Goal: Task Accomplishment & Management: Complete application form

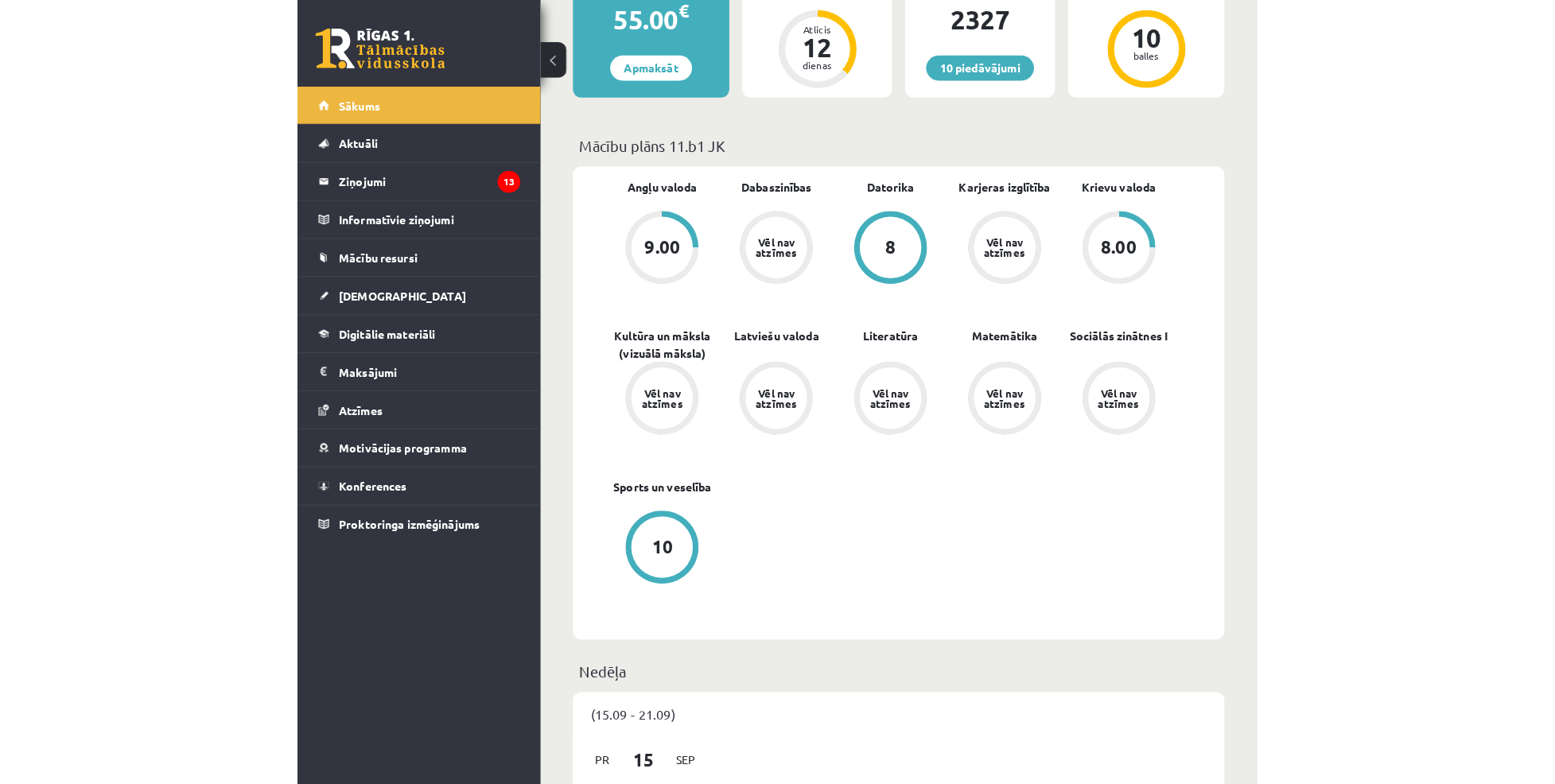
scroll to position [351, 0]
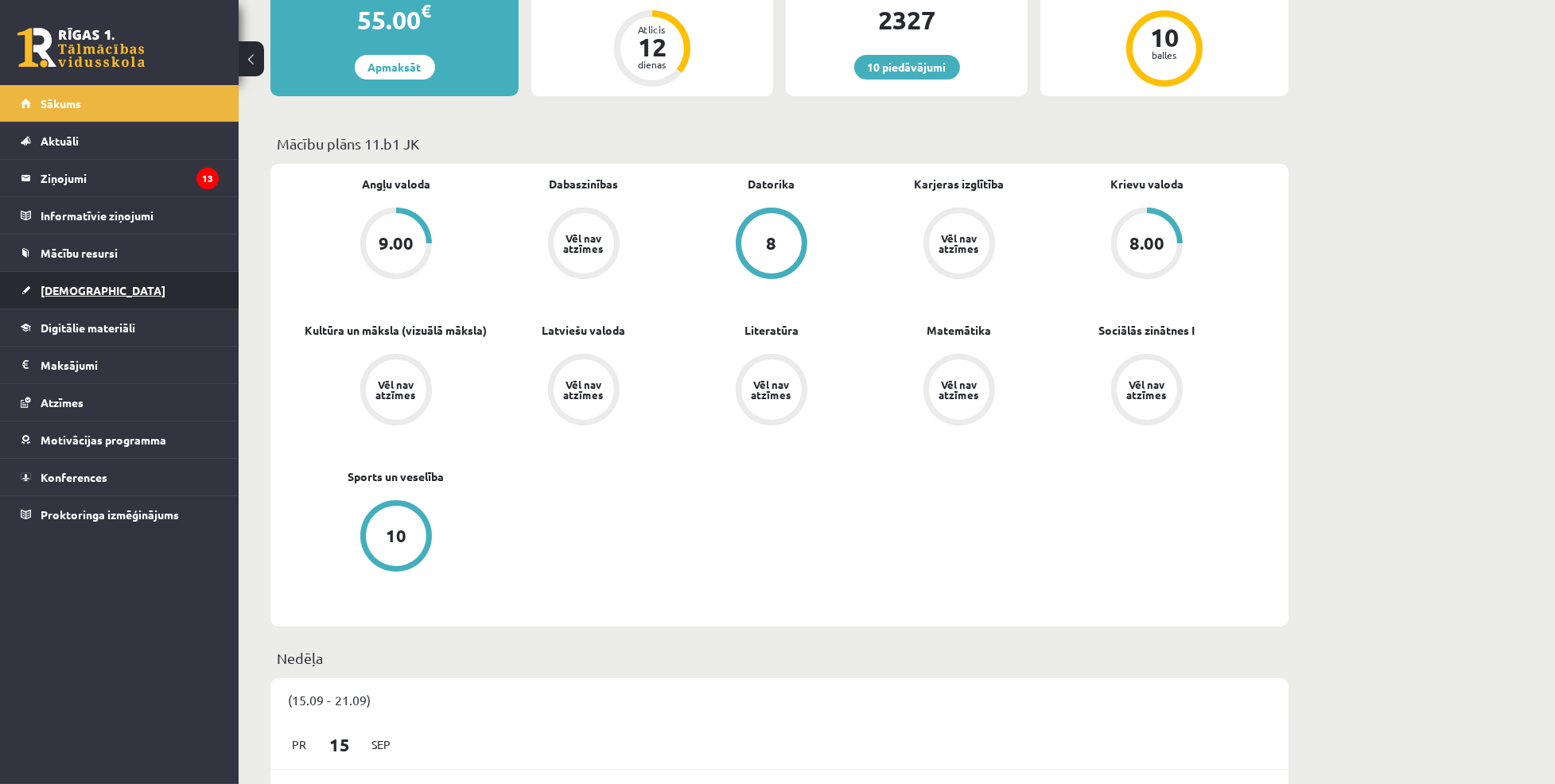
click at [94, 284] on link "[DEMOGRAPHIC_DATA]" at bounding box center [120, 290] width 198 height 36
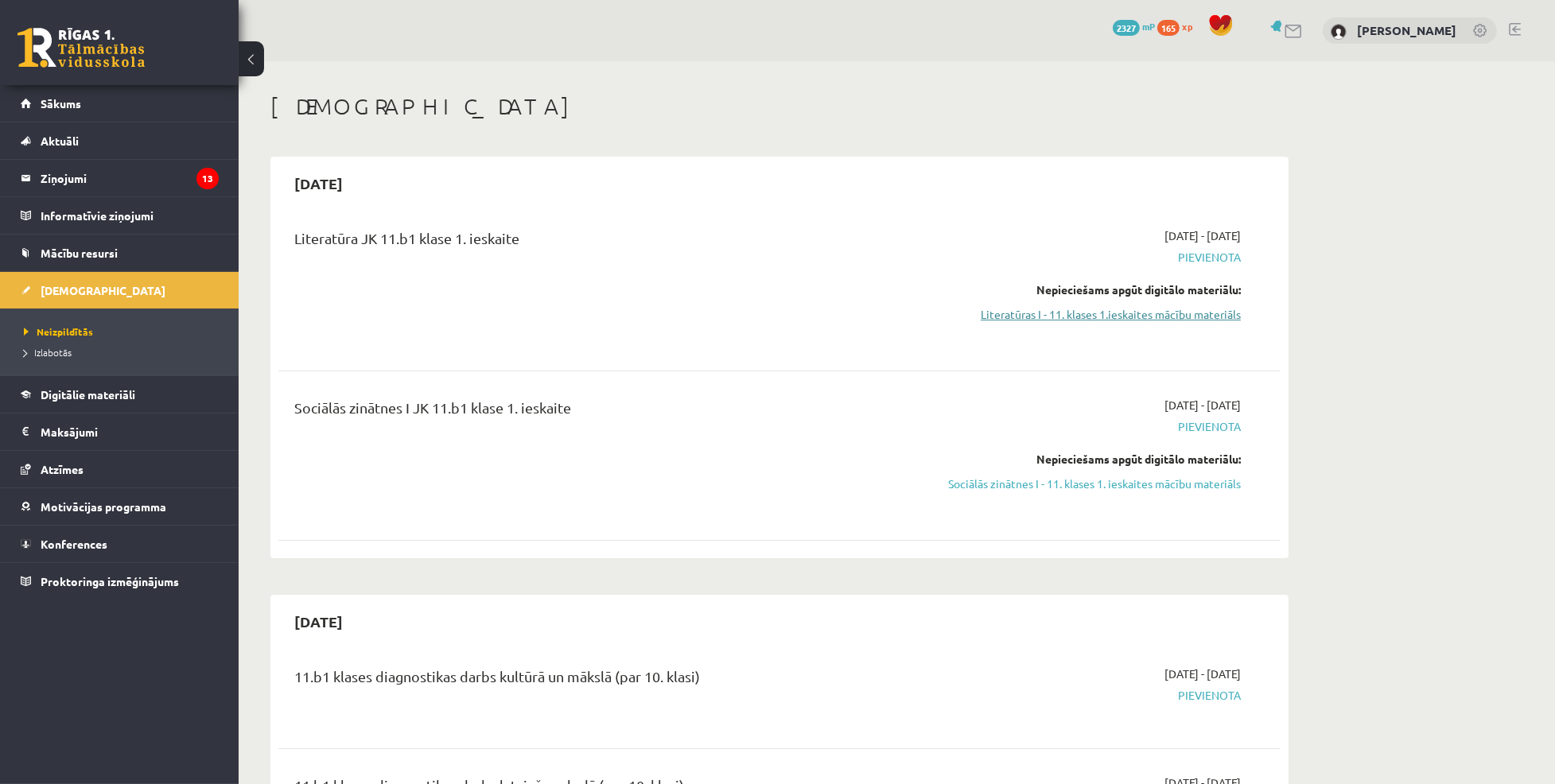
click at [941, 309] on link "Literatūras I - 11. klases 1.ieskaites mācību materiāls" at bounding box center [1091, 315] width 300 height 17
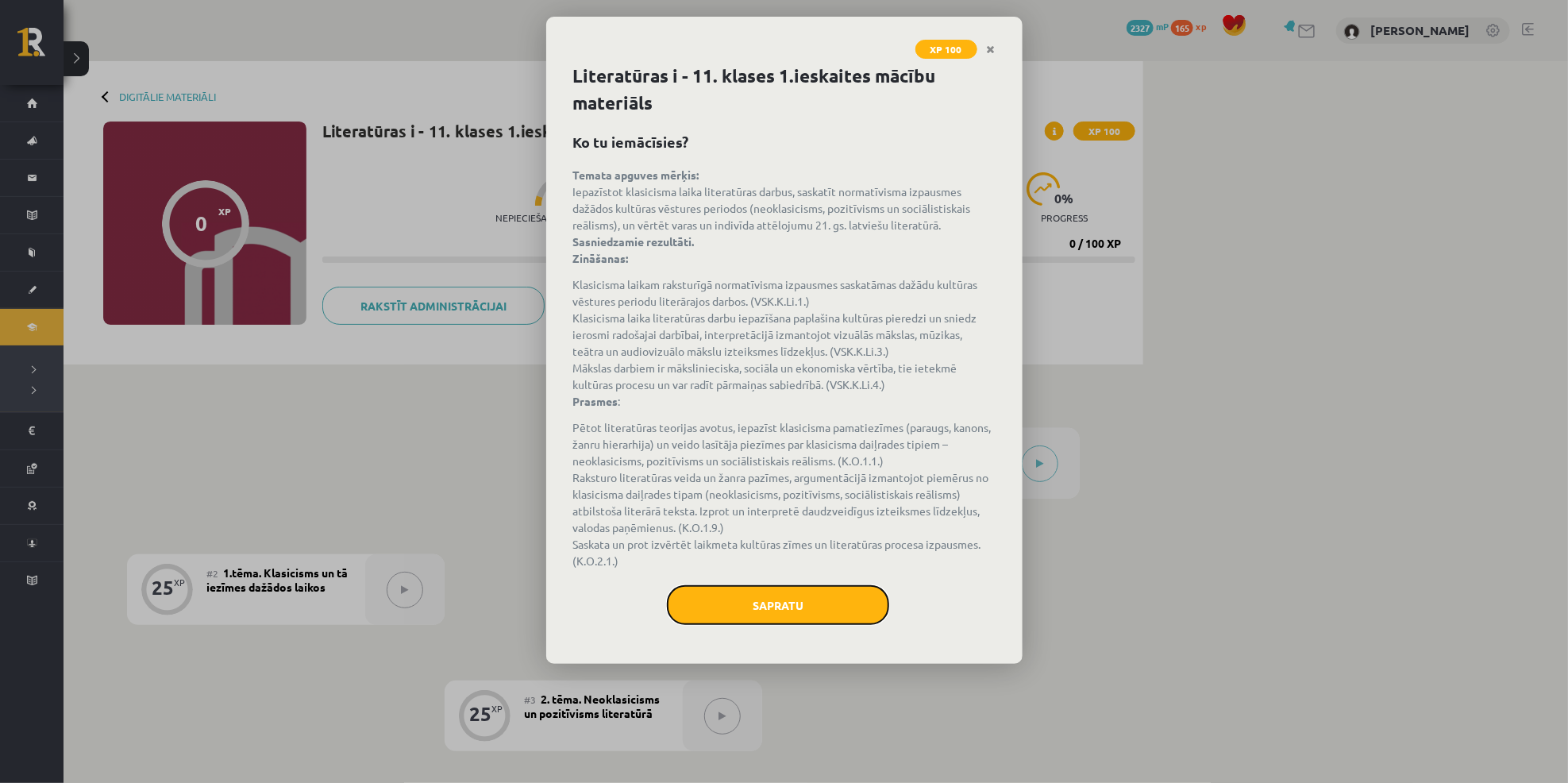
click at [741, 610] on button "Sapratu" at bounding box center [778, 605] width 222 height 40
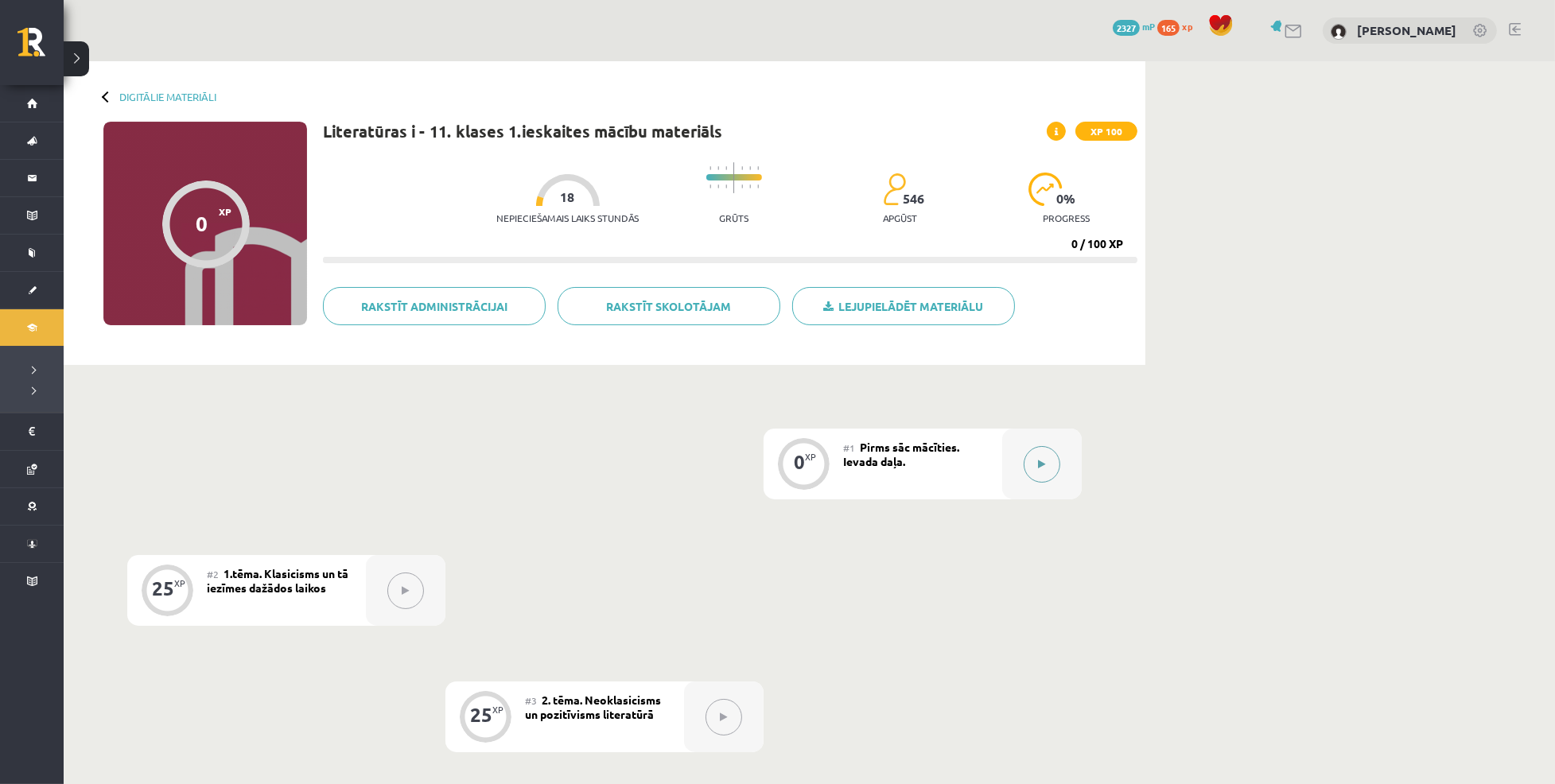
drag, startPoint x: 1049, startPoint y: 453, endPoint x: 1047, endPoint y: 445, distance: 8.2
click at [1047, 445] on div at bounding box center [1042, 464] width 80 height 70
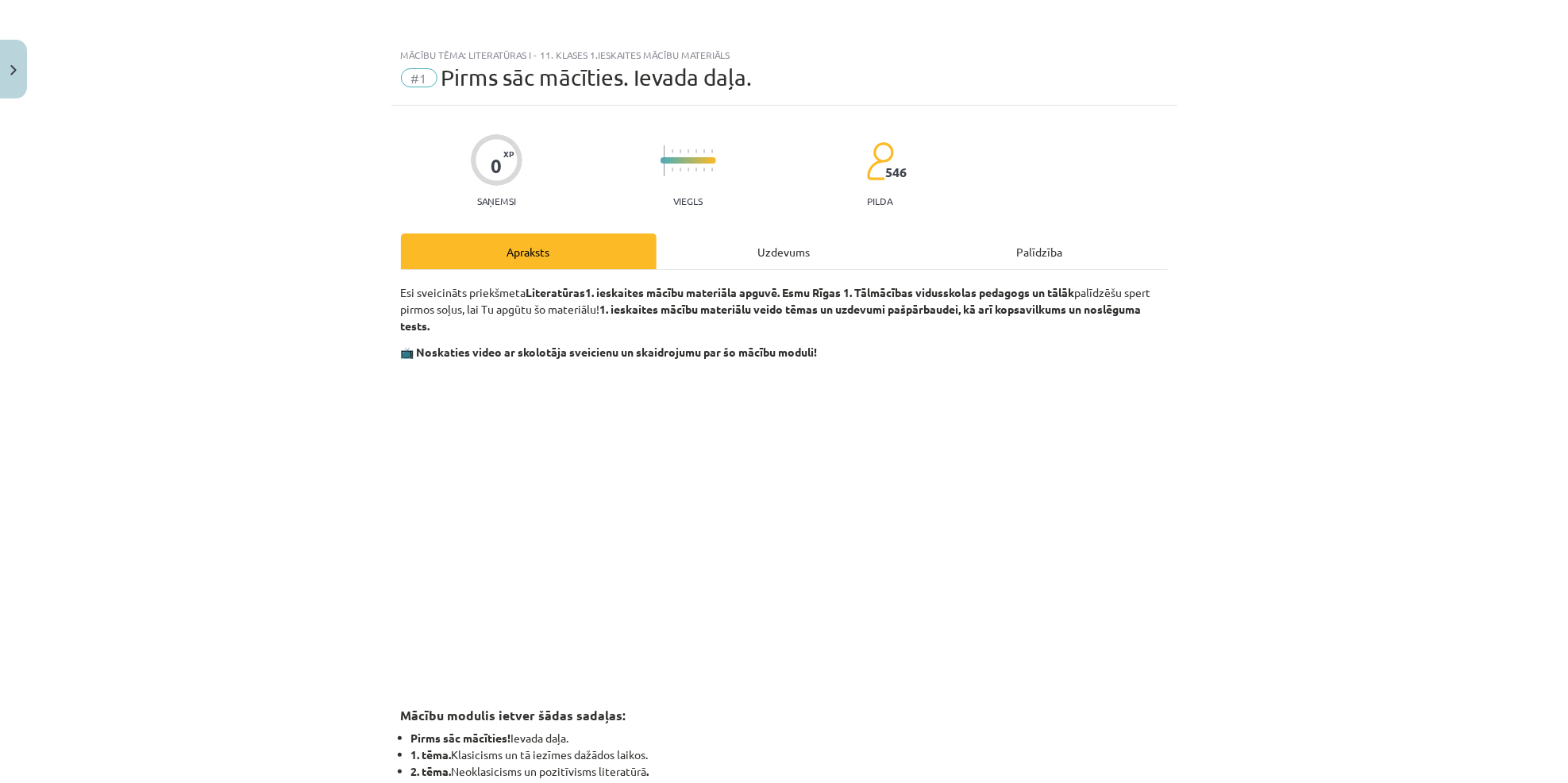
click at [776, 252] on div "Uzdevums" at bounding box center [784, 252] width 255 height 36
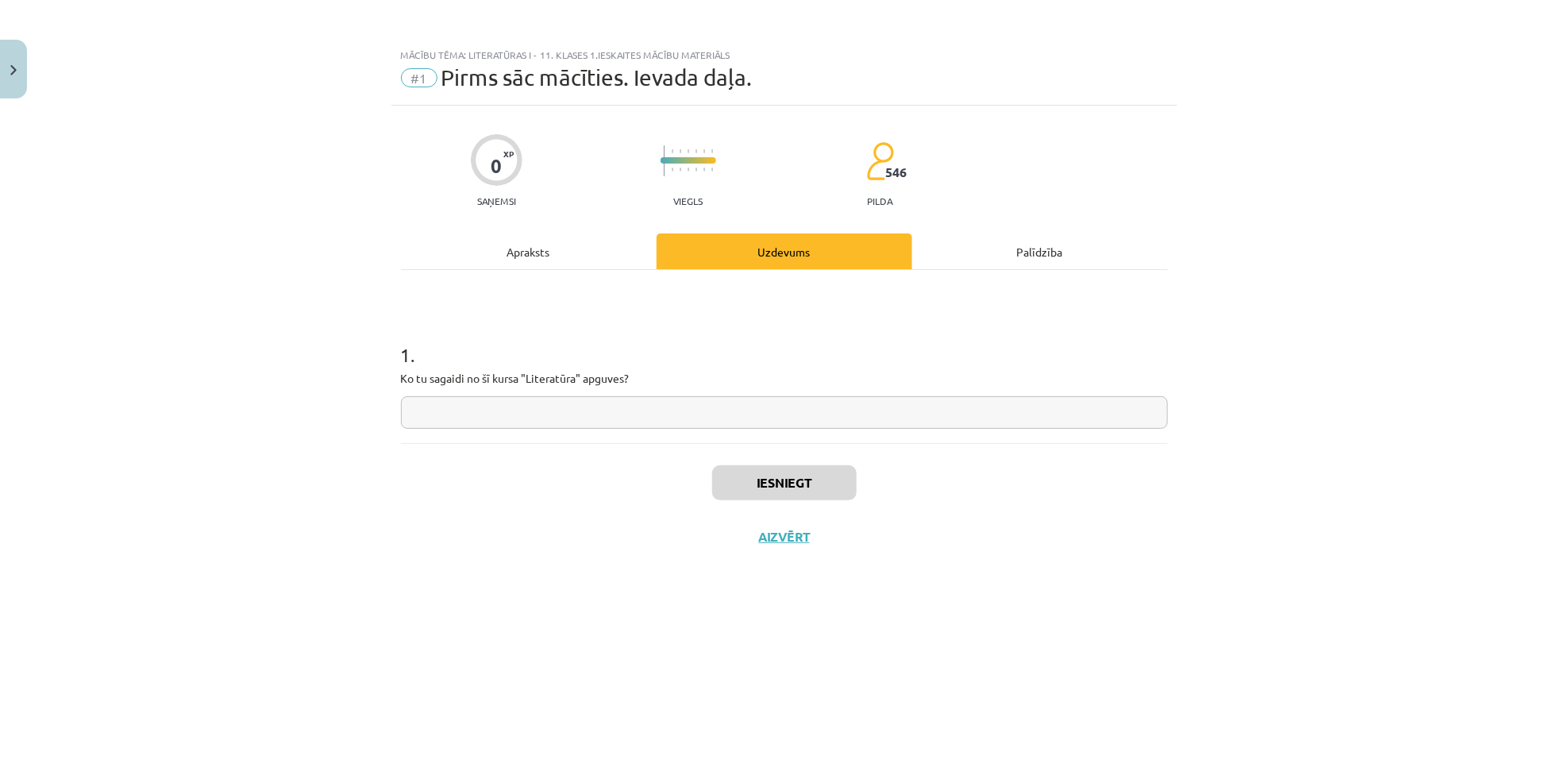
click at [604, 405] on input "text" at bounding box center [784, 412] width 766 height 32
type input "**********"
click at [749, 481] on button "Iesniegt" at bounding box center [784, 483] width 144 height 35
click at [820, 544] on button "Nākamā nodarbība" at bounding box center [784, 547] width 156 height 36
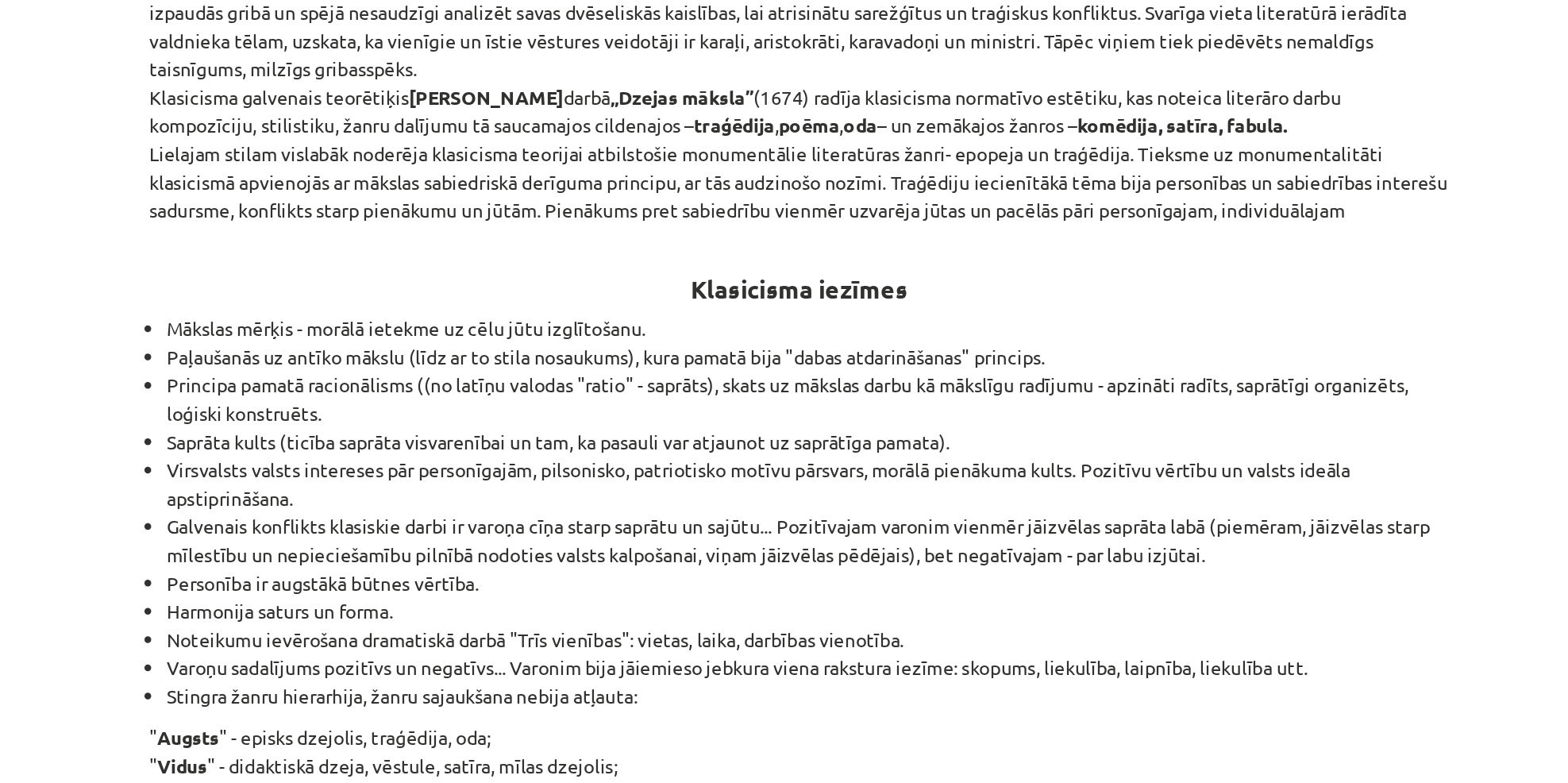
scroll to position [840, 0]
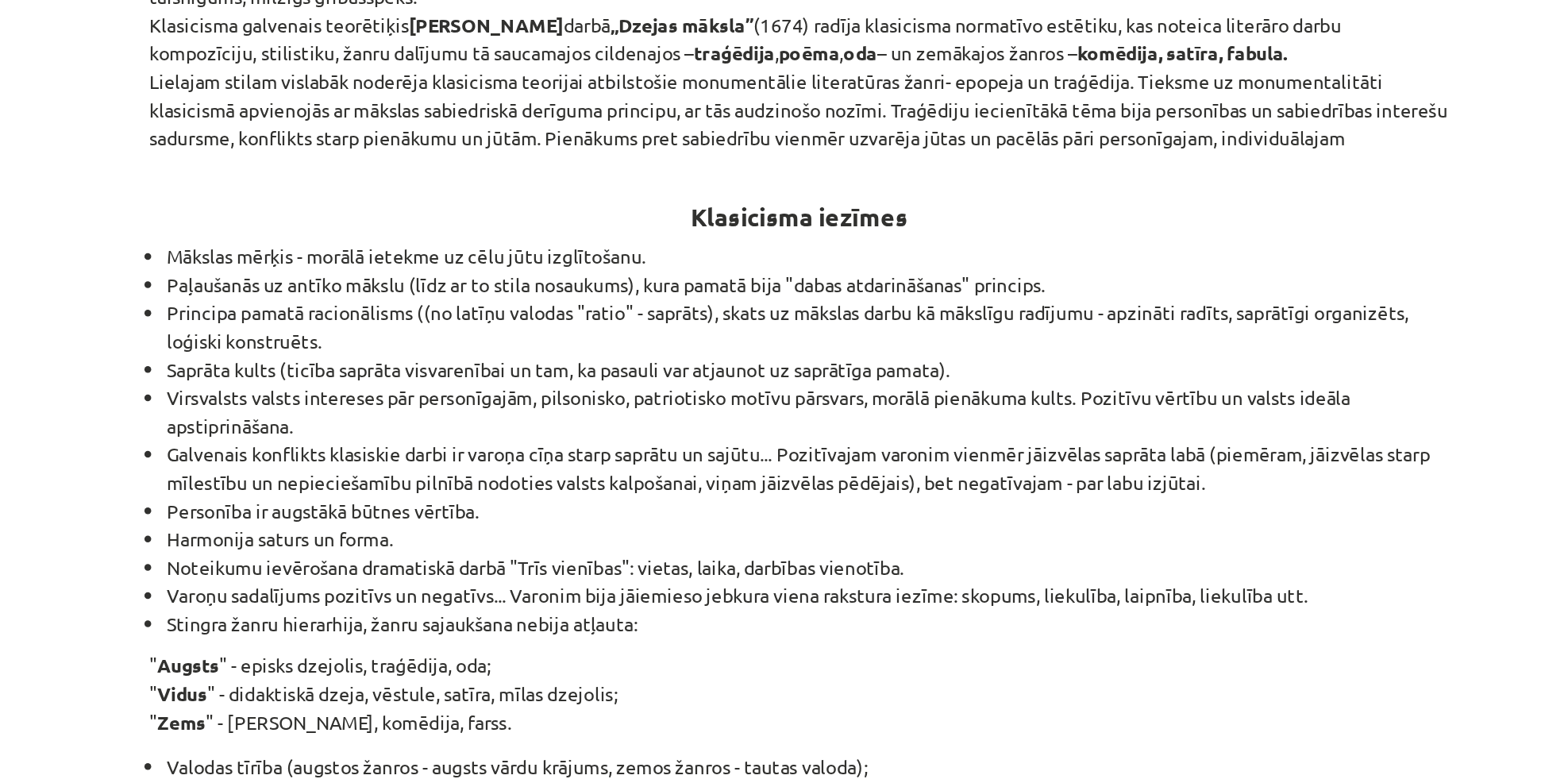
click at [1008, 321] on li "Paļaušanās uz antīko mākslu (līdz ar to stila nosaukums), kura pamatā bija "dab…" at bounding box center [789, 320] width 757 height 17
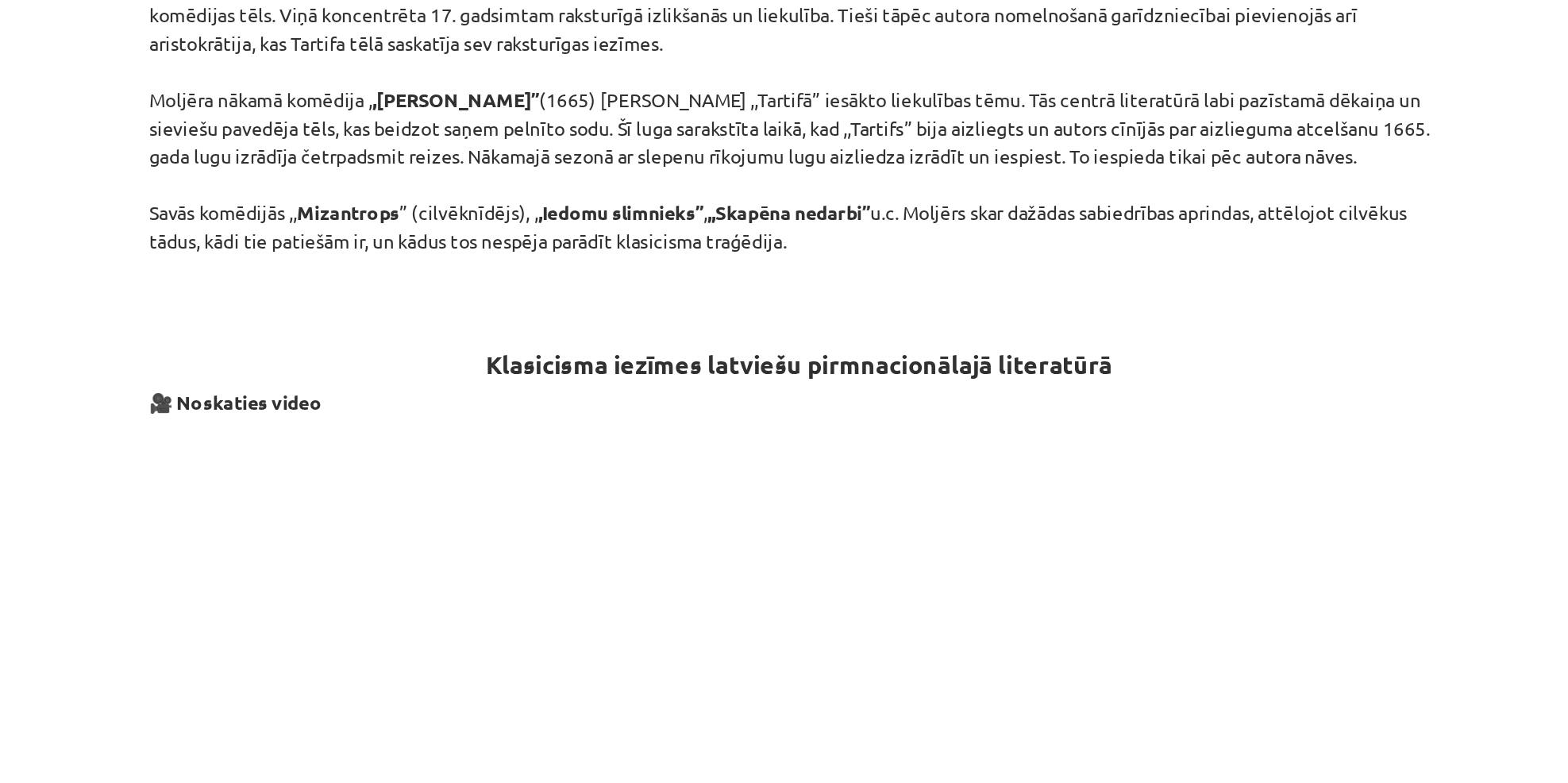
scroll to position [1790, 0]
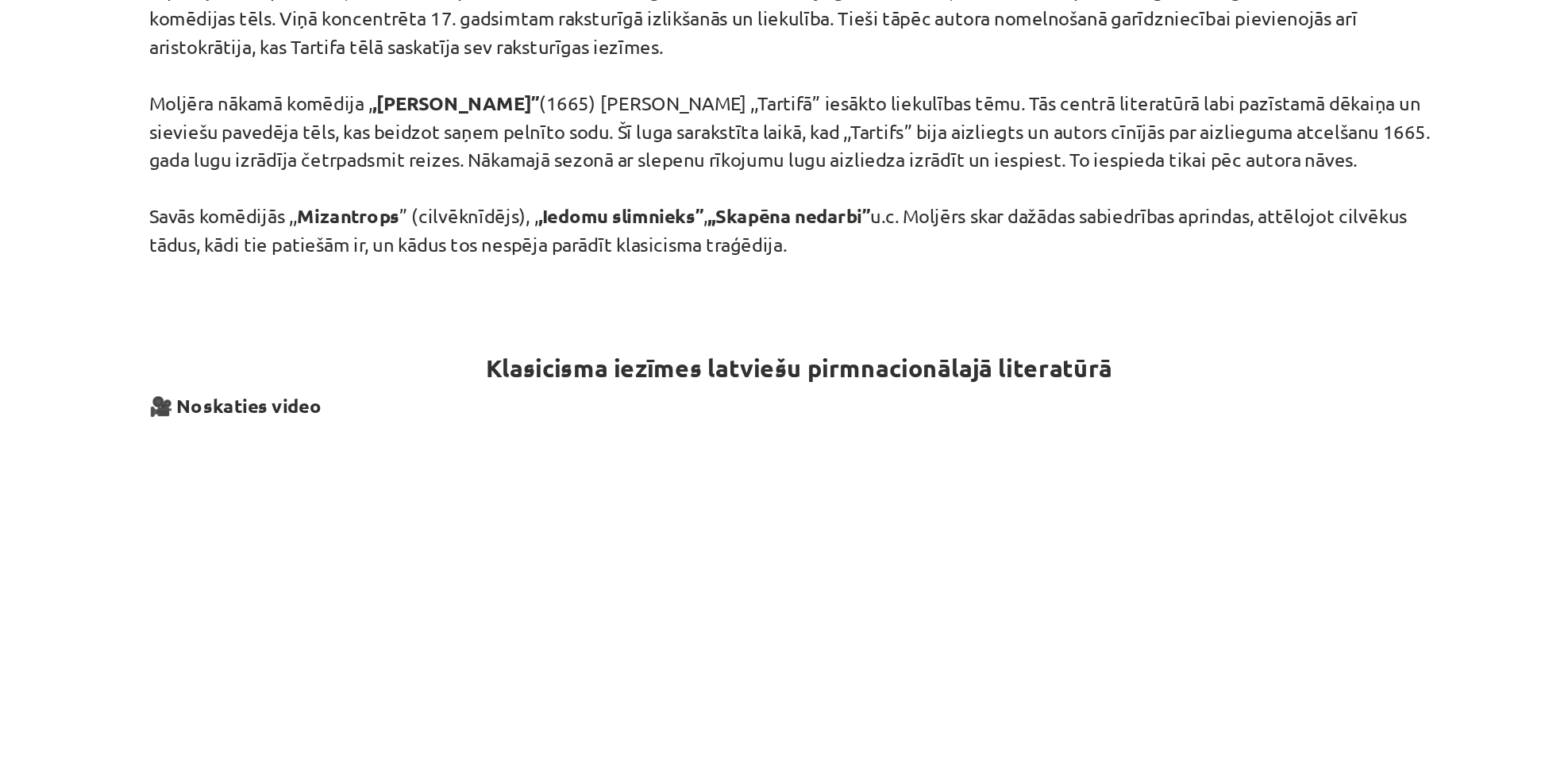
click at [1025, 430] on p "Viens no izcilākajiem klasicisma literatūras autoriem ir [PERSON_NAME] ([DATE]-…" at bounding box center [784, 281] width 766 height 384
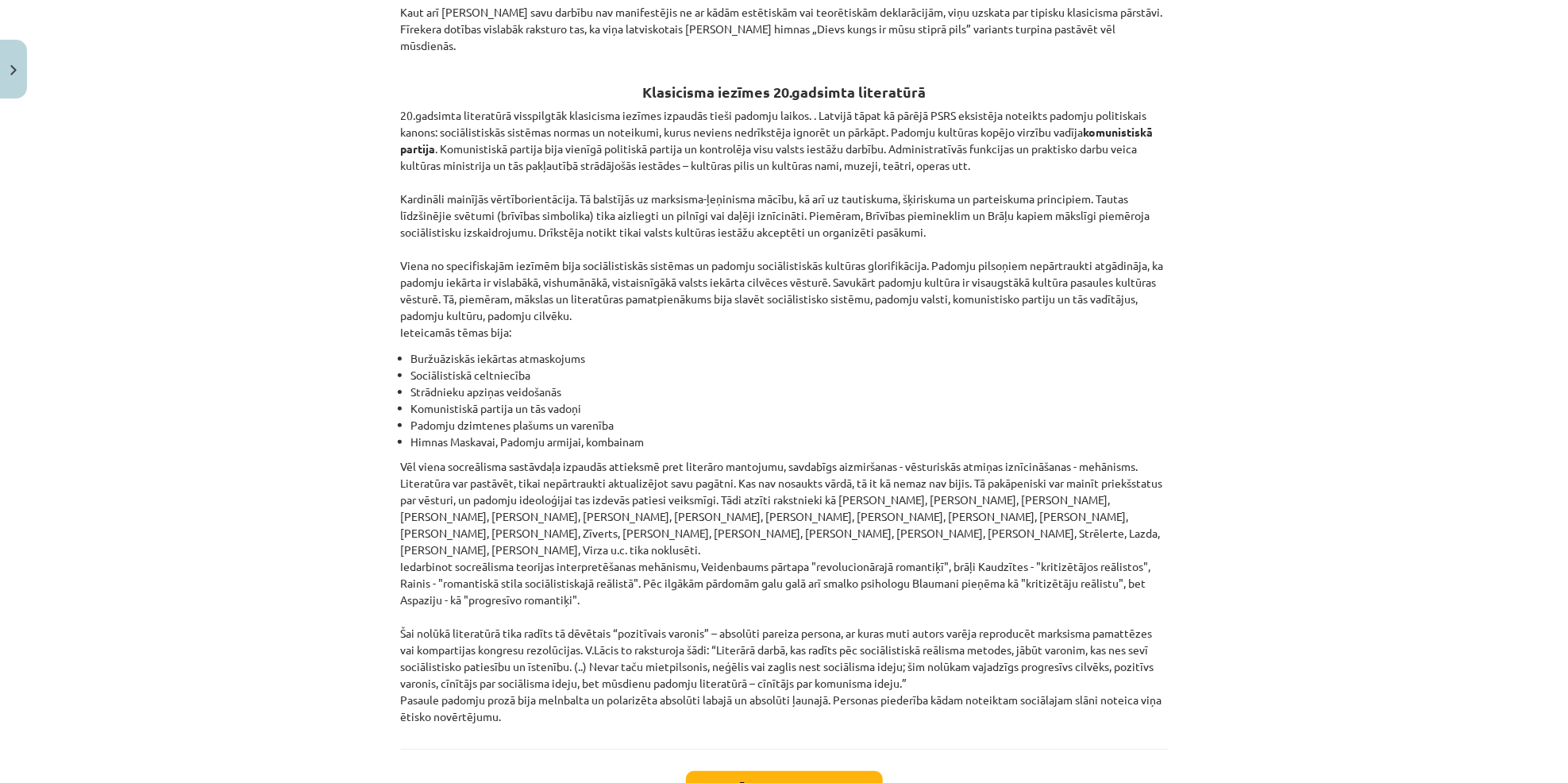
scroll to position [3442, 0]
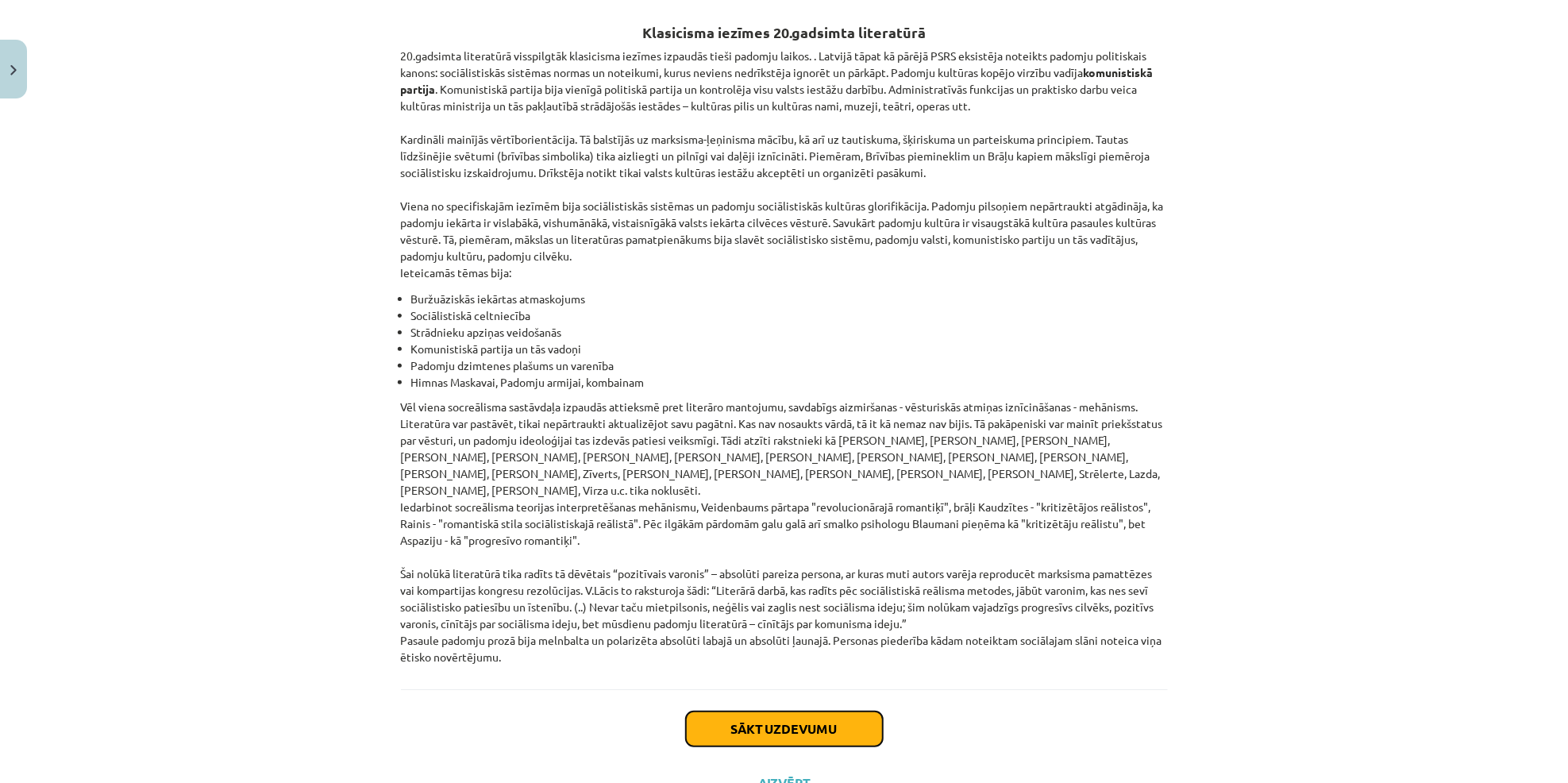
click at [774, 712] on button "Sākt uzdevumu" at bounding box center [784, 729] width 197 height 35
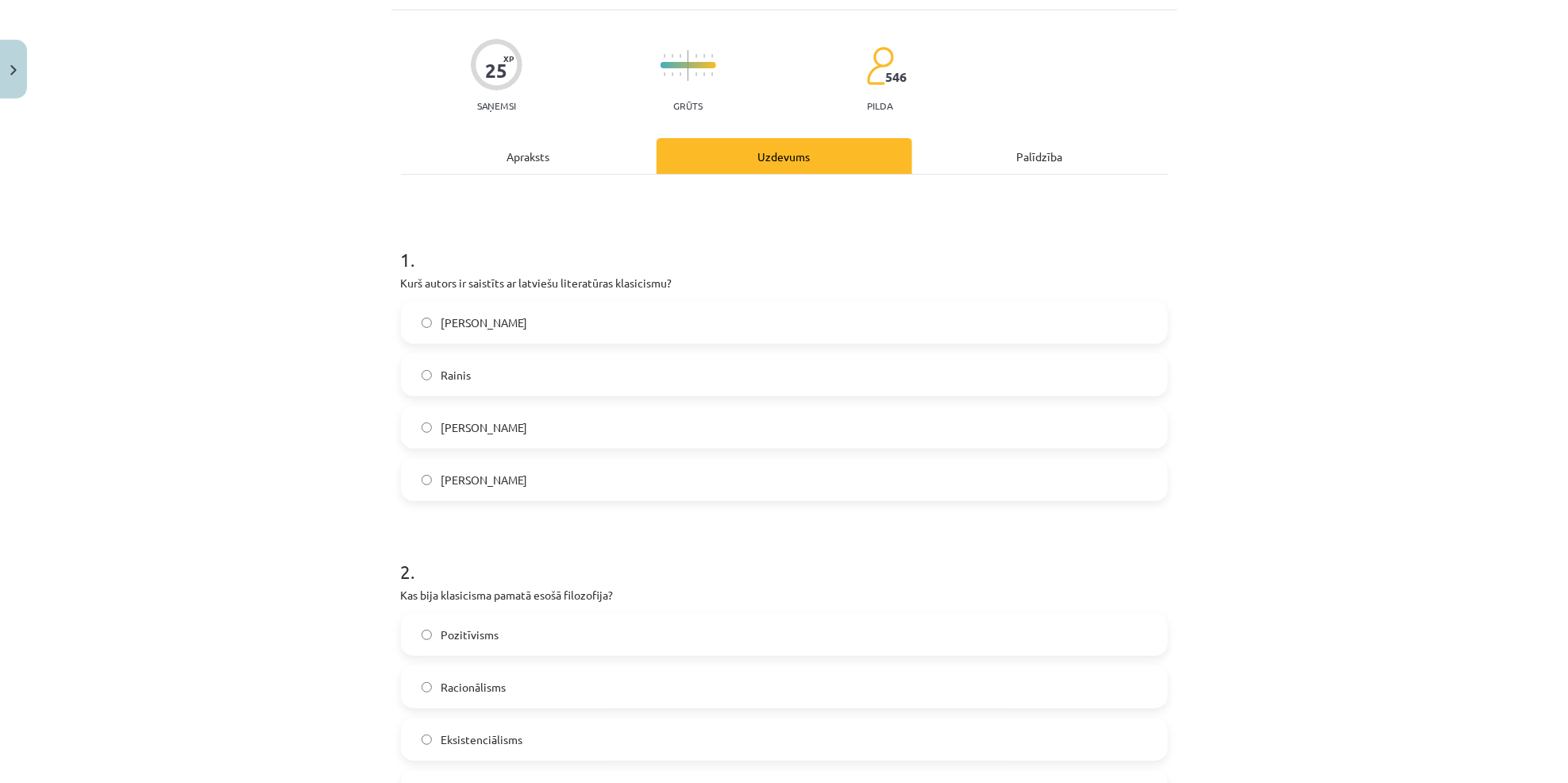
scroll to position [40, 0]
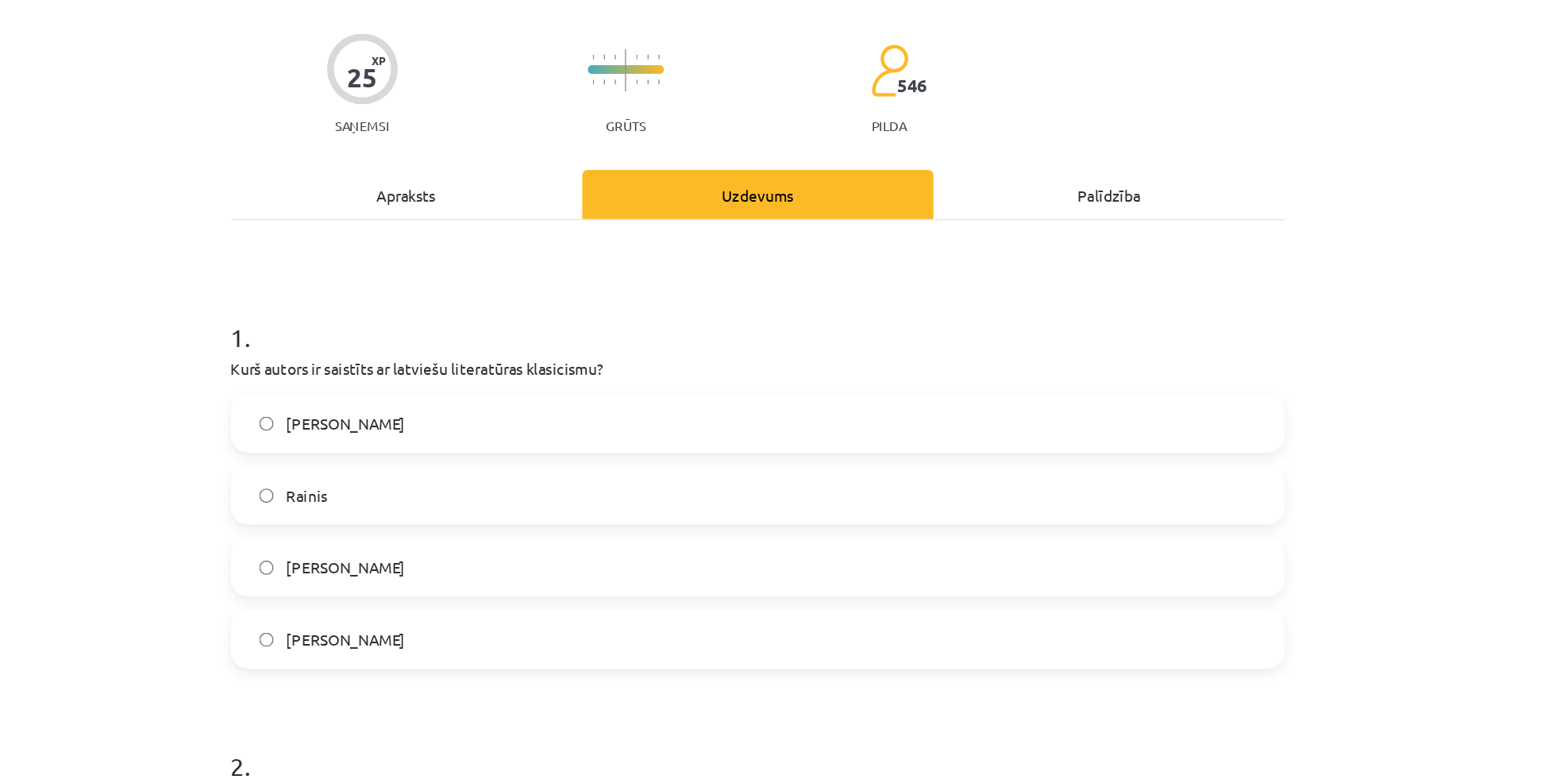
click at [549, 214] on div "Apraksts" at bounding box center [528, 212] width 255 height 36
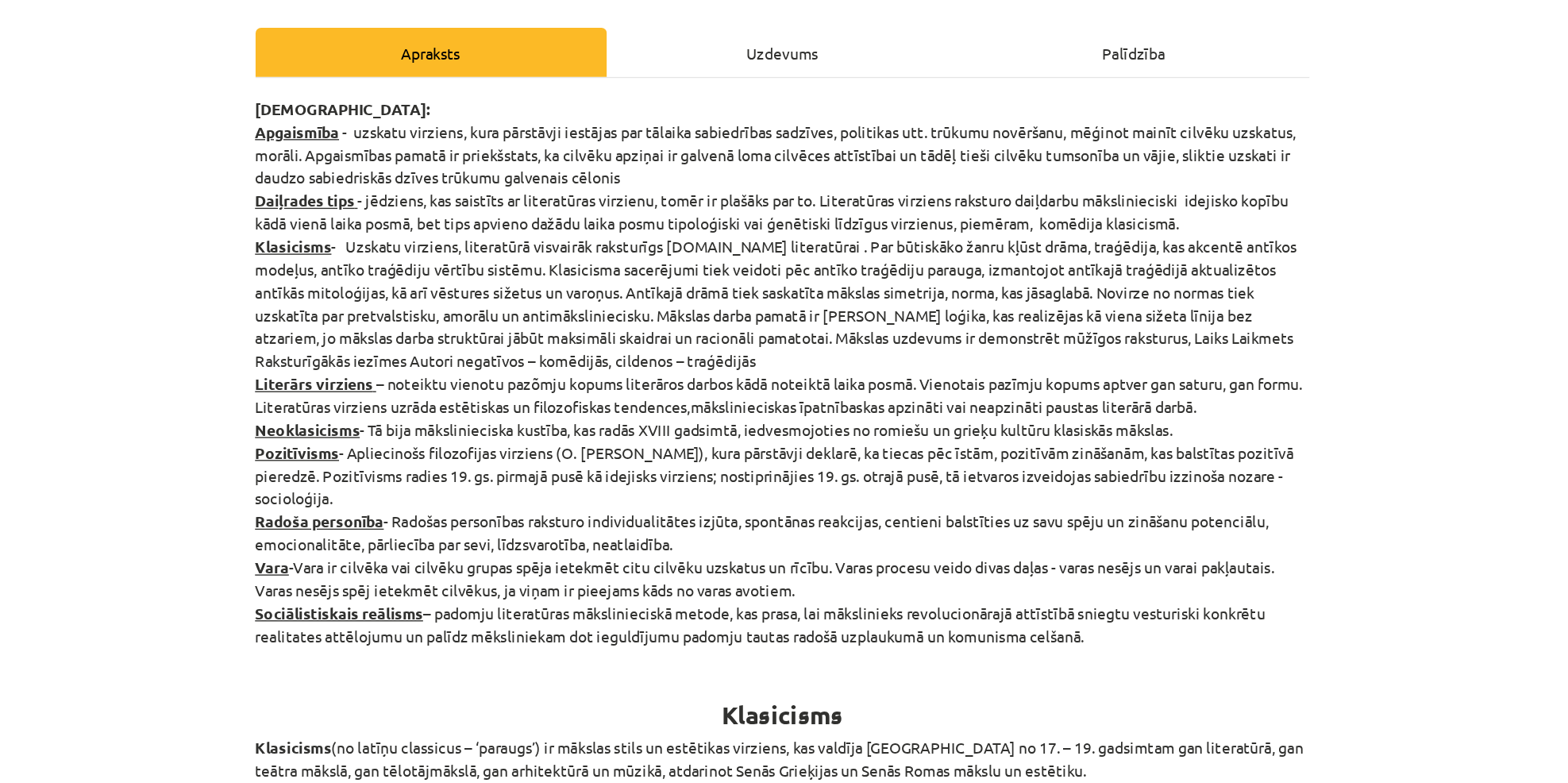
scroll to position [0, 0]
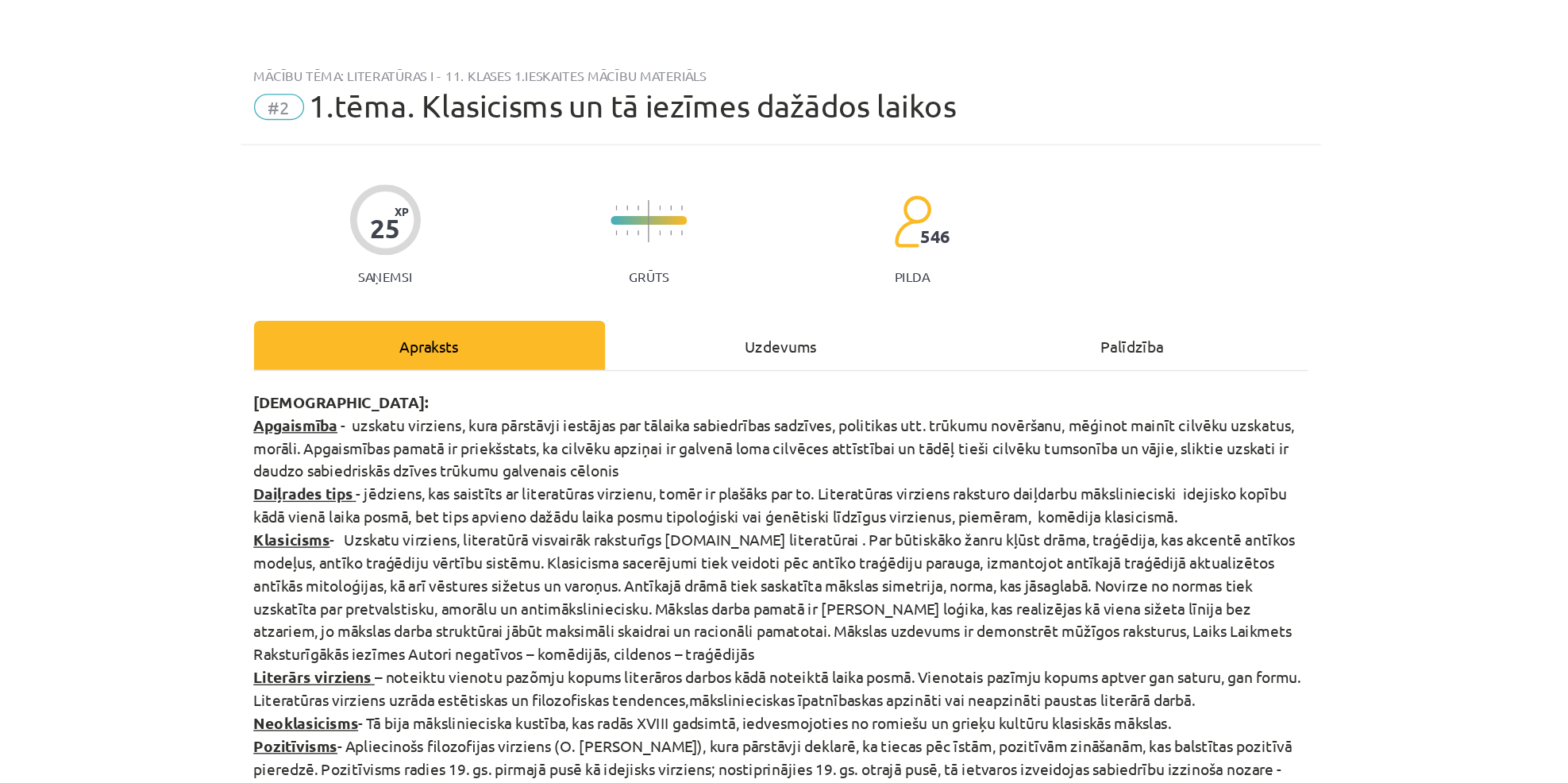
click at [766, 253] on div "Uzdevums" at bounding box center [784, 252] width 255 height 36
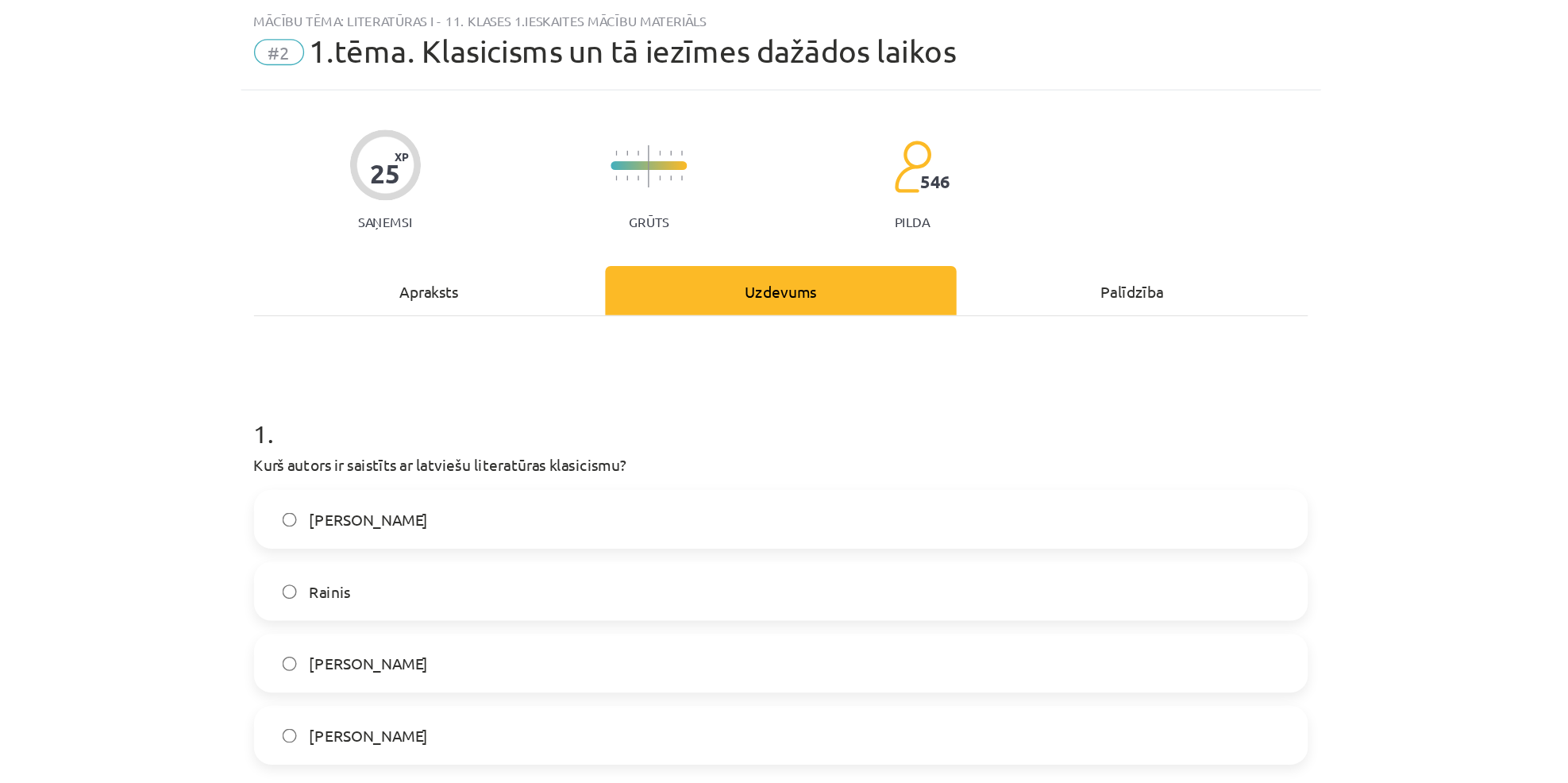
click at [462, 471] on label "[PERSON_NAME]" at bounding box center [784, 483] width 764 height 40
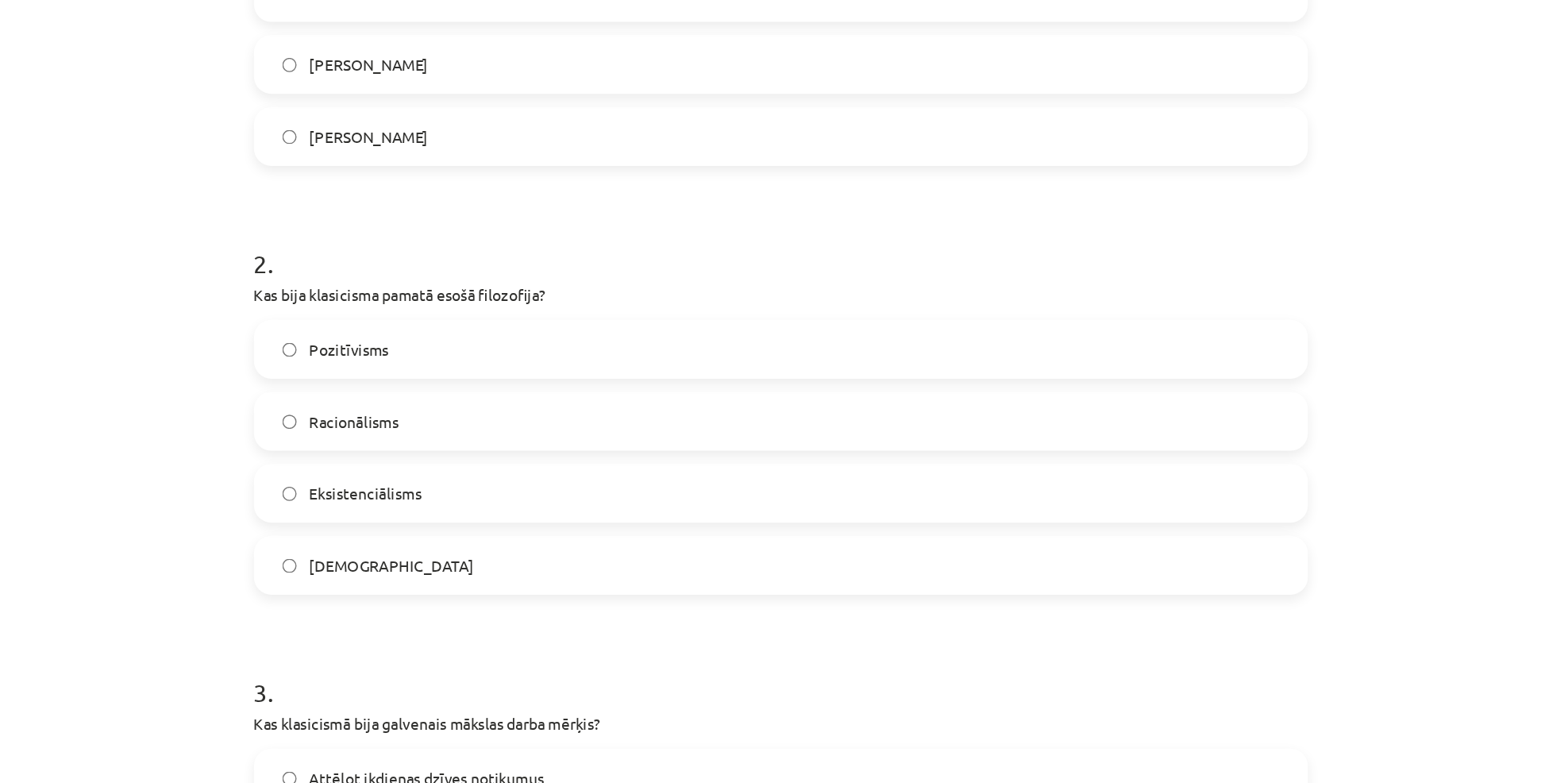
scroll to position [477, 0]
click at [582, 247] on label "Pozitīvisms" at bounding box center [784, 254] width 764 height 40
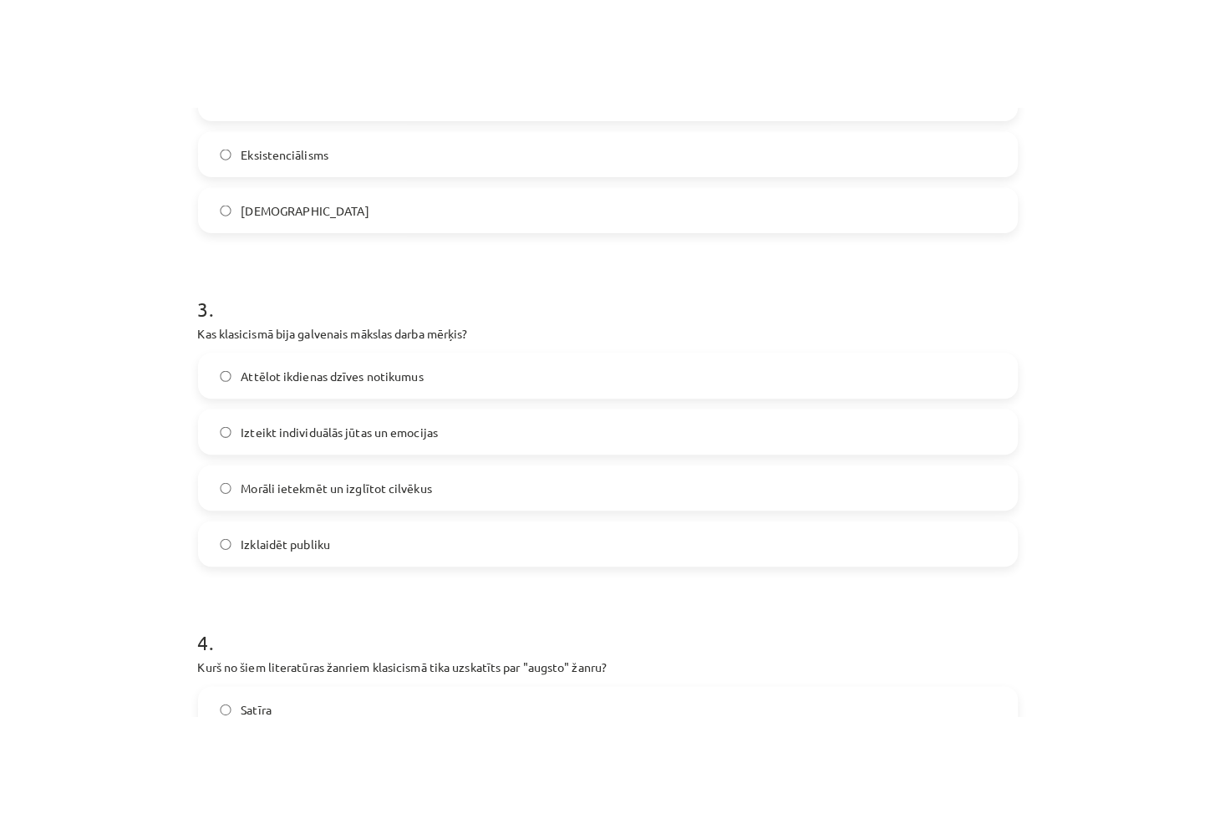
scroll to position [837, 0]
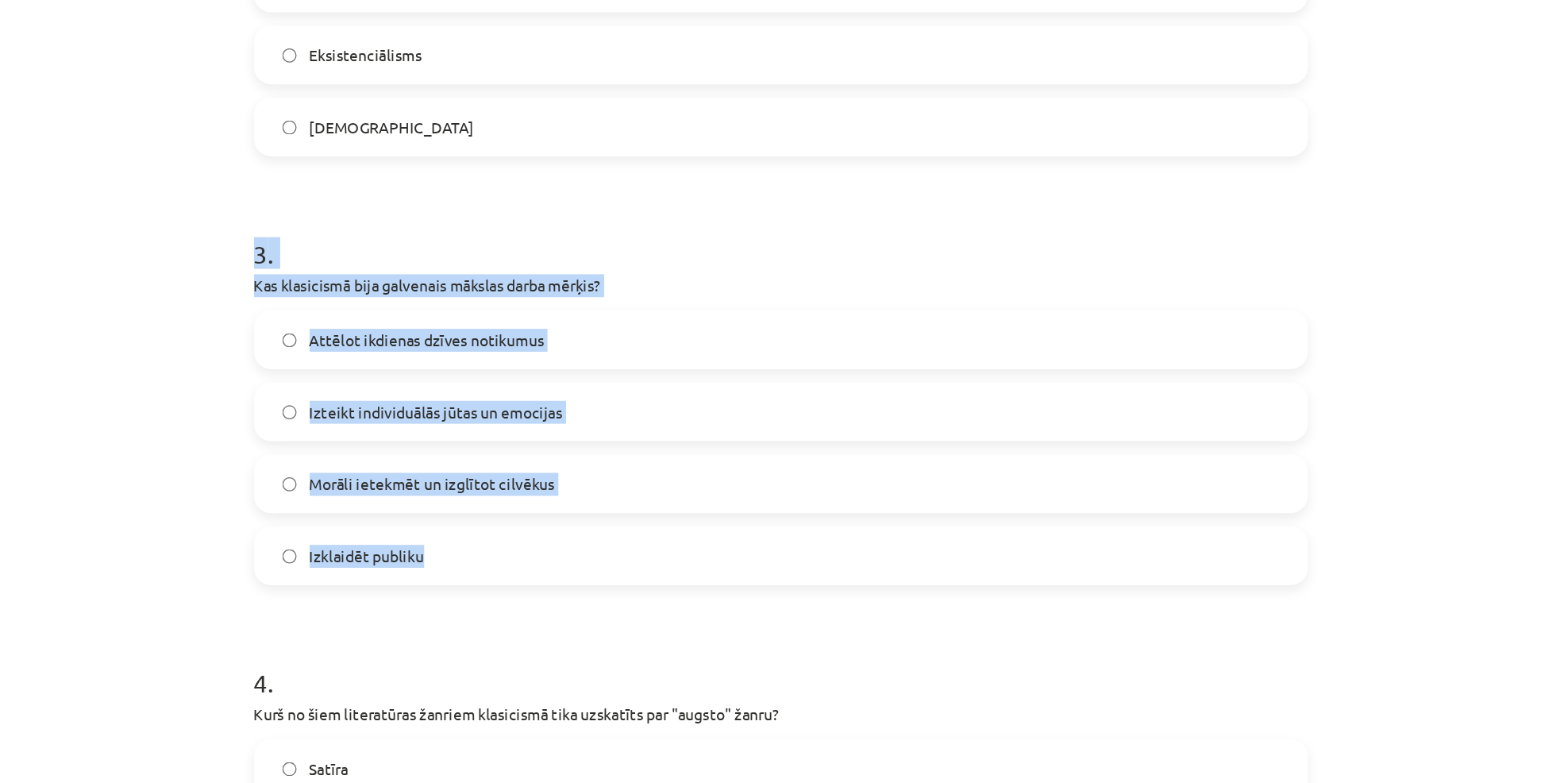
drag, startPoint x: 378, startPoint y: 176, endPoint x: 568, endPoint y: 400, distance: 293.7
click at [568, 400] on div "Mācību tēma: Literatūras i - 11. klases 1.ieskaites mācību materiāls #2 1.tēma.…" at bounding box center [784, 392] width 1568 height 783
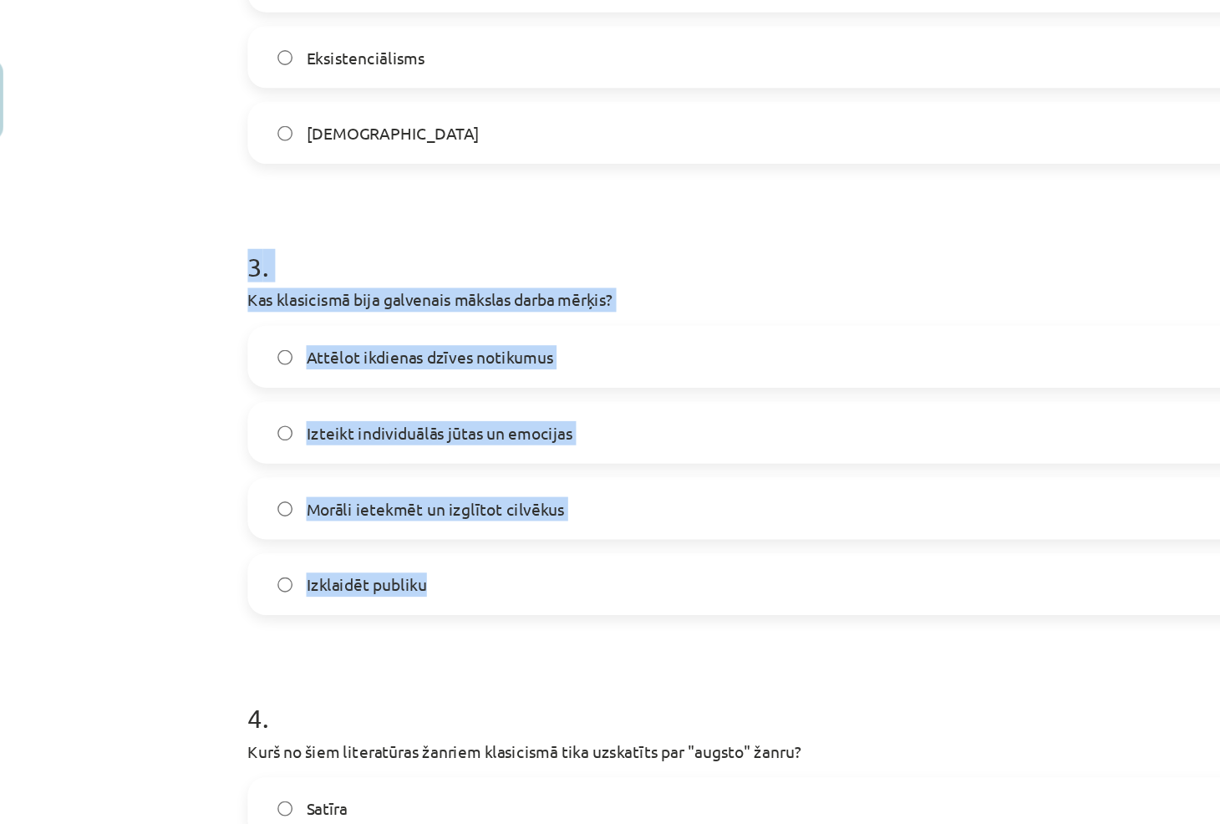
click at [316, 155] on h1 "3 ." at bounding box center [609, 179] width 807 height 52
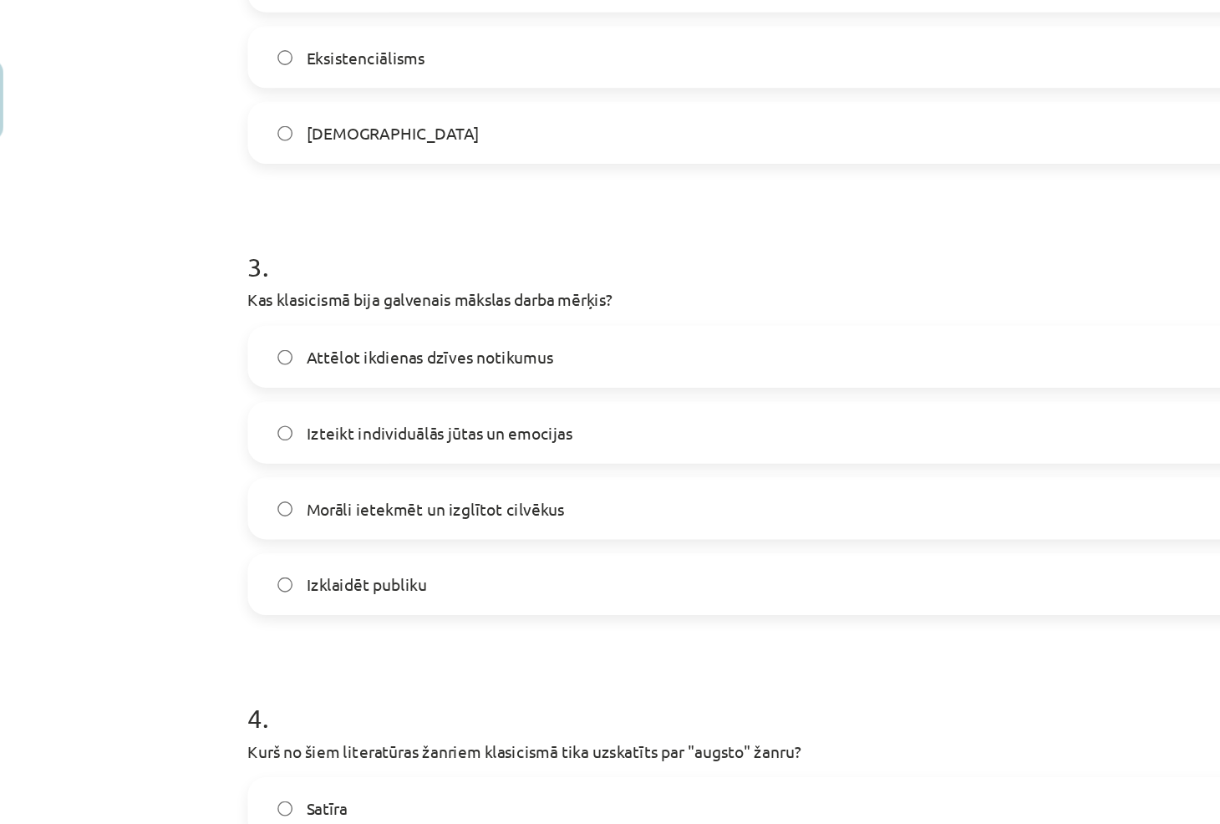
click at [227, 376] on label "Morāli ietekmēt un izglītot cilvēkus" at bounding box center [610, 370] width 804 height 42
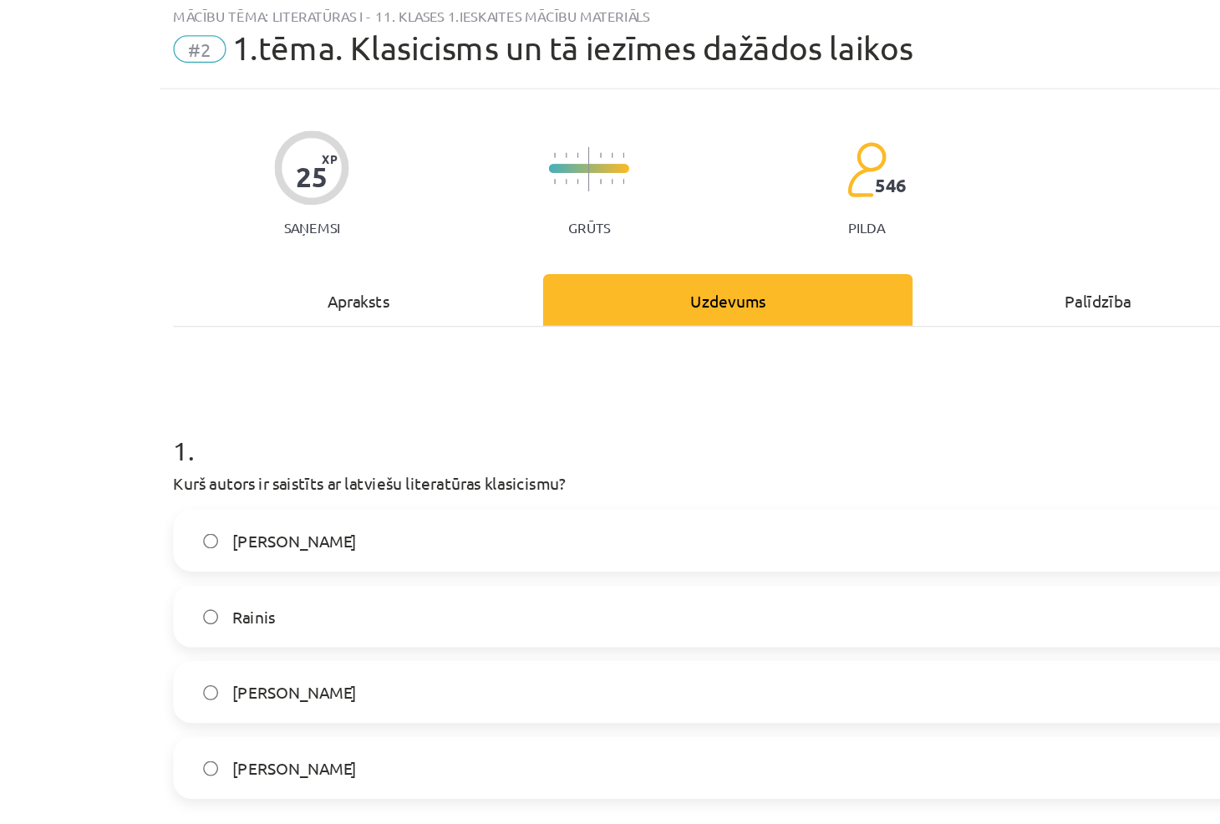
scroll to position [0, 0]
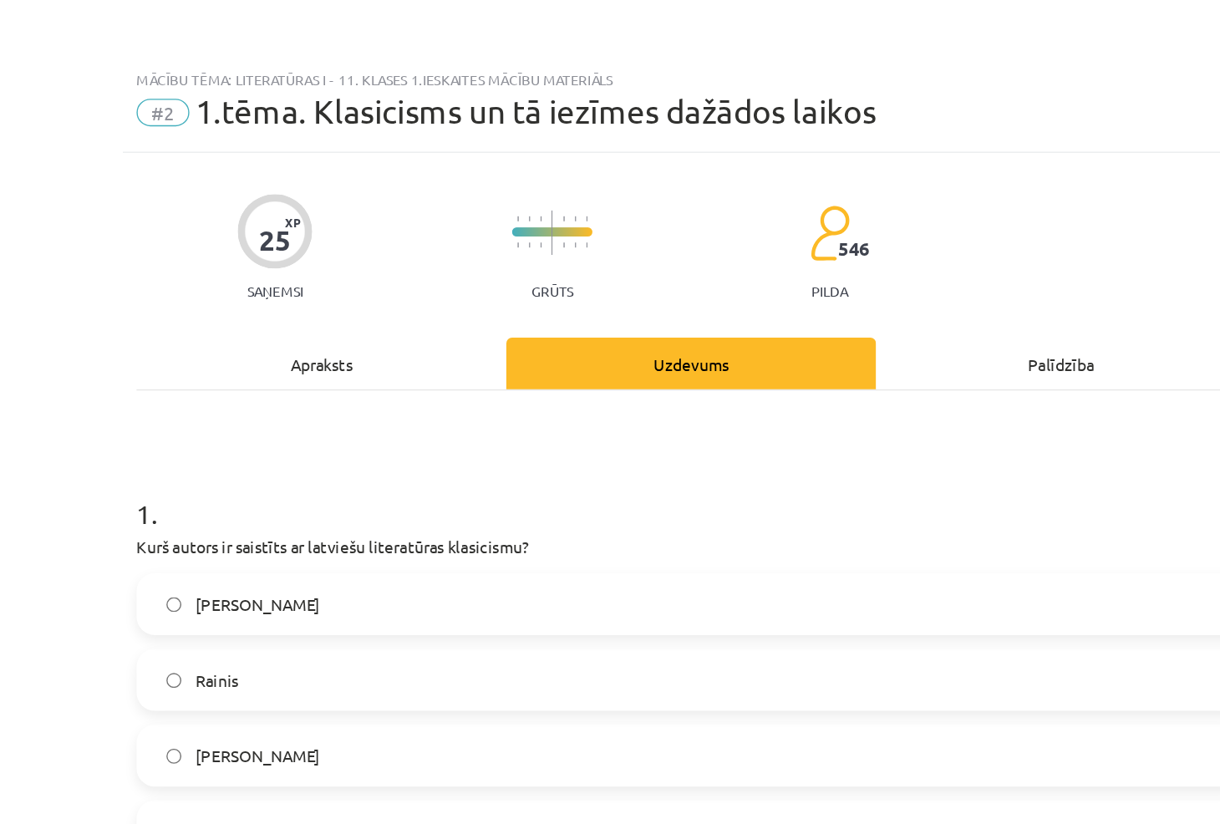
click at [359, 249] on div "Apraksts" at bounding box center [340, 265] width 269 height 38
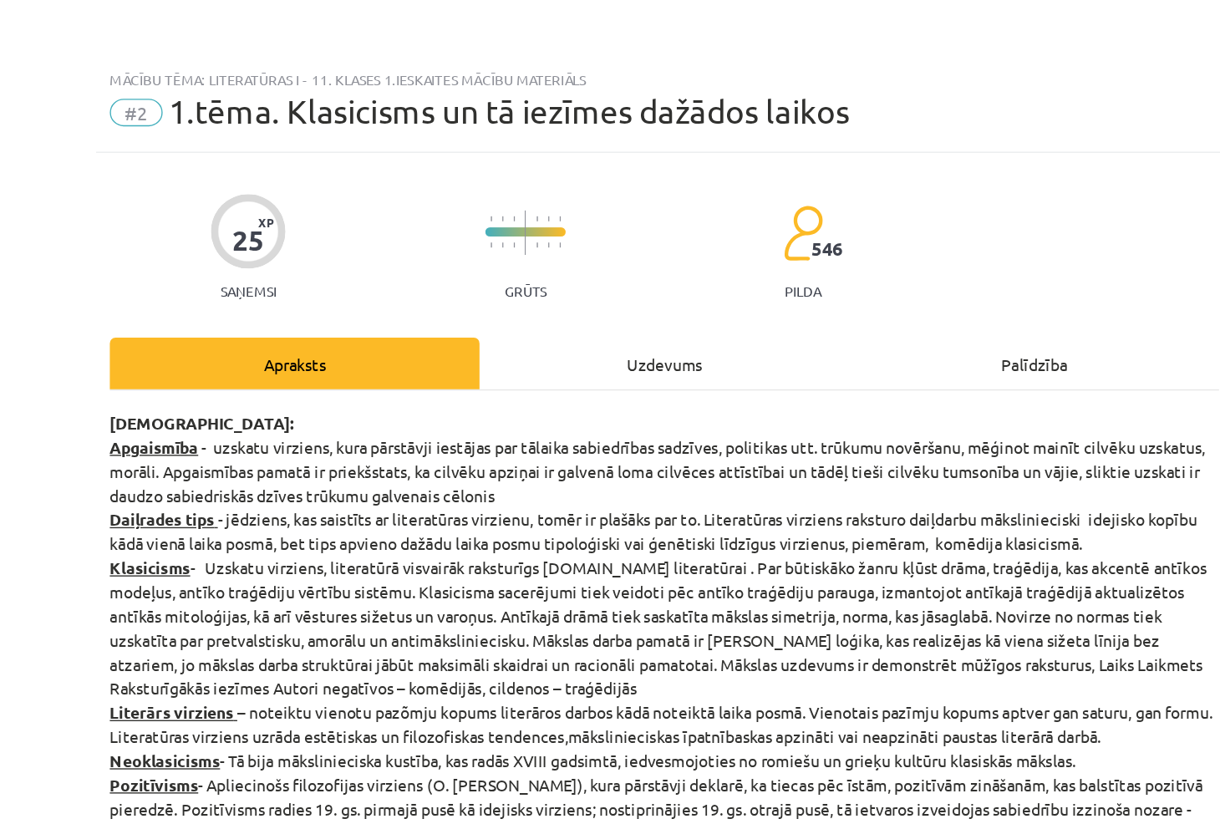
click at [541, 246] on div "Uzdevums" at bounding box center [610, 265] width 269 height 38
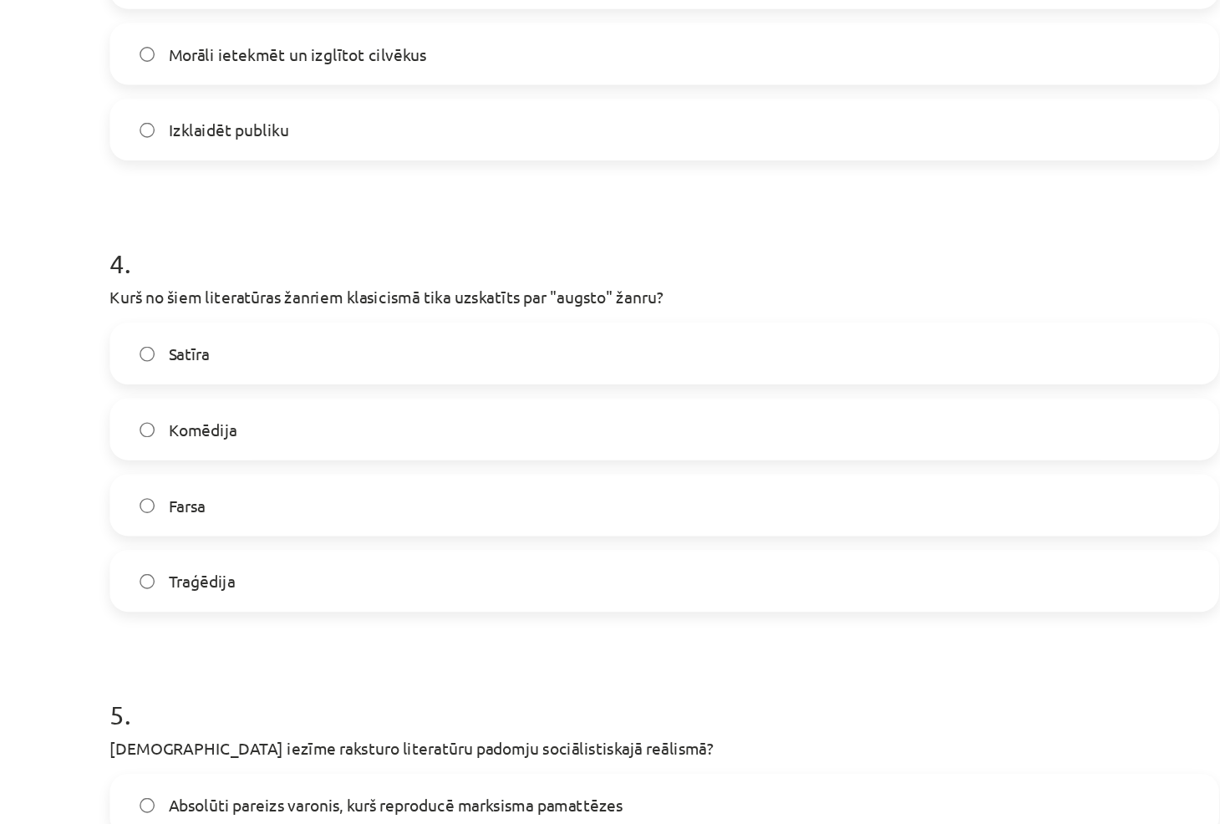
scroll to position [1184, 0]
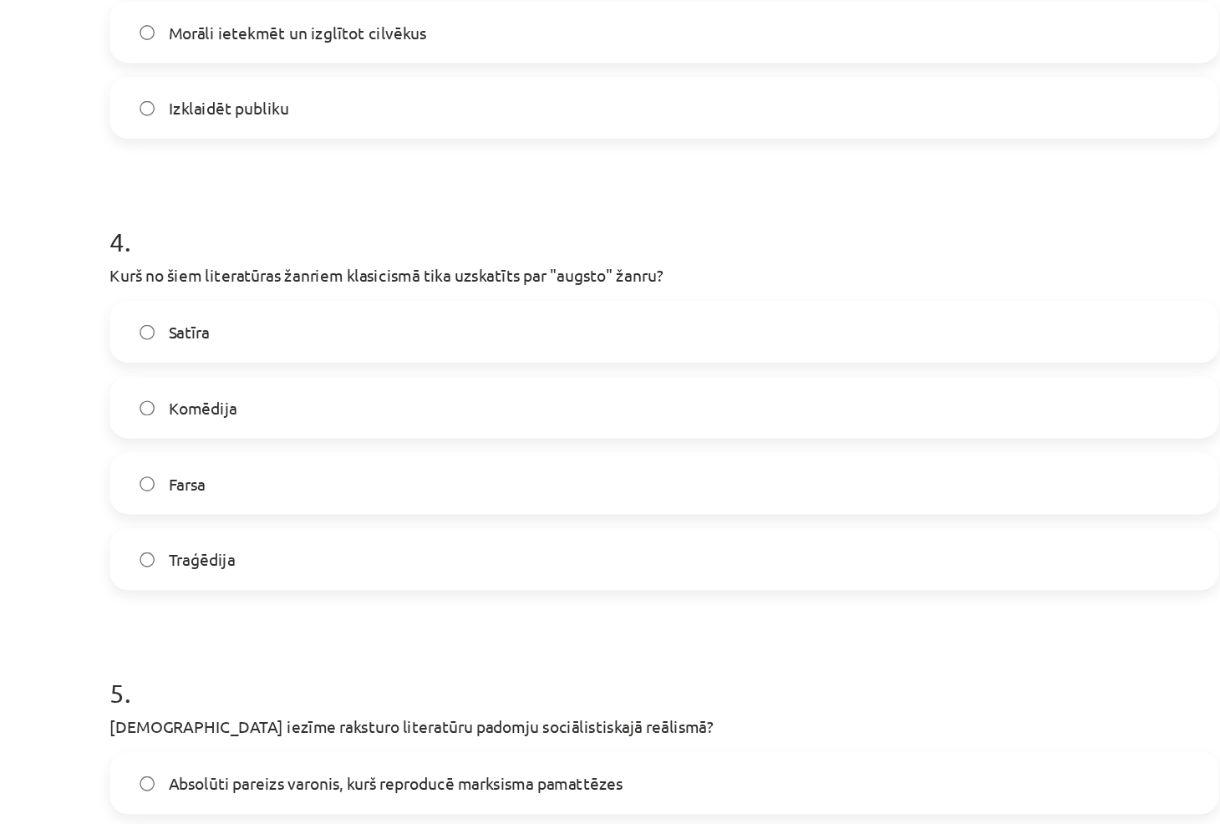
click at [347, 415] on label "Traģēdija" at bounding box center [610, 407] width 804 height 42
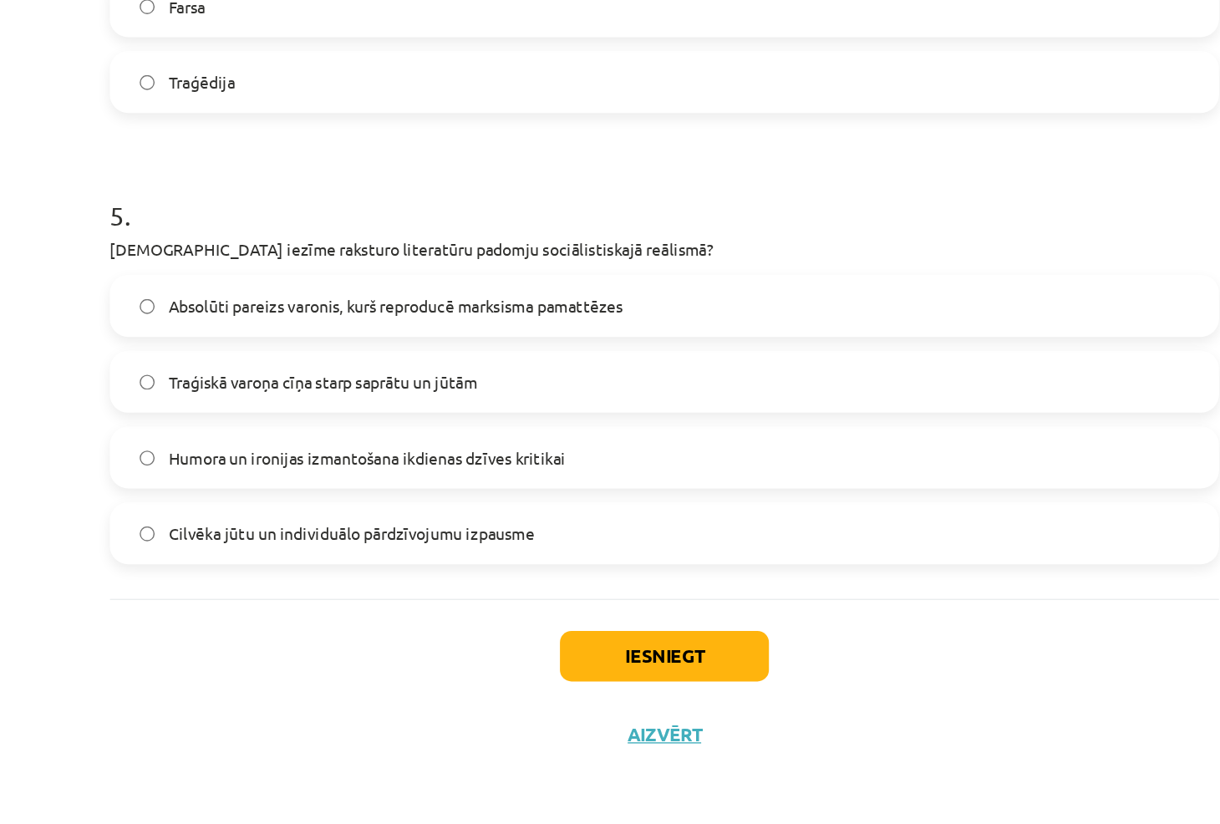
scroll to position [0, 0]
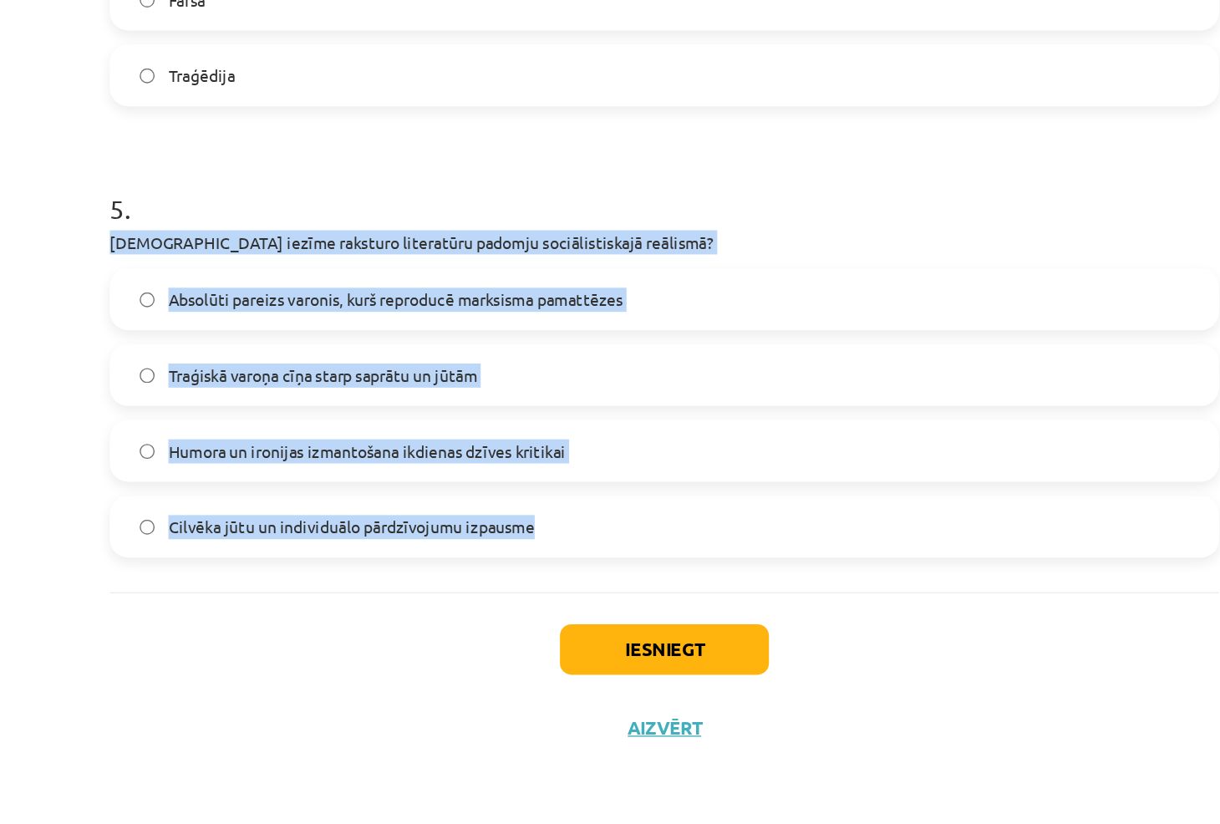
drag, startPoint x: 191, startPoint y: 394, endPoint x: 546, endPoint y: 590, distance: 405.2
click at [686, 393] on p "[DEMOGRAPHIC_DATA] iezīme raksturo literatūru padomju sociālistiskajā reālismā?" at bounding box center [609, 401] width 807 height 18
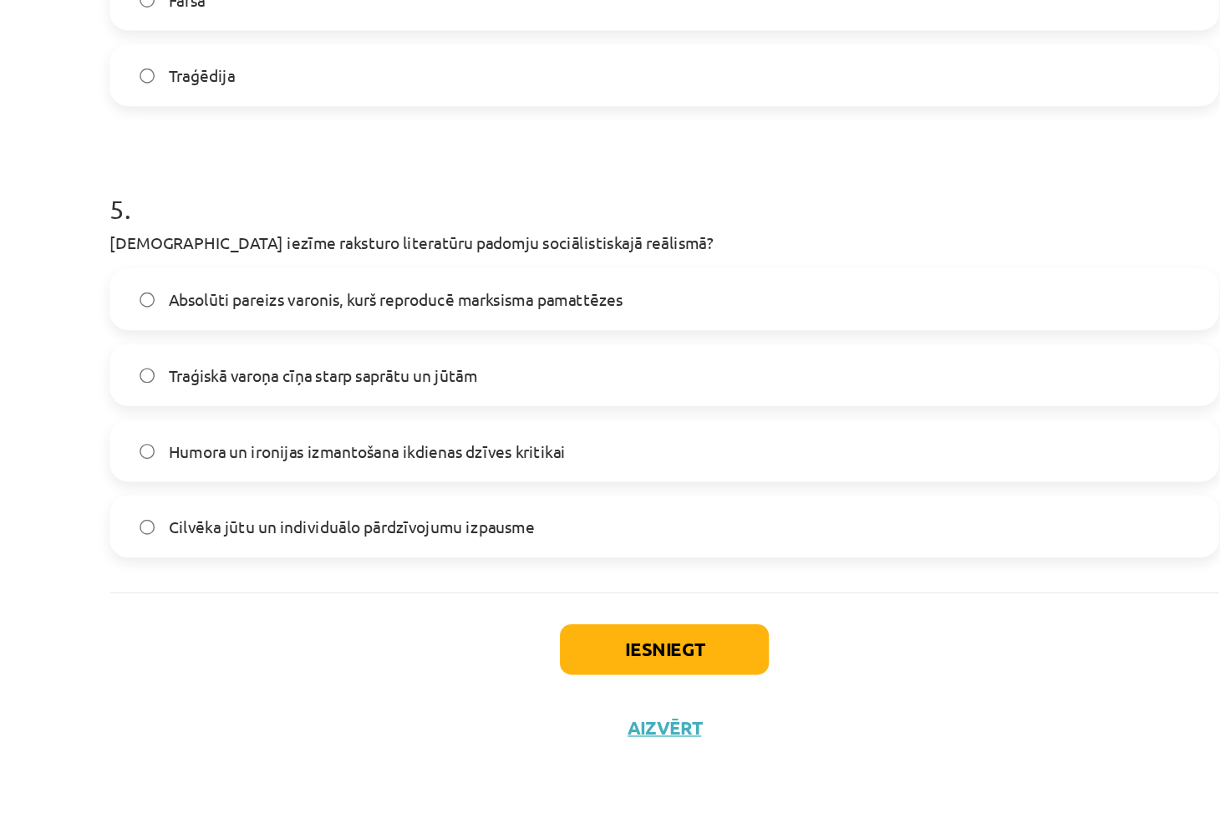
click at [522, 455] on label "Absolūti pareizs varonis, kurš reproducē marksisma pamattēzes" at bounding box center [610, 442] width 804 height 42
click at [608, 697] on button "Iesniegt" at bounding box center [610, 697] width 152 height 37
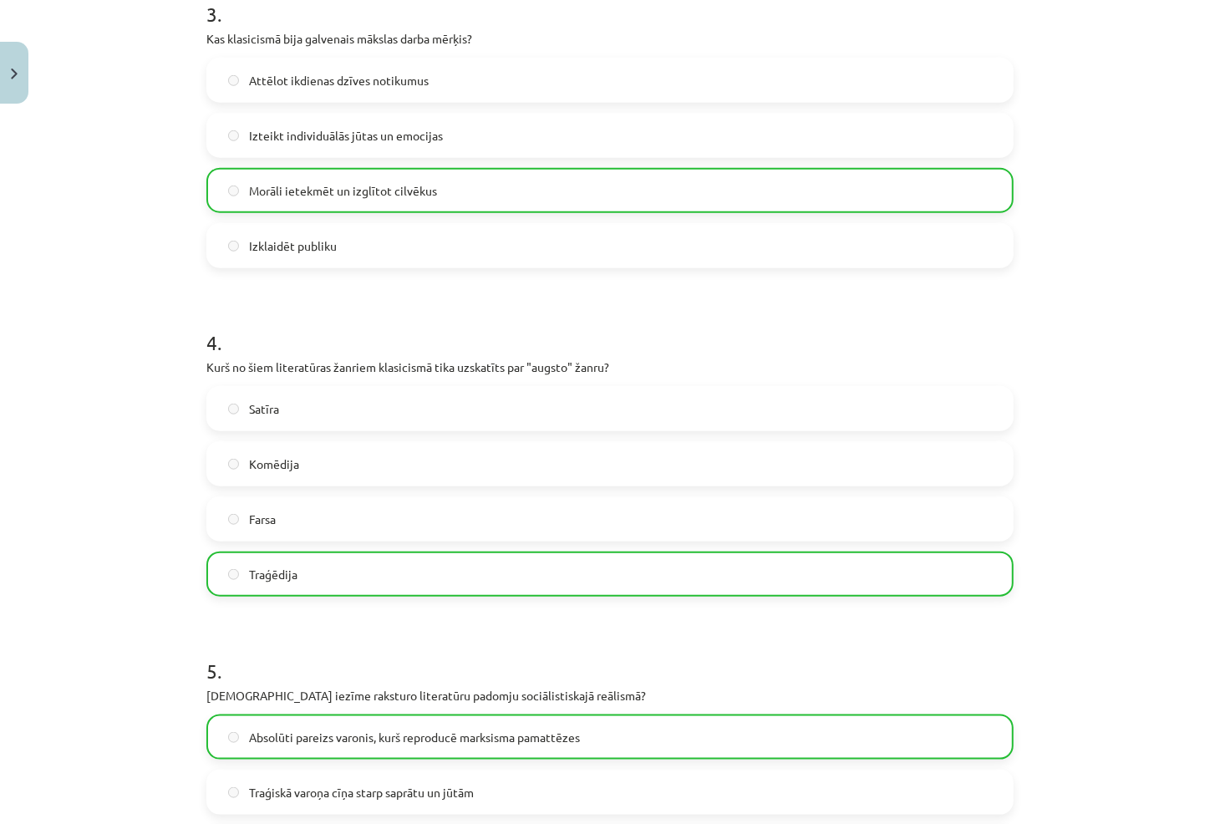
scroll to position [1364, 0]
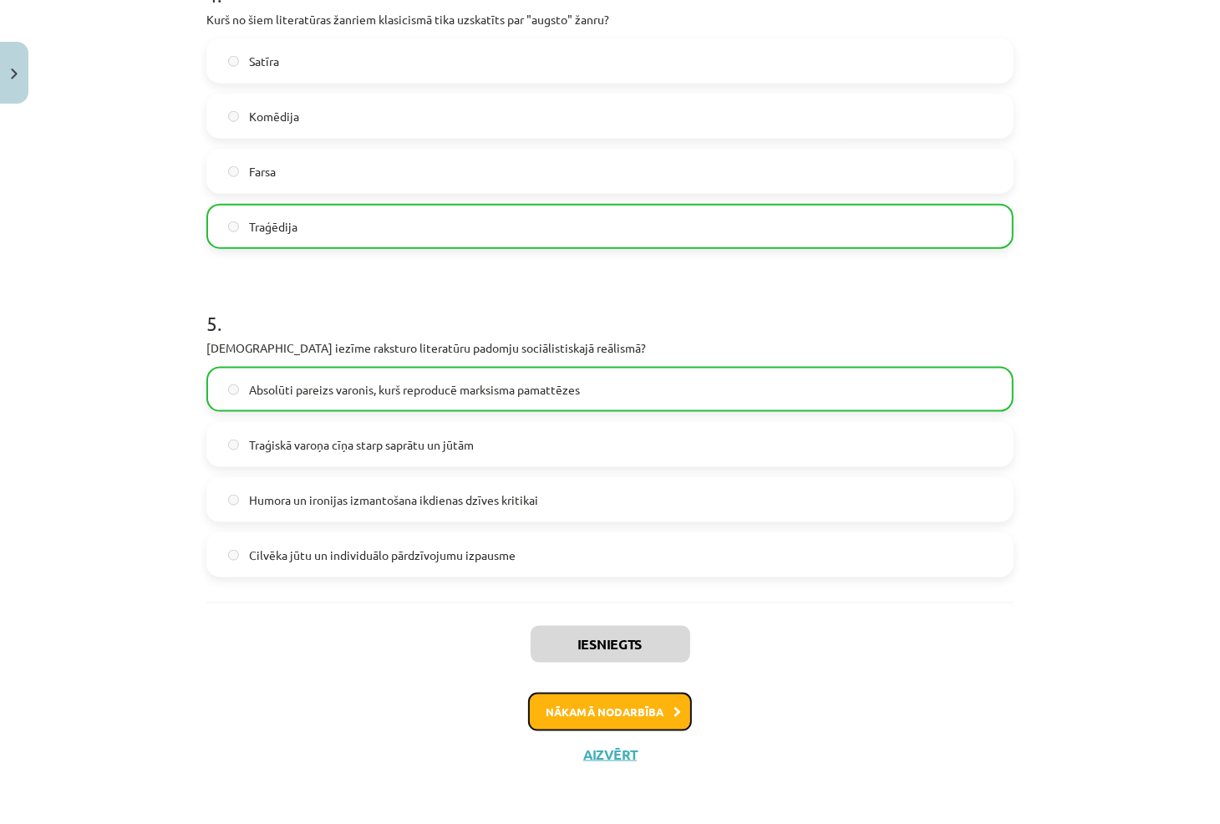
click at [596, 725] on button "Nākamā nodarbība" at bounding box center [610, 712] width 164 height 38
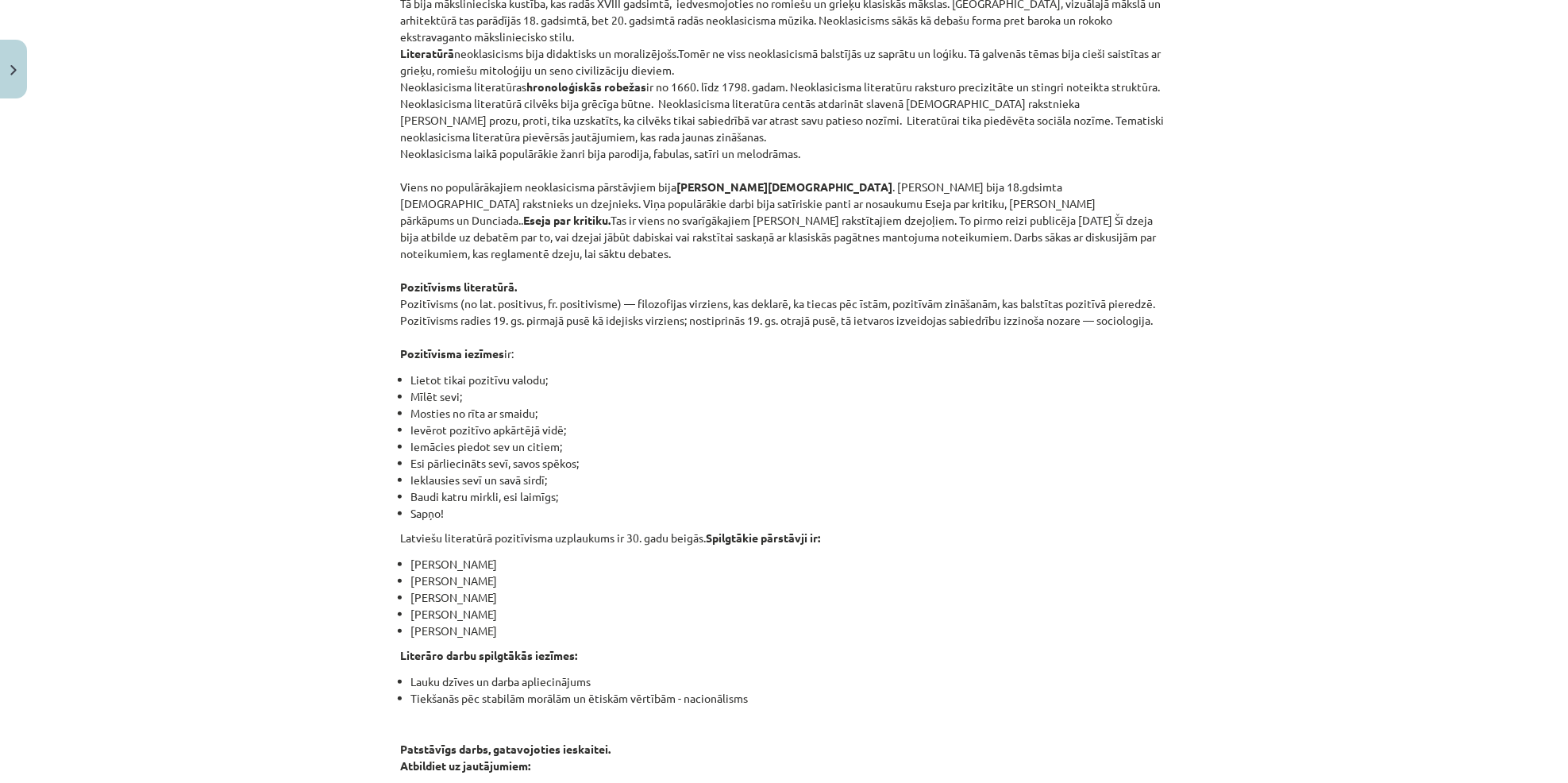
scroll to position [0, 0]
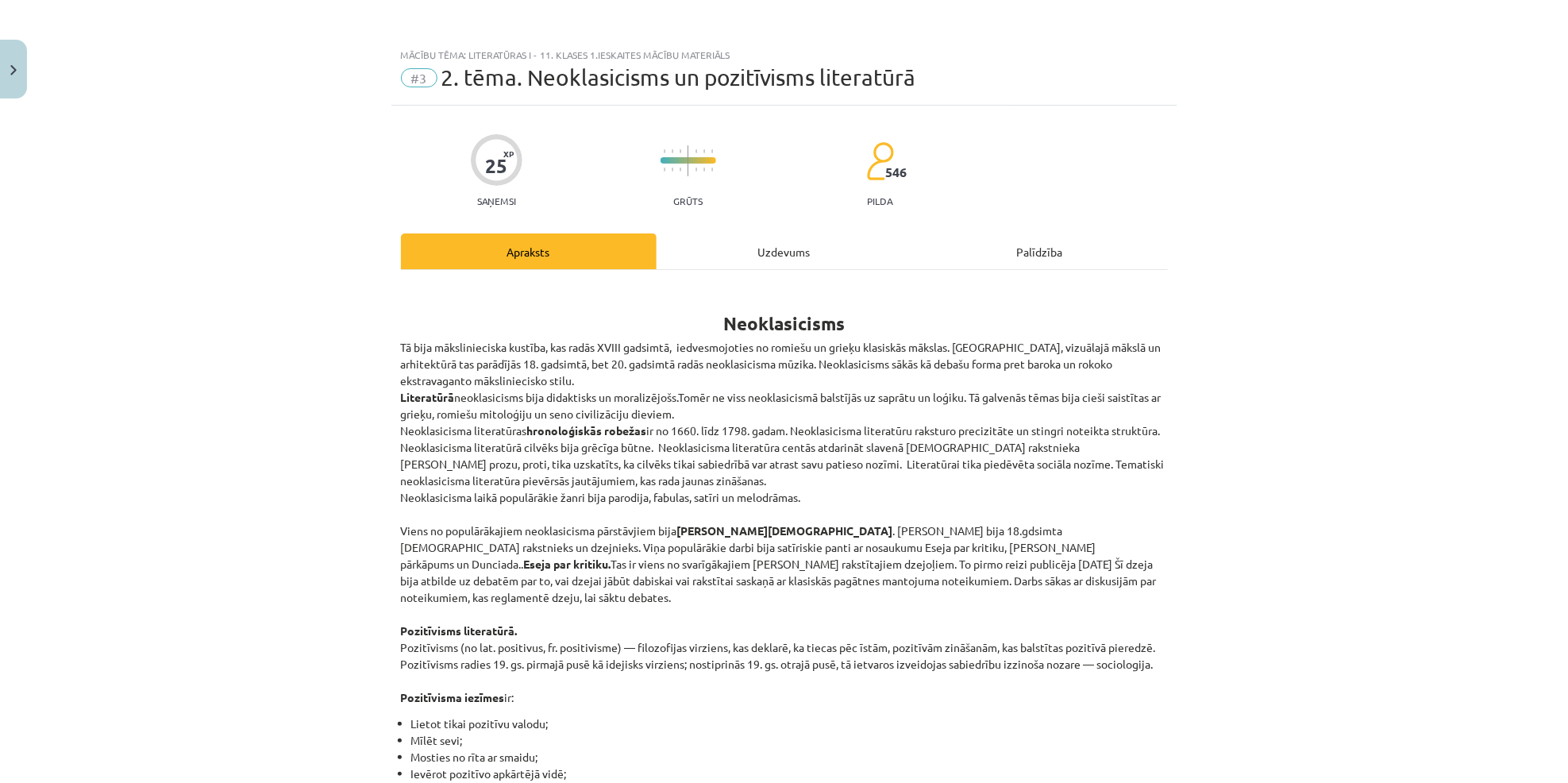
click at [733, 249] on div "Uzdevums" at bounding box center [784, 252] width 255 height 36
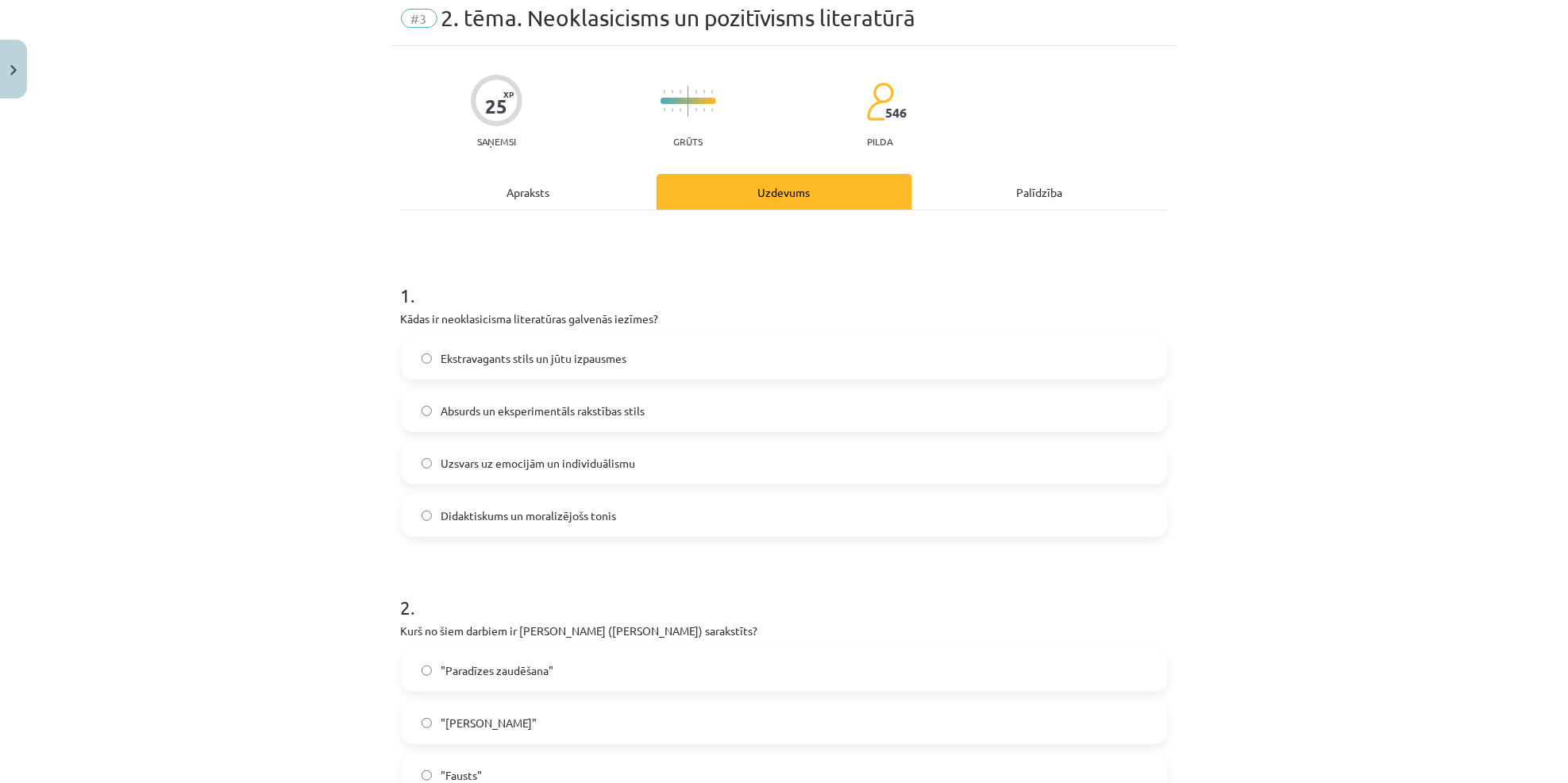
scroll to position [61, 0]
click at [578, 183] on div "Apraksts" at bounding box center [528, 191] width 255 height 36
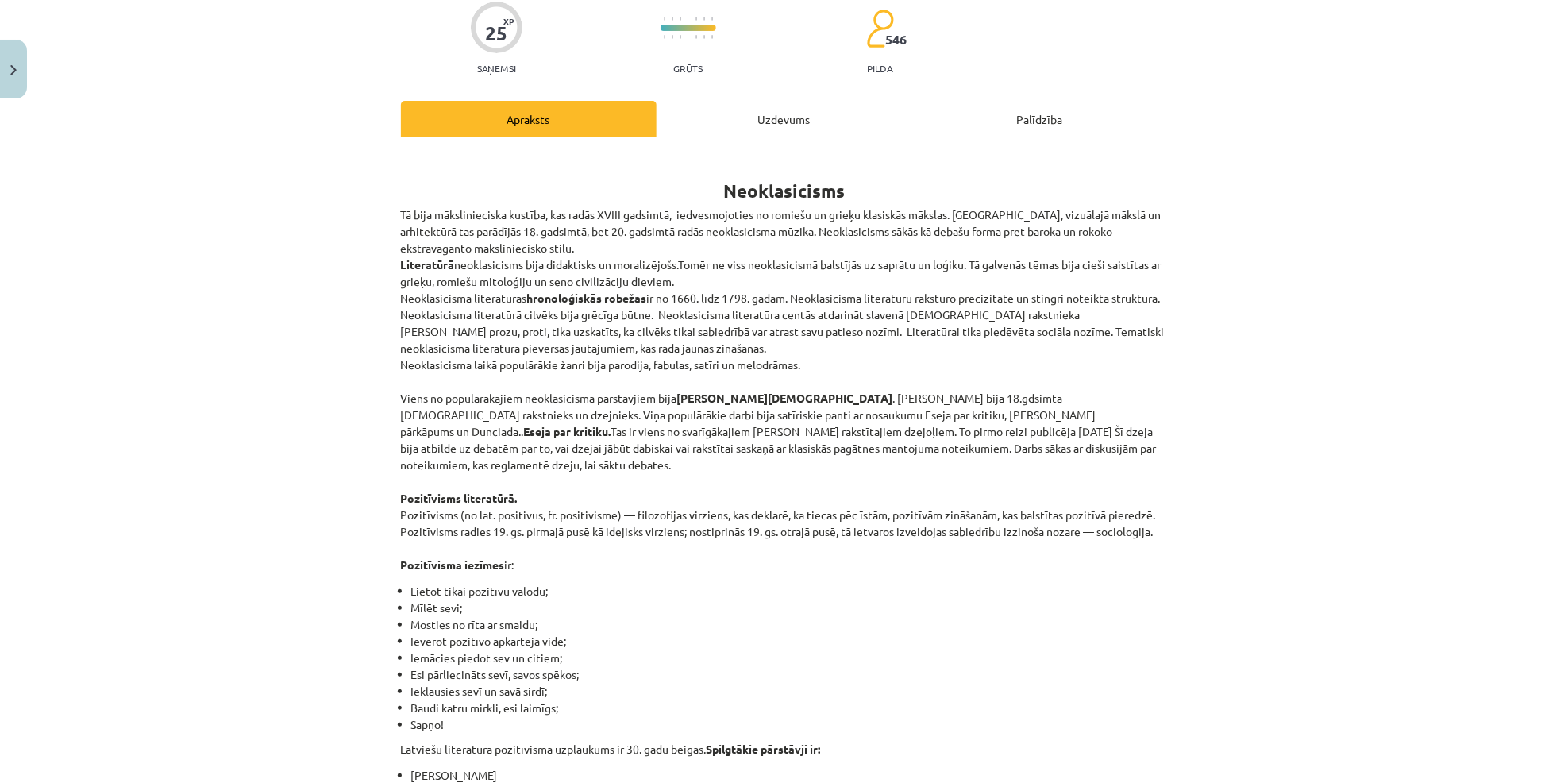
scroll to position [133, 0]
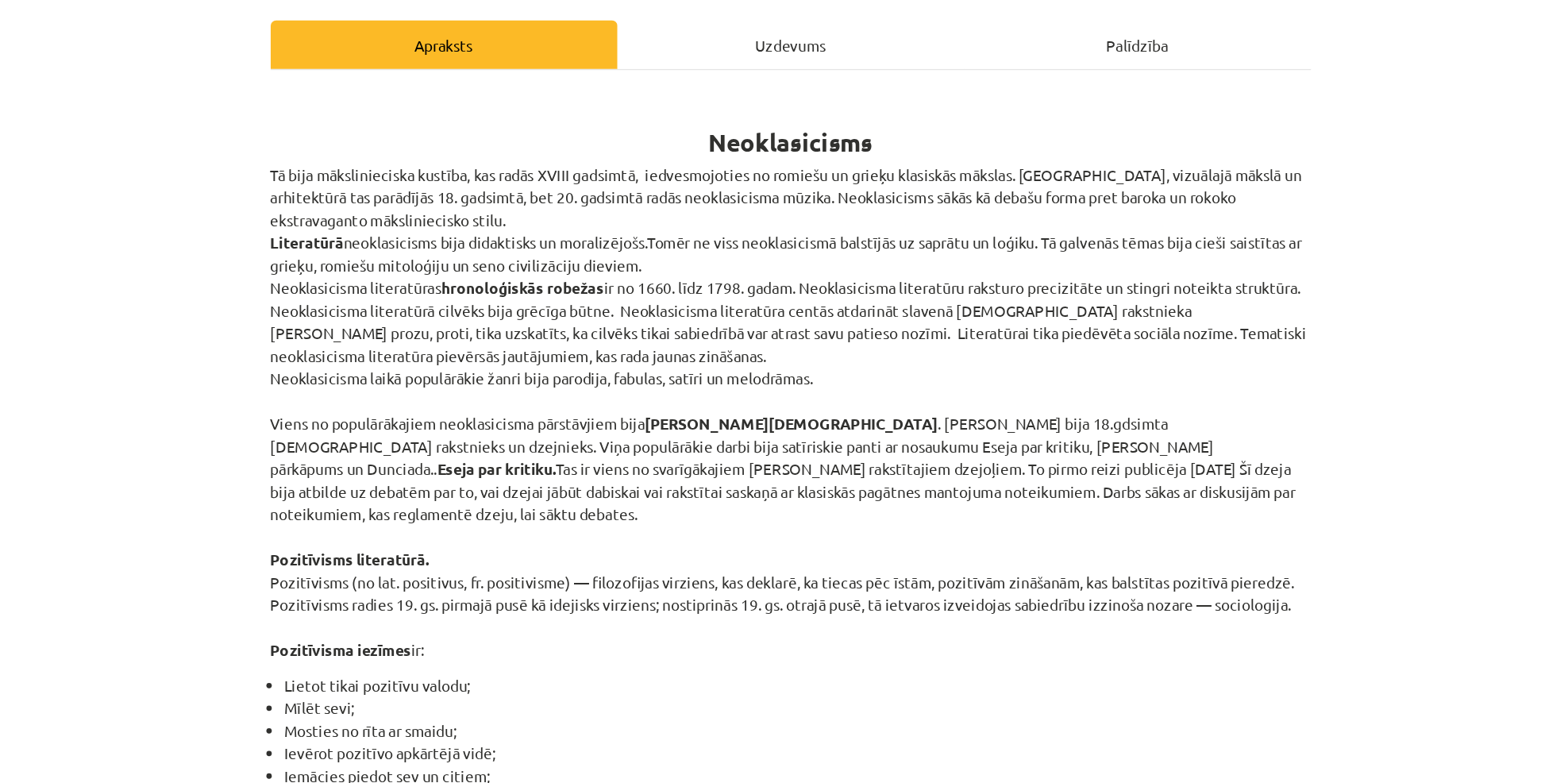
click at [785, 121] on div "Uzdevums" at bounding box center [784, 118] width 255 height 36
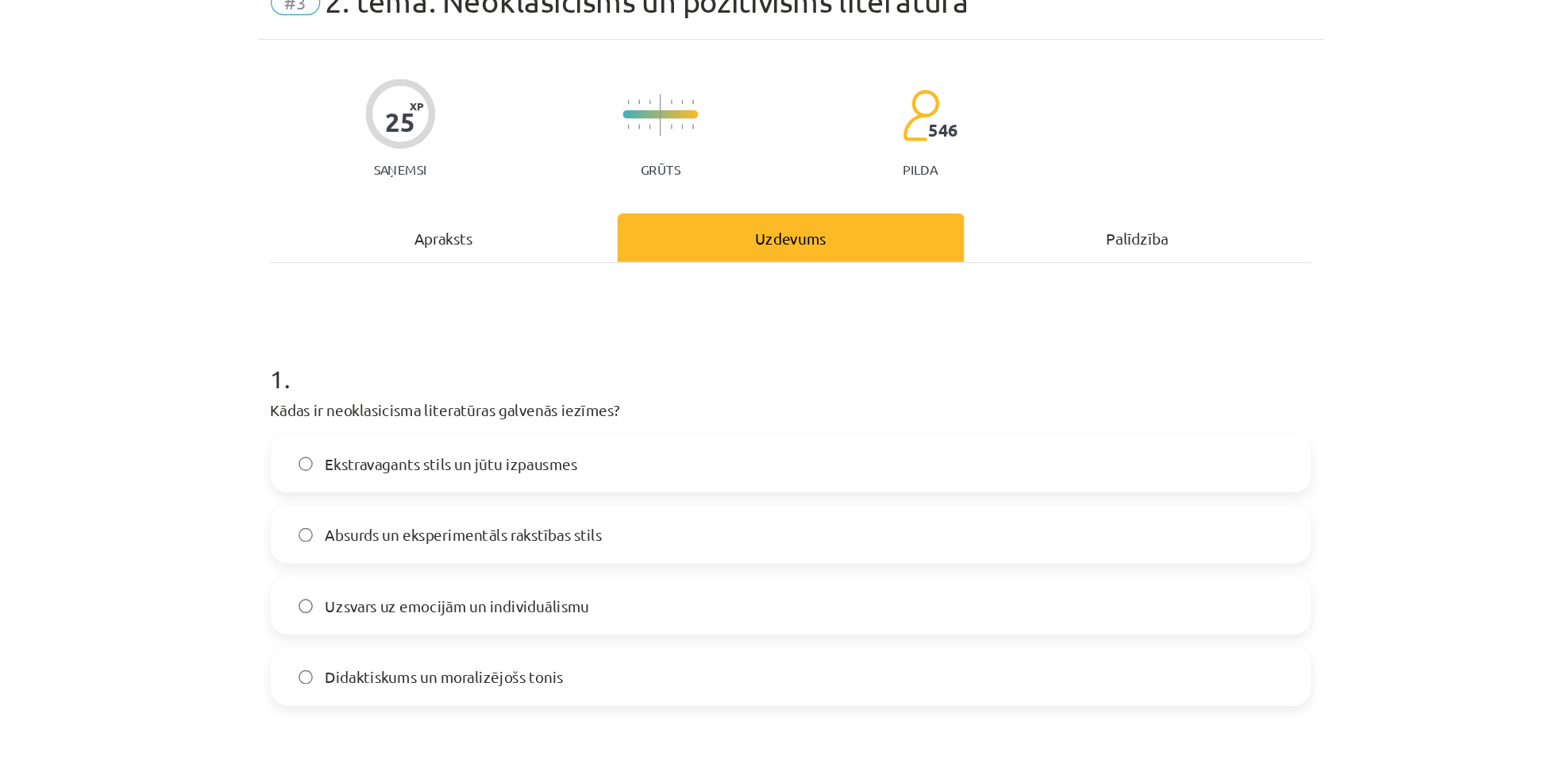
scroll to position [78, 0]
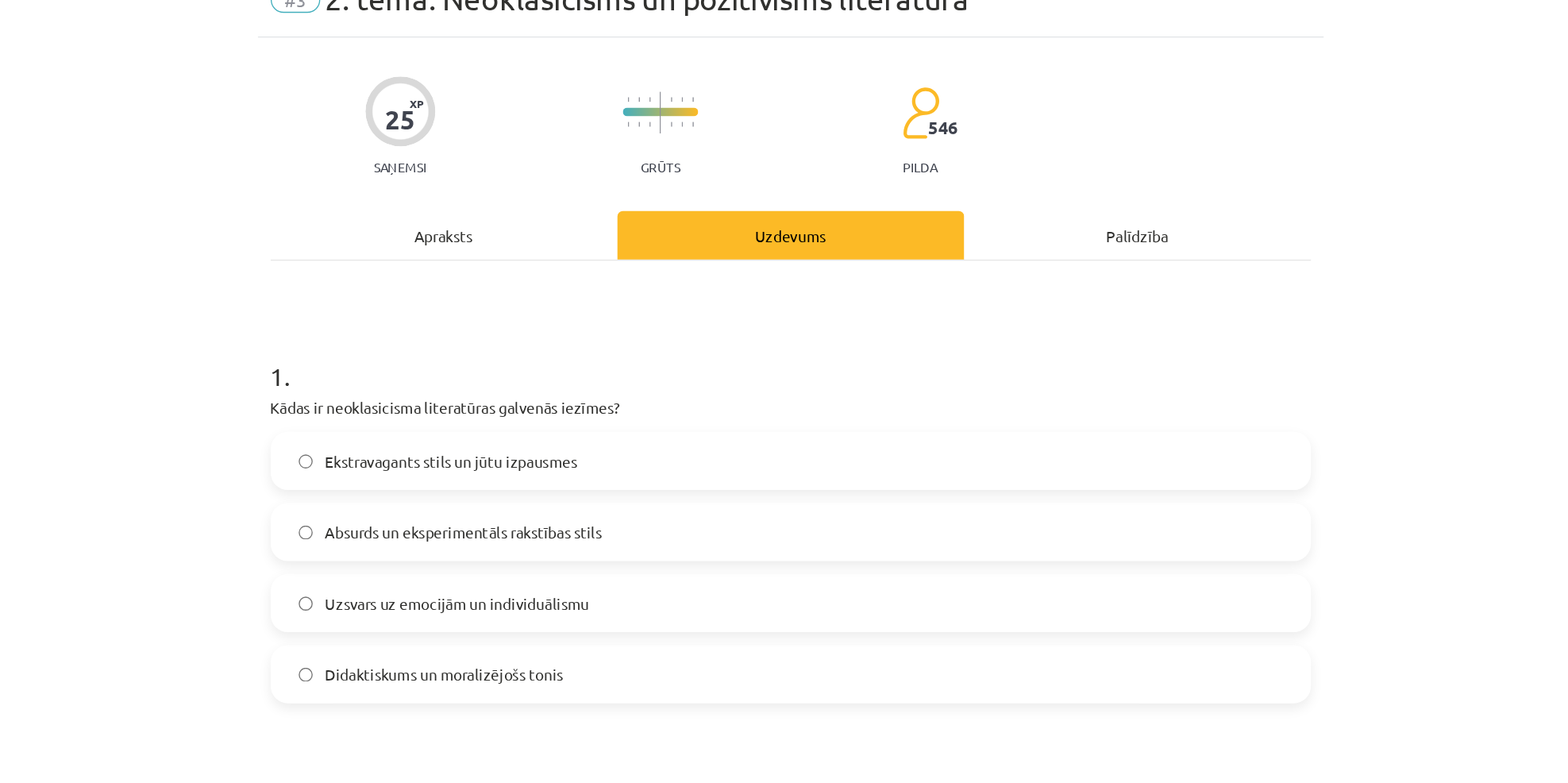
click at [577, 183] on div "Apraksts" at bounding box center [528, 174] width 255 height 36
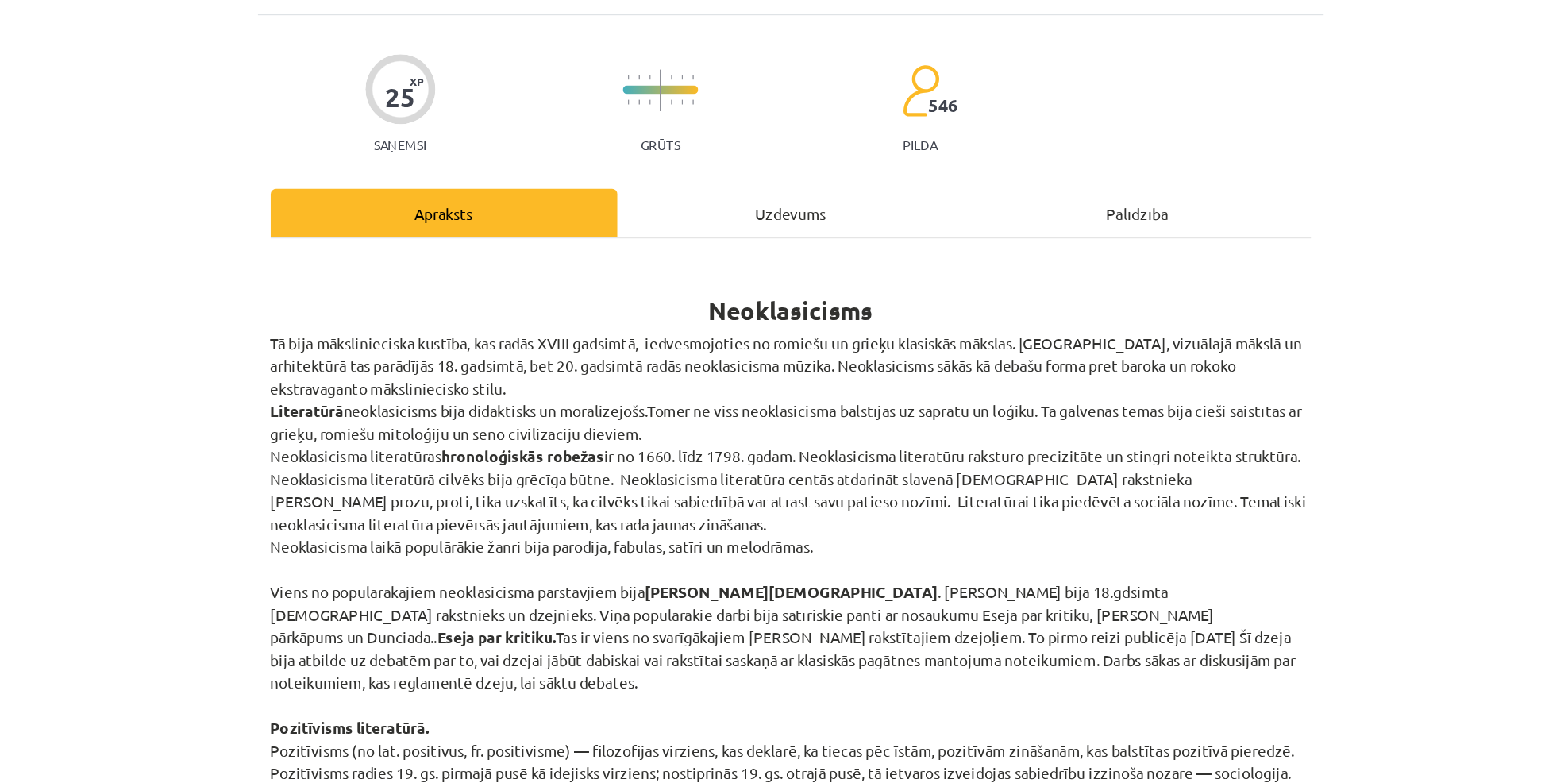
scroll to position [95, 0]
click at [752, 162] on div "Uzdevums" at bounding box center [784, 156] width 255 height 36
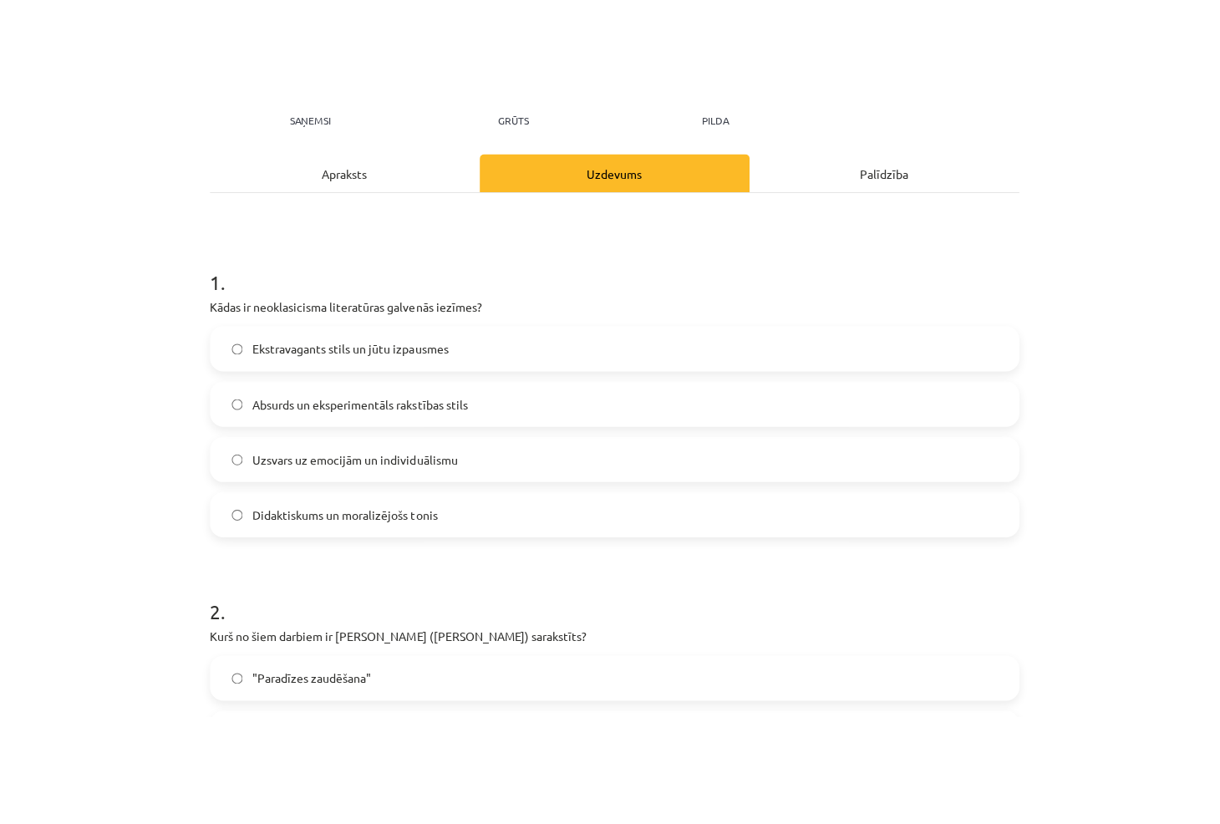
scroll to position [201, 0]
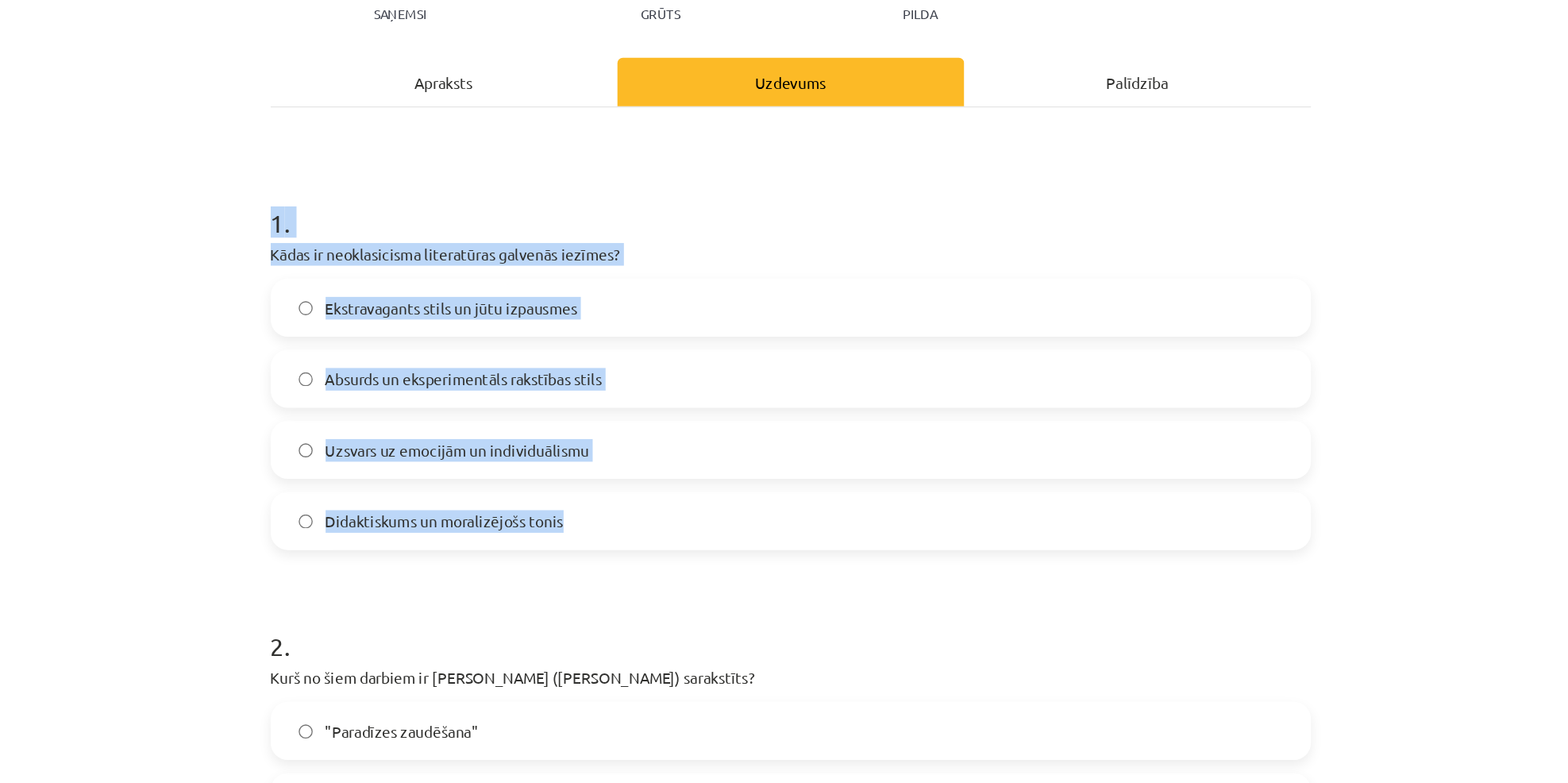
drag, startPoint x: 383, startPoint y: 163, endPoint x: 658, endPoint y: 380, distance: 350.3
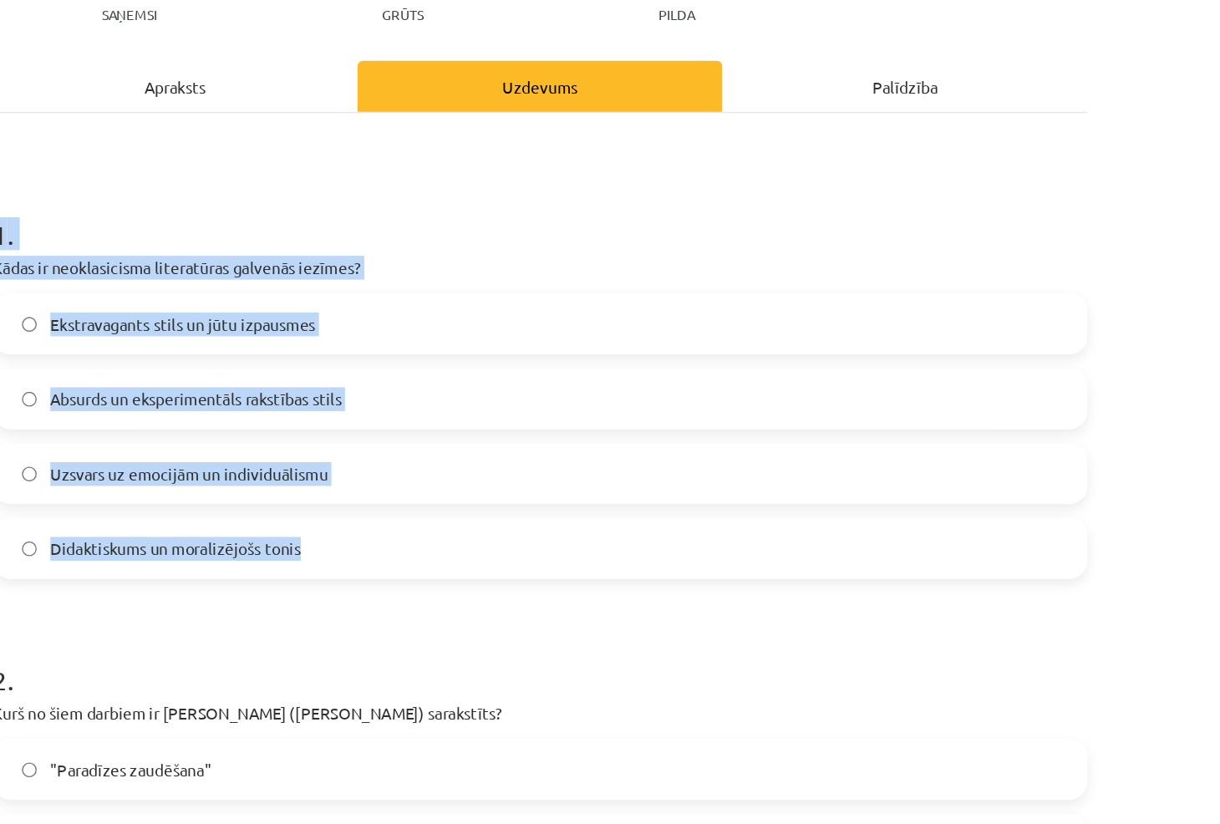
click at [655, 176] on h1 "1 ." at bounding box center [609, 158] width 807 height 52
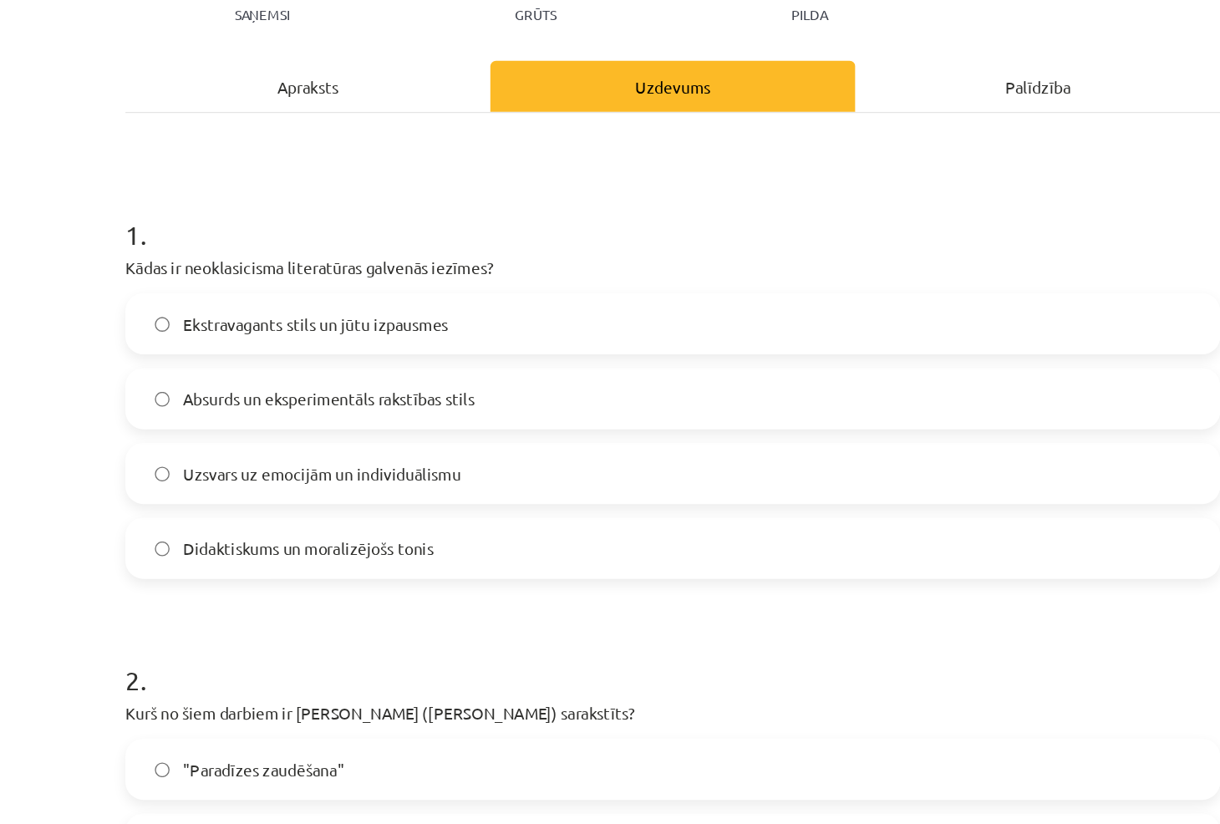
click at [443, 397] on label "Didaktiskums un moralizējošs tonis" at bounding box center [610, 405] width 804 height 42
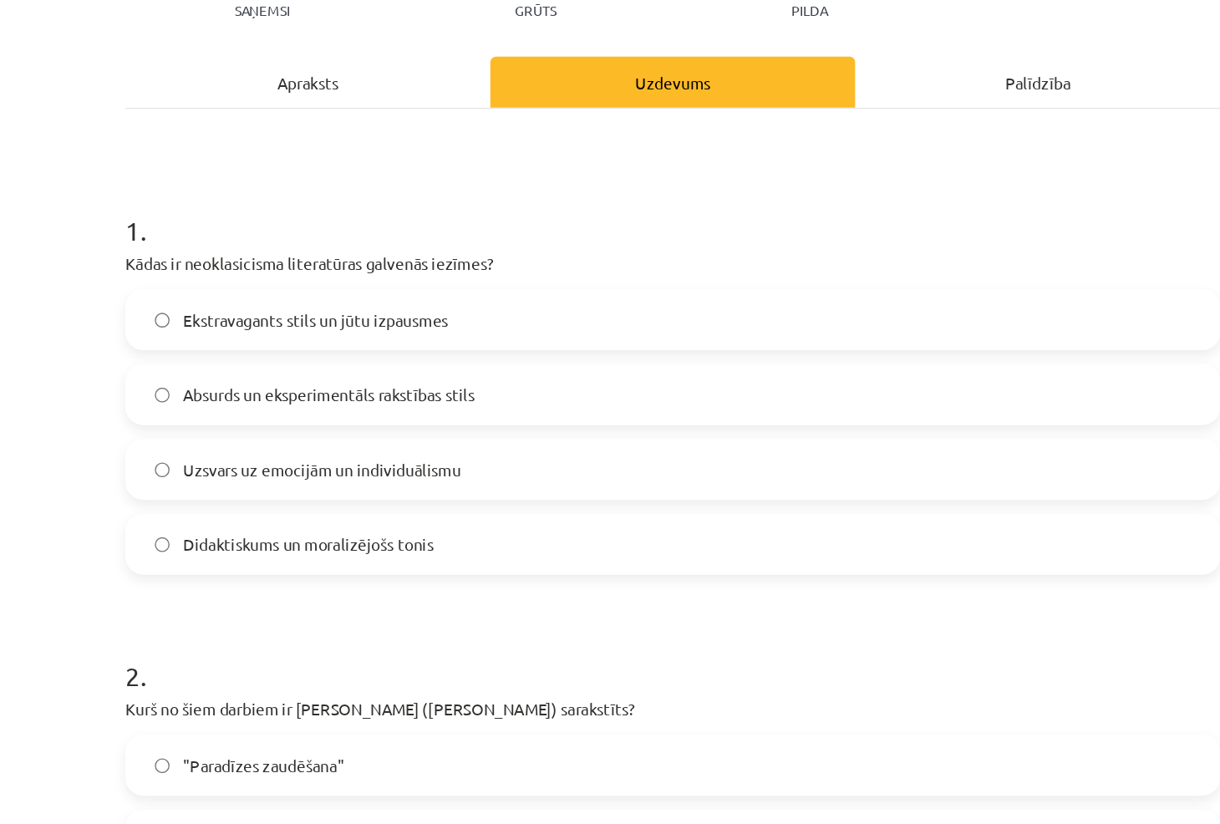
scroll to position [0, 0]
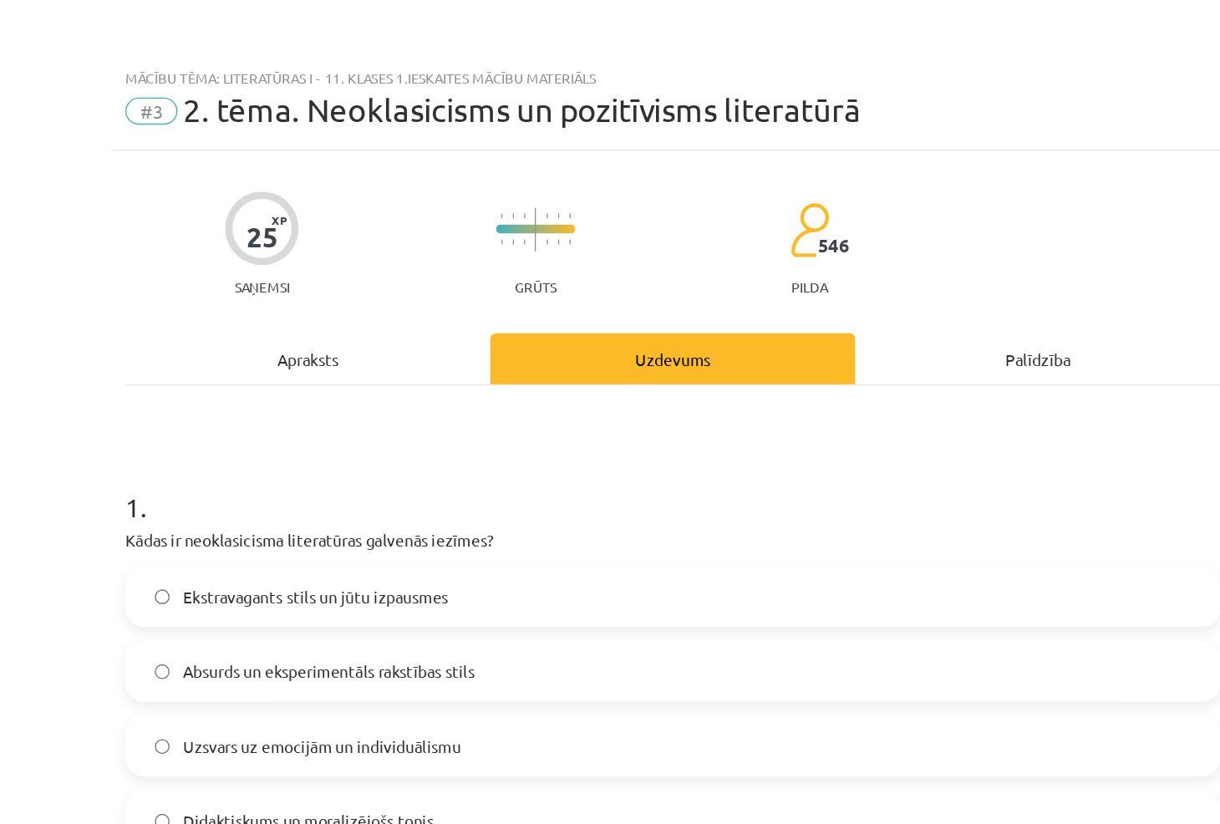
click at [367, 257] on div "Apraksts" at bounding box center [340, 265] width 269 height 38
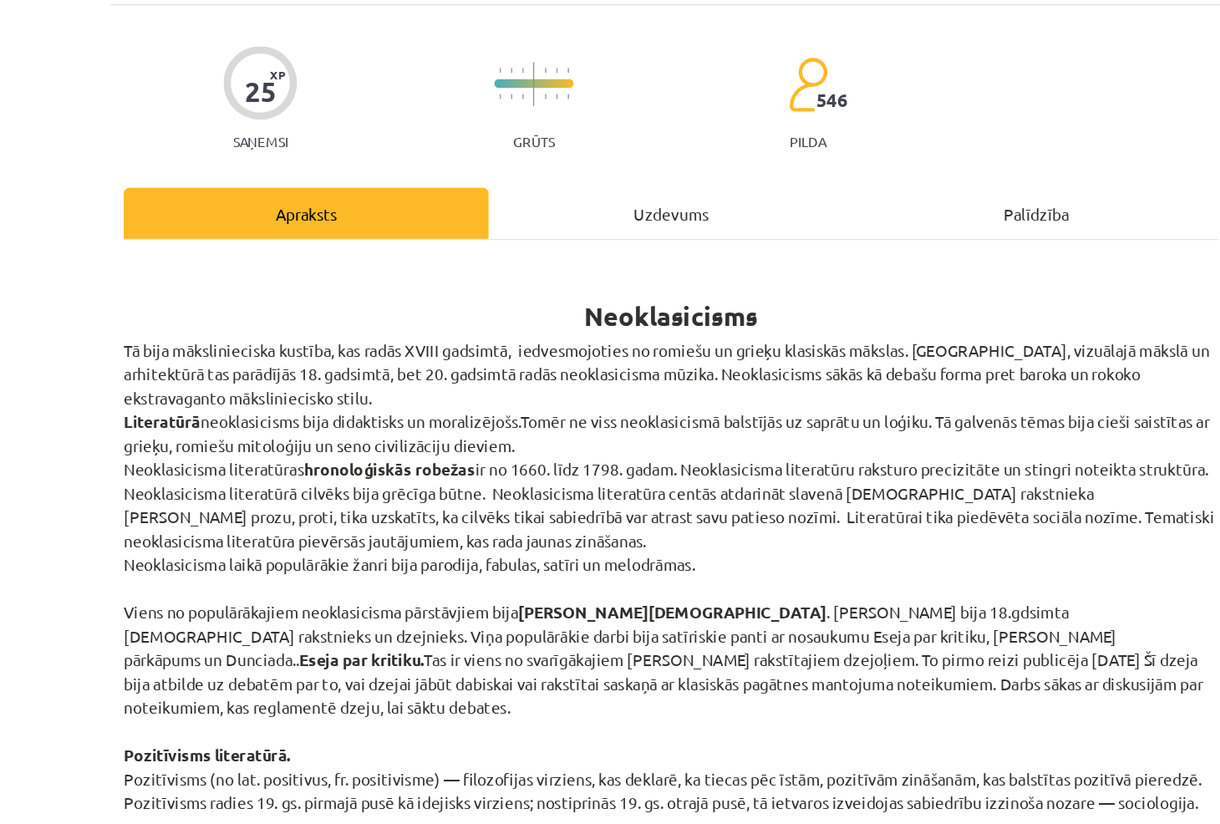
scroll to position [108, 0]
click at [583, 168] on div "Uzdevums" at bounding box center [610, 157] width 269 height 38
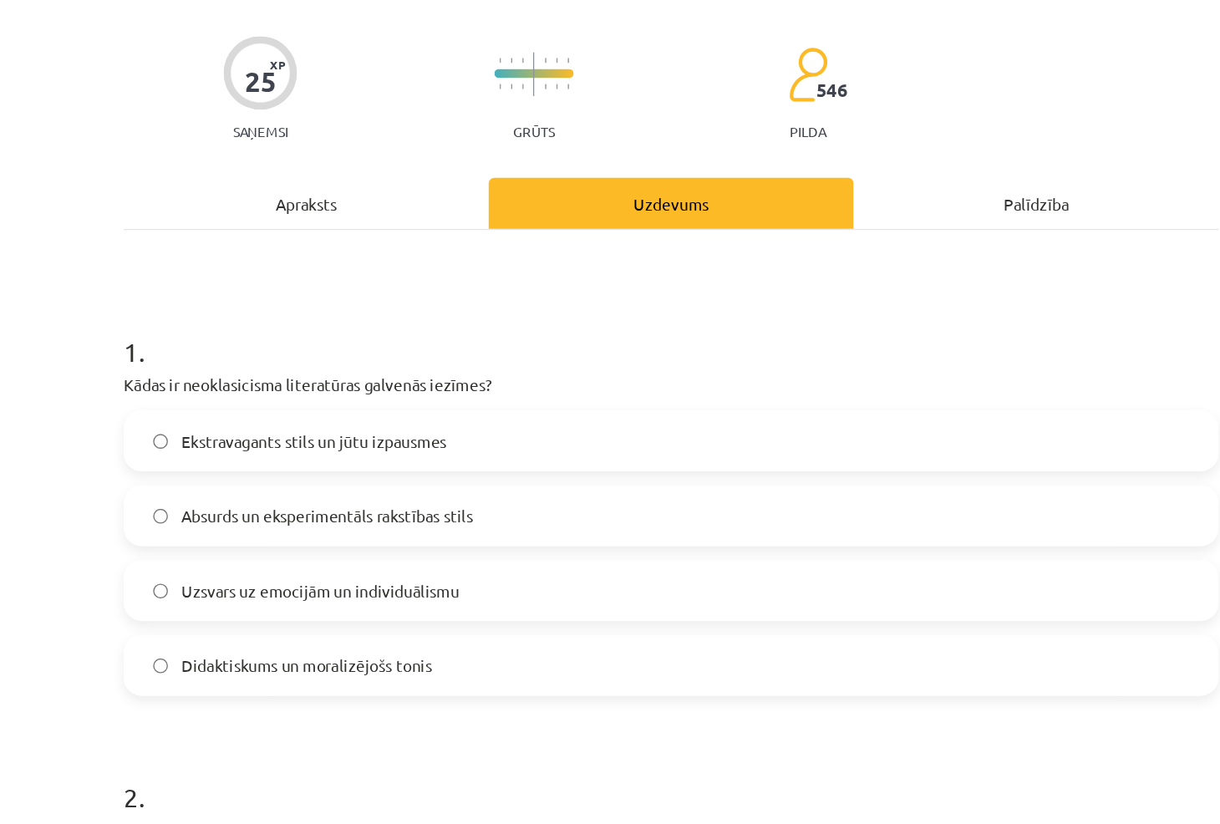
scroll to position [112, 0]
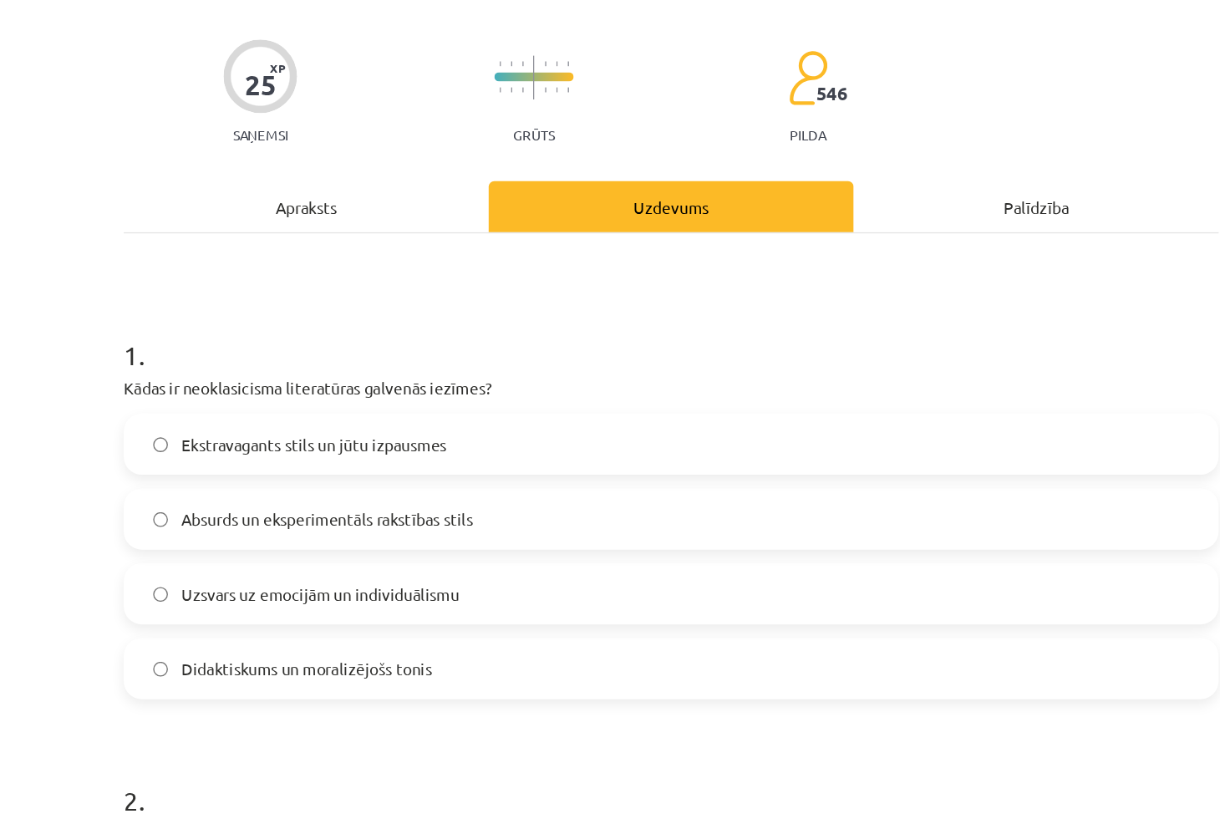
click at [360, 134] on div "Apraksts" at bounding box center [340, 153] width 269 height 38
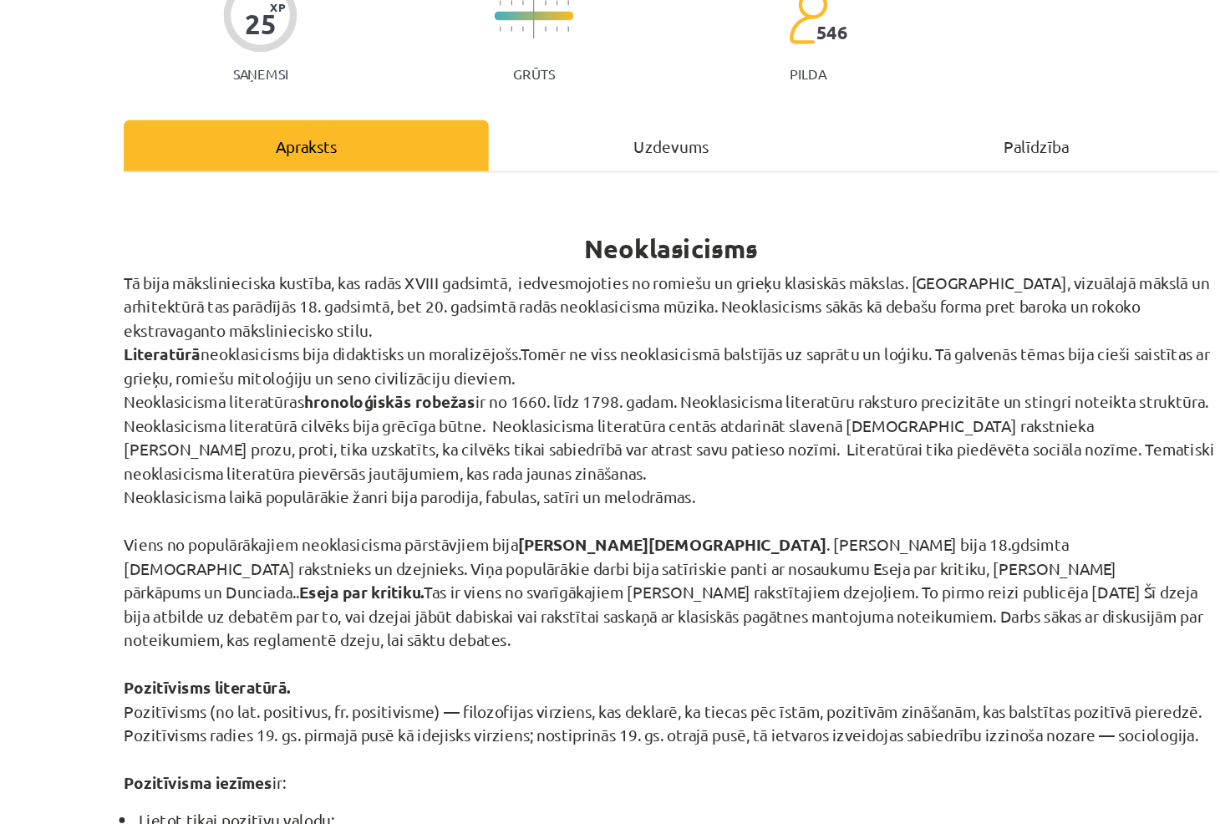
scroll to position [155, 0]
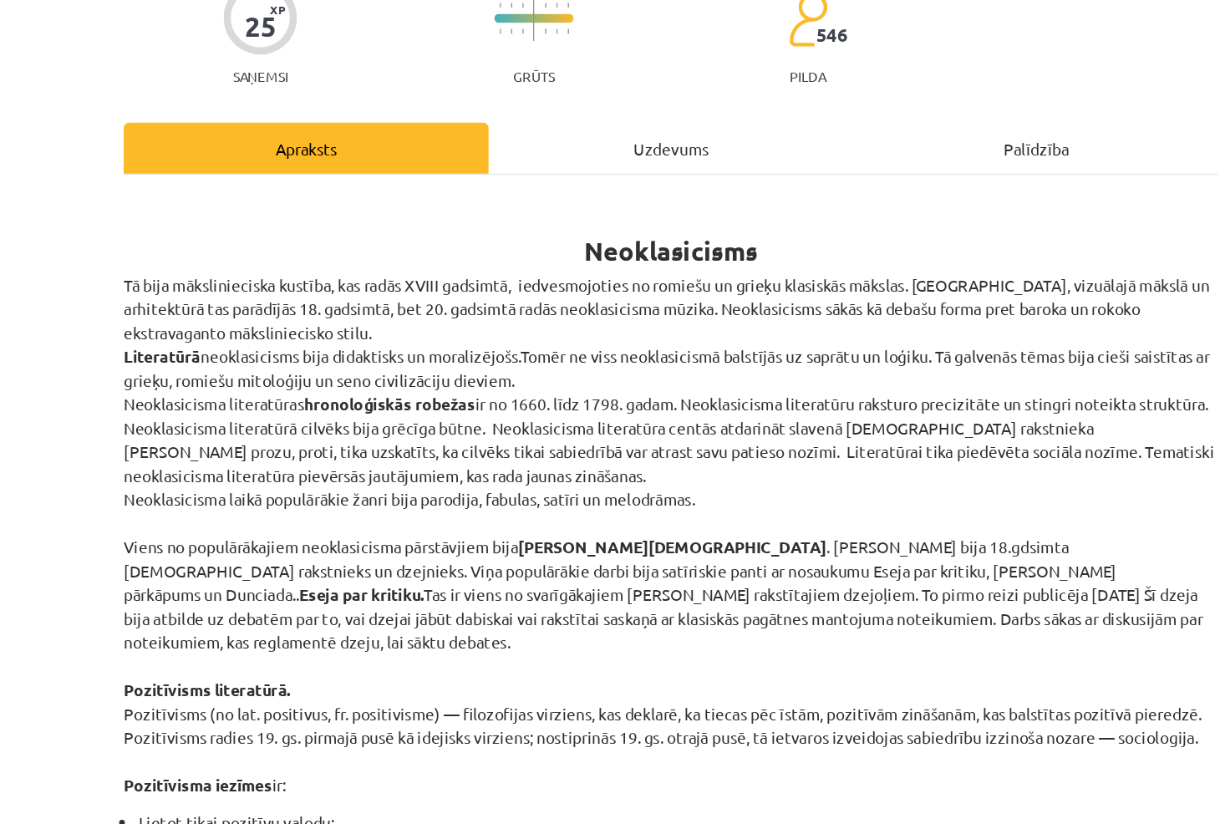
click at [589, 90] on div "Uzdevums" at bounding box center [610, 109] width 269 height 38
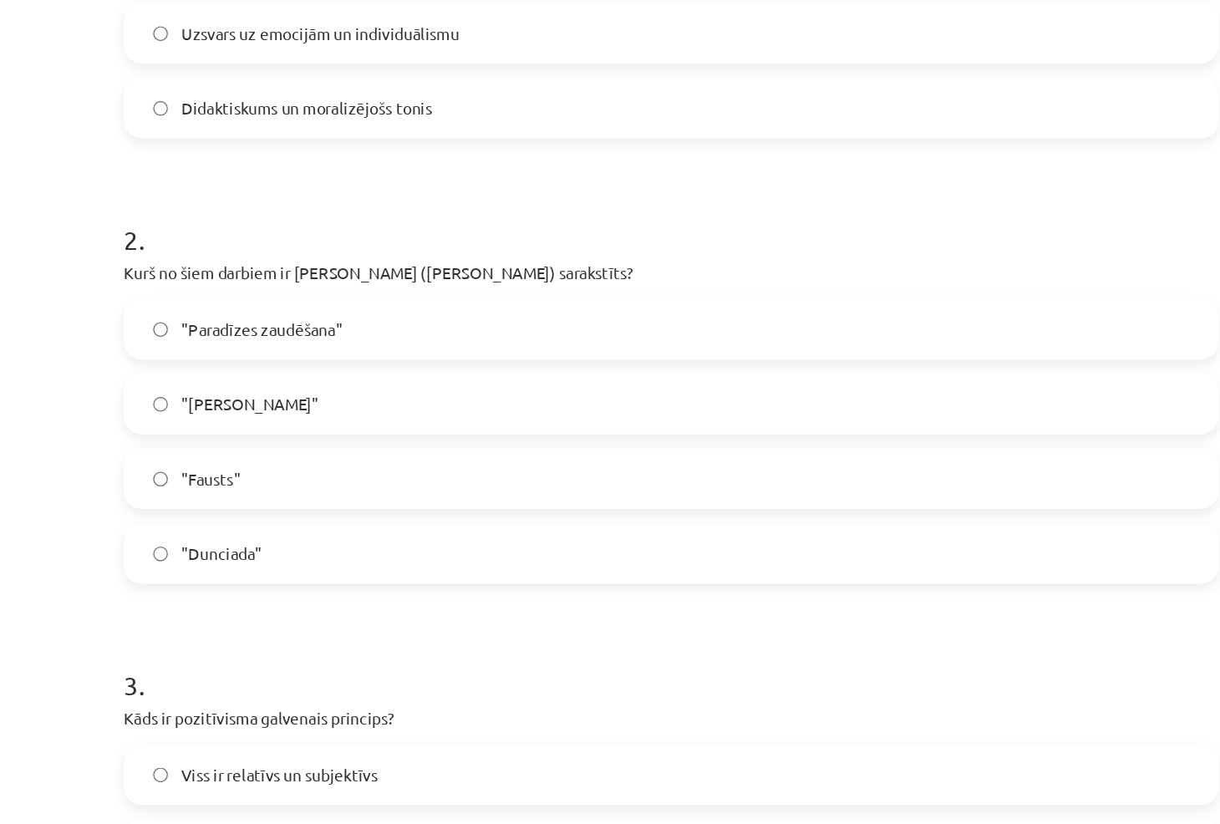
scroll to position [527, 0]
click at [360, 405] on label ""Dunciada"" at bounding box center [610, 407] width 804 height 42
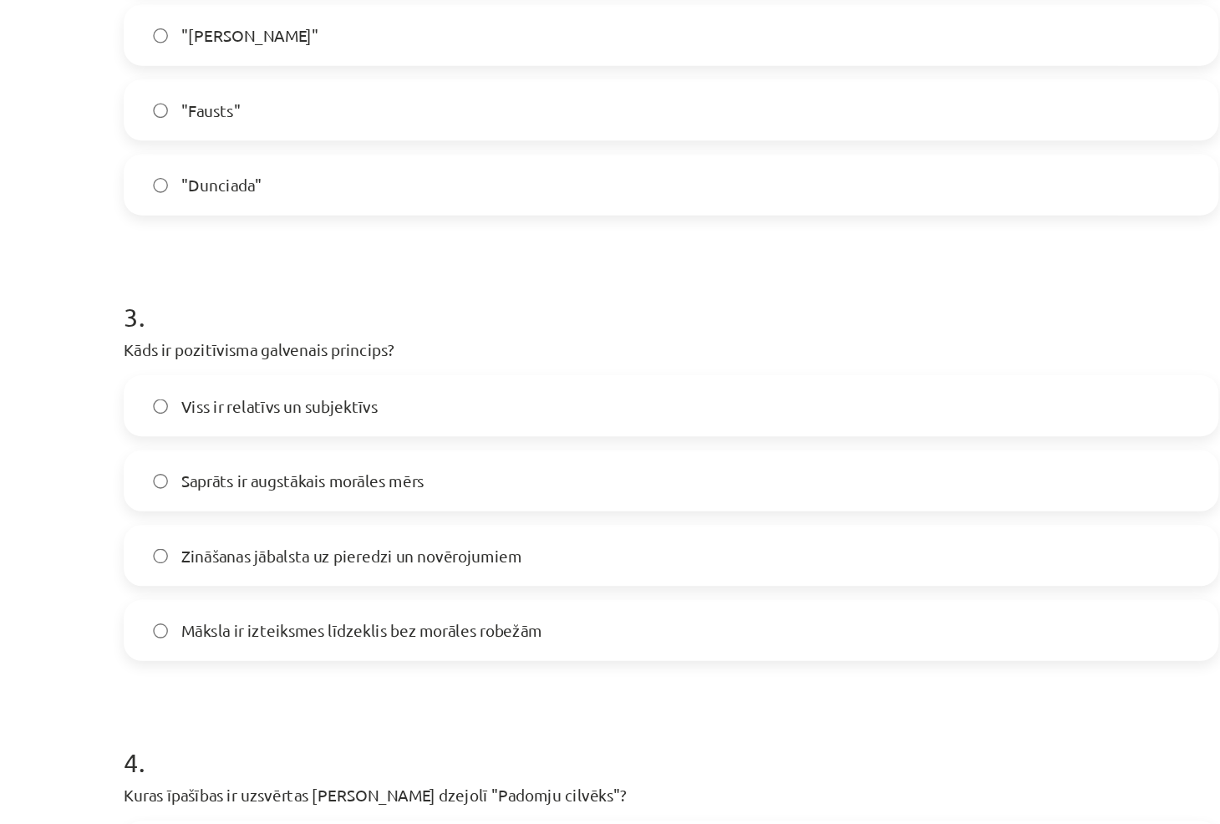
scroll to position [853, 0]
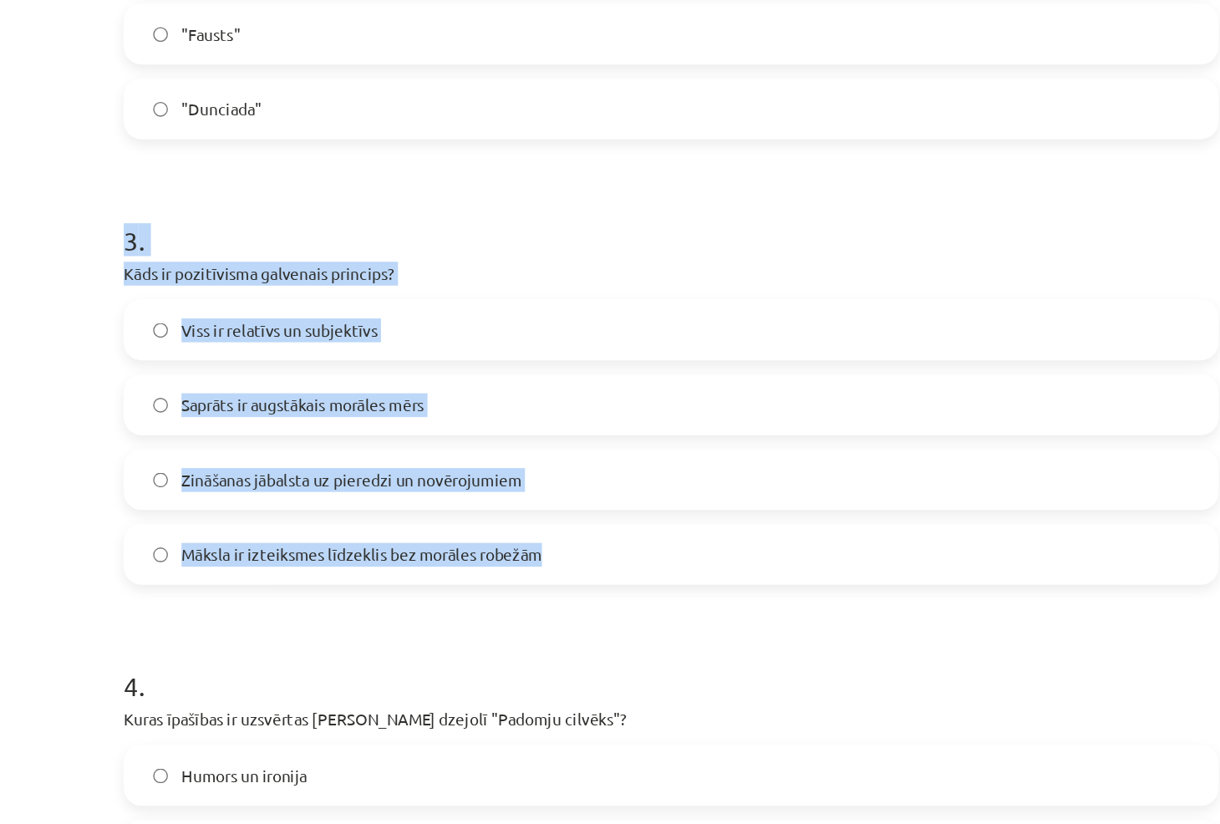
drag, startPoint x: 181, startPoint y: 169, endPoint x: 591, endPoint y: 396, distance: 468.4
click at [591, 396] on div "Mācību tēma: Literatūras i - 11. klases 1.ieskaites mācību materiāls #3 2. tēma…" at bounding box center [610, 412] width 1220 height 824
click at [494, 191] on div "3 . Kāds ir pozitīvisma galvenais princips? Viss ir relatīvs un subjektīvs Sapr…" at bounding box center [609, 283] width 807 height 295
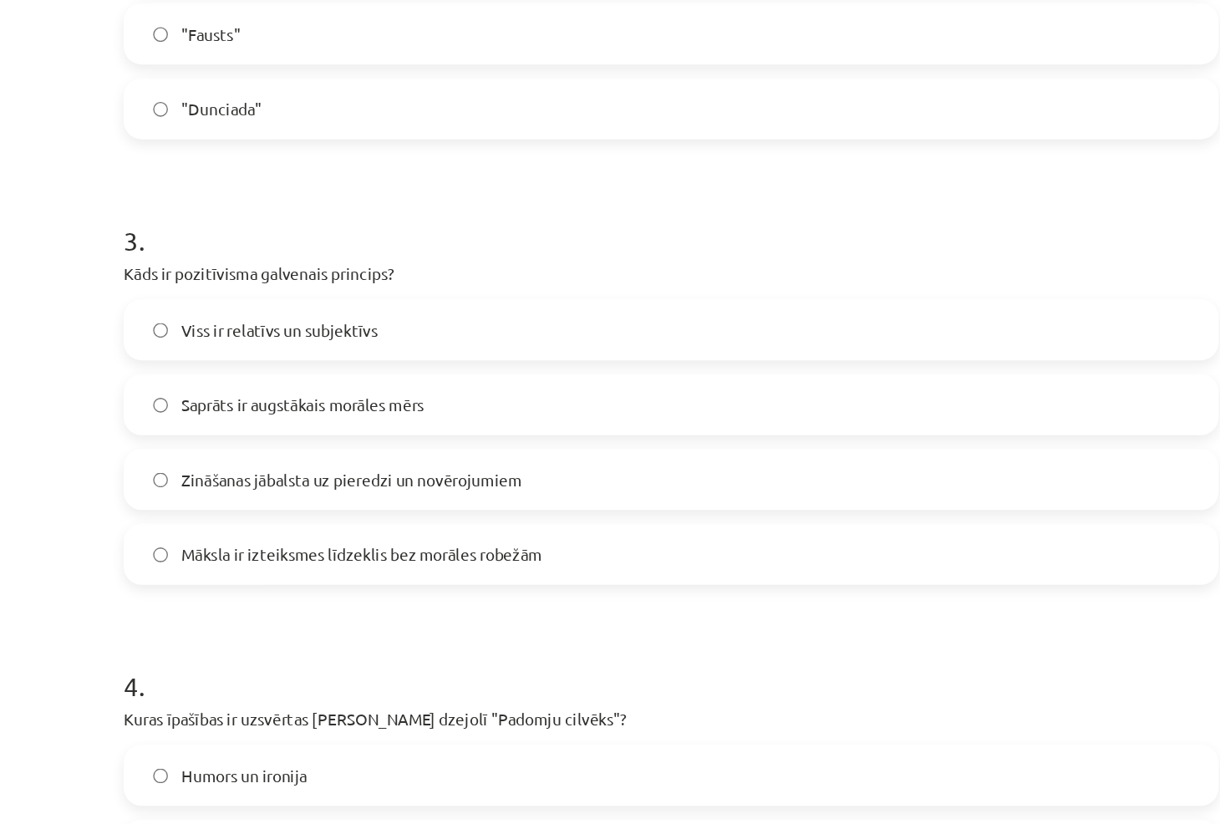
click at [411, 339] on label "Zināšanas jābalsta uz pieredzi un novērojumiem" at bounding box center [610, 354] width 804 height 42
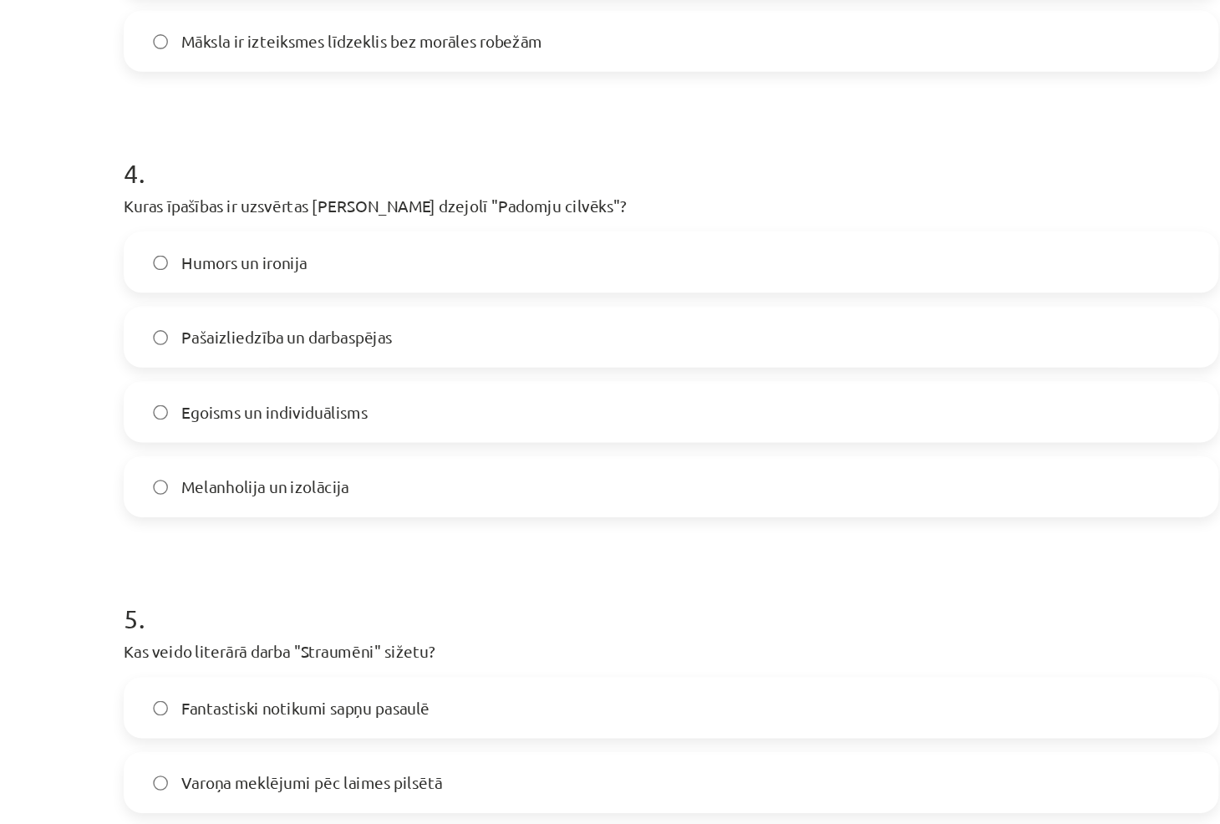
scroll to position [1230, 0]
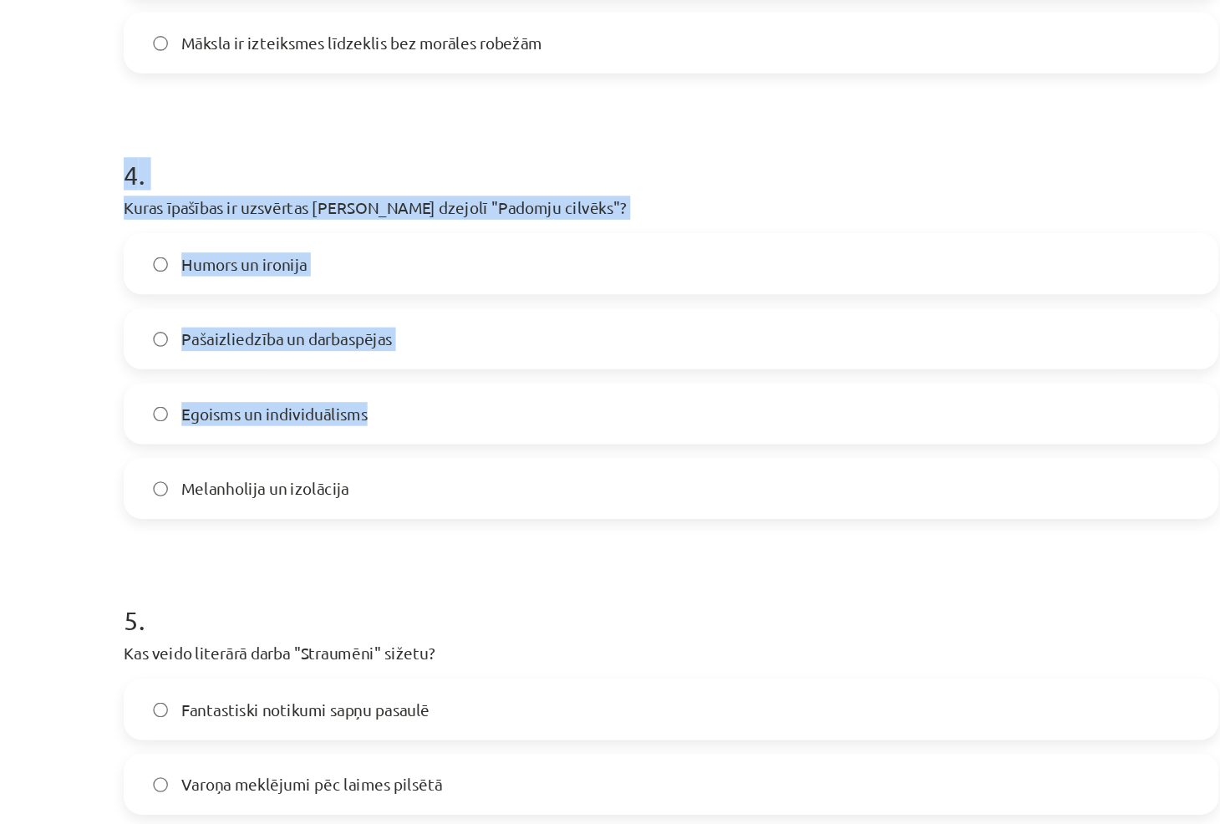
drag, startPoint x: 194, startPoint y: 126, endPoint x: 411, endPoint y: 325, distance: 294.6
click at [274, 116] on h1 "4 ." at bounding box center [609, 114] width 807 height 52
drag, startPoint x: 199, startPoint y: 120, endPoint x: 435, endPoint y: 358, distance: 335.1
click at [435, 358] on div "4 . Kuras īpašības ir uzsvērtas [PERSON_NAME] dzejolī "Padomju cilvēks"? Humors…" at bounding box center [609, 235] width 807 height 295
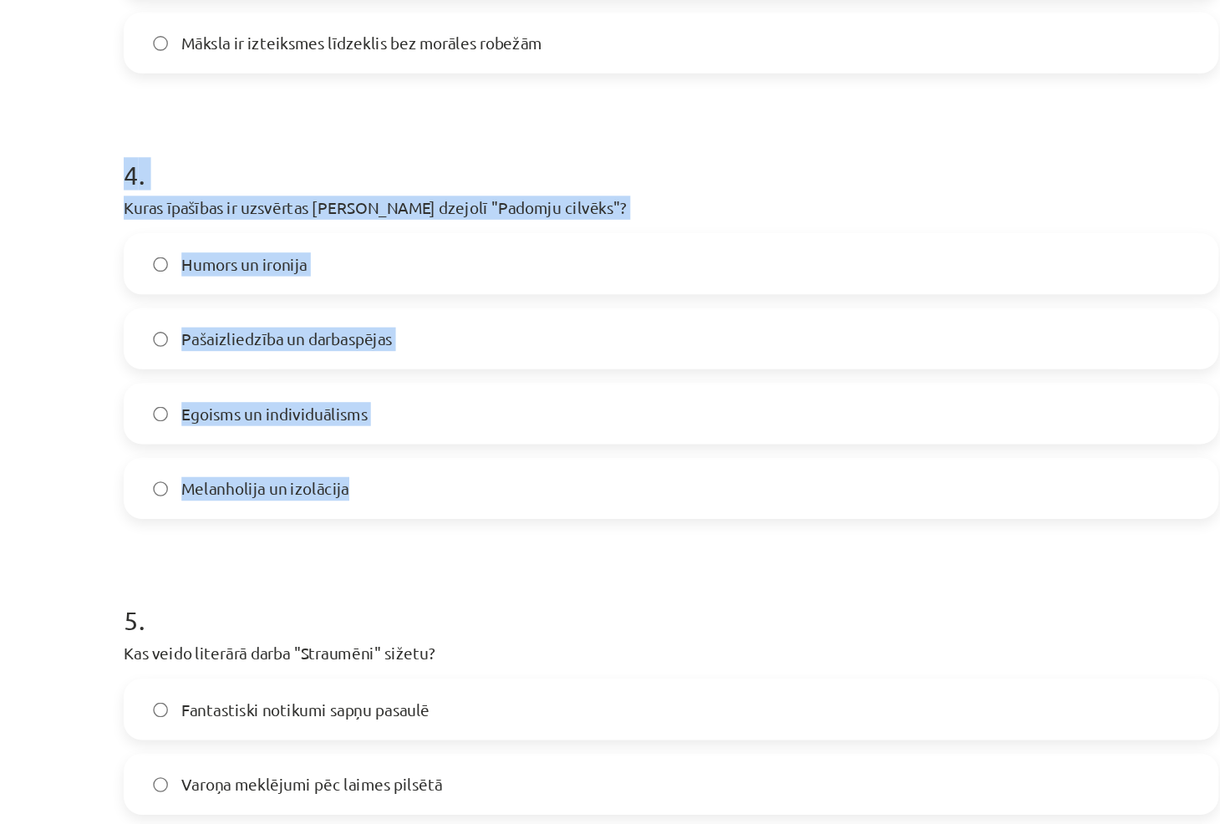
click at [582, 151] on p "Kuras īpašības ir uzsvērtas [PERSON_NAME] dzejolī "Padomju cilvēks"?" at bounding box center [609, 154] width 807 height 18
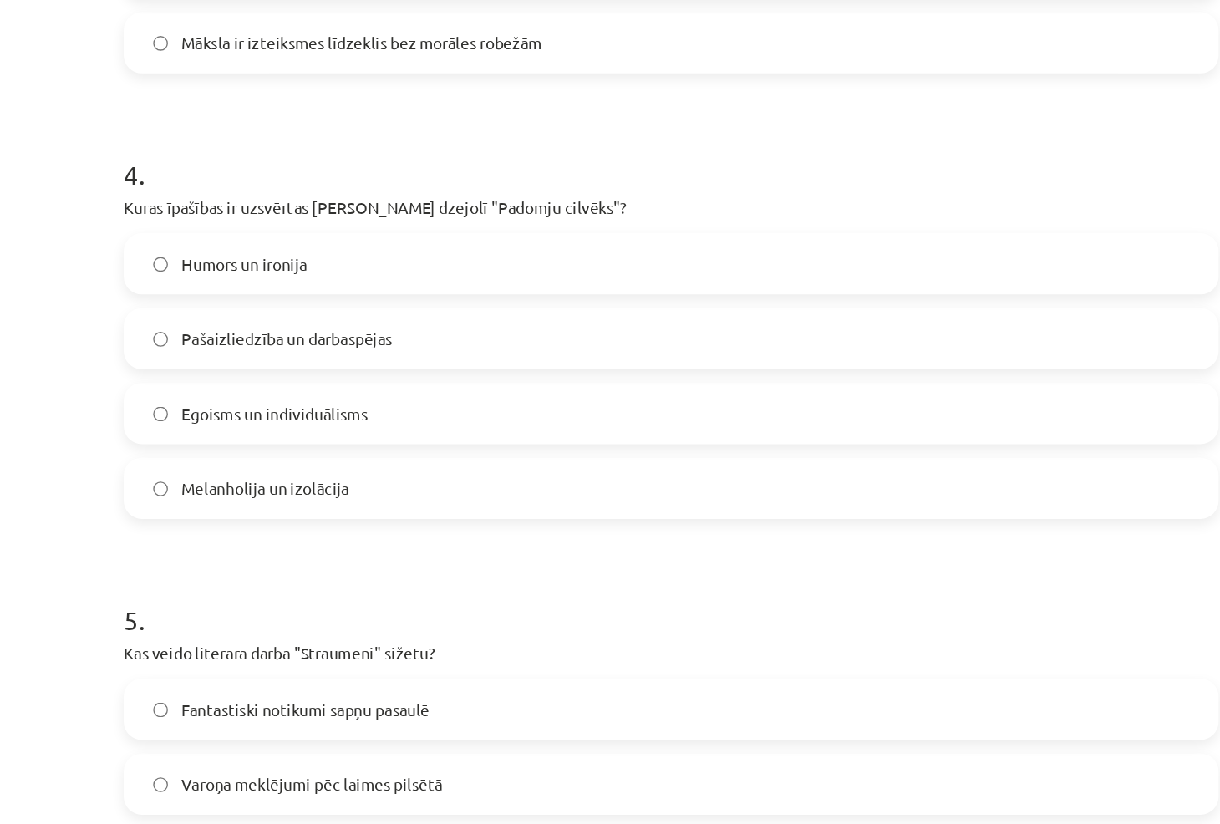
click at [455, 252] on label "Pašaizliedzība un darbaspējas" at bounding box center [610, 250] width 804 height 42
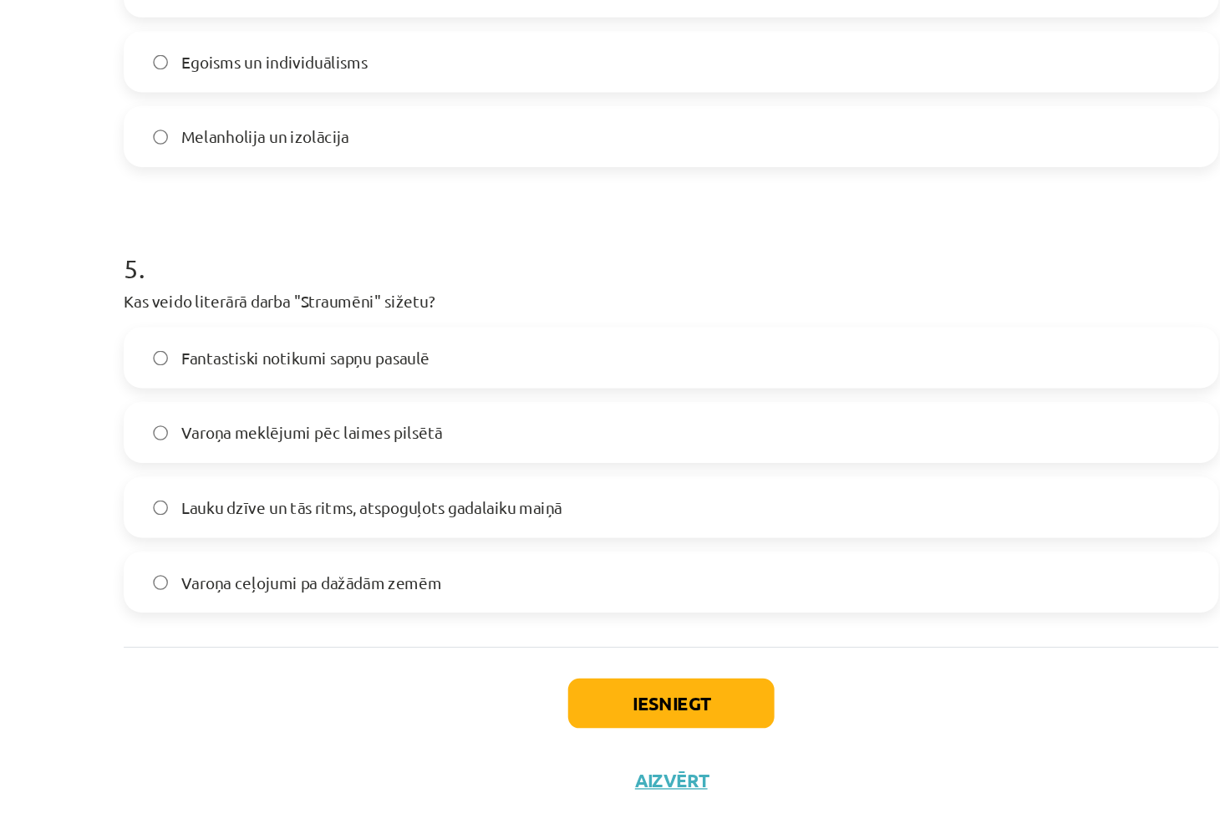
scroll to position [0, 0]
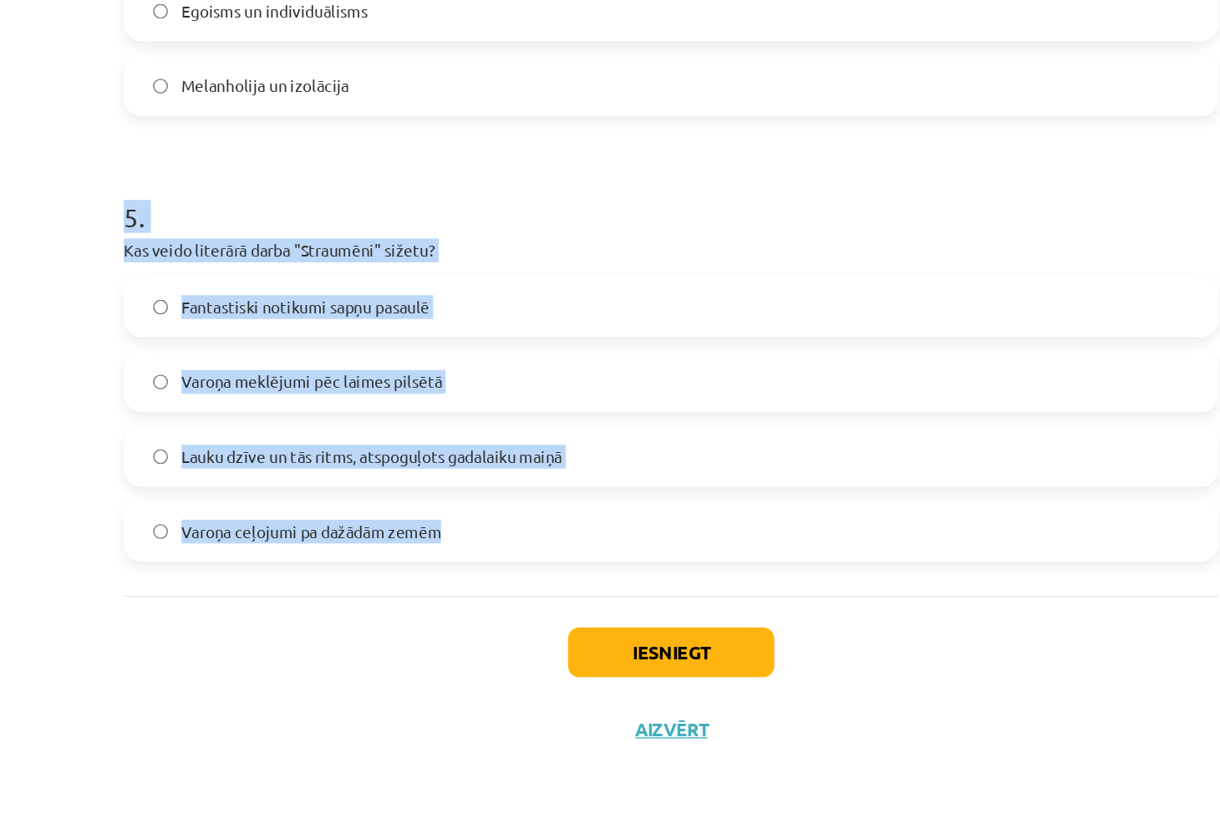
drag, startPoint x: 176, startPoint y: 373, endPoint x: 468, endPoint y: 607, distance: 374.6
click at [468, 607] on div "Mācību tēma: Literatūras i - 11. klases 1.ieskaites mācību materiāls #3 2. tēma…" at bounding box center [610, 412] width 1220 height 824
click at [572, 400] on p "Kas veido literārā darba "Straumēni" sižetu?" at bounding box center [609, 401] width 807 height 18
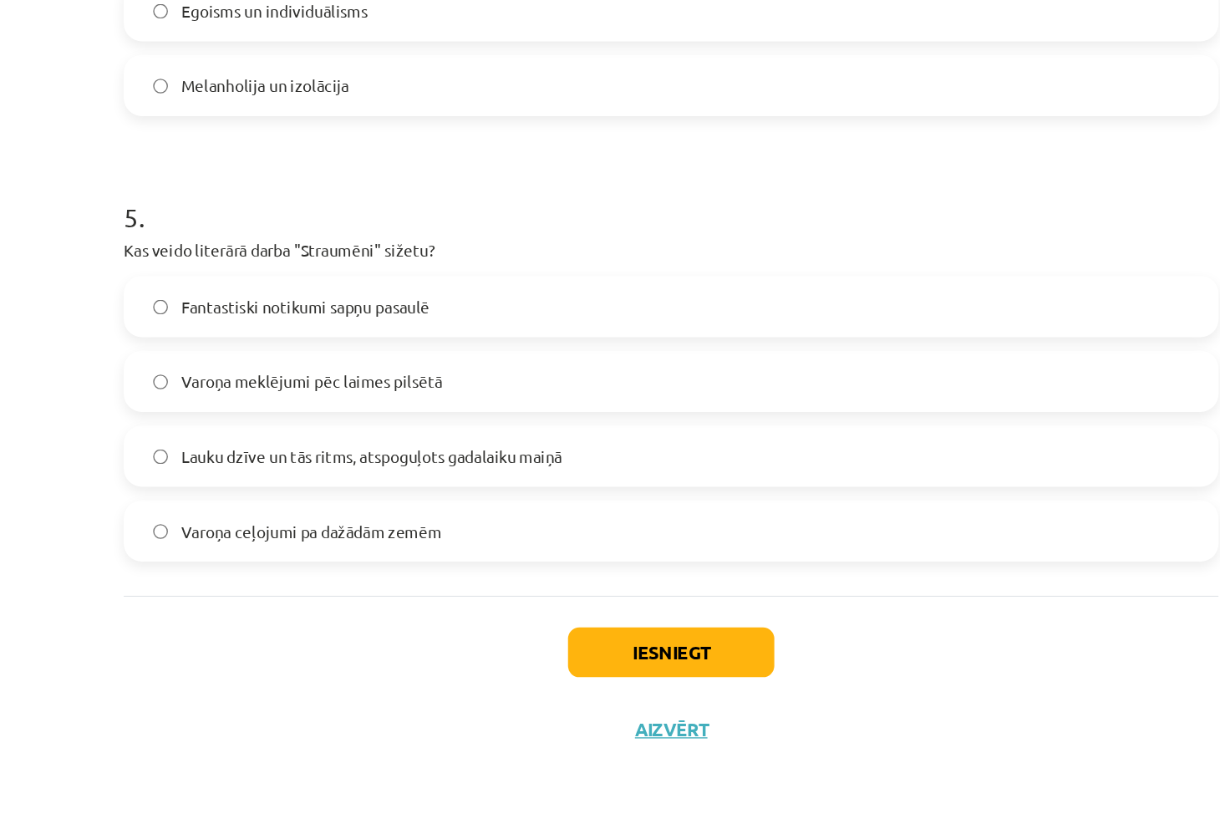
click at [458, 532] on label "Lauku dzīve un tās ritms, atspoguļots gadalaiku maiņā" at bounding box center [610, 553] width 804 height 42
click at [611, 705] on button "Iesniegt" at bounding box center [610, 697] width 152 height 37
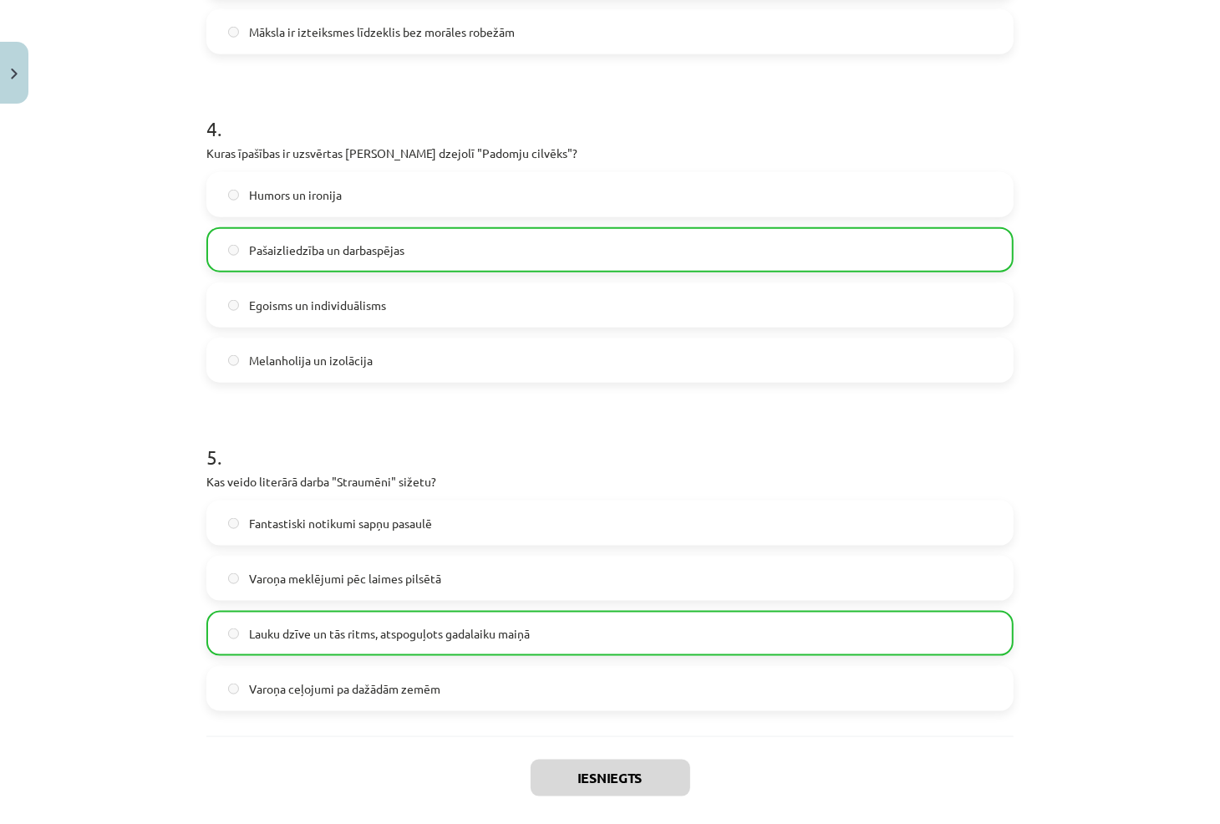
scroll to position [1364, 0]
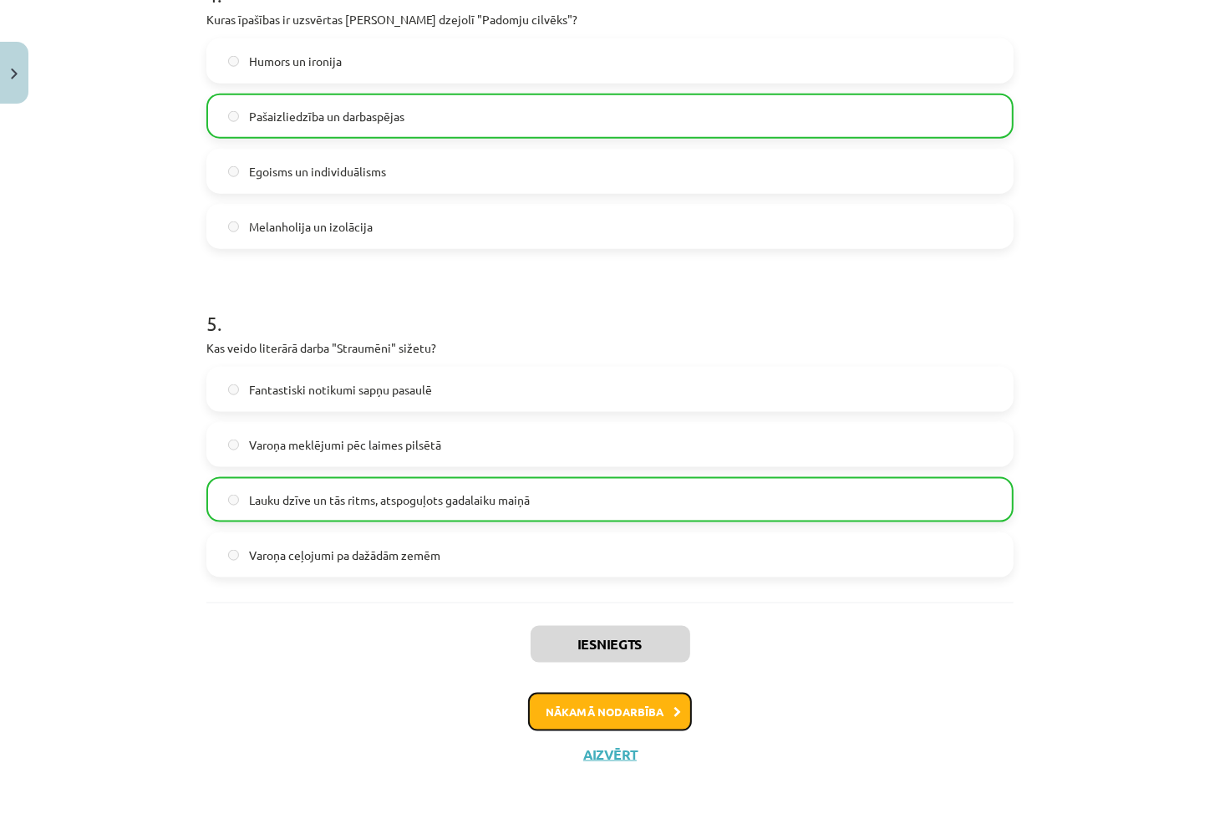
click at [585, 705] on button "Nākamā nodarbība" at bounding box center [610, 712] width 164 height 38
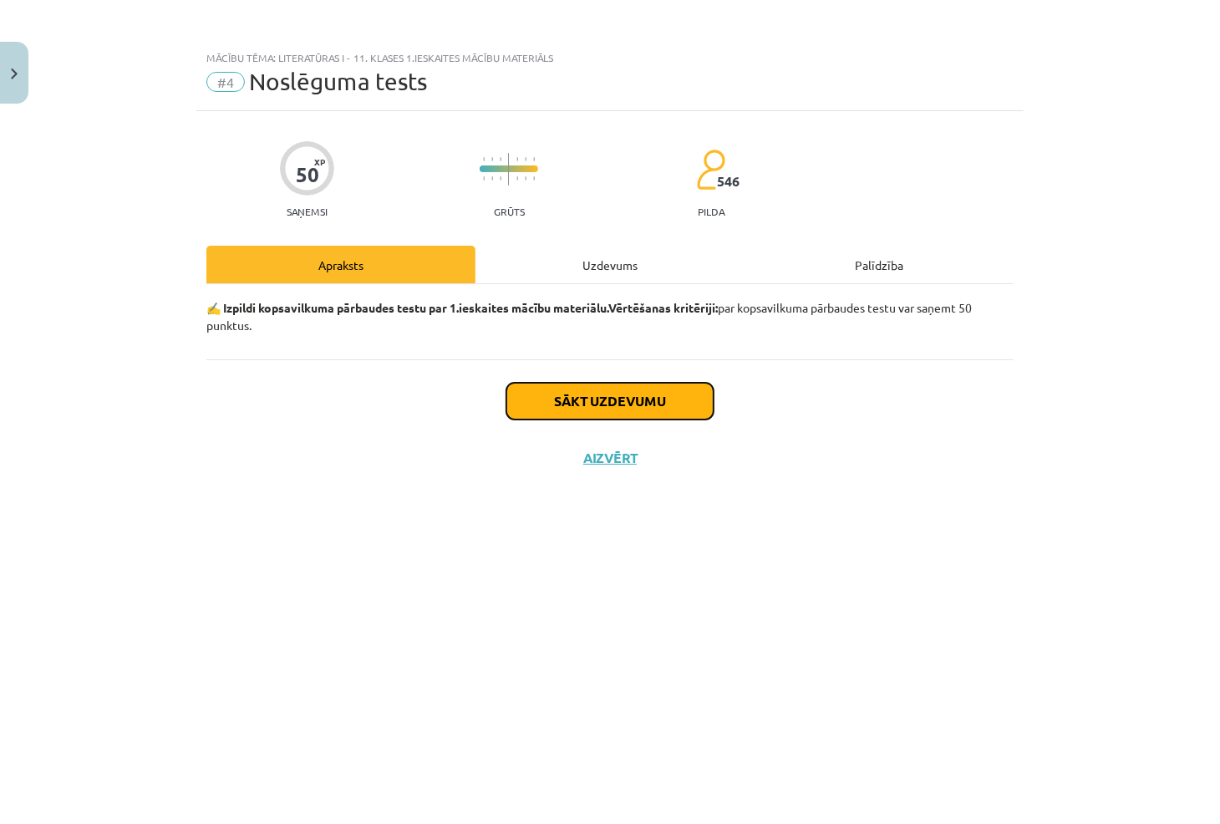
click at [610, 389] on button "Sākt uzdevumu" at bounding box center [610, 401] width 207 height 37
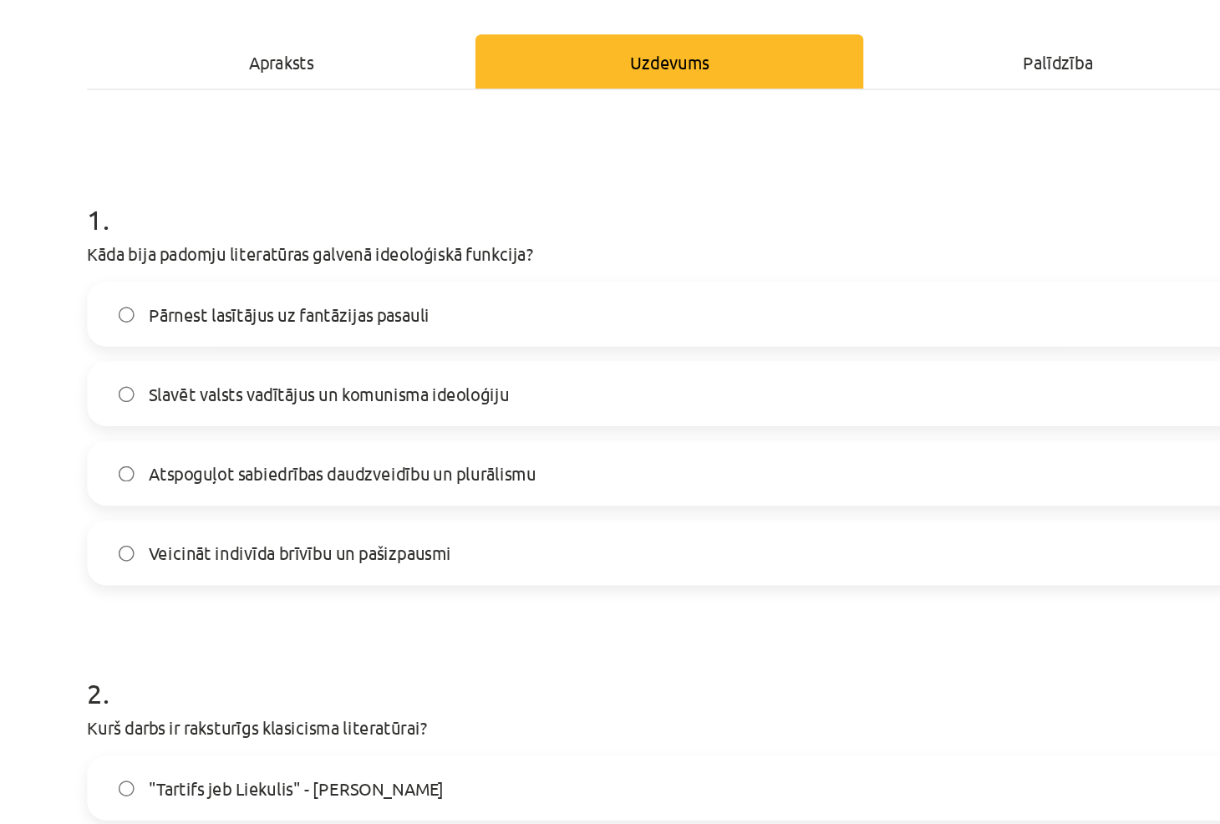
scroll to position [103, 0]
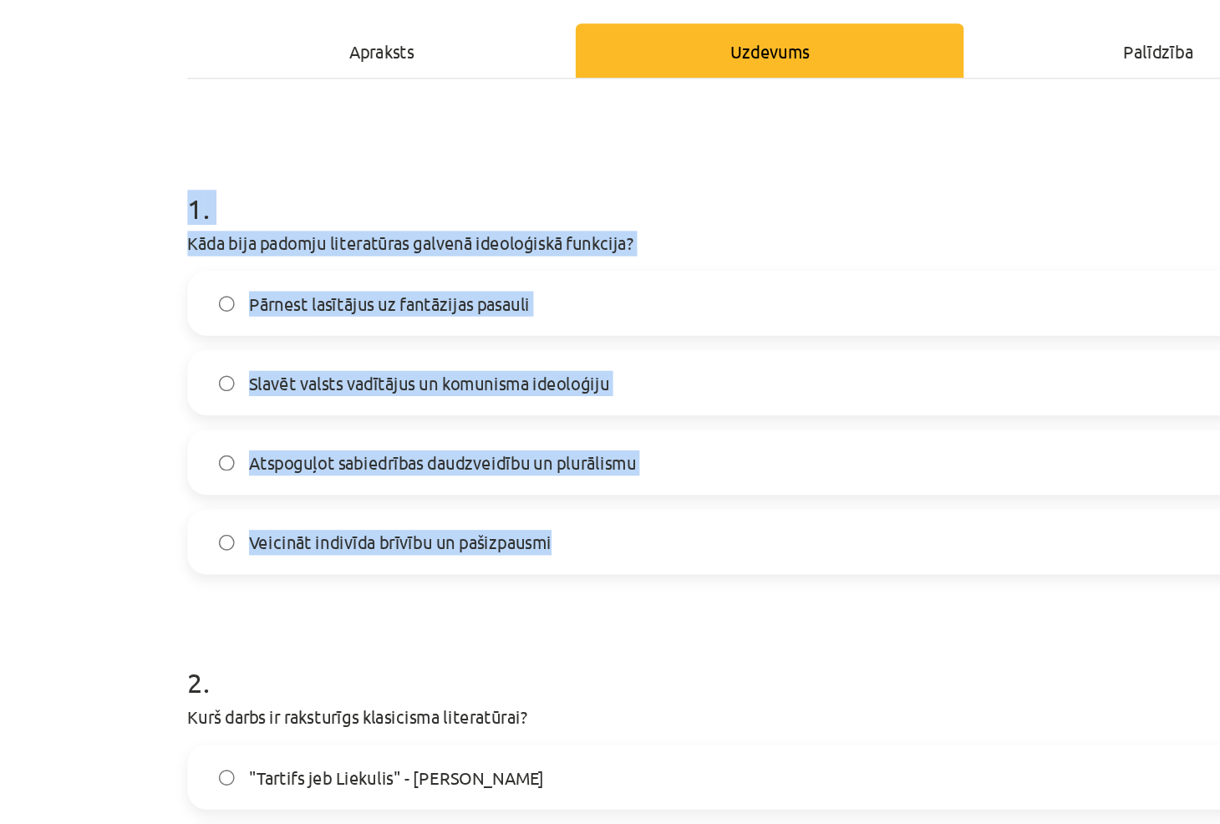
drag, startPoint x: 186, startPoint y: 269, endPoint x: 504, endPoint y: 488, distance: 385.8
click at [504, 488] on div "Mācību tēma: Literatūras i - 11. klases 1.ieskaites mācību materiāls #4 Noslēgu…" at bounding box center [610, 412] width 1220 height 824
click at [514, 265] on h1 "1 ." at bounding box center [609, 256] width 807 height 52
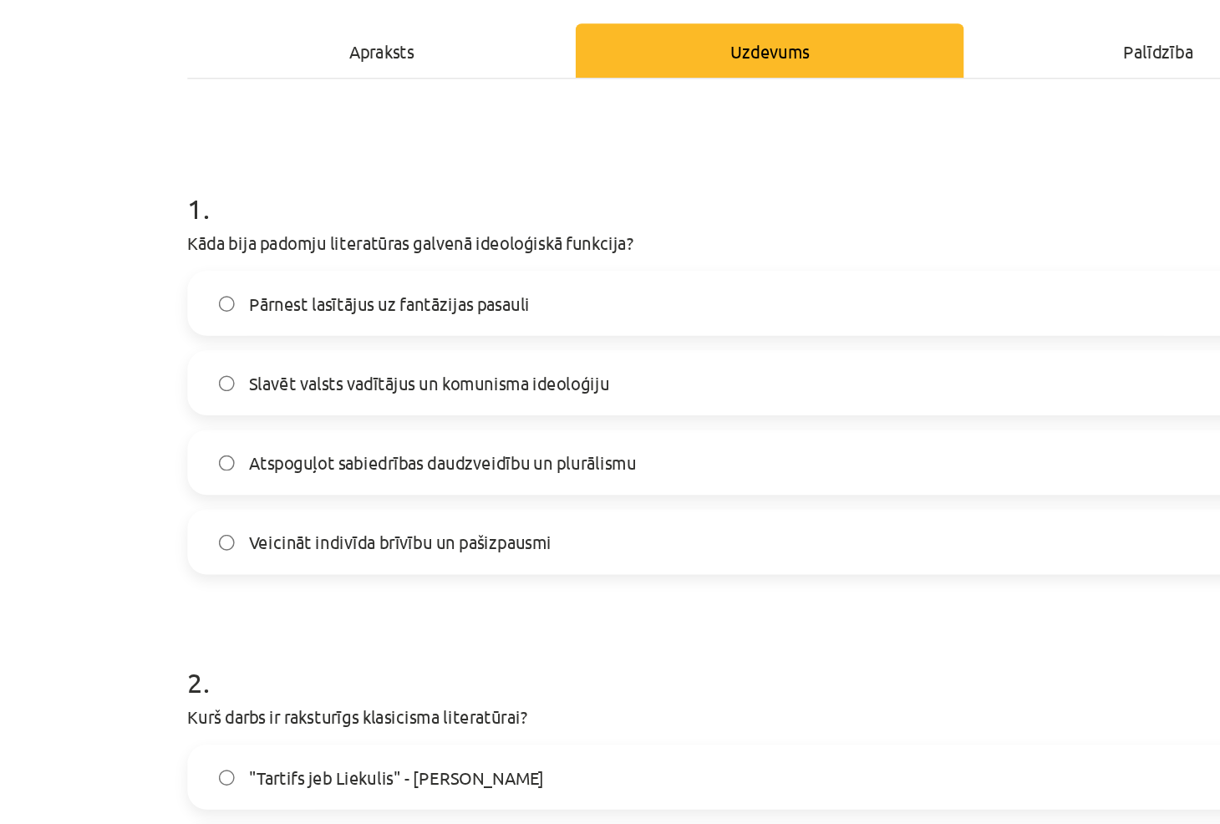
click at [469, 393] on span "Slavēt valsts vadītājus un komunisma ideoloģiju" at bounding box center [374, 393] width 250 height 18
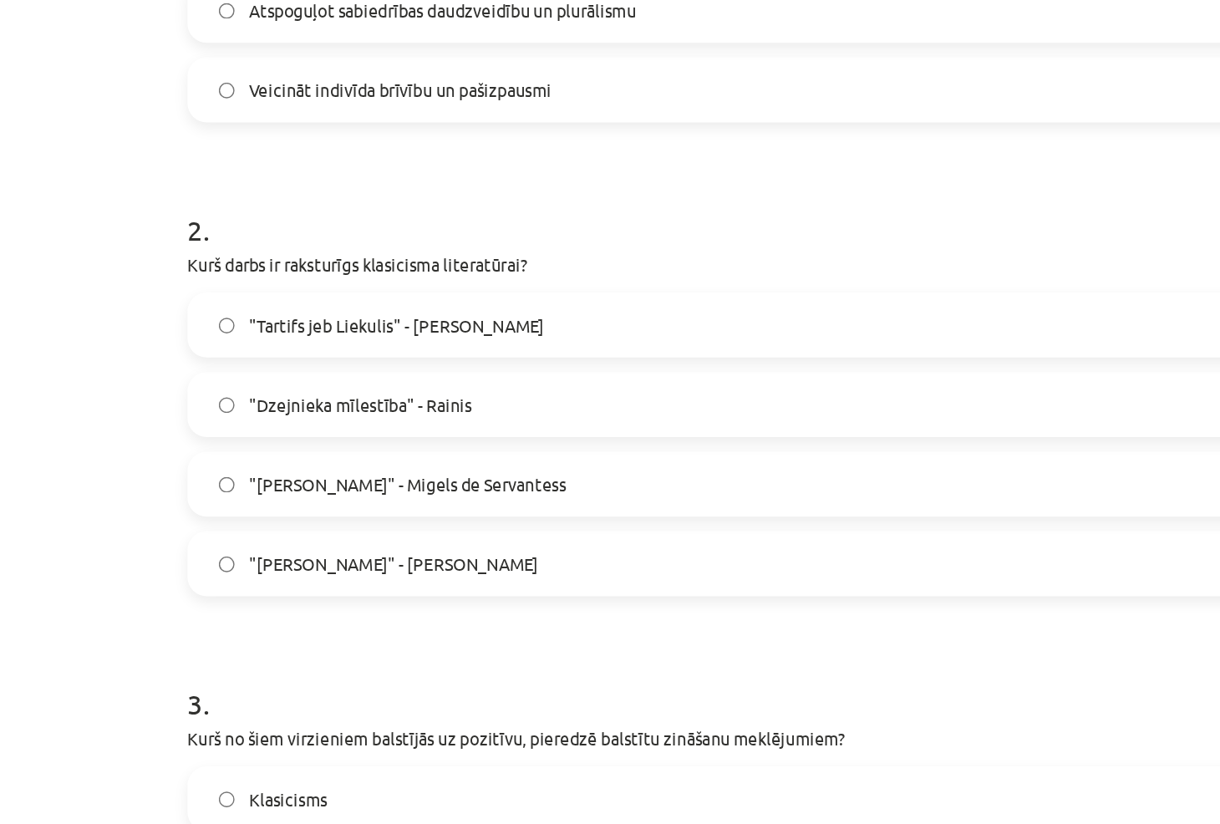
scroll to position [417, 0]
click at [439, 340] on label ""Tartifs jeb Liekulis" - [PERSON_NAME]" at bounding box center [610, 351] width 804 height 42
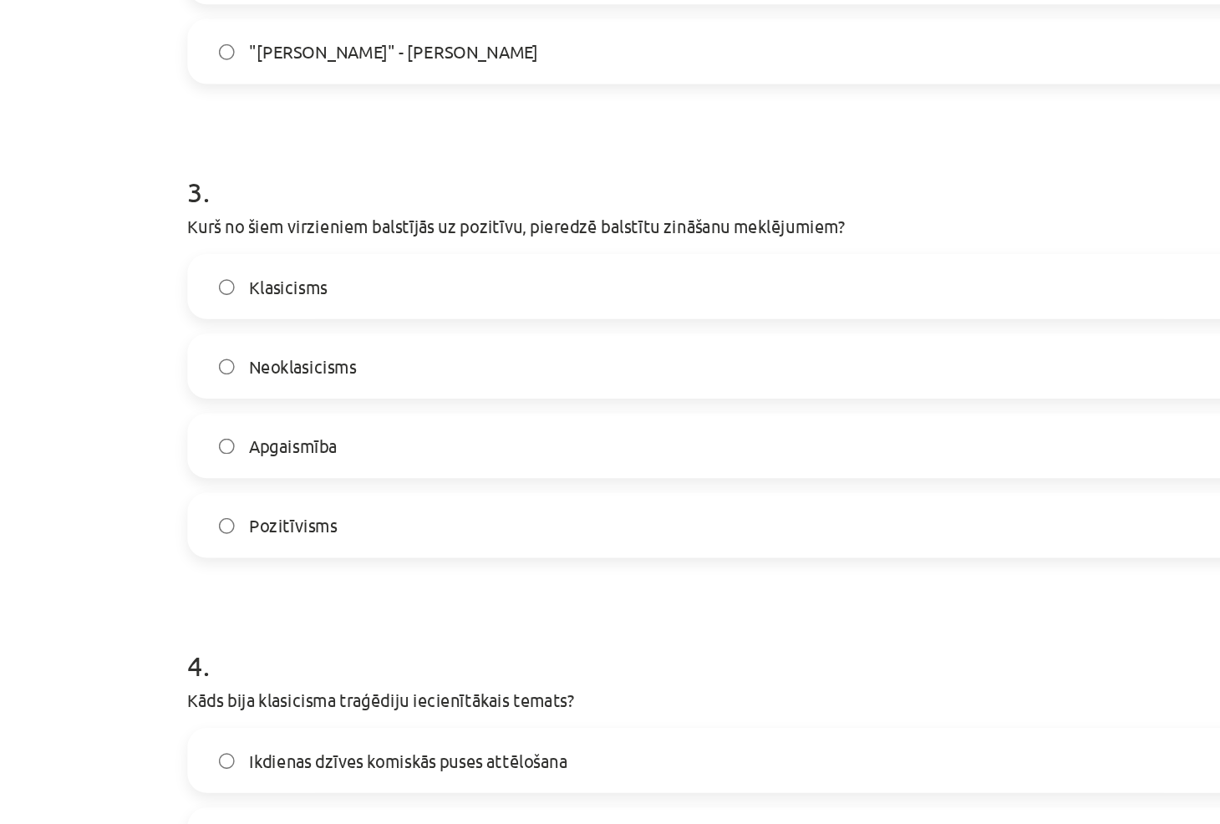
scroll to position [771, 0]
click at [303, 374] on span "Neoklasicisms" at bounding box center [286, 381] width 74 height 18
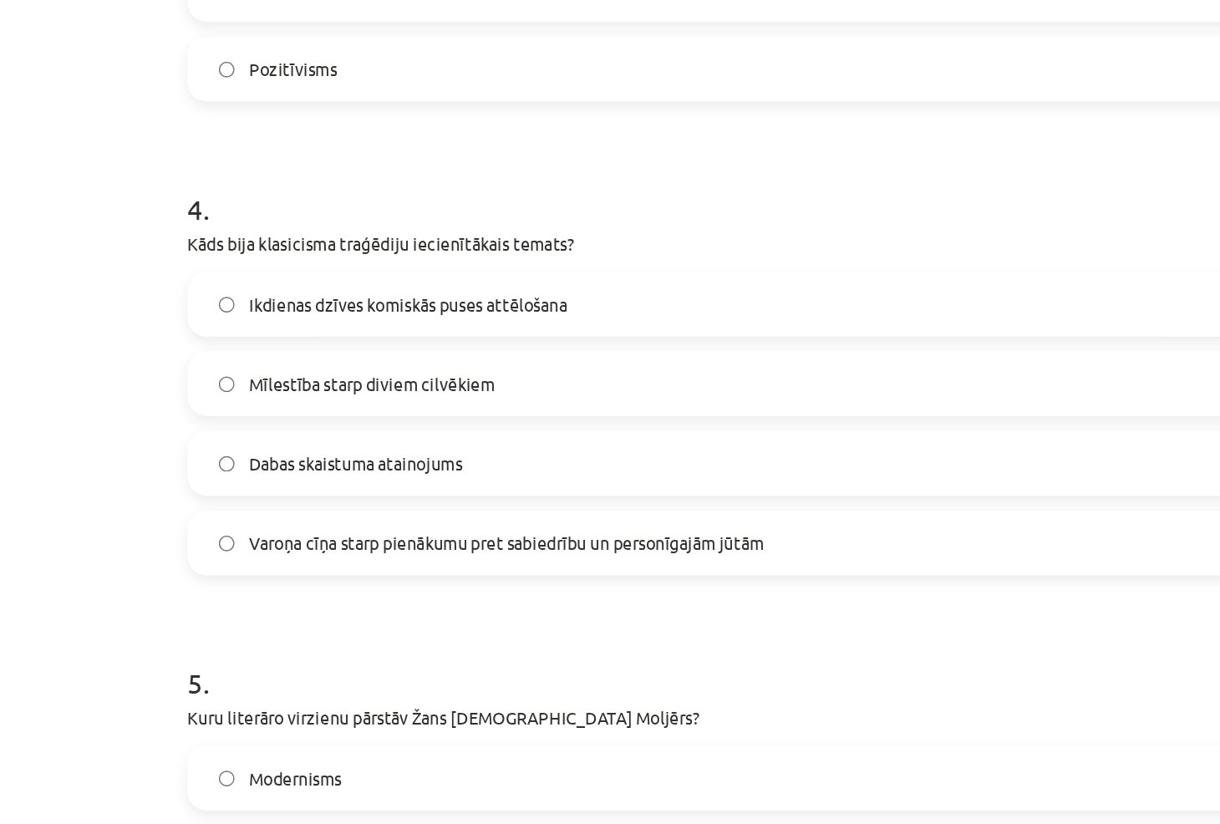
scroll to position [1087, 0]
click at [332, 500] on span "Varoņa cīņa starp pienākumu pret sabiedrību un personīgajām jūtām" at bounding box center [427, 504] width 357 height 18
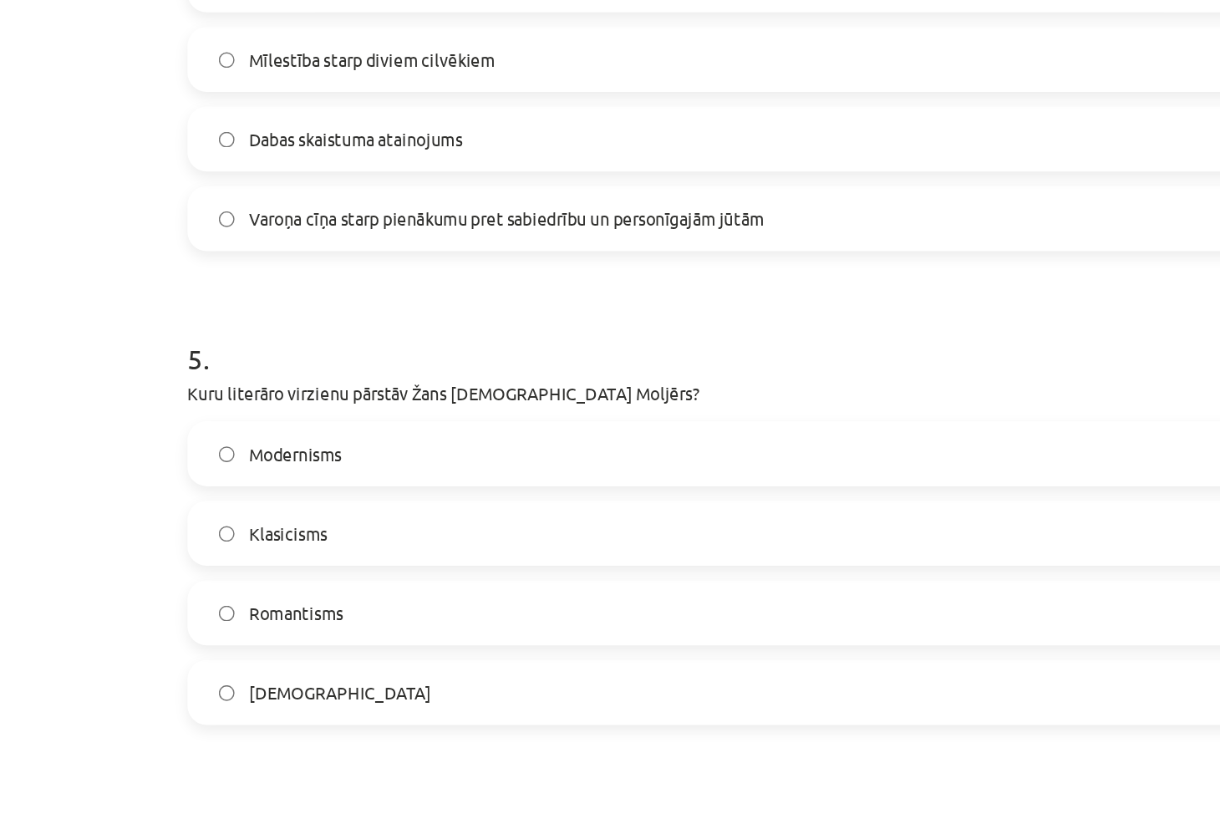
scroll to position [1366, 0]
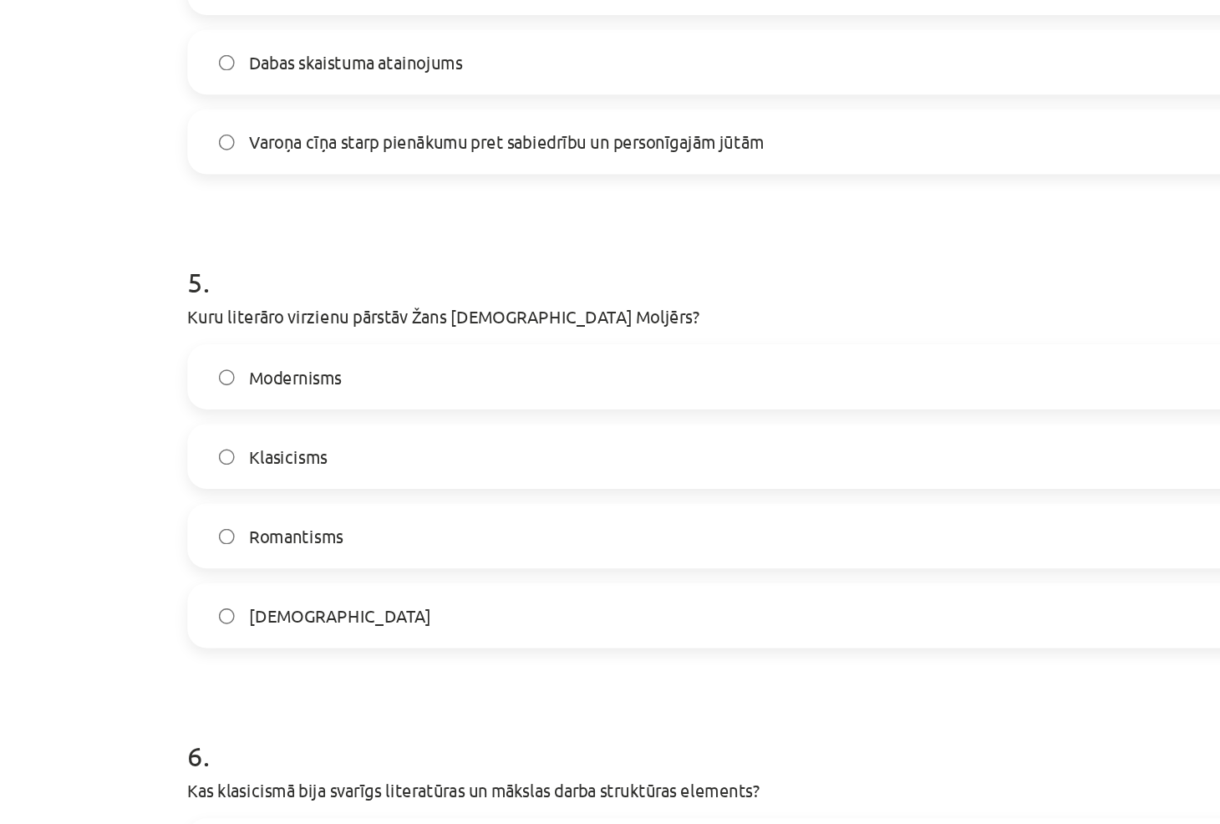
click at [278, 435] on span "Klasicisms" at bounding box center [276, 444] width 54 height 18
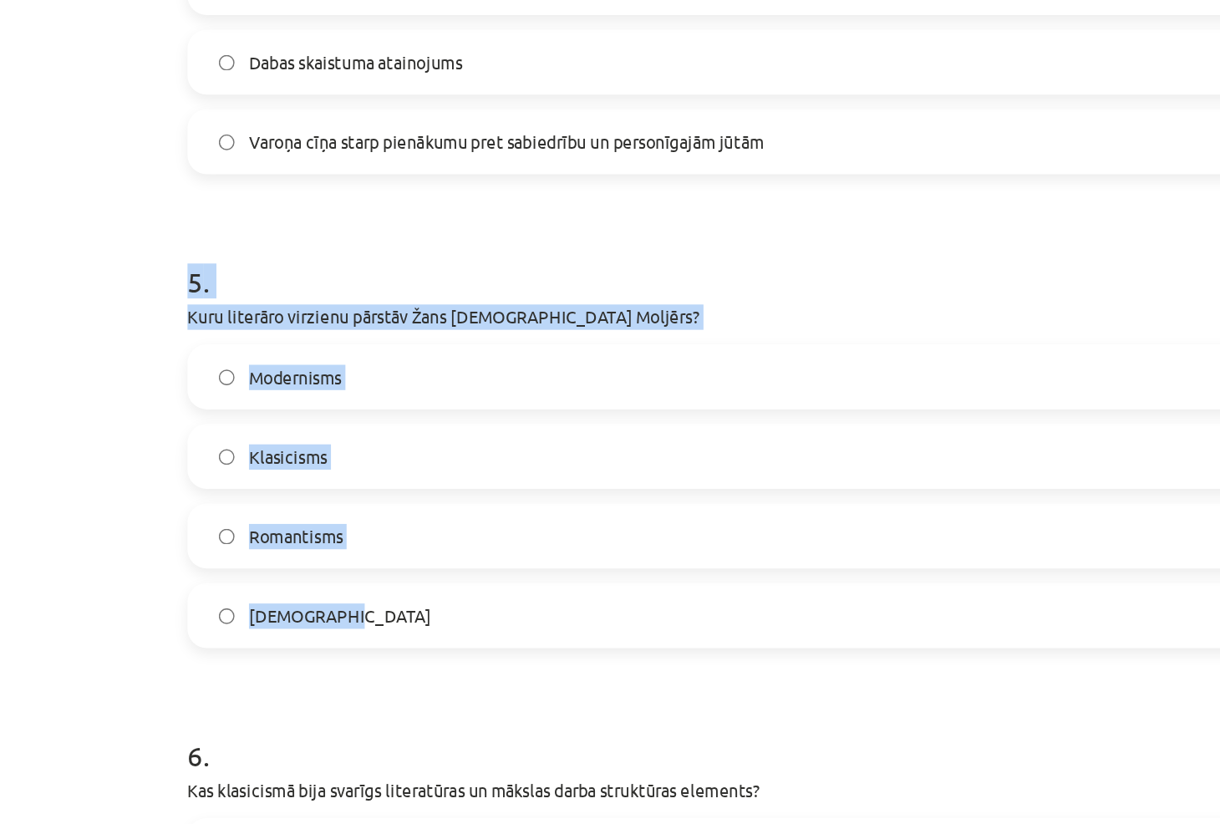
drag, startPoint x: 191, startPoint y: 325, endPoint x: 360, endPoint y: 557, distance: 287.0
click at [360, 557] on div "50 XP Saņemsi Grūts 546 pilda Apraksts Uzdevums Palīdzība 1 . Kāda bija padomju…" at bounding box center [609, 557] width 827 height 3625
click at [462, 340] on p "Kuru literāro virzienu pārstāv Žans [DEMOGRAPHIC_DATA] Moljērs?" at bounding box center [609, 347] width 807 height 18
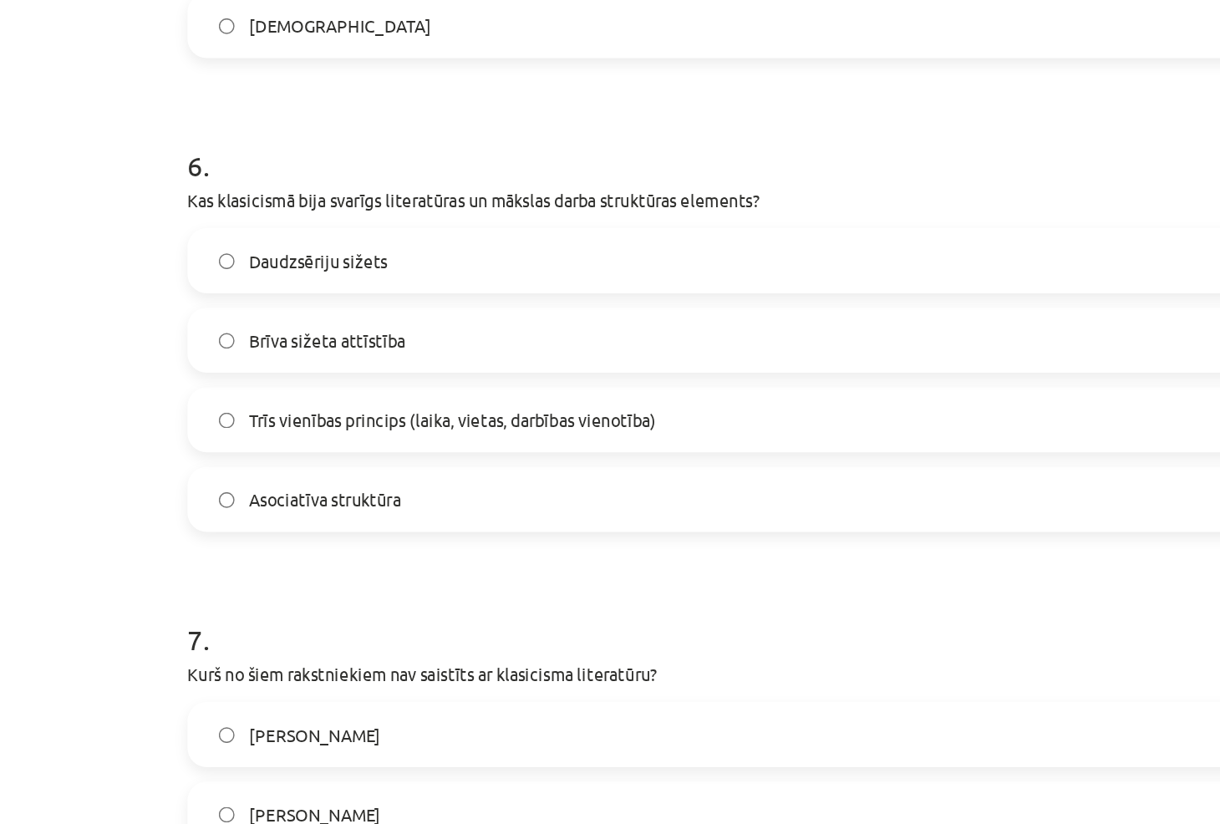
scroll to position [1774, 0]
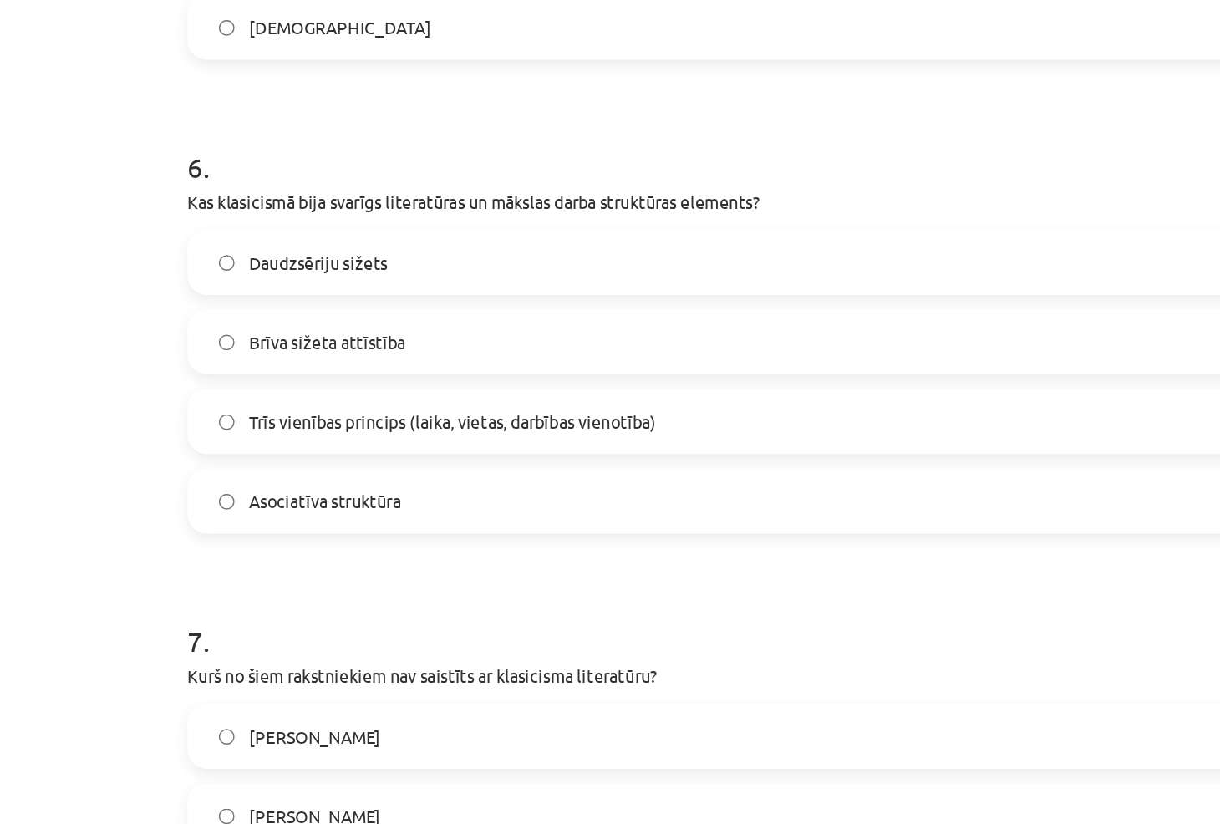
click at [397, 419] on span "Trīs vienības princips (laika, vietas, darbības vienotība)" at bounding box center [390, 419] width 283 height 18
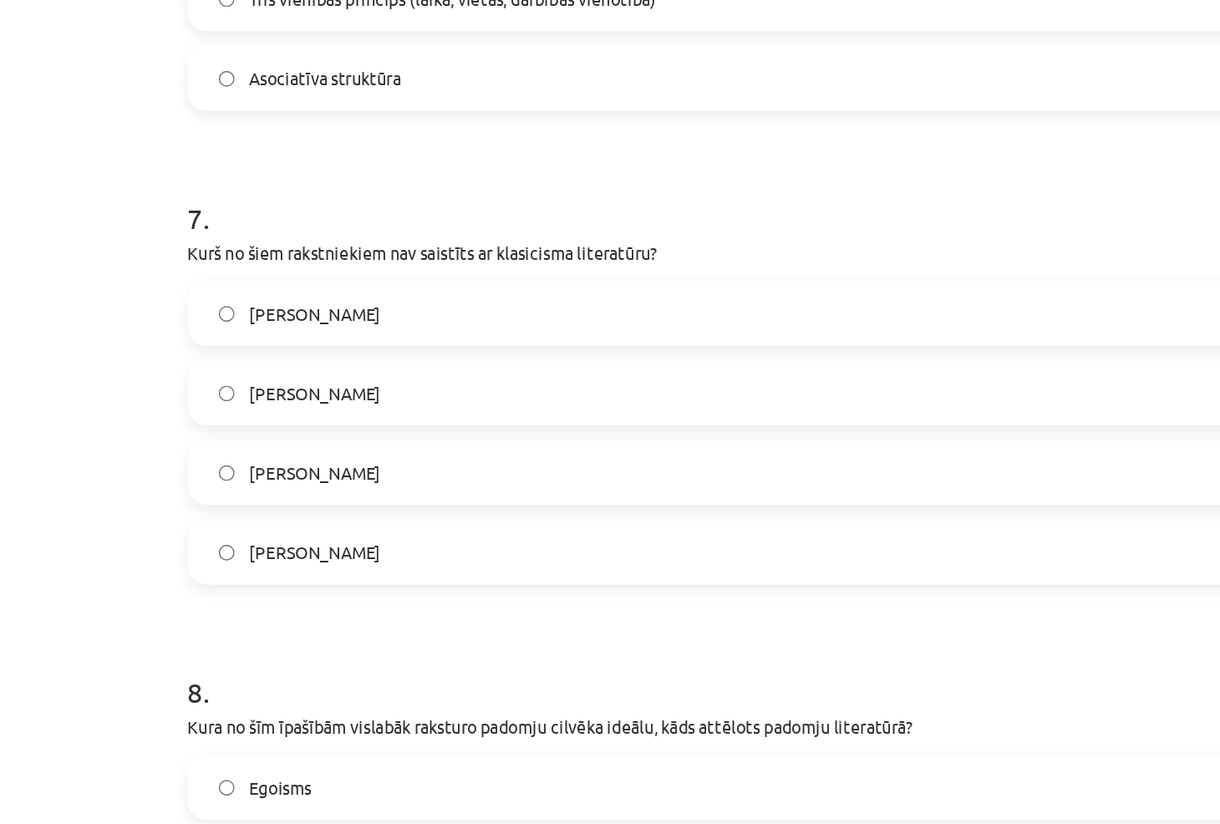
scroll to position [2068, 0]
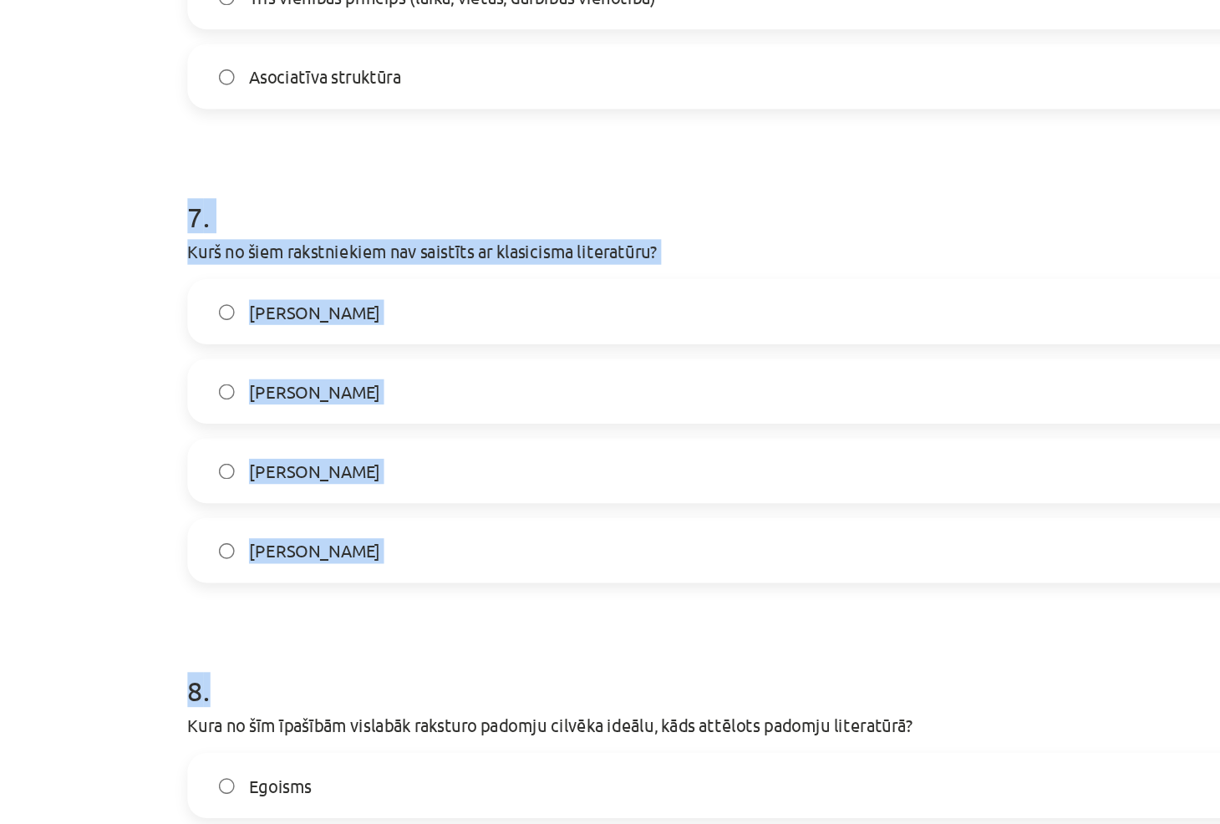
drag, startPoint x: 191, startPoint y: 279, endPoint x: 320, endPoint y: 535, distance: 286.3
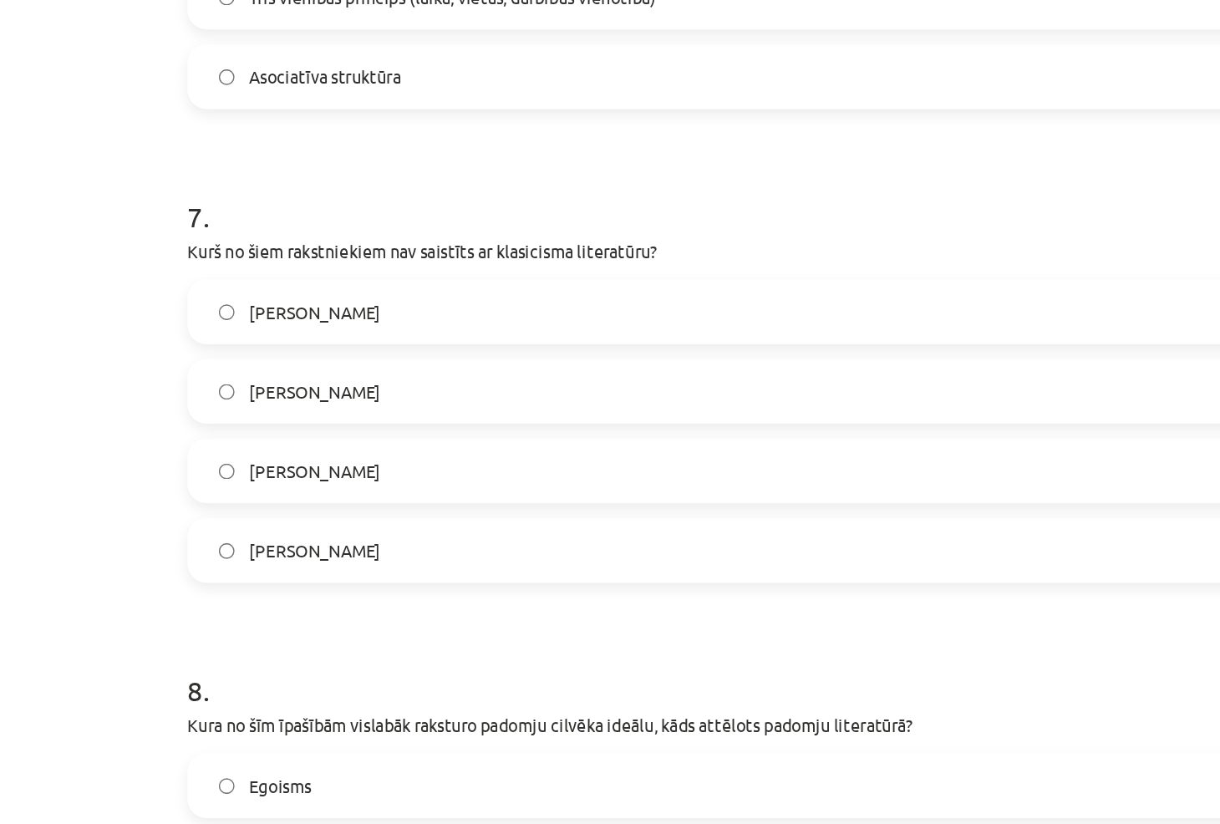
click at [275, 510] on span "[PERSON_NAME]" at bounding box center [294, 509] width 91 height 18
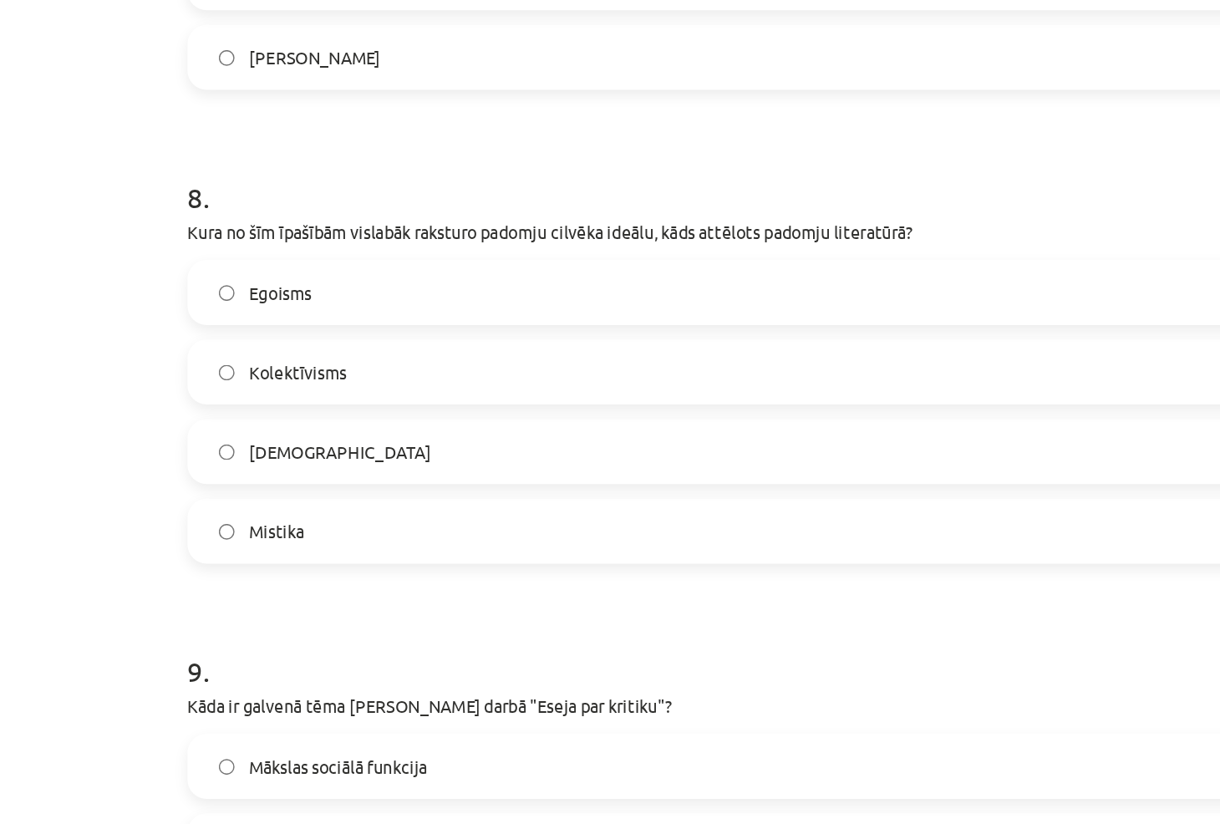
scroll to position [2412, 0]
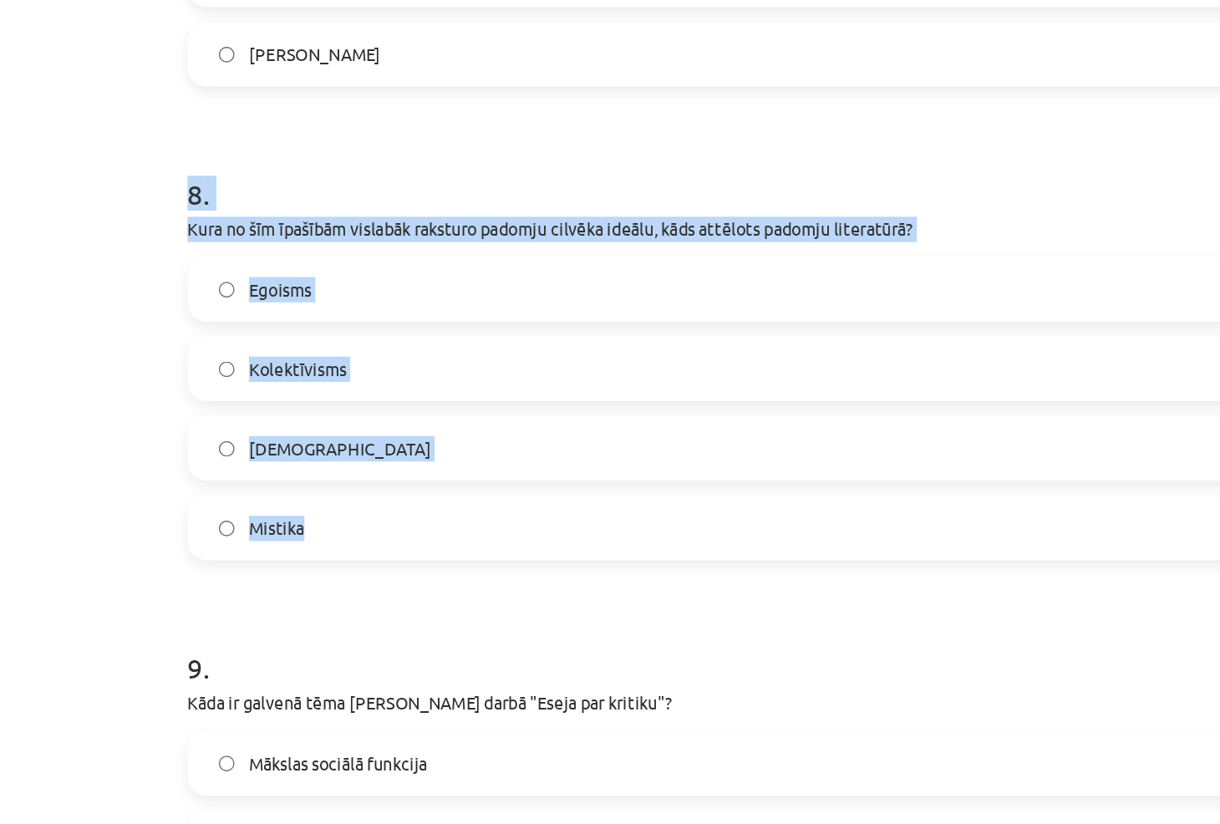
drag, startPoint x: 191, startPoint y: 259, endPoint x: 412, endPoint y: 498, distance: 325.9
click at [399, 281] on p "Kura no šīm īpašībām vislabāk raksturo padomju cilvēka ideālu, kāds attēlots pa…" at bounding box center [609, 286] width 807 height 18
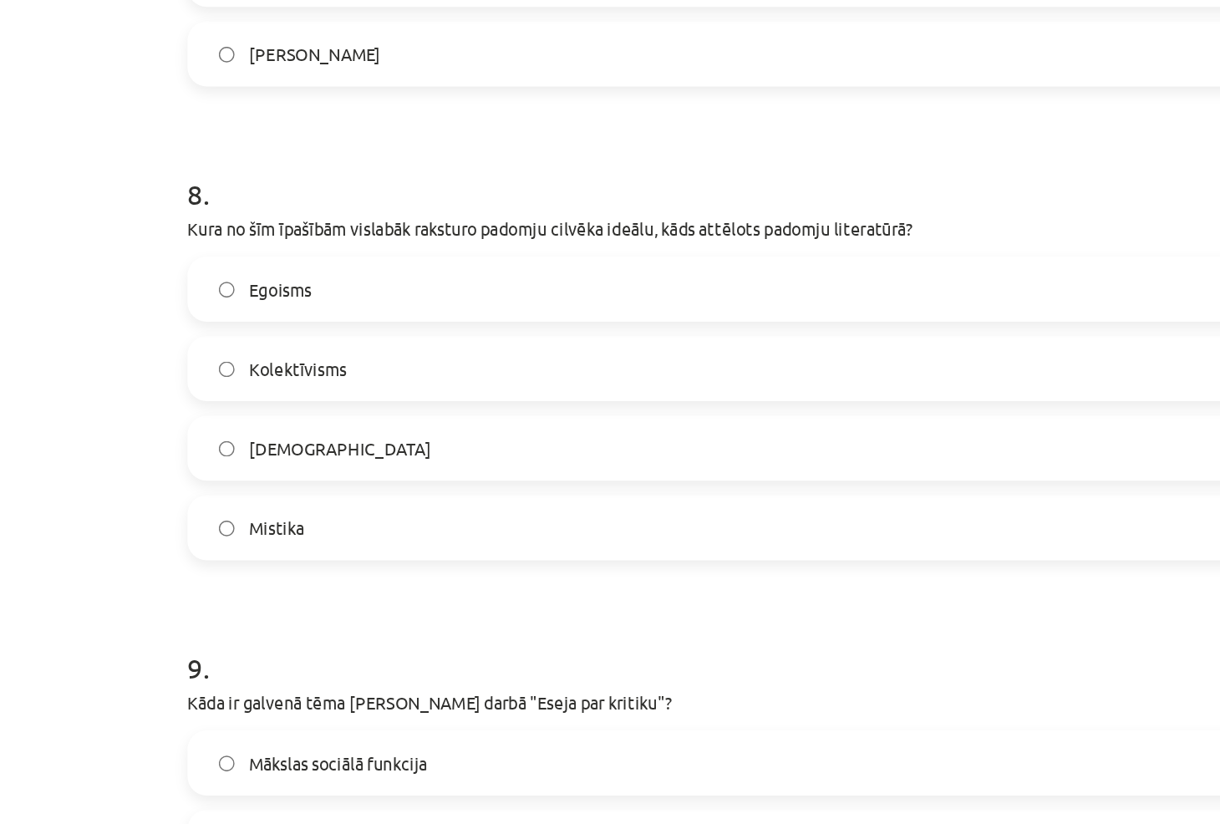
click at [294, 374] on span "Kolektīvisms" at bounding box center [283, 383] width 68 height 18
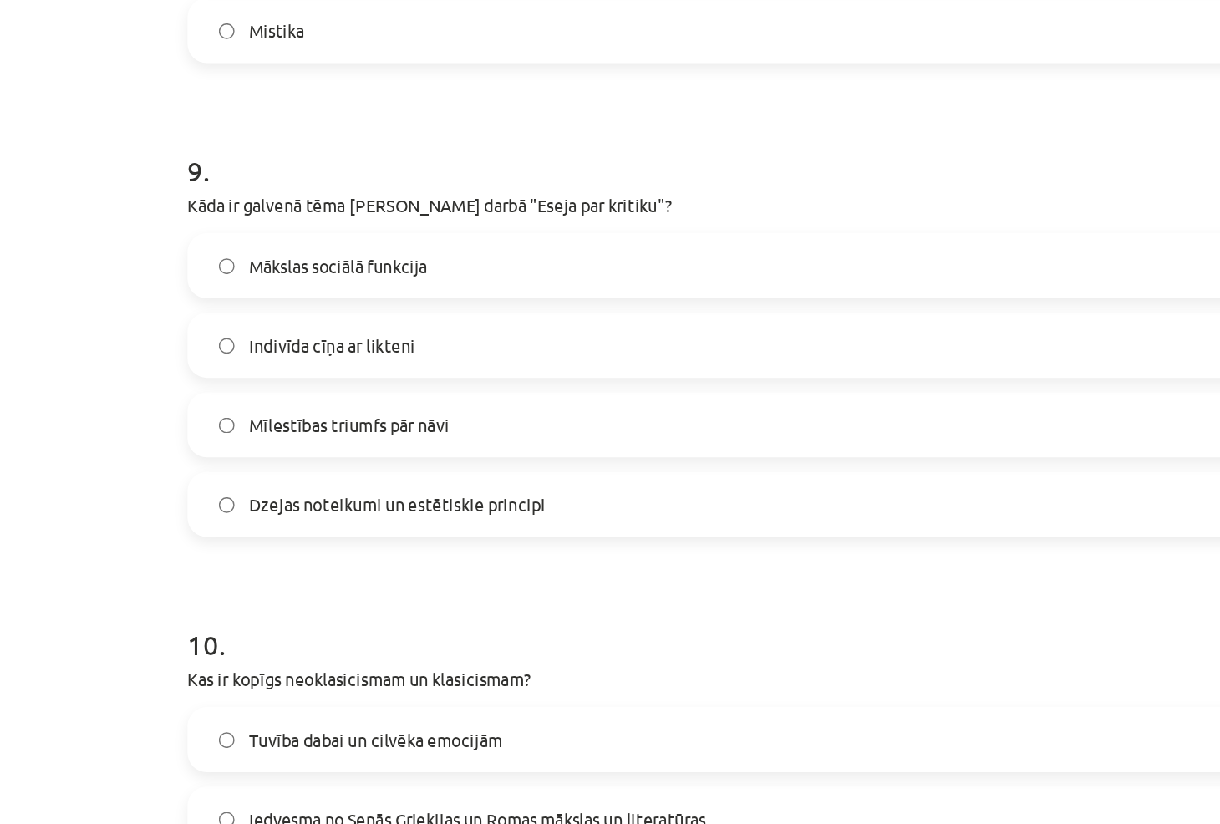
scroll to position [2756, 0]
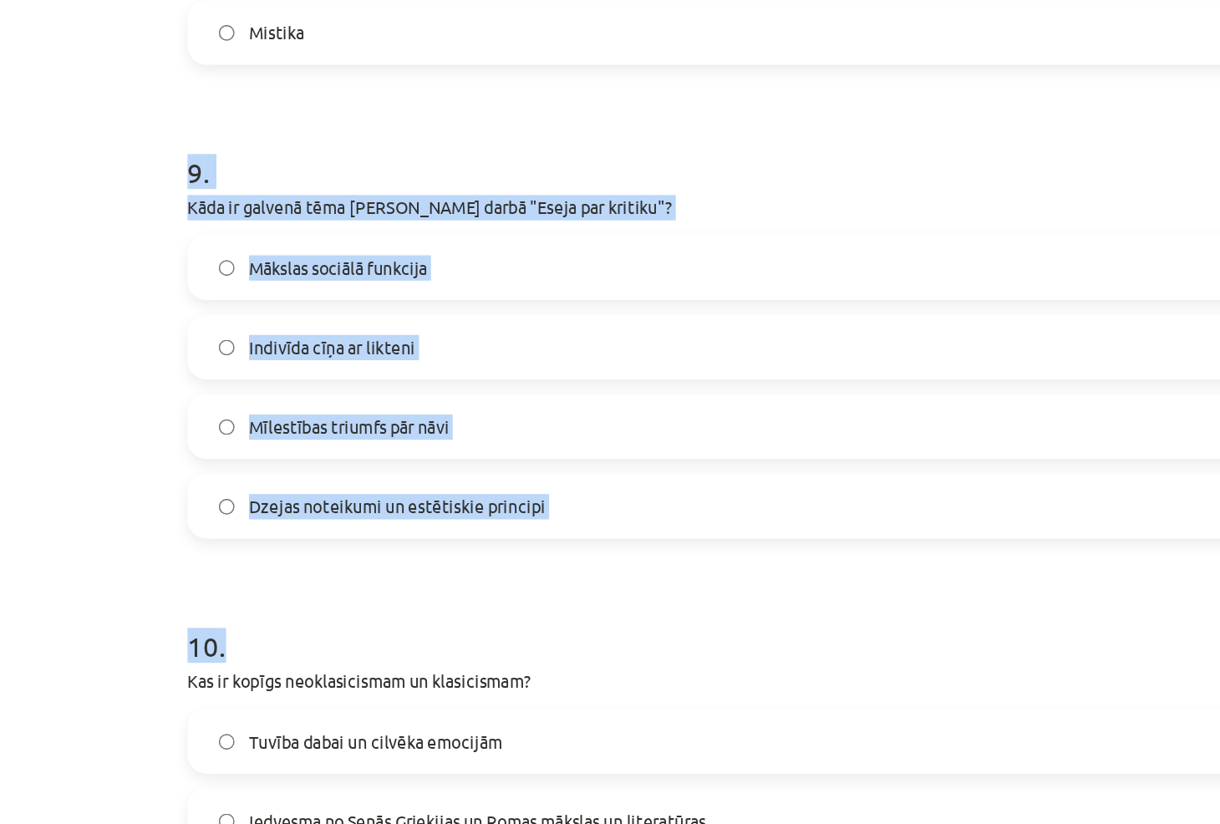
drag, startPoint x: 196, startPoint y: 240, endPoint x: 487, endPoint y: 509, distance: 396.3
click at [519, 236] on h1 "9 ." at bounding box center [609, 231] width 807 height 52
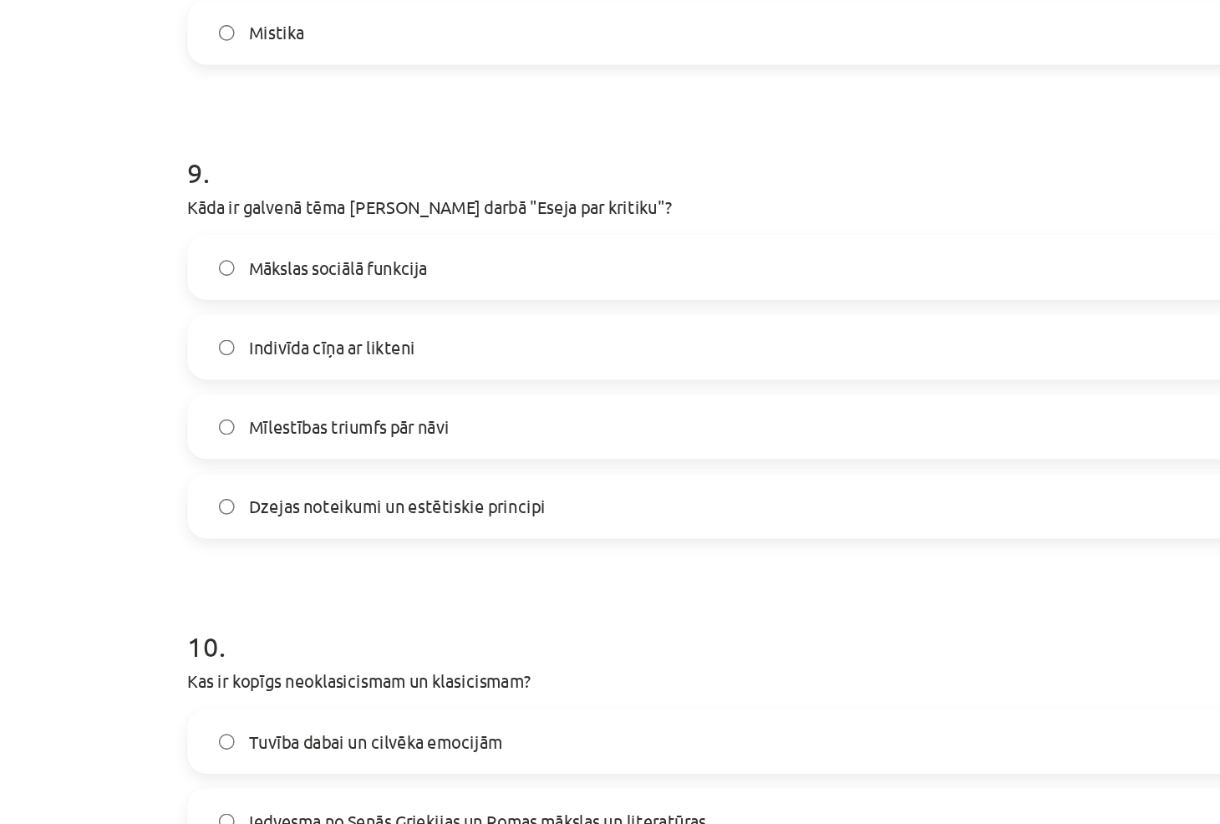
click at [394, 471] on span "Dzejas noteikumi un estētiskie principi" at bounding box center [352, 478] width 206 height 18
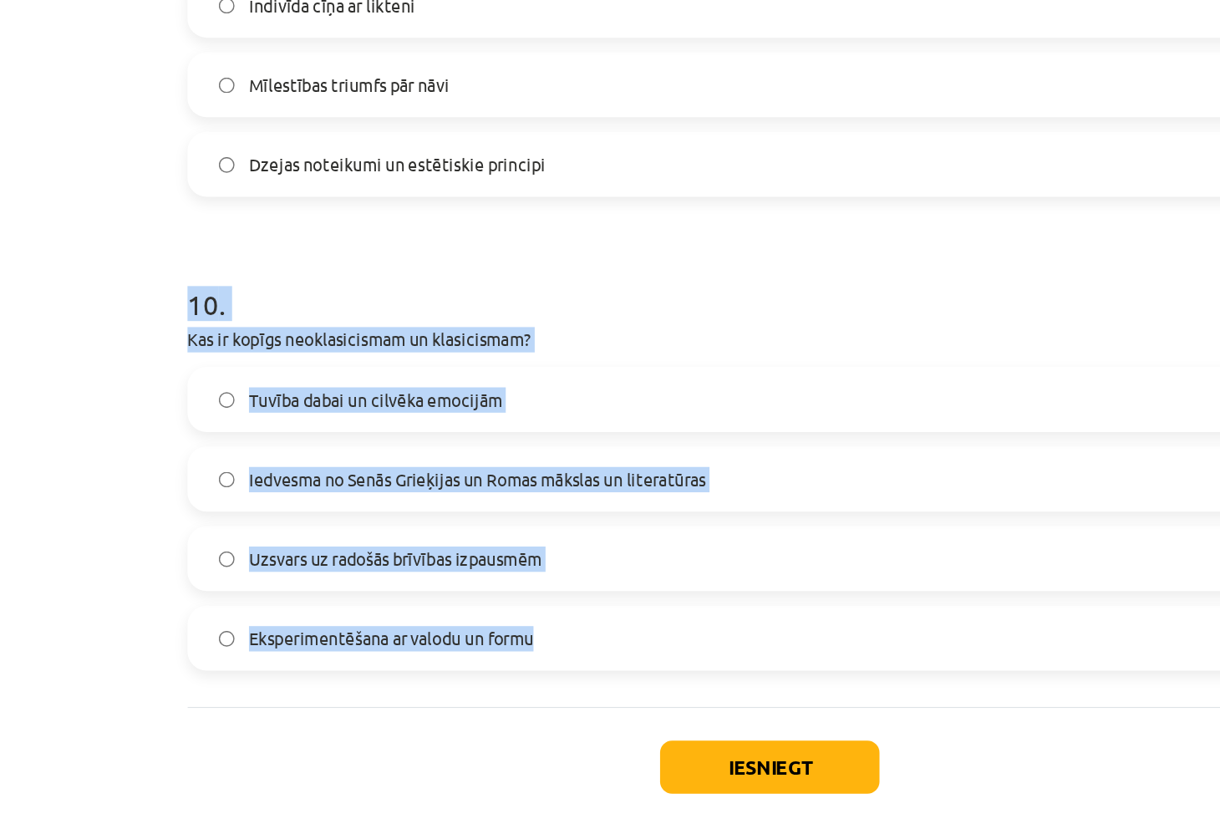
drag, startPoint x: 171, startPoint y: 375, endPoint x: 502, endPoint y: 615, distance: 408.8
click at [502, 615] on div "Mācību tēma: Literatūras i - 11. klases 1.ieskaites mācību materiāls #4 Noslēgu…" at bounding box center [610, 412] width 1220 height 824
click at [517, 344] on h1 "10 ." at bounding box center [609, 362] width 807 height 52
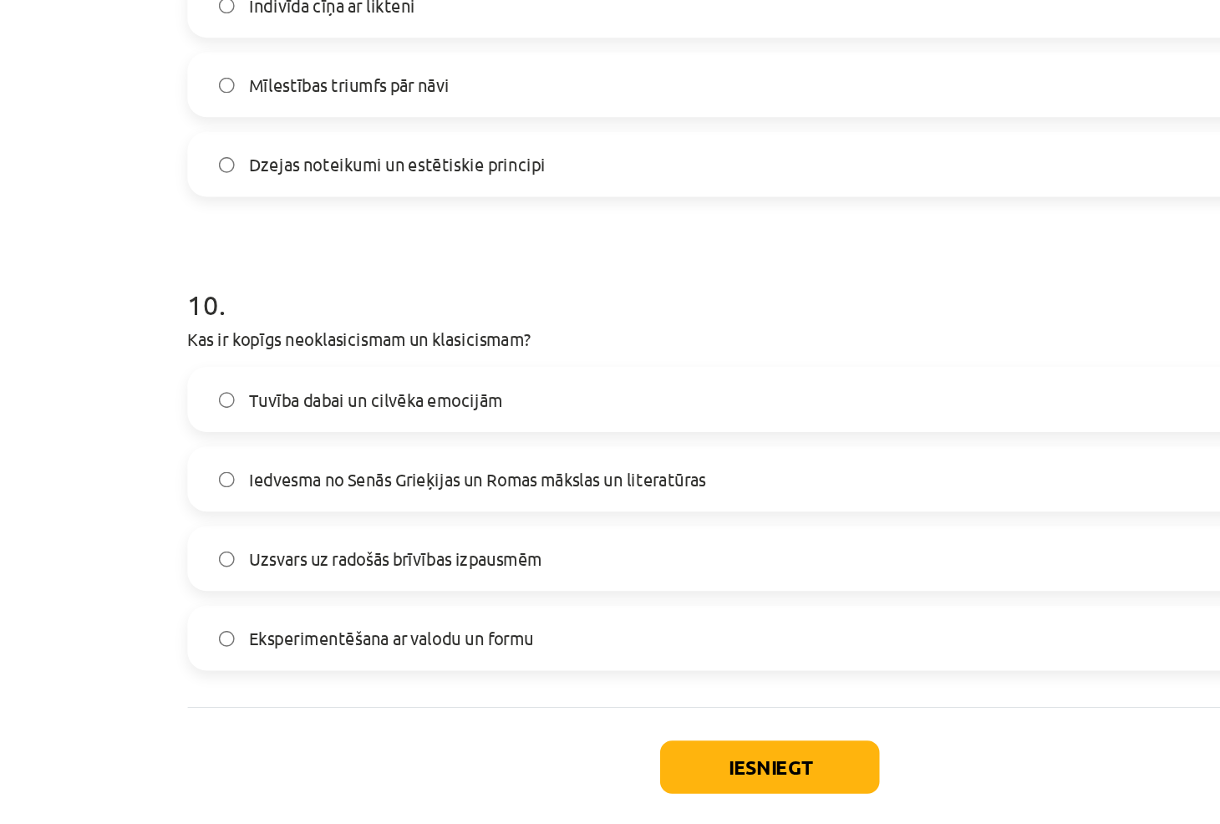
click at [362, 490] on span "Iedvesma no Senās Grieķijas un Romas mākslas un literatūras" at bounding box center [407, 499] width 317 height 18
click at [570, 695] on button "Iesniegt" at bounding box center [610, 698] width 152 height 37
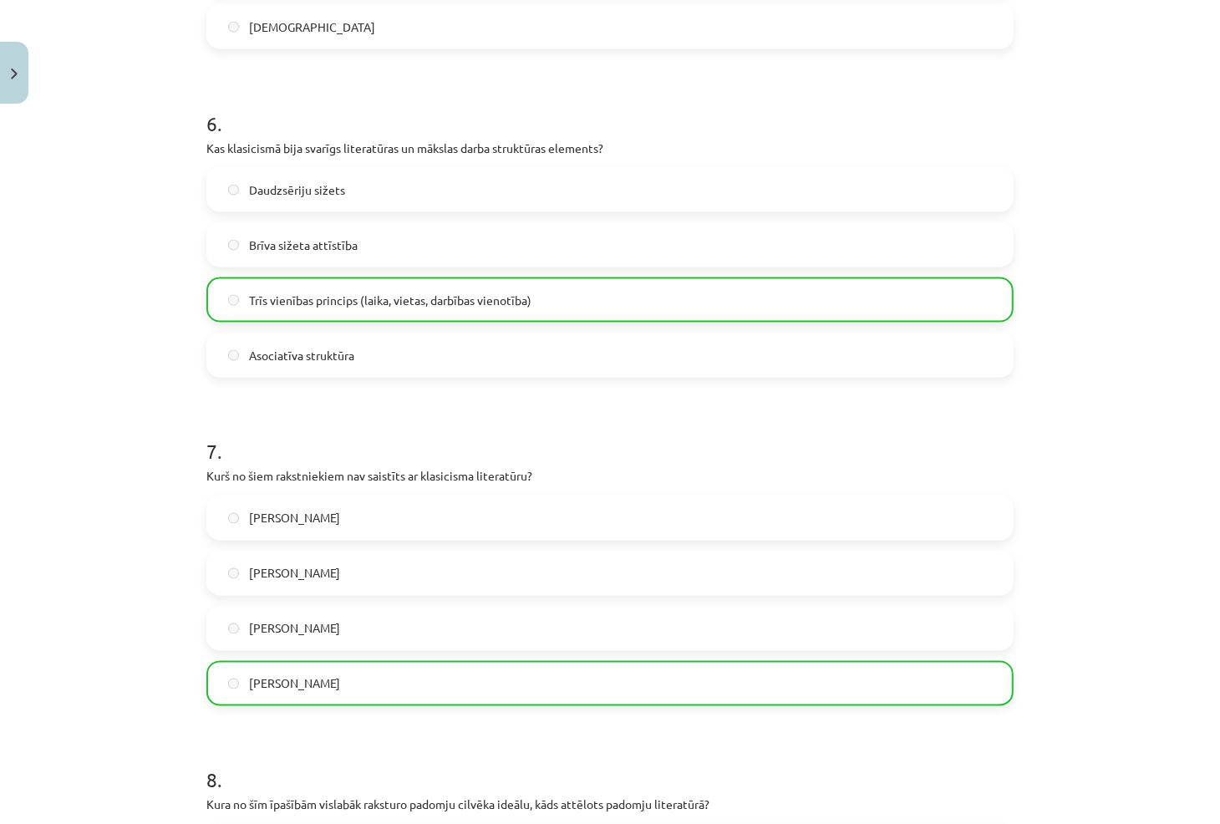
scroll to position [3006, 0]
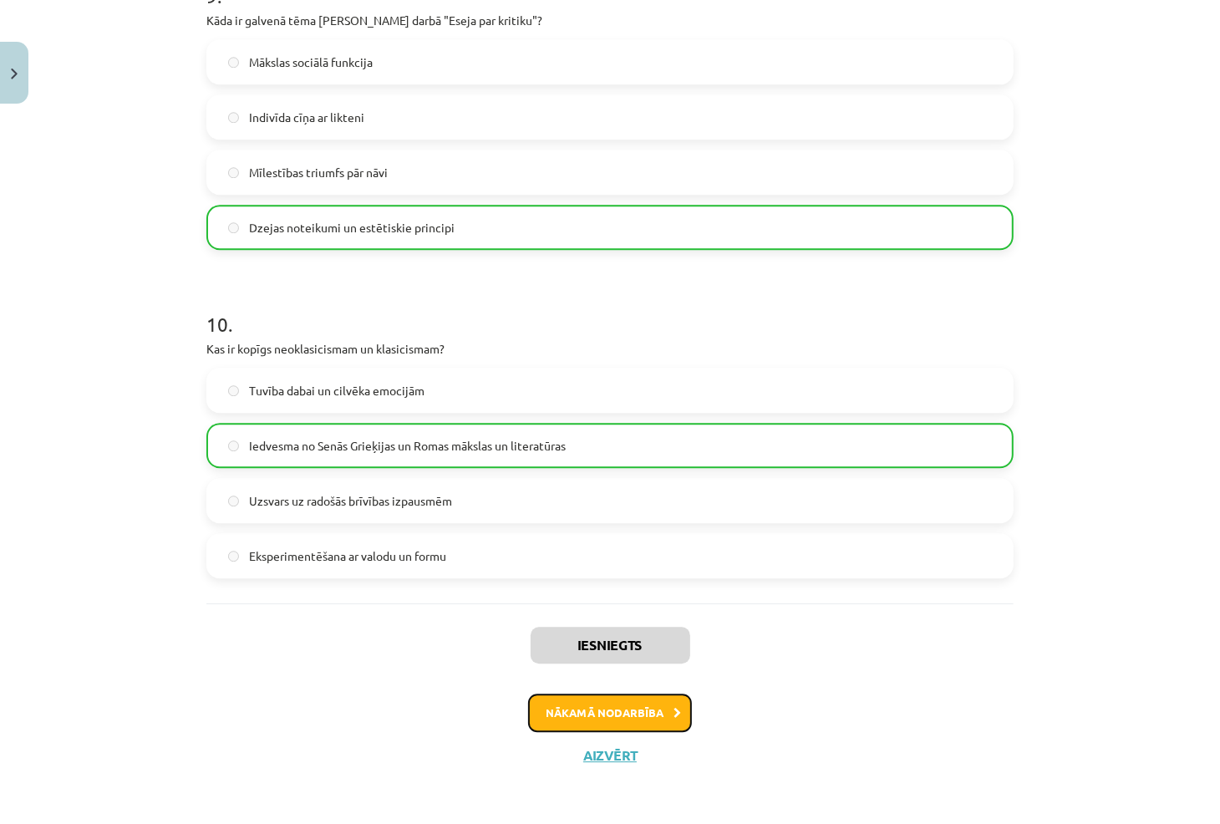
click at [585, 728] on button "Nākamā nodarbība" at bounding box center [610, 713] width 164 height 38
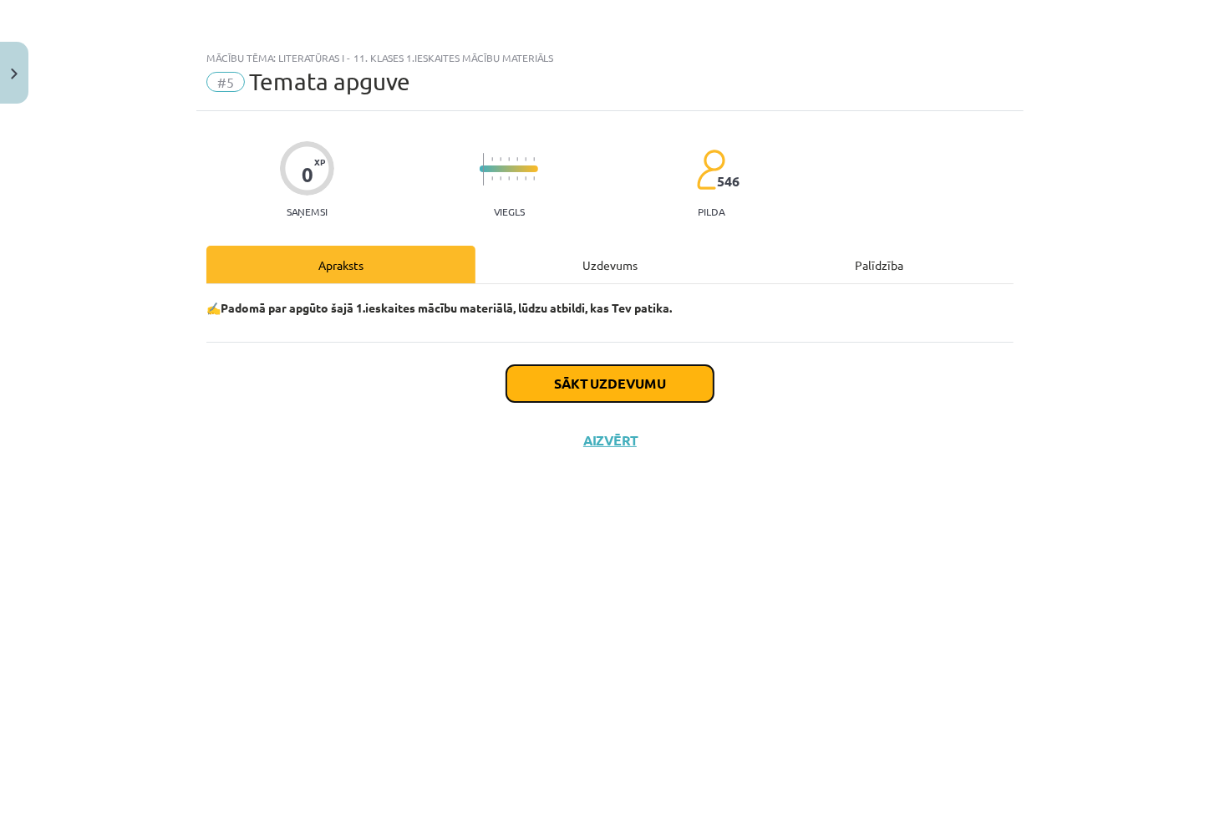
click at [603, 367] on button "Sākt uzdevumu" at bounding box center [610, 383] width 207 height 37
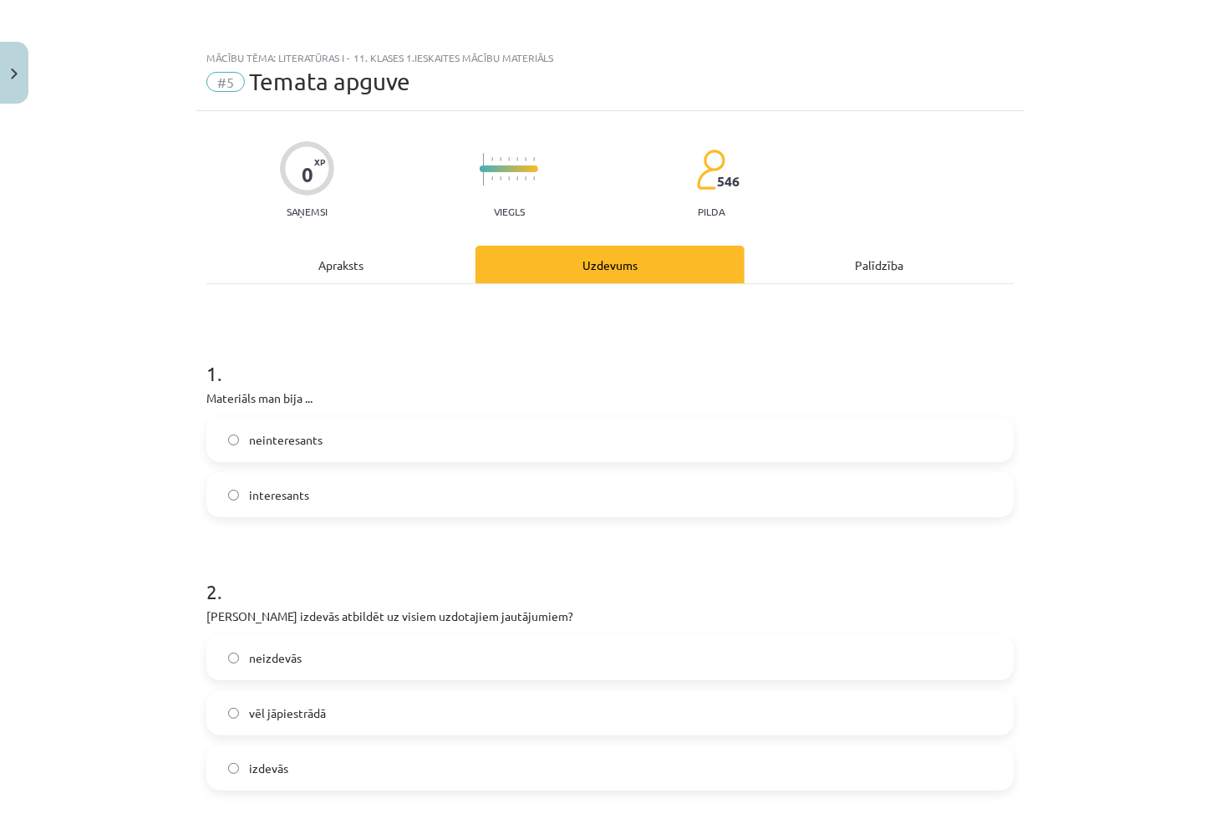
click at [369, 502] on label "interesants" at bounding box center [610, 495] width 804 height 42
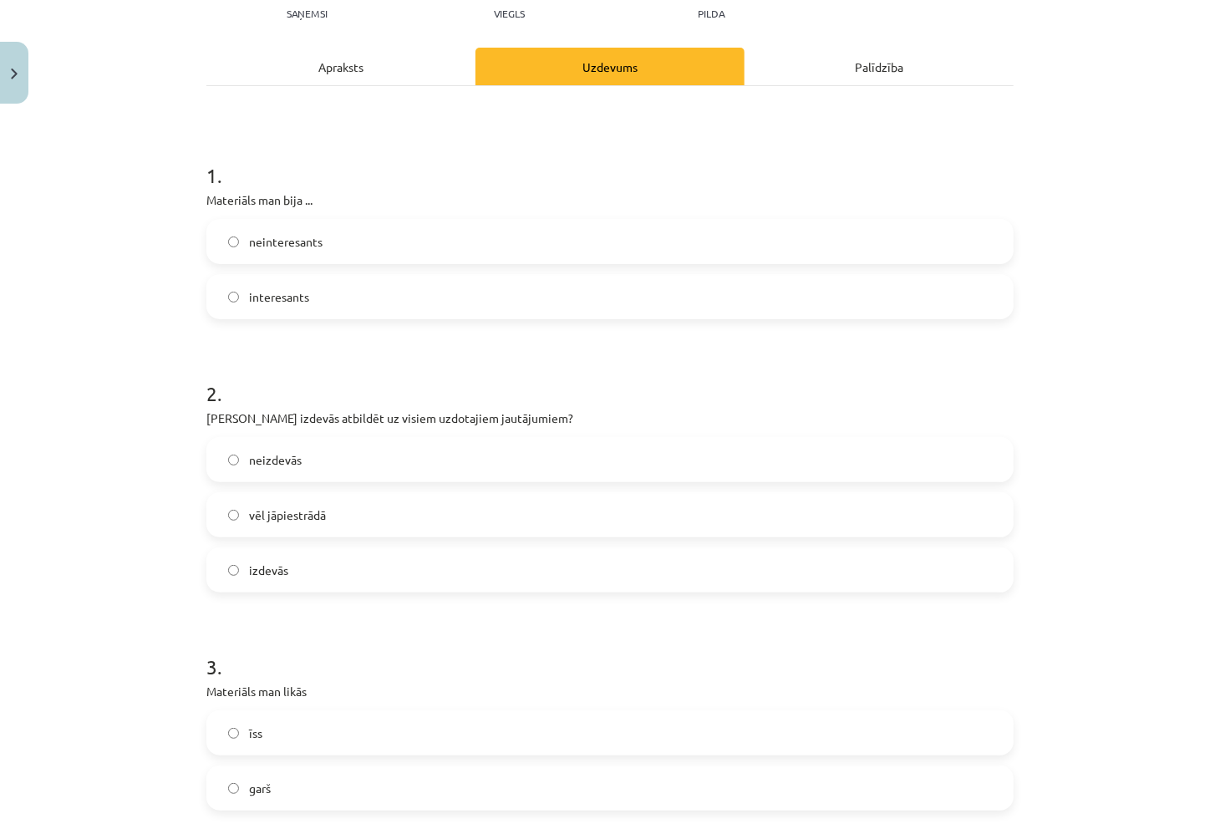
scroll to position [214, 0]
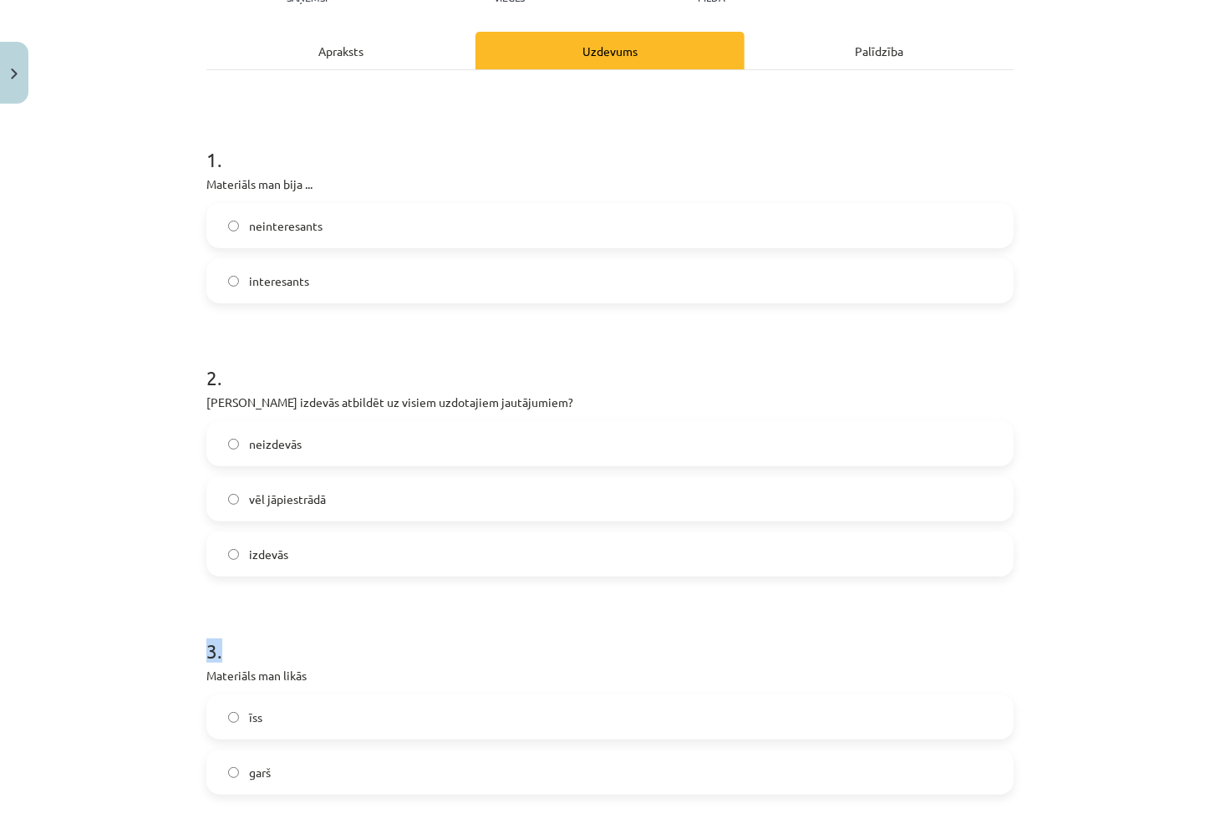
drag, startPoint x: 298, startPoint y: 563, endPoint x: 348, endPoint y: 612, distance: 69.8
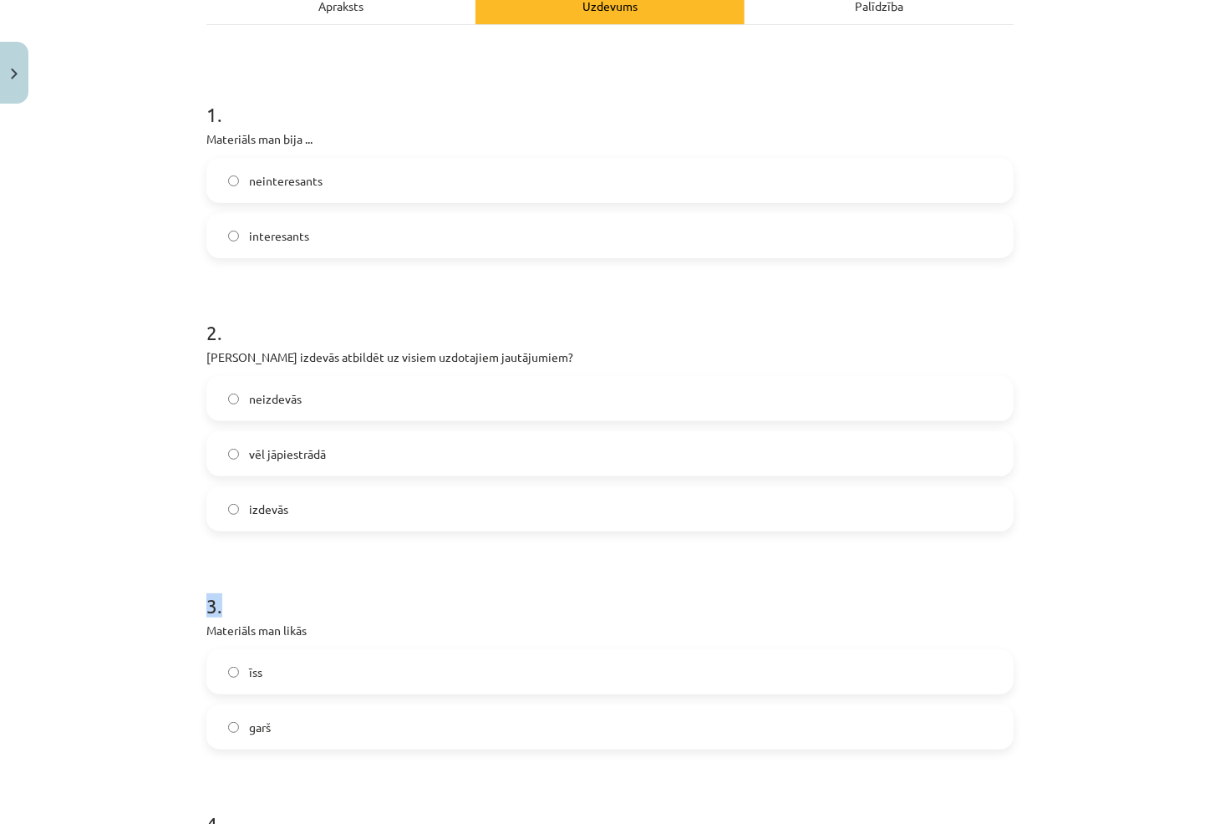
scroll to position [276, 0]
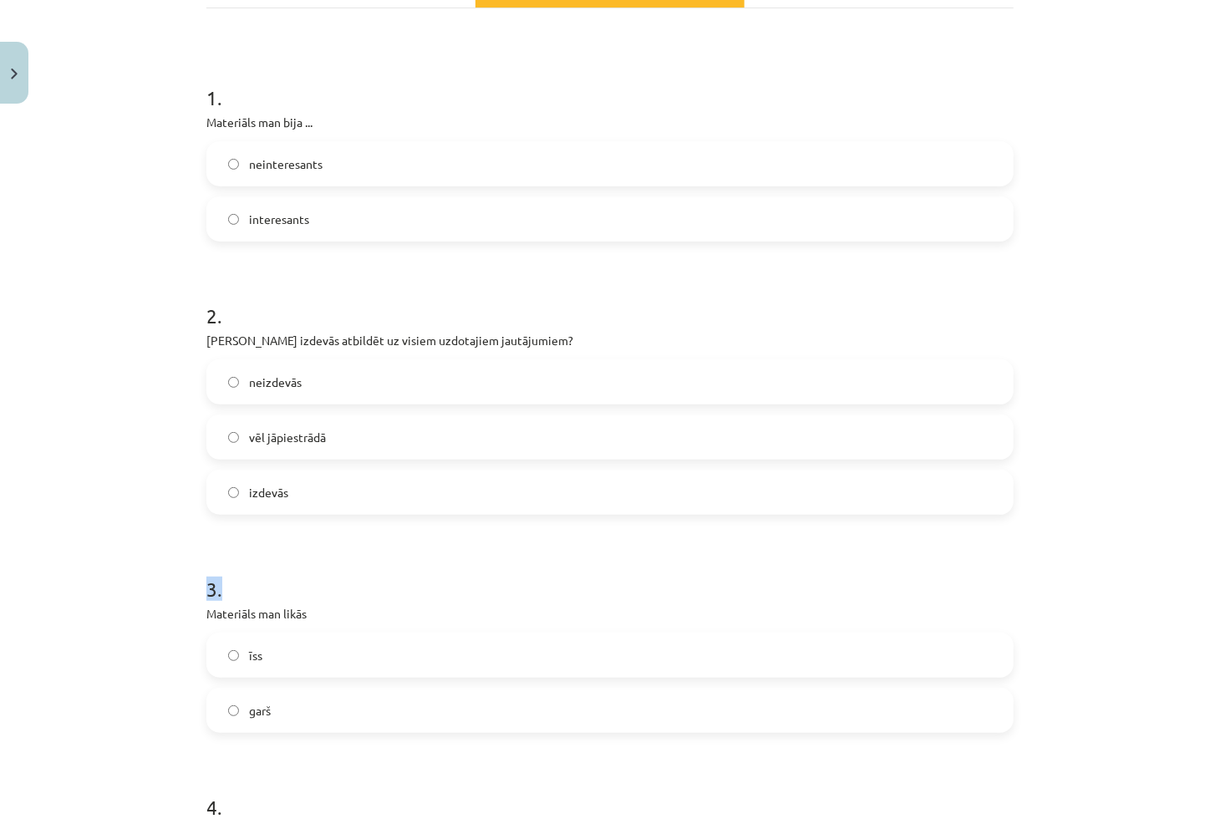
click at [311, 497] on label "izdevās" at bounding box center [610, 492] width 804 height 42
click at [280, 701] on label "garš" at bounding box center [610, 711] width 804 height 42
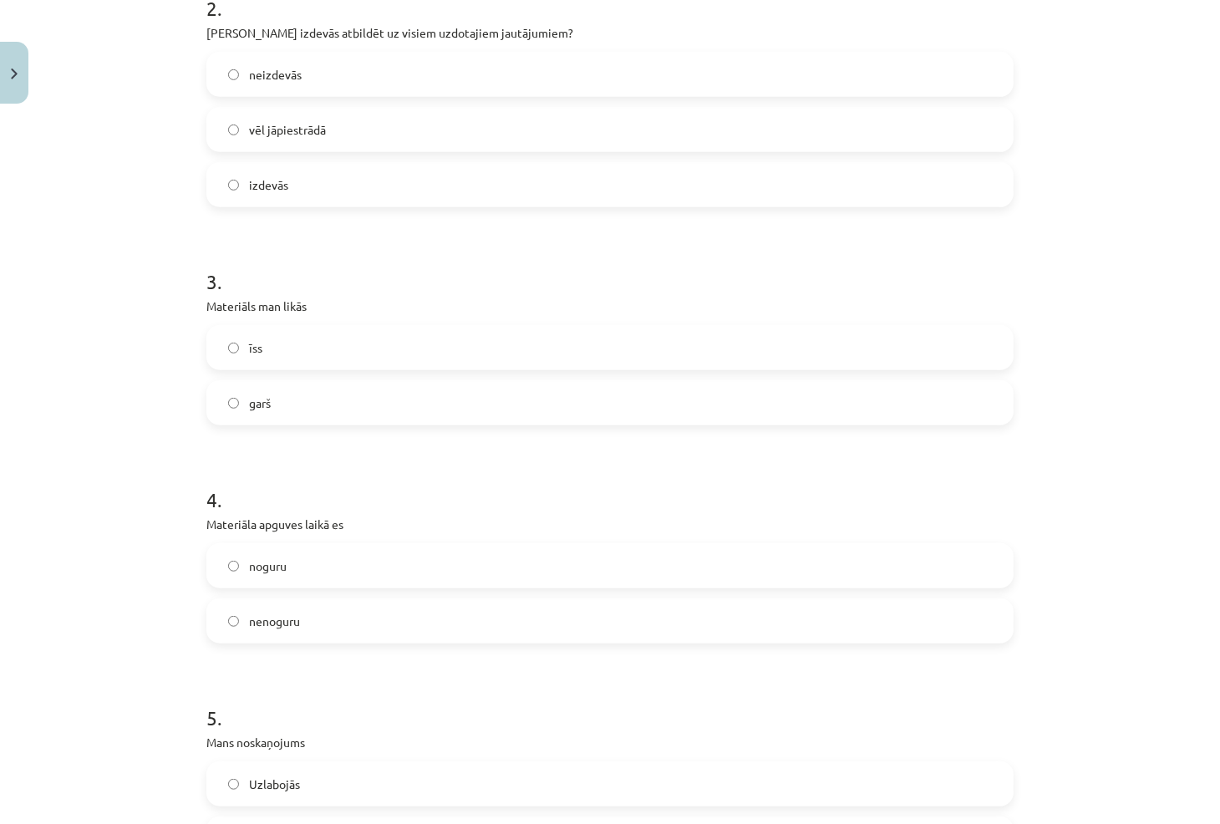
click at [371, 349] on label "īss" at bounding box center [610, 348] width 804 height 42
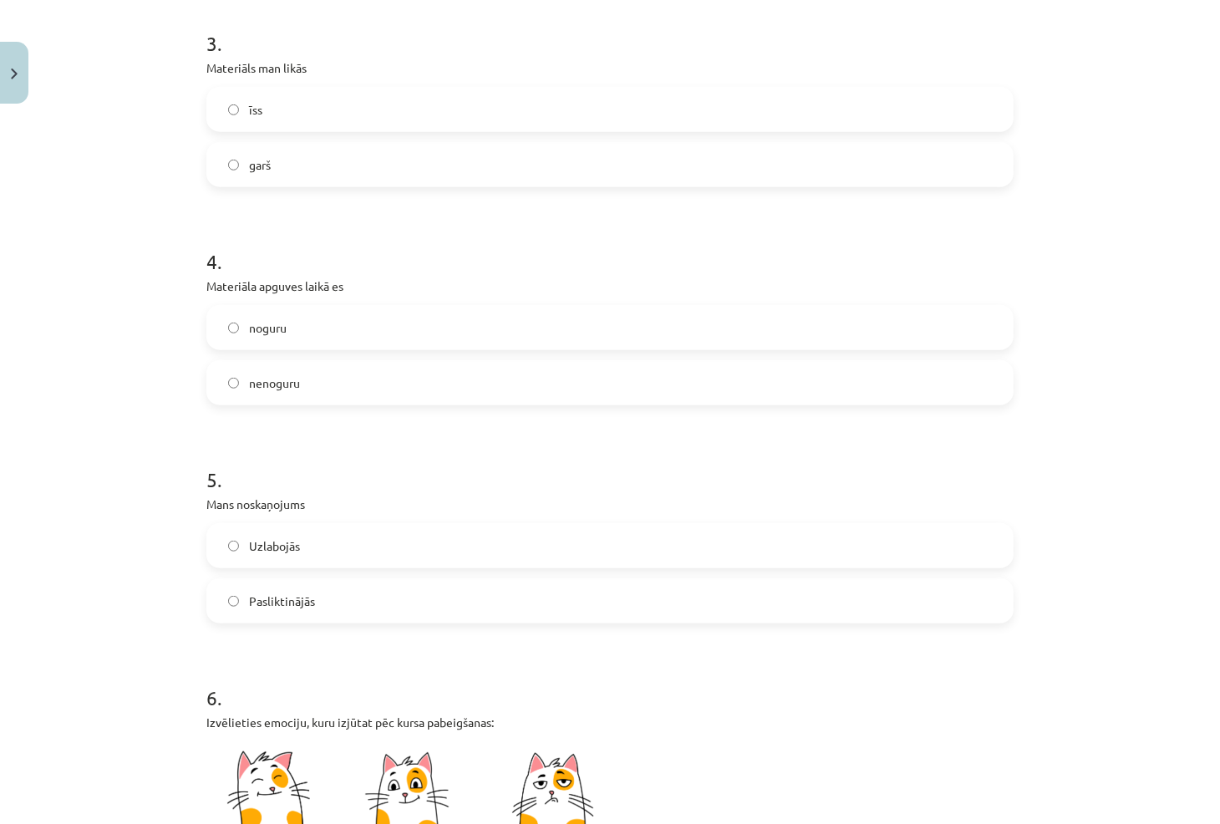
scroll to position [824, 0]
click at [358, 359] on label "nenoguru" at bounding box center [610, 380] width 804 height 42
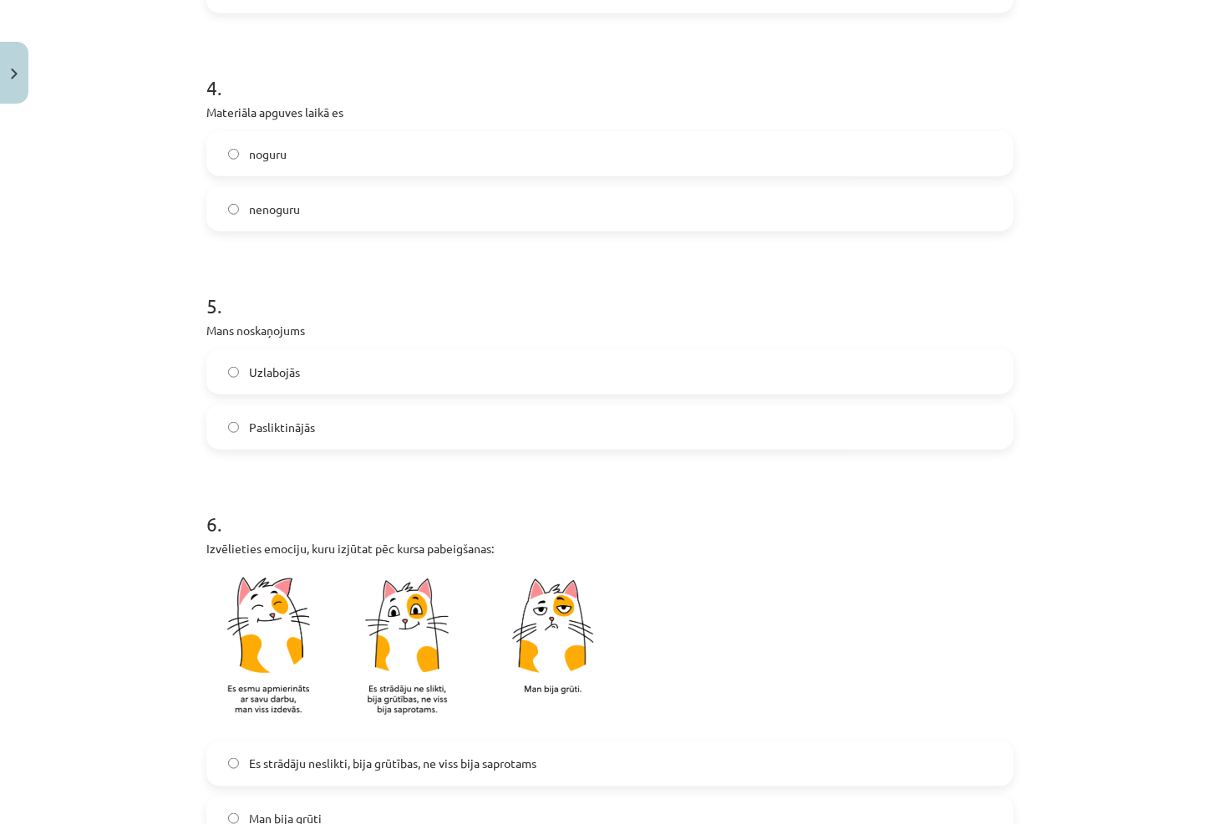
scroll to position [1043, 0]
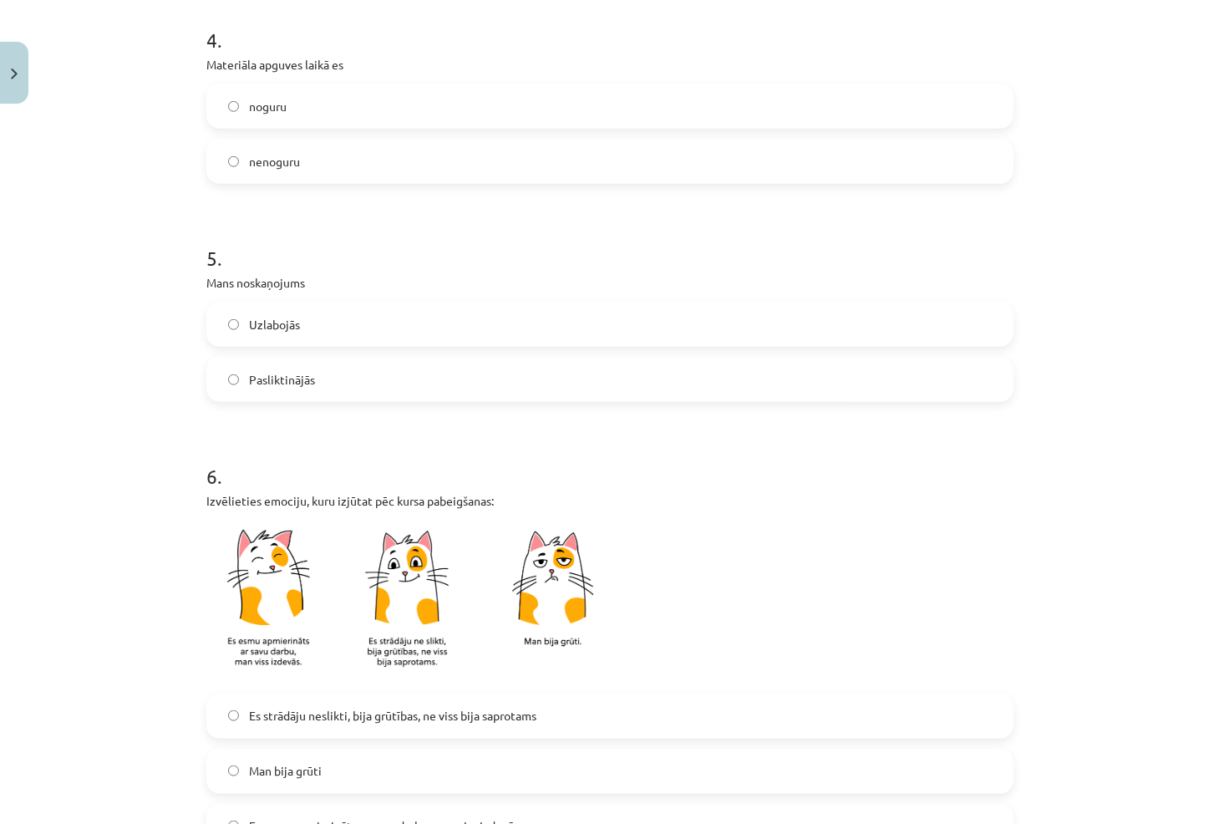
click at [308, 318] on label "Uzlabojās" at bounding box center [610, 324] width 804 height 42
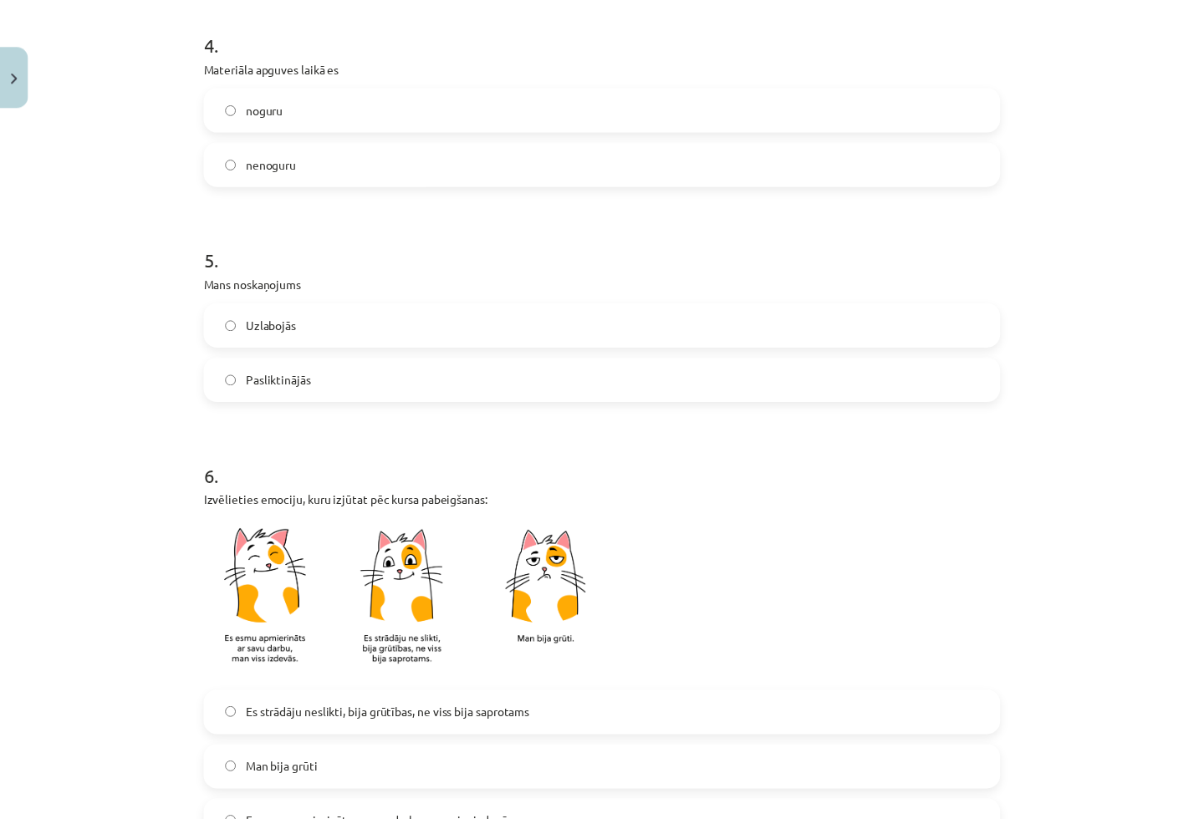
scroll to position [1261, 0]
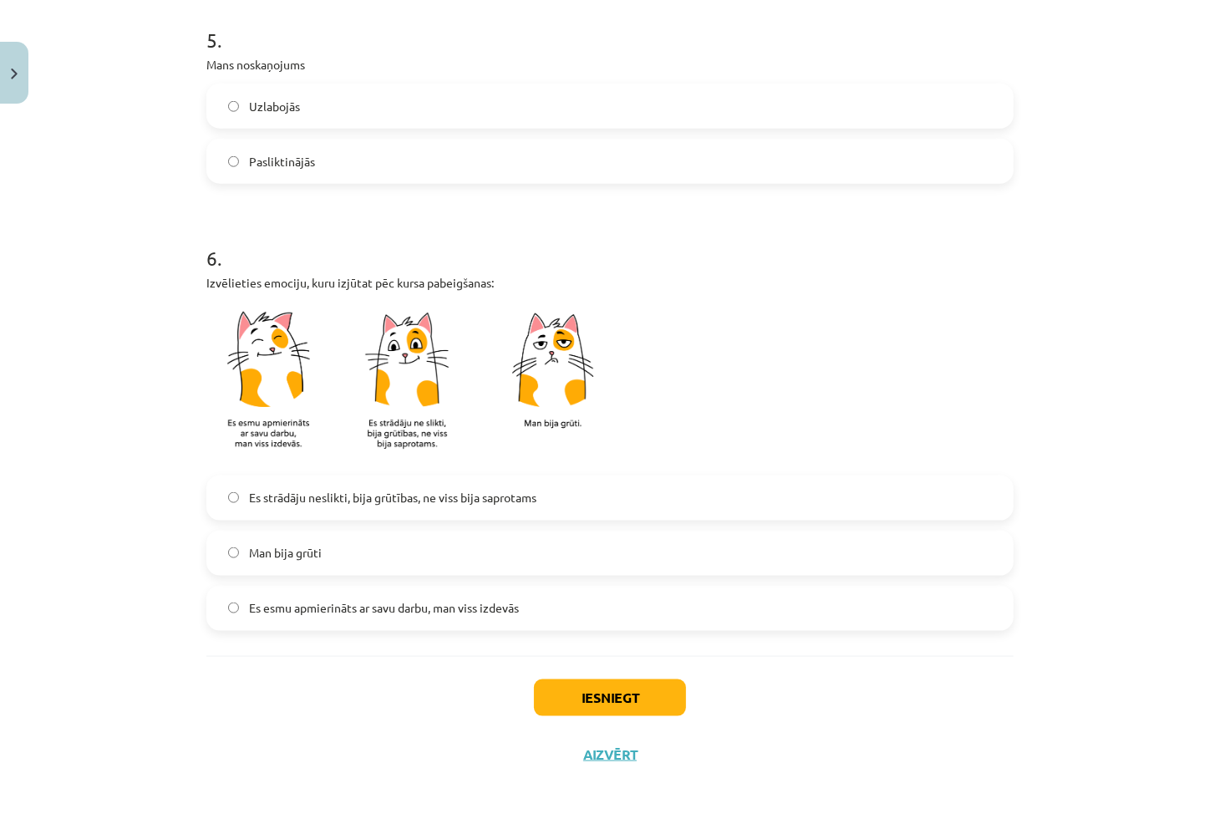
click at [360, 615] on span "Es esmu apmierināts ar savu darbu, man viss izdevās" at bounding box center [384, 608] width 270 height 18
click at [659, 687] on button "Iesniegt" at bounding box center [610, 698] width 152 height 37
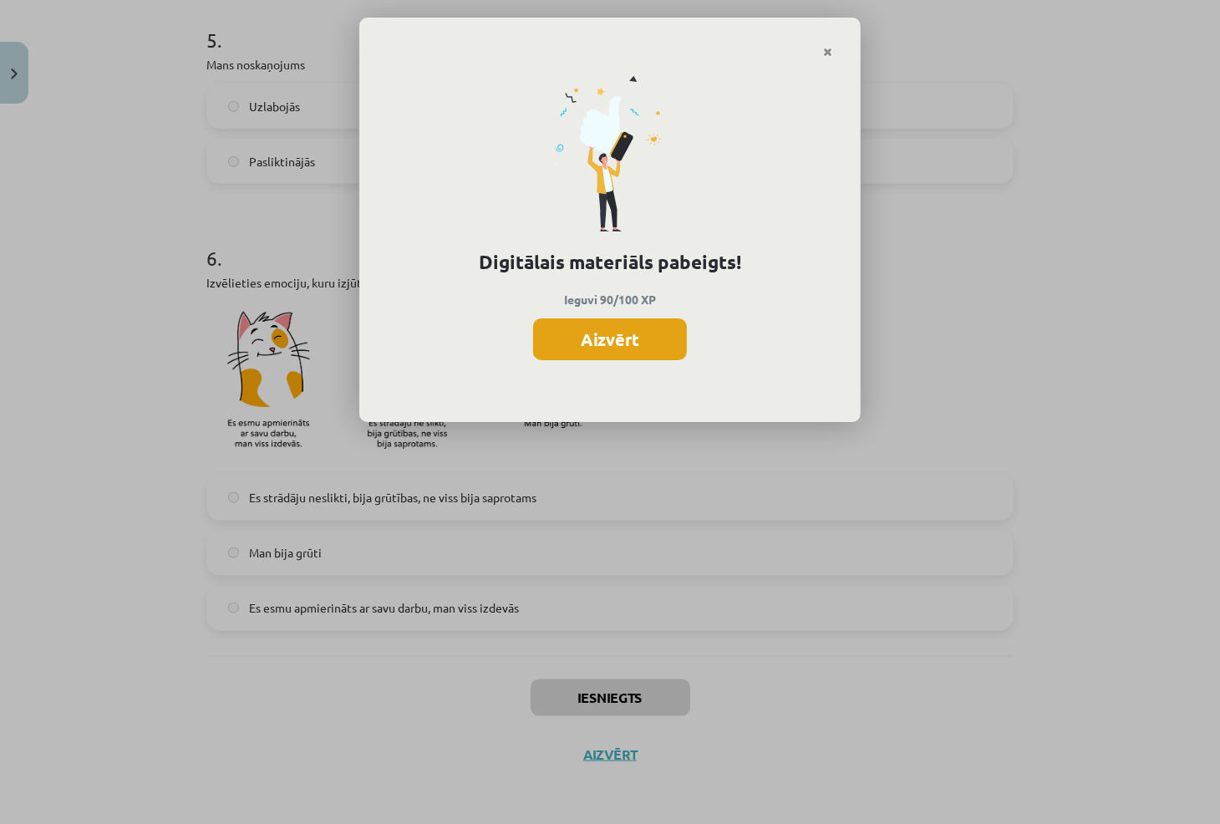
click at [631, 329] on button "Aizvērt" at bounding box center [610, 339] width 154 height 42
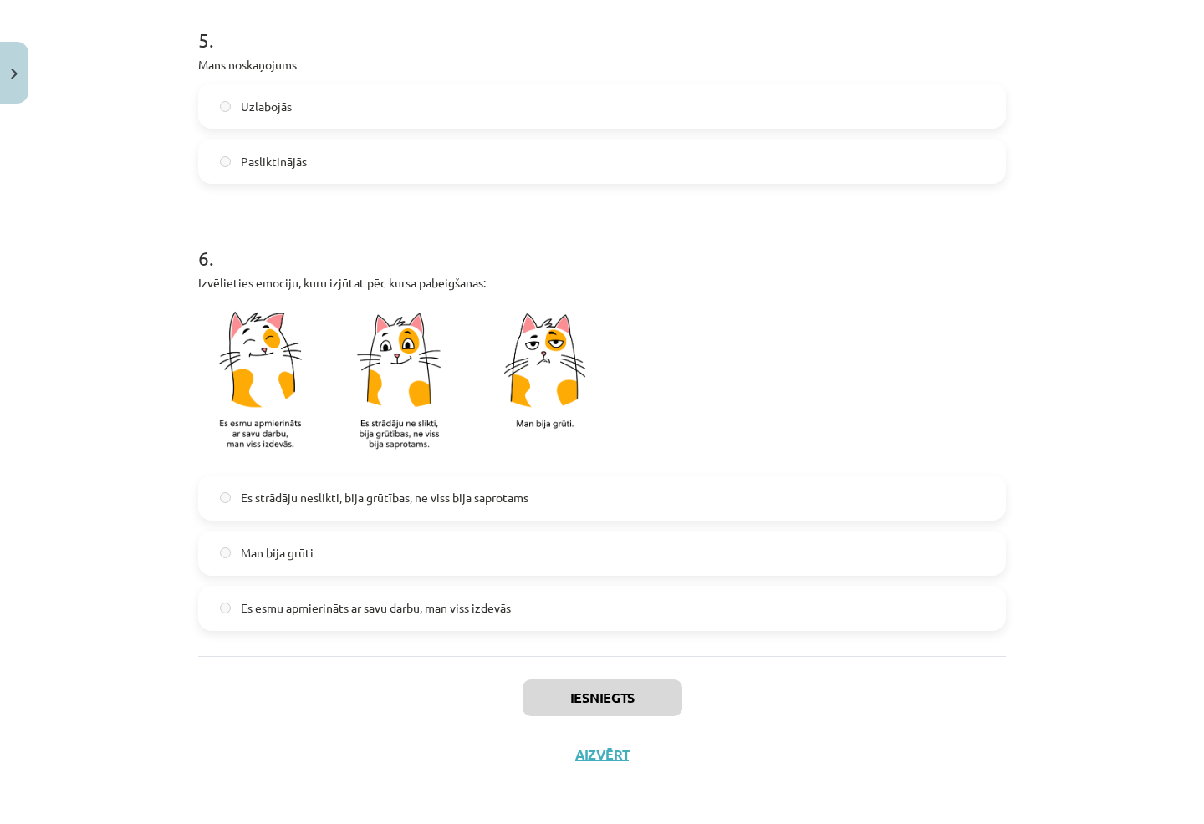
click at [594, 767] on div "Iesniegts Aizvērt" at bounding box center [601, 714] width 807 height 117
click at [592, 759] on button "Aizvērt" at bounding box center [602, 754] width 64 height 17
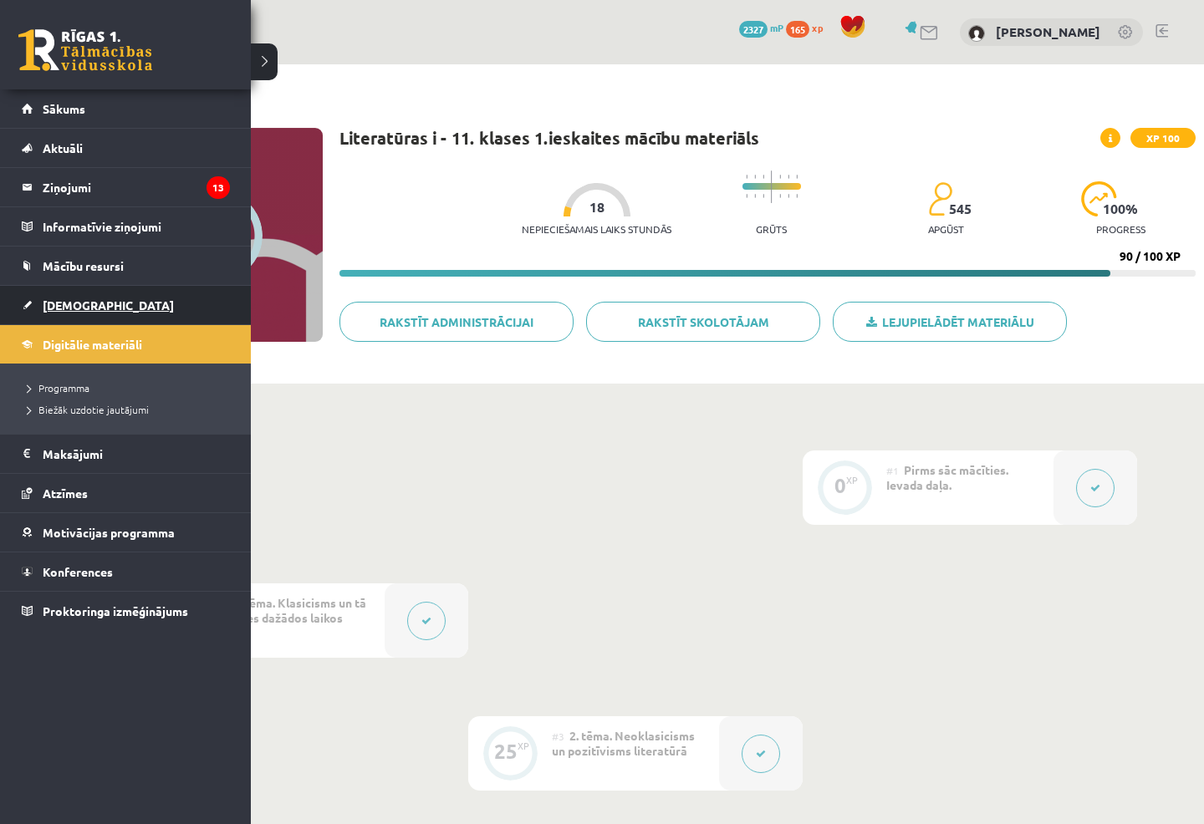
click at [69, 294] on link "[DEMOGRAPHIC_DATA]" at bounding box center [126, 305] width 208 height 38
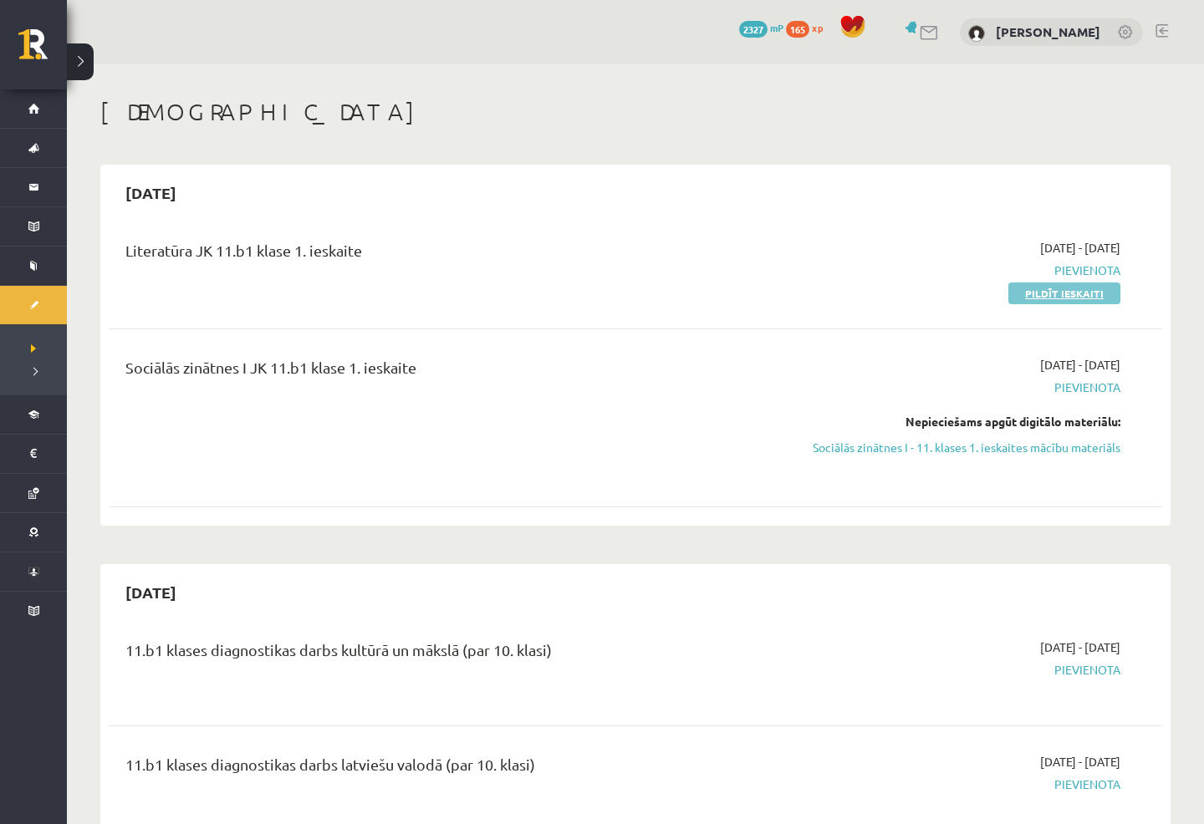
click at [1020, 297] on link "Pildīt ieskaiti" at bounding box center [1064, 294] width 112 height 22
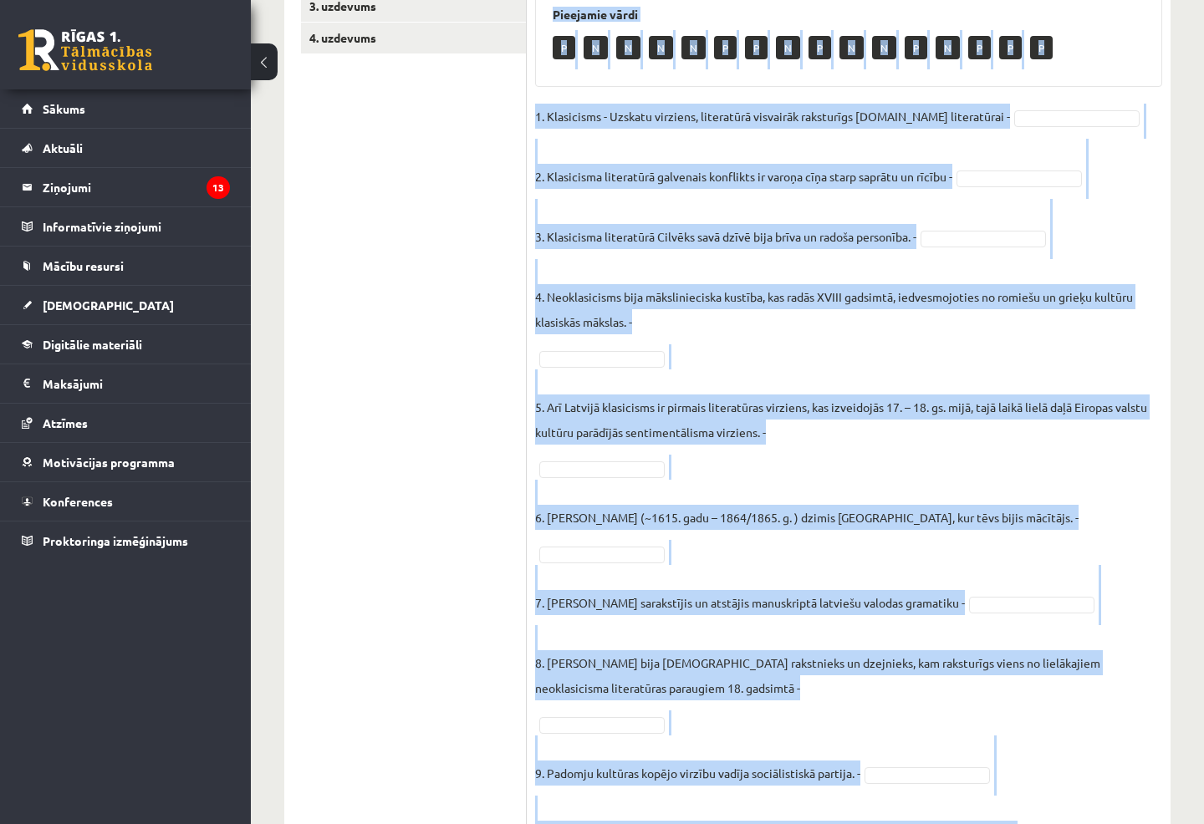
scroll to position [436, 0]
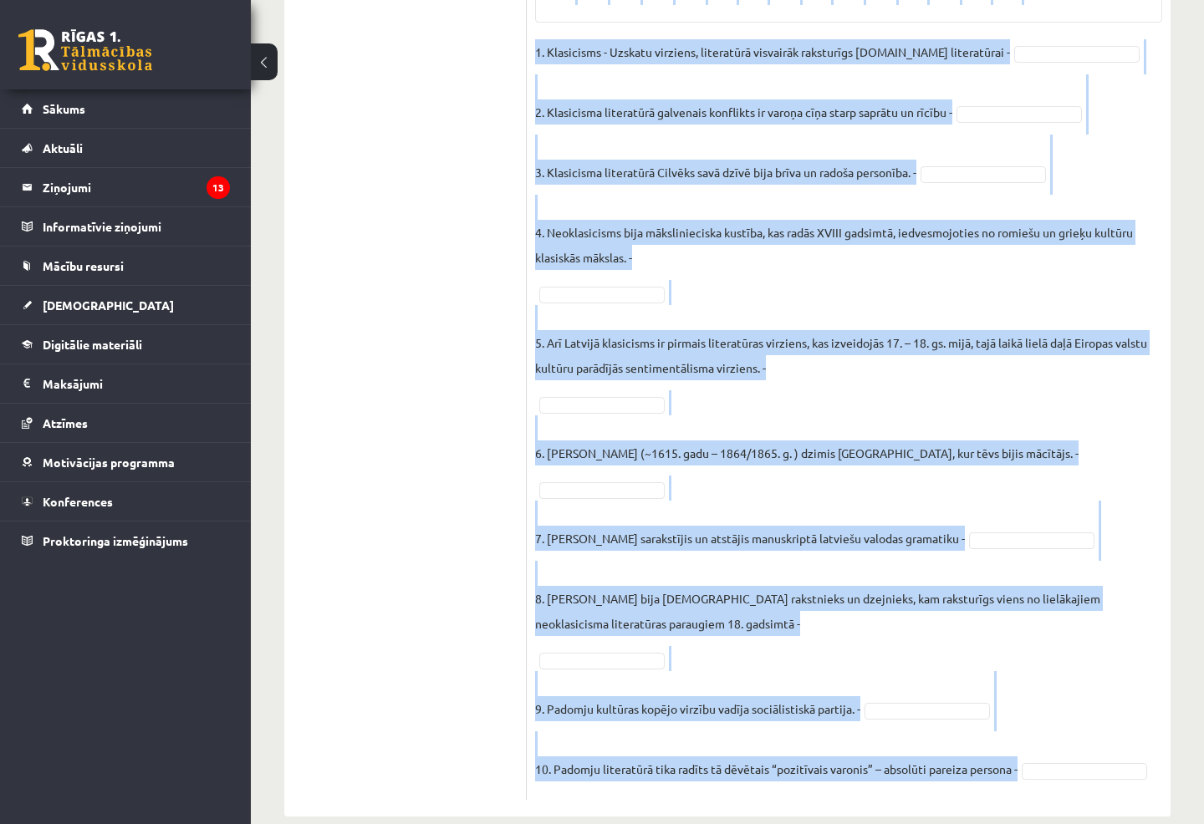
drag, startPoint x: 533, startPoint y: 299, endPoint x: 1050, endPoint y: 731, distance: 672.9
click at [1050, 731] on div "10p Atzīmējiet, kuri no šiem apgalvojumiem ir patiesi (P), kuri nepatiesi (N)! …" at bounding box center [849, 339] width 644 height 919
copy div "Loremipsum, dolo si amet consecteturad el seddoei (T), inci utlaboree (D)! Magn…"
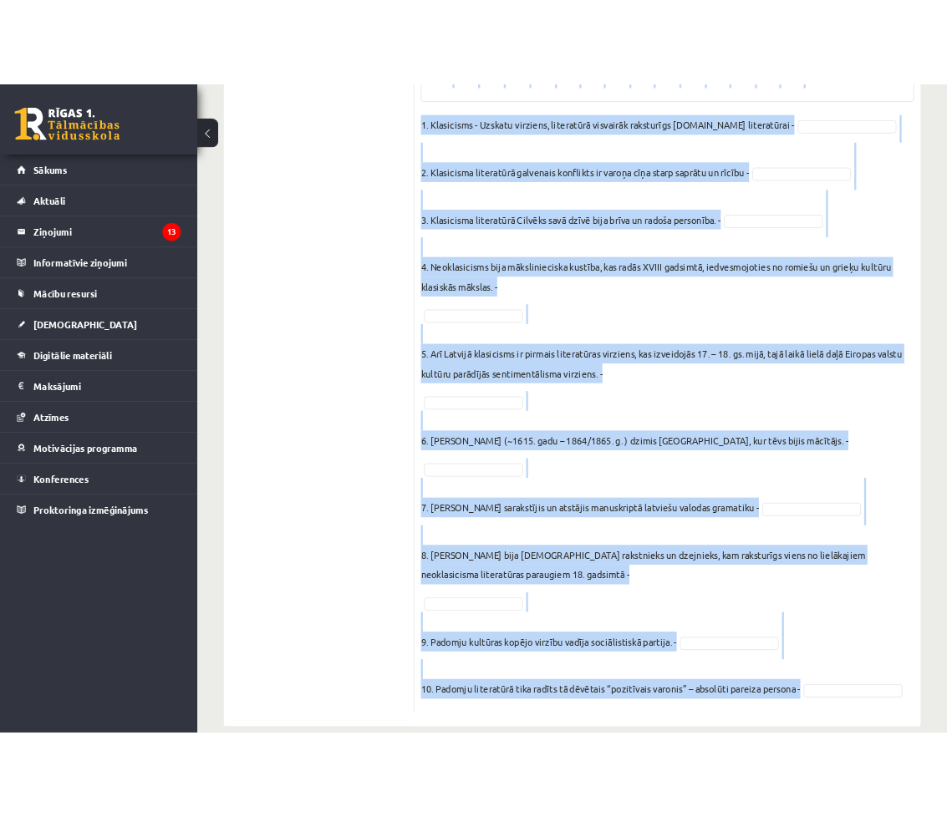
scroll to position [0, 0]
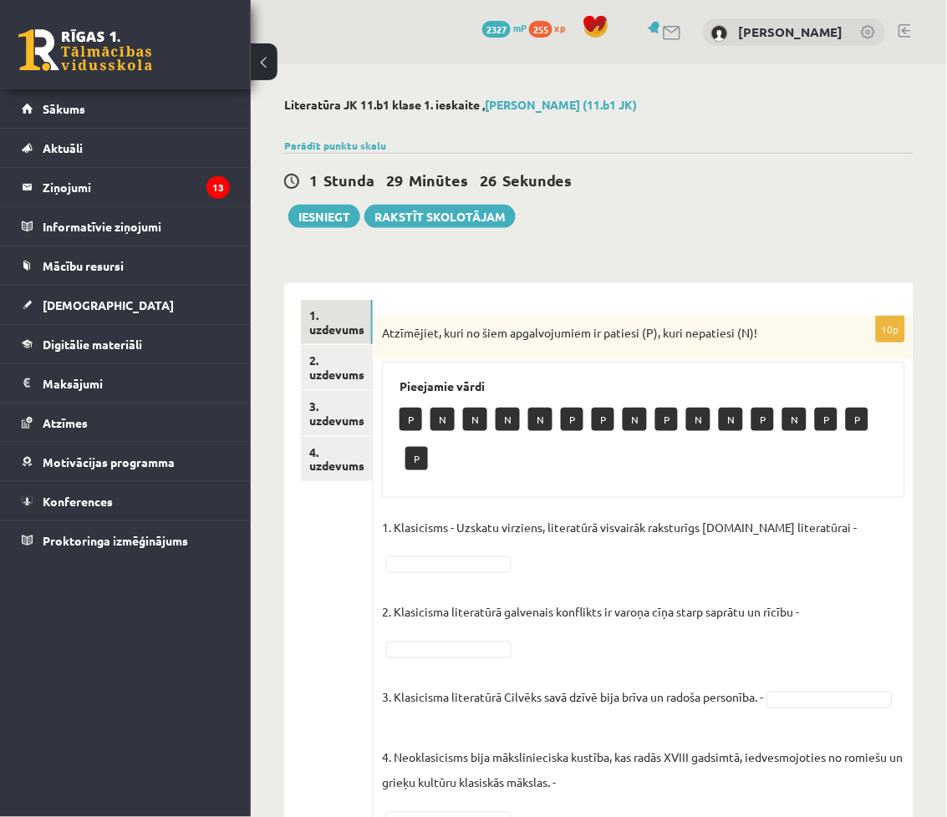
click at [701, 199] on div "1 Stunda 29 Minūtes 26 Sekundes Ieskaite saglabāta! Iesniegt Rakstīt skolotājam" at bounding box center [598, 190] width 629 height 75
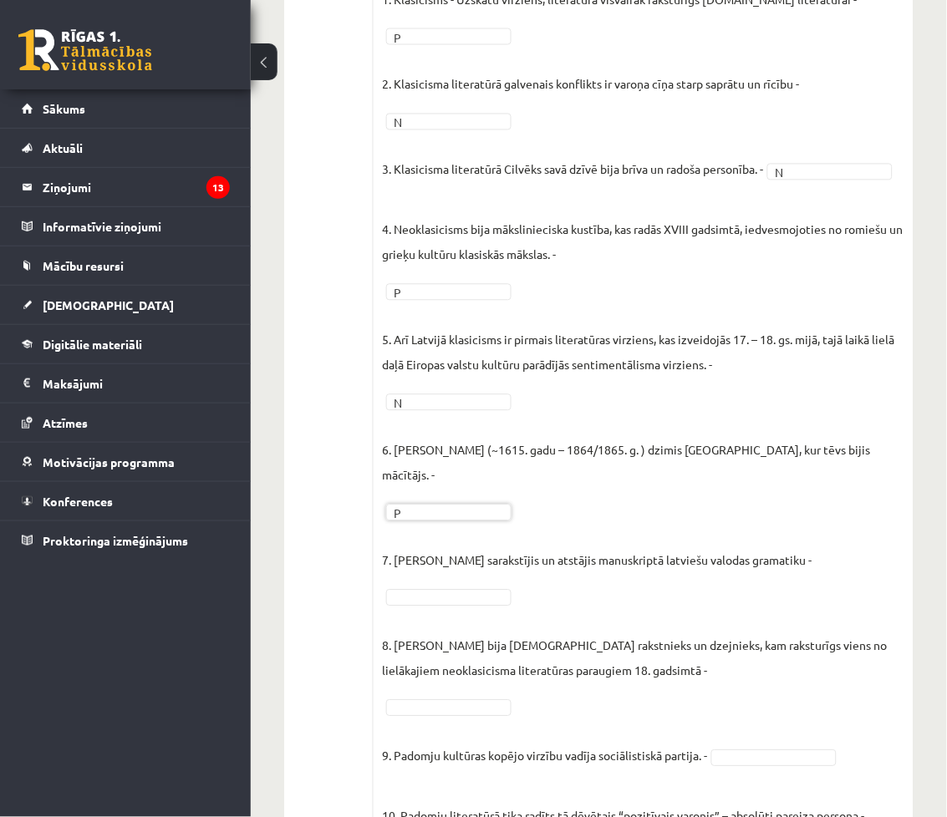
scroll to position [569, 0]
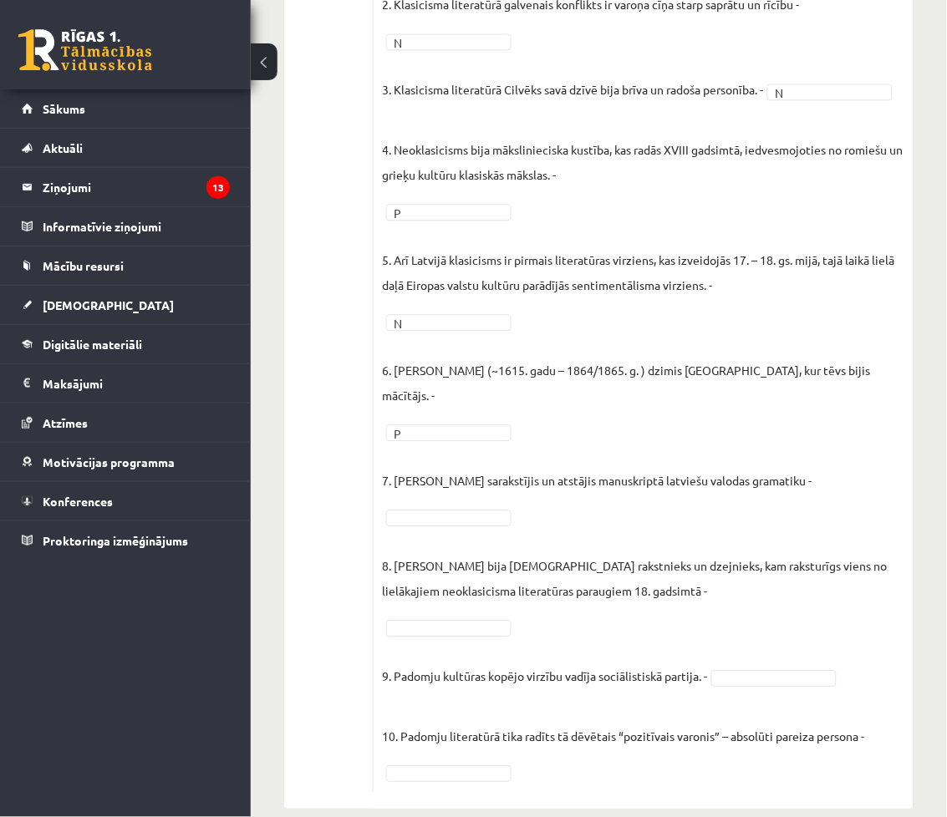
click at [471, 528] on p "8. Aleksandrs Pāvests bija itāļu rakstnieks un dzejnieks, kam raksturīgs viens …" at bounding box center [643, 565] width 523 height 75
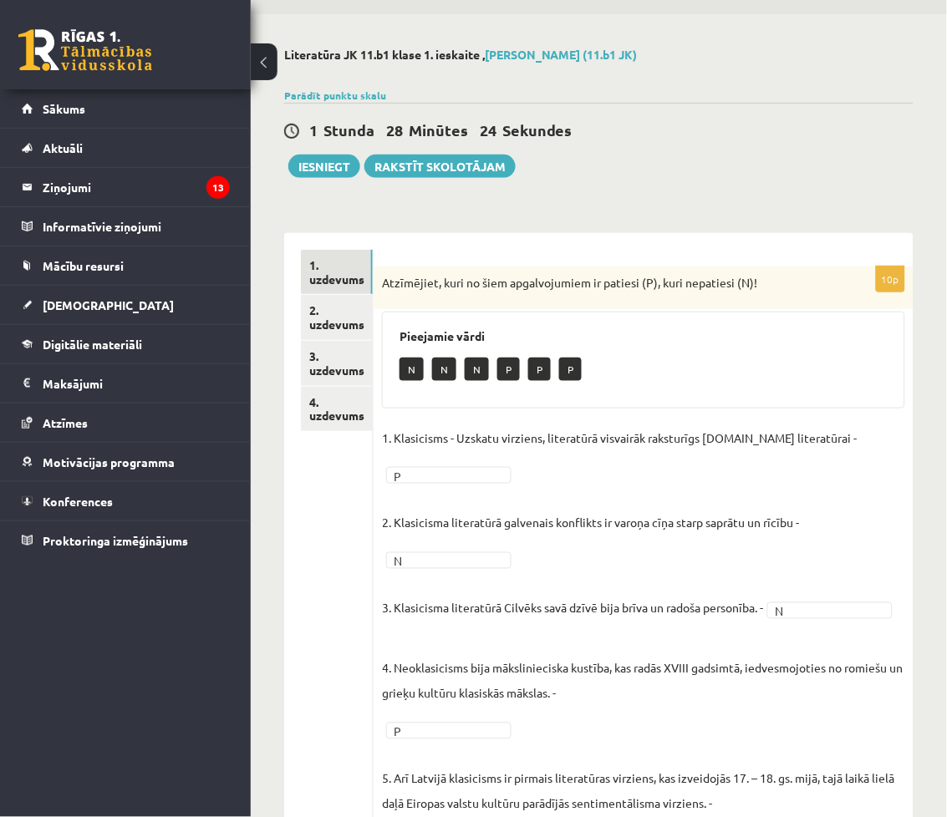
scroll to position [0, 0]
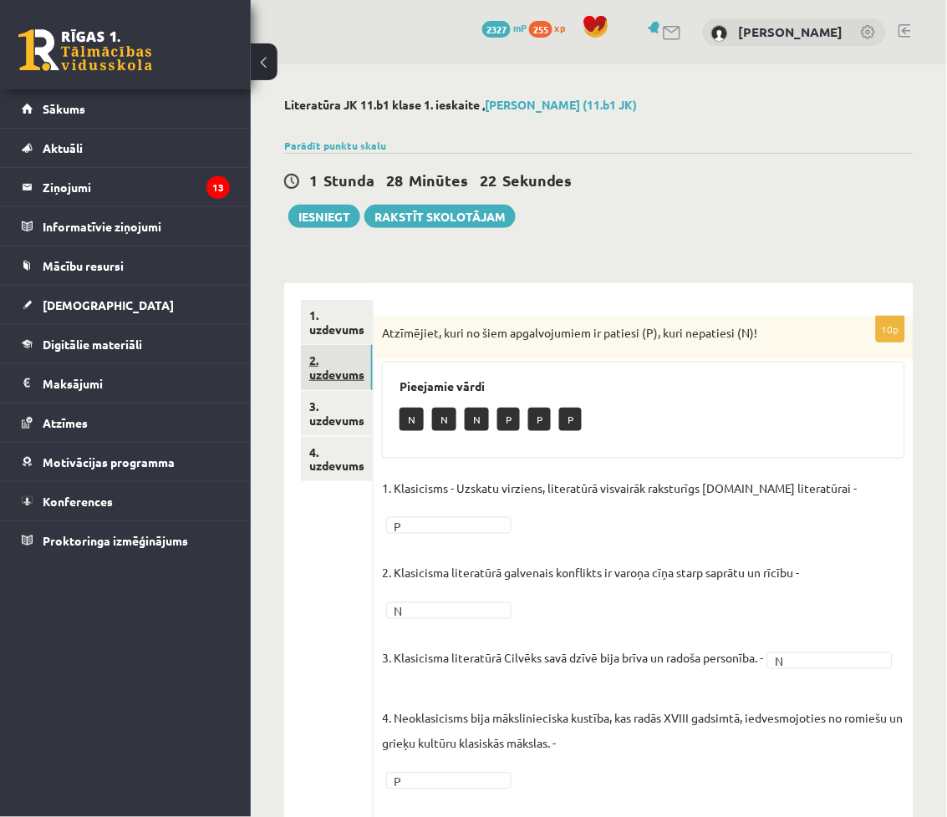
click at [339, 374] on link "2. uzdevums" at bounding box center [337, 367] width 72 height 45
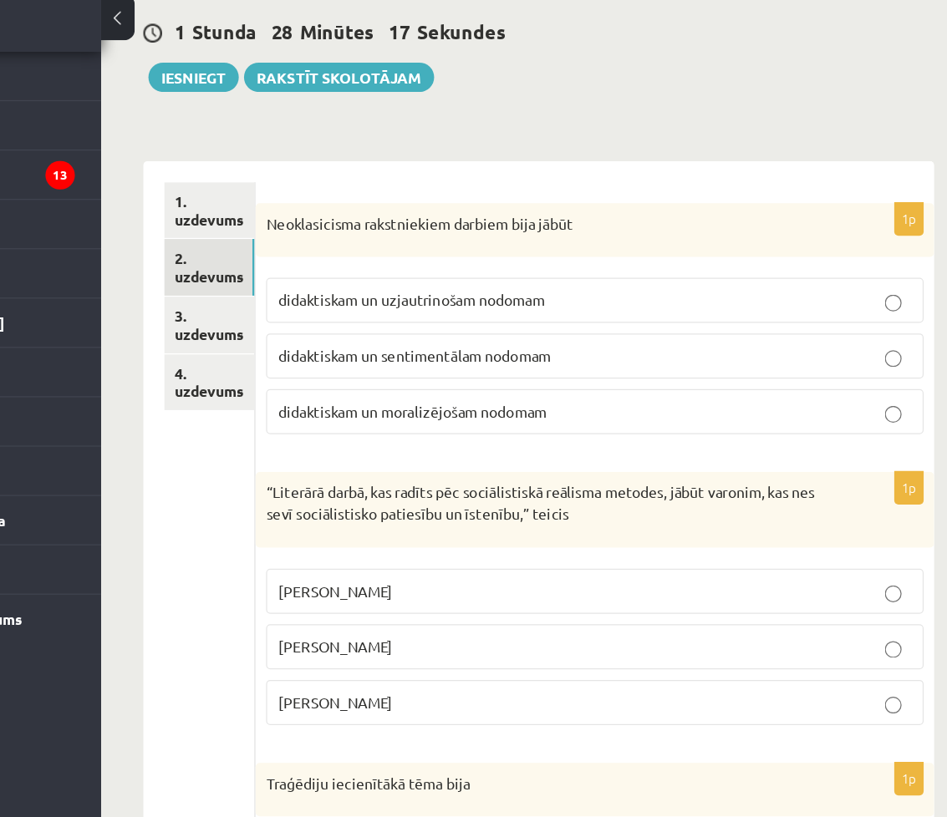
scroll to position [107, 0]
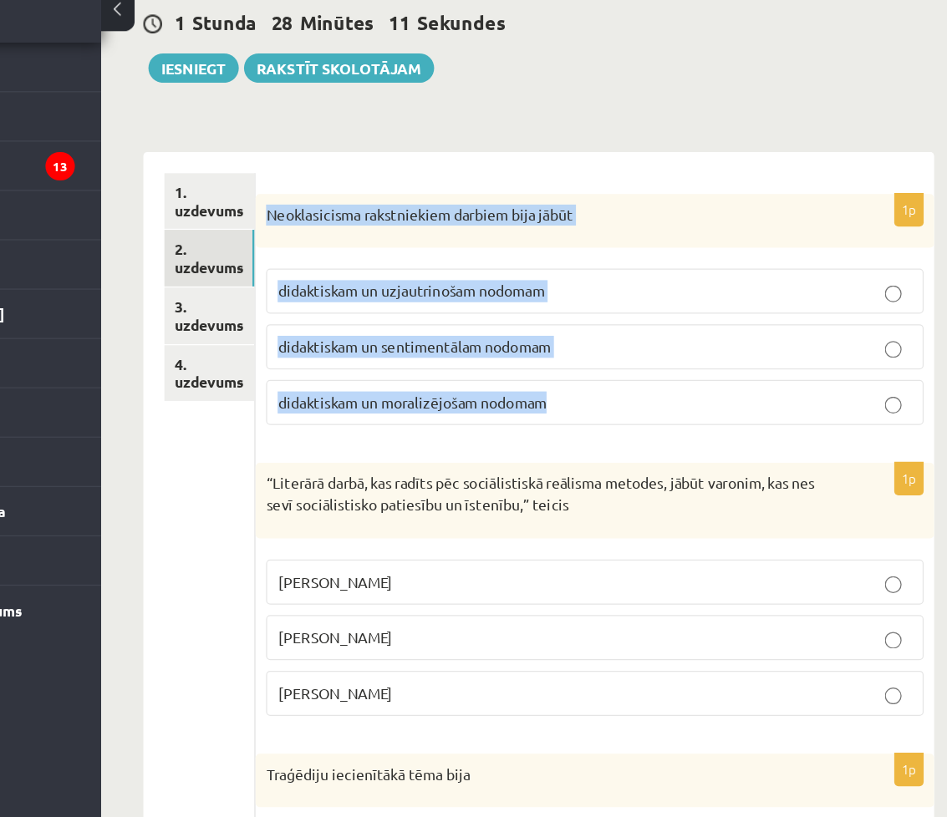
drag, startPoint x: 379, startPoint y: 226, endPoint x: 667, endPoint y: 364, distance: 319.3
click at [667, 364] on div "1p Neoklasicisma rakstniekiem darbiem bija jābūt didaktiskam un uzjautrinošam n…" at bounding box center [644, 309] width 540 height 198
copy div "Neoklasicisma rakstniekiem darbiem bija jābūt didaktiskam un uzjautrinošam nodo…"
click at [746, 374] on p "didaktiskam un moralizējošam nodomam" at bounding box center [643, 376] width 505 height 18
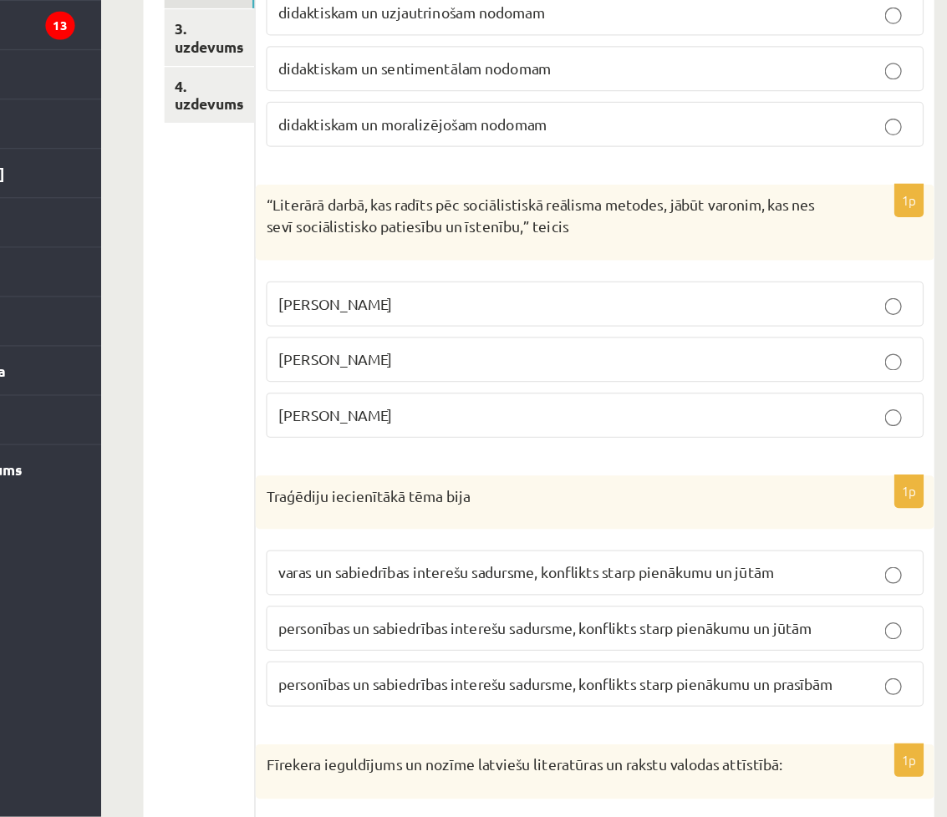
scroll to position [217, 0]
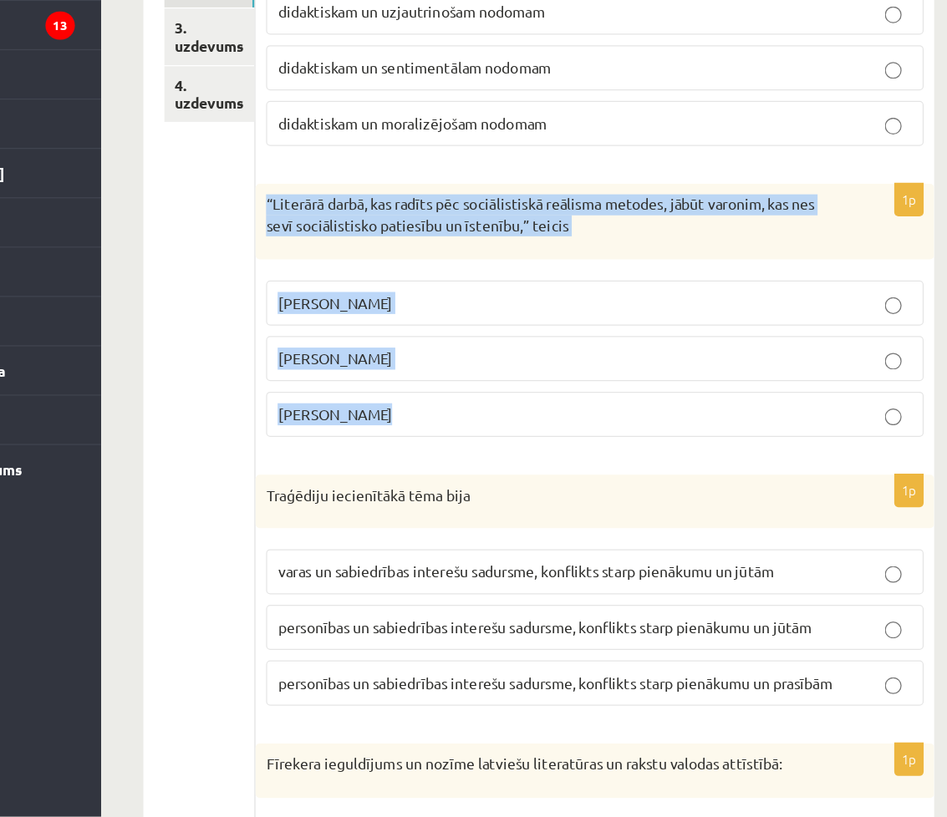
drag, startPoint x: 383, startPoint y: 333, endPoint x: 523, endPoint y: 494, distance: 213.9
click at [523, 494] on div "1p “Literārā darbā, kas radīts pēc sociālistiskā reālisma metodes, jābūt varoni…" at bounding box center [644, 420] width 540 height 214
copy div "“Literārā darbā, kas radīts pēc sociālistiskā reālisma metodes, jābūt varonim, …"
click at [767, 349] on p "“Literārā darbā, kas radīts pēc sociālistiskā reālisma metodes, jābūt varonim, …" at bounding box center [602, 338] width 440 height 33
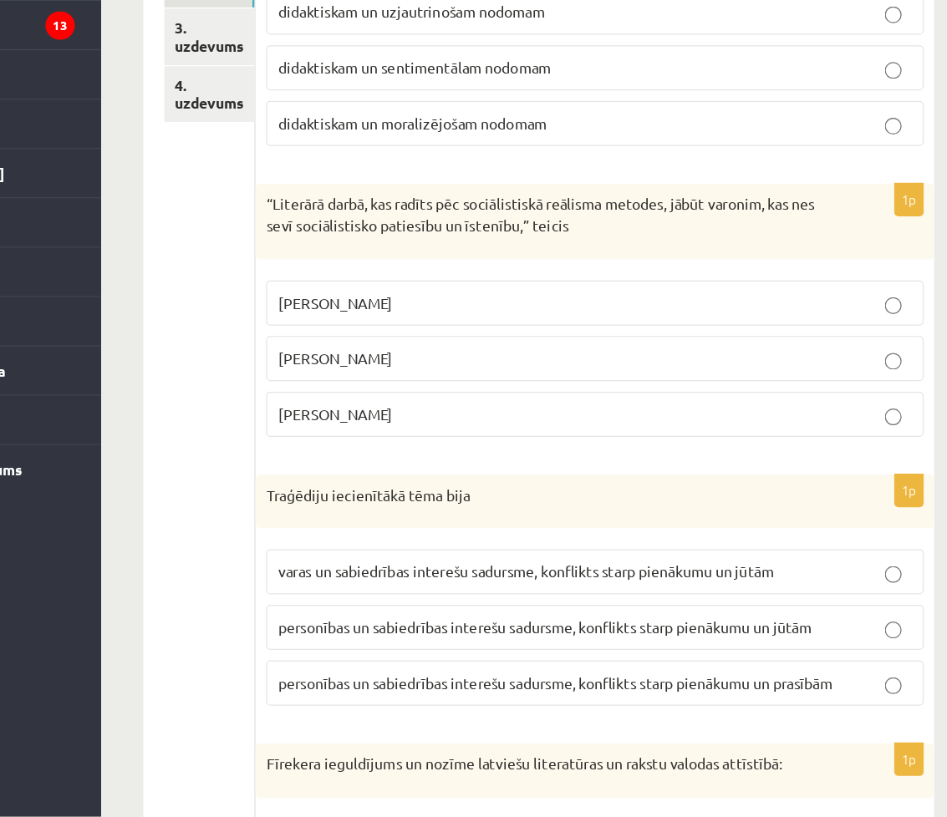
click at [582, 496] on p "Andrejs Upīts" at bounding box center [643, 497] width 505 height 18
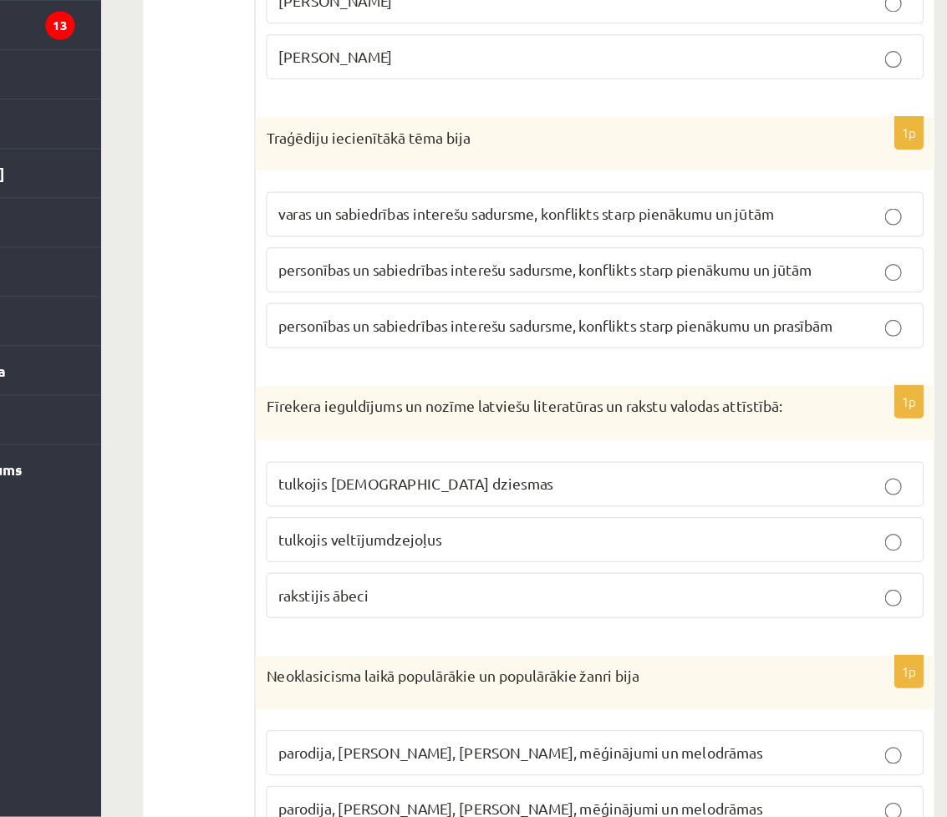
scroll to position [504, 0]
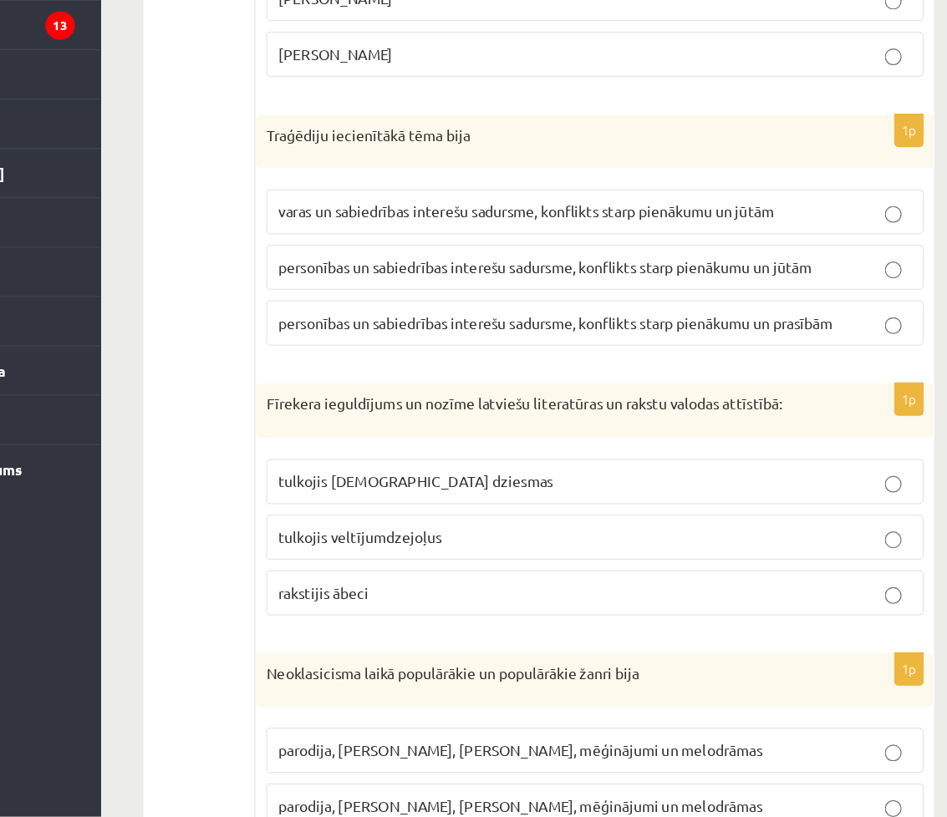
click at [503, 380] on span "personības un sabiedrības interešu sadursme, konflikts starp pienākumu un jūtām" at bounding box center [603, 379] width 425 height 15
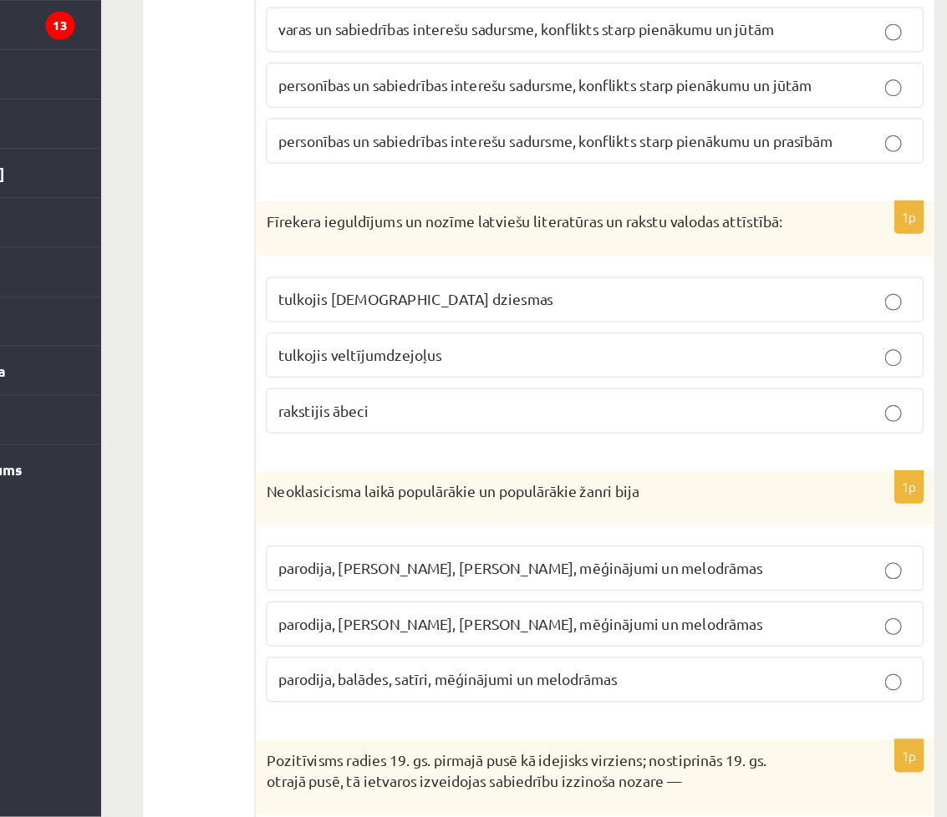
scroll to position [659, 0]
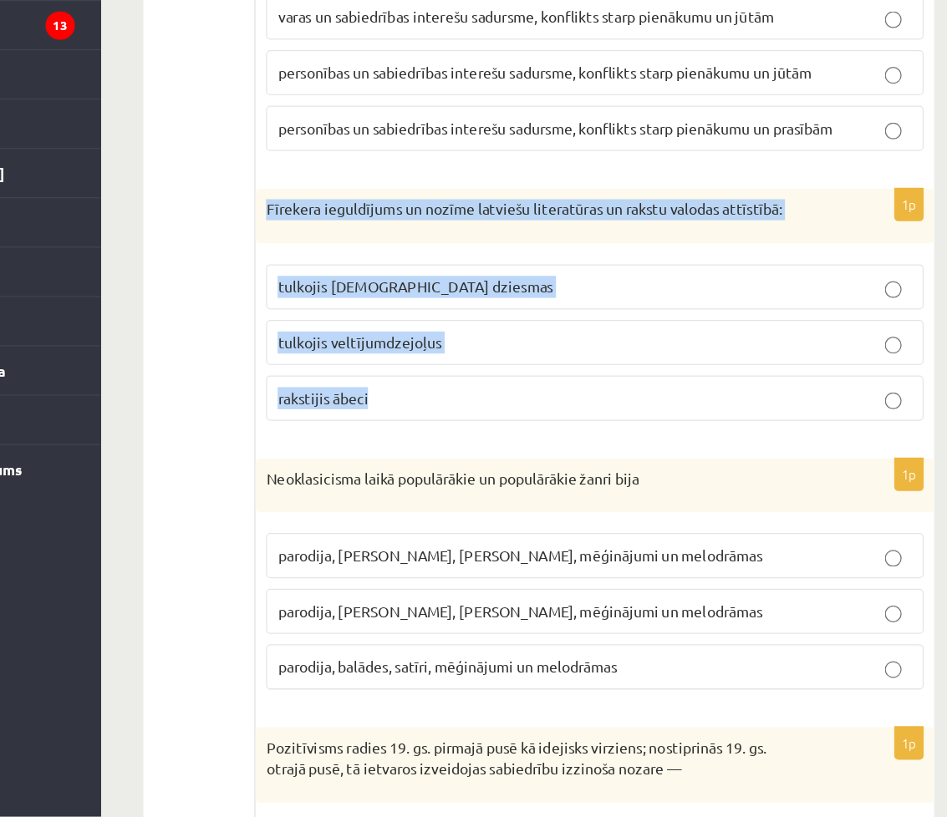
drag, startPoint x: 379, startPoint y: 336, endPoint x: 536, endPoint y: 511, distance: 235.0
click at [536, 511] on div "1p Fīrekera ieguldījums un nozīme latviešu literatūras un rakstu valodas attīst…" at bounding box center [644, 417] width 540 height 198
copy div "Fīrekera ieguldījums un nozīme latviešu literatūras un rakstu valodas attīstībā…"
click at [681, 402] on p "tulkojis baznīcas dziesmas" at bounding box center [643, 396] width 505 height 18
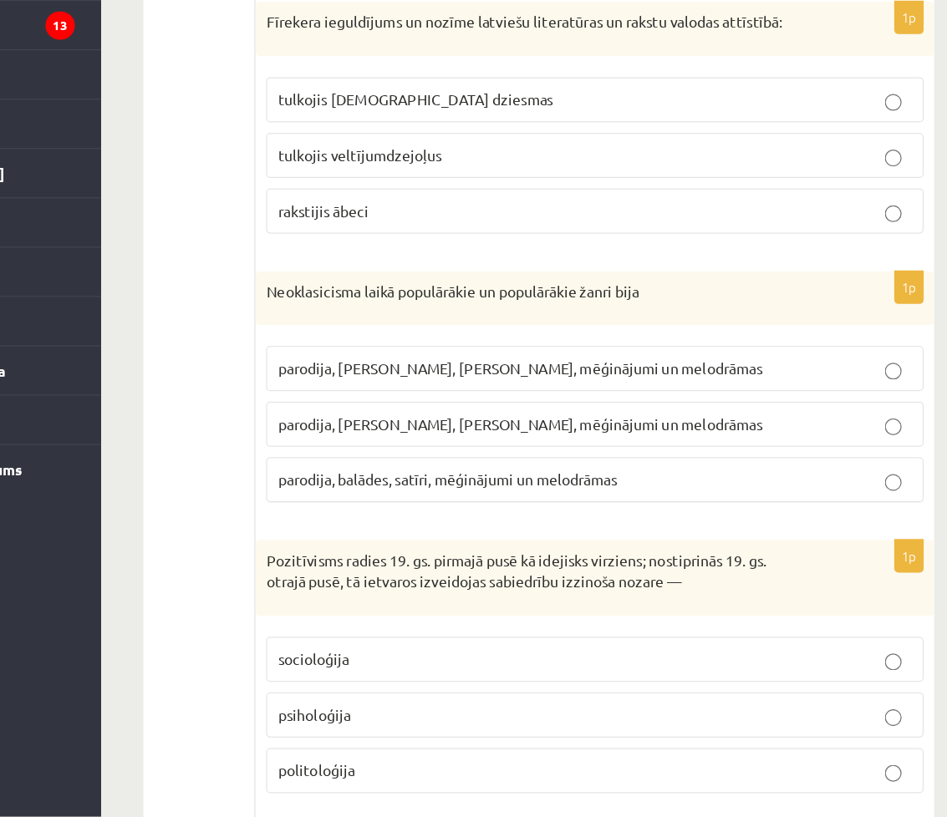
scroll to position [819, 0]
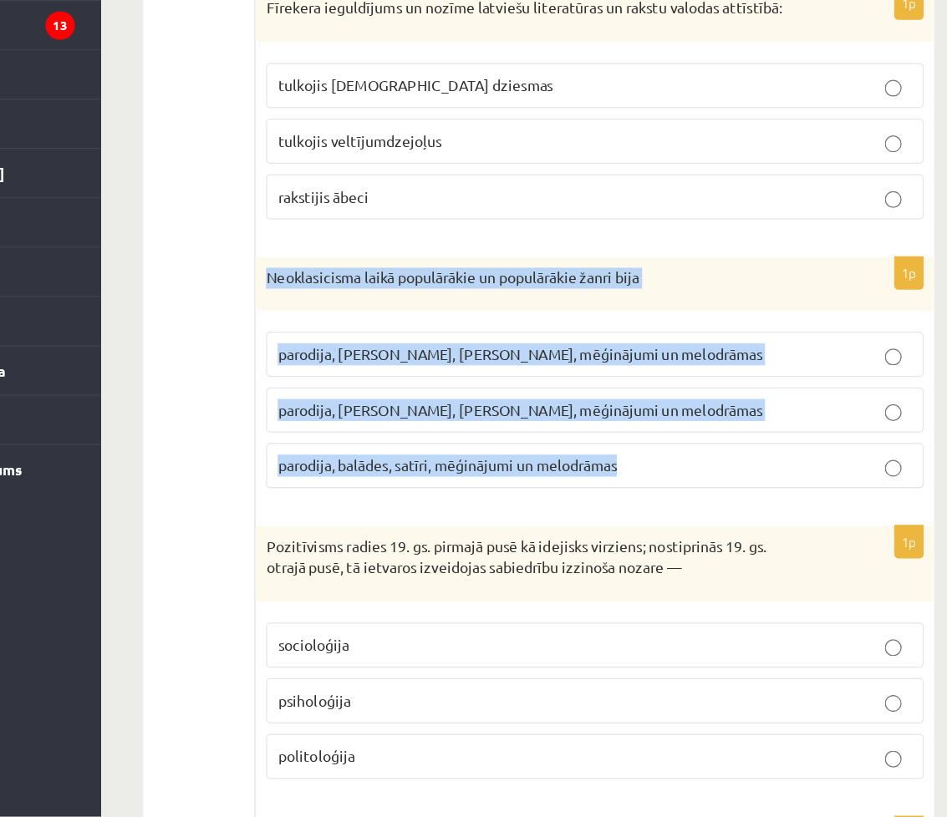
drag, startPoint x: 384, startPoint y: 384, endPoint x: 720, endPoint y: 537, distance: 369.2
click at [720, 537] on div "1p Neoklasicisma laikā populārākie un populārākie žanri bija parodija, fabulas,…" at bounding box center [644, 471] width 540 height 198
copy div "Neoklasicisma laikā populārākie un populārākie žanri bija parodija, fabulas, sa…"
click at [624, 375] on div "Neoklasicisma laikā populārākie un populārākie žanri bija" at bounding box center [644, 393] width 540 height 43
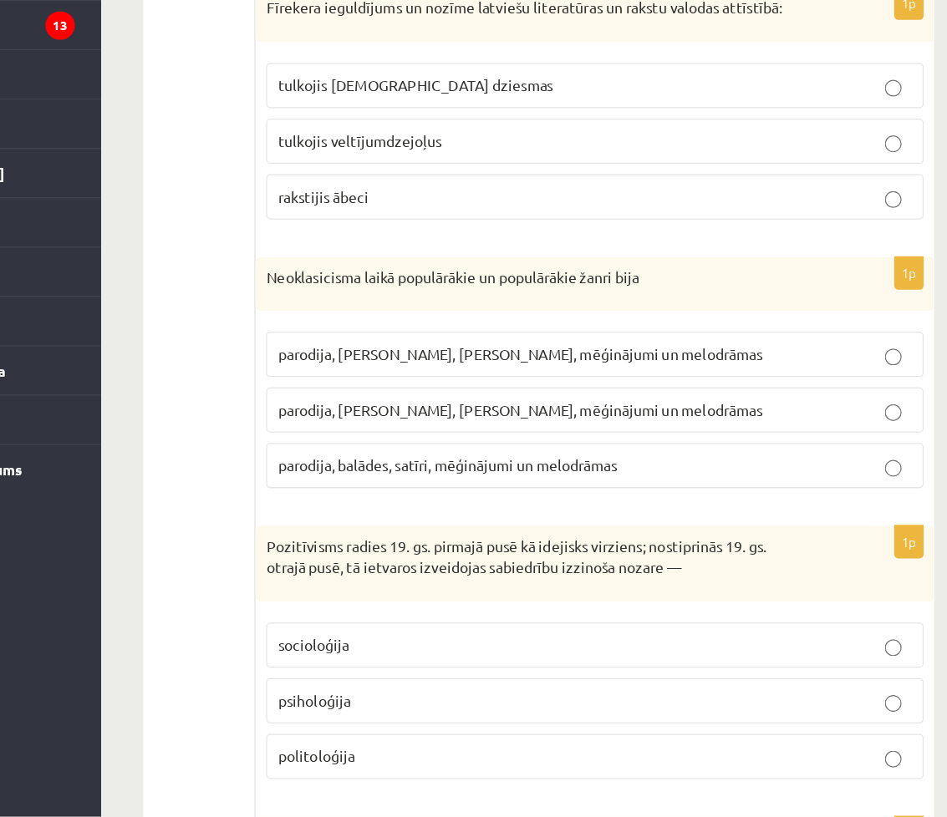
click at [560, 496] on span "parodija, odas, satīri, mēģinājumi un melodrāmas" at bounding box center [583, 493] width 385 height 15
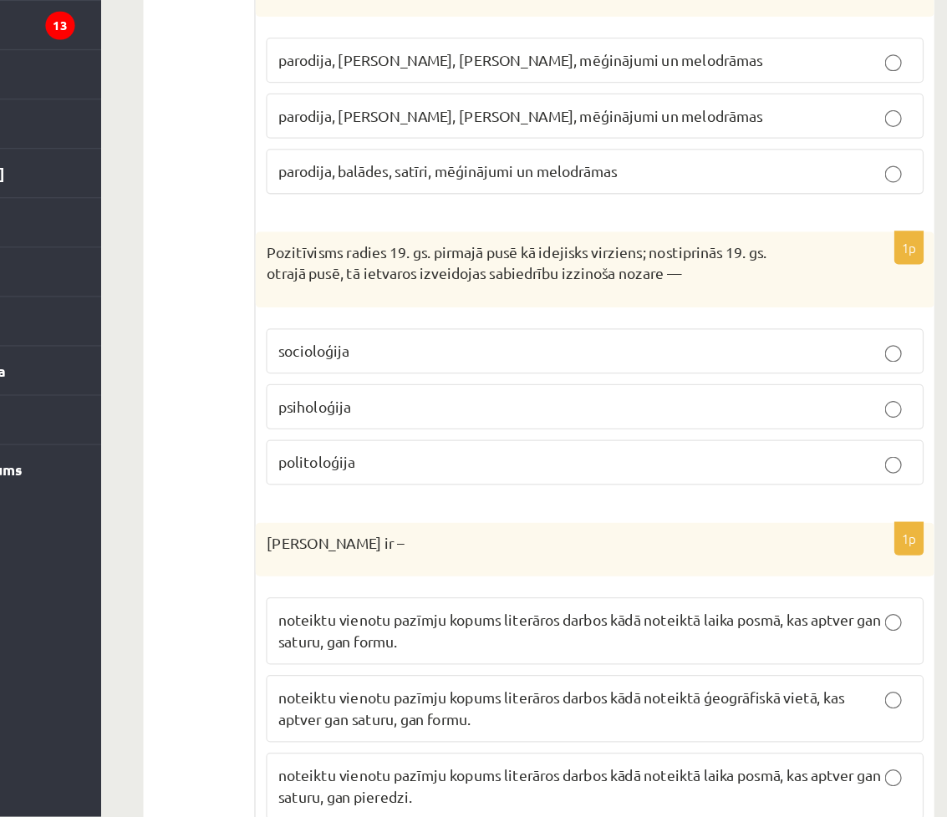
scroll to position [1058, 0]
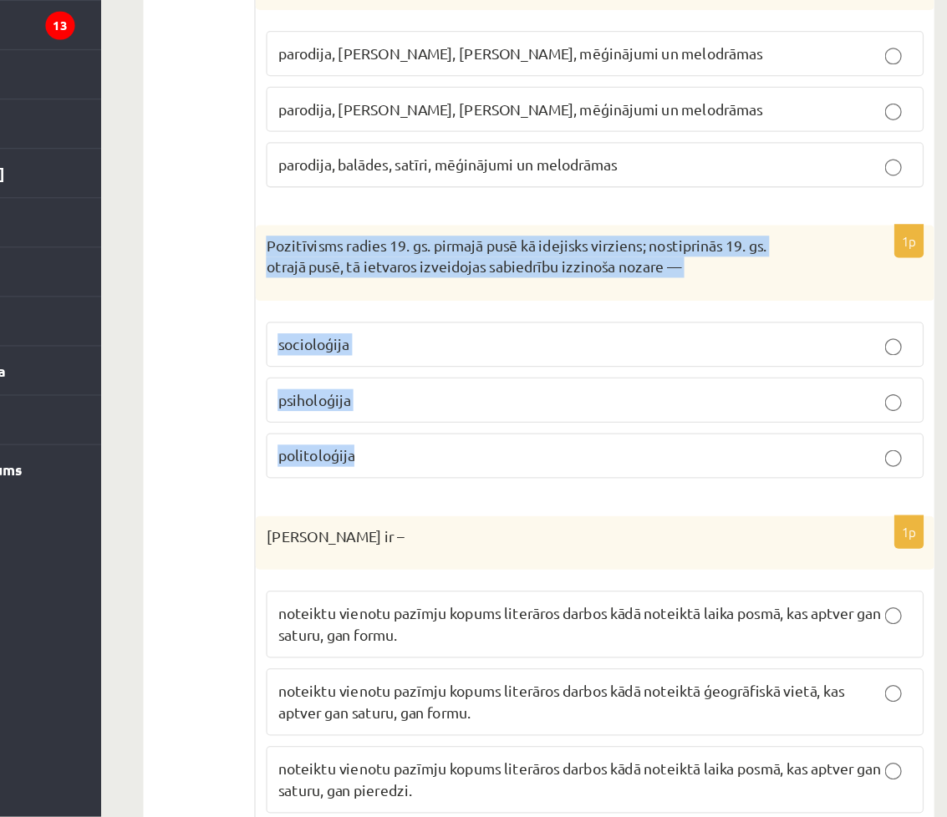
drag, startPoint x: 384, startPoint y: 365, endPoint x: 512, endPoint y: 546, distance: 221.2
click at [512, 546] on div "1p Pozitīvisms radies 19. gs. pirmajā pusē kā idejisks virziens; nostiprinās 19…" at bounding box center [644, 454] width 540 height 214
copy div "Pozitīvisms radies 19. gs. pirmajā pusē kā idejisks virziens; nostiprinās 19. g…"
click at [670, 437] on p "socioloģija" at bounding box center [643, 442] width 505 height 18
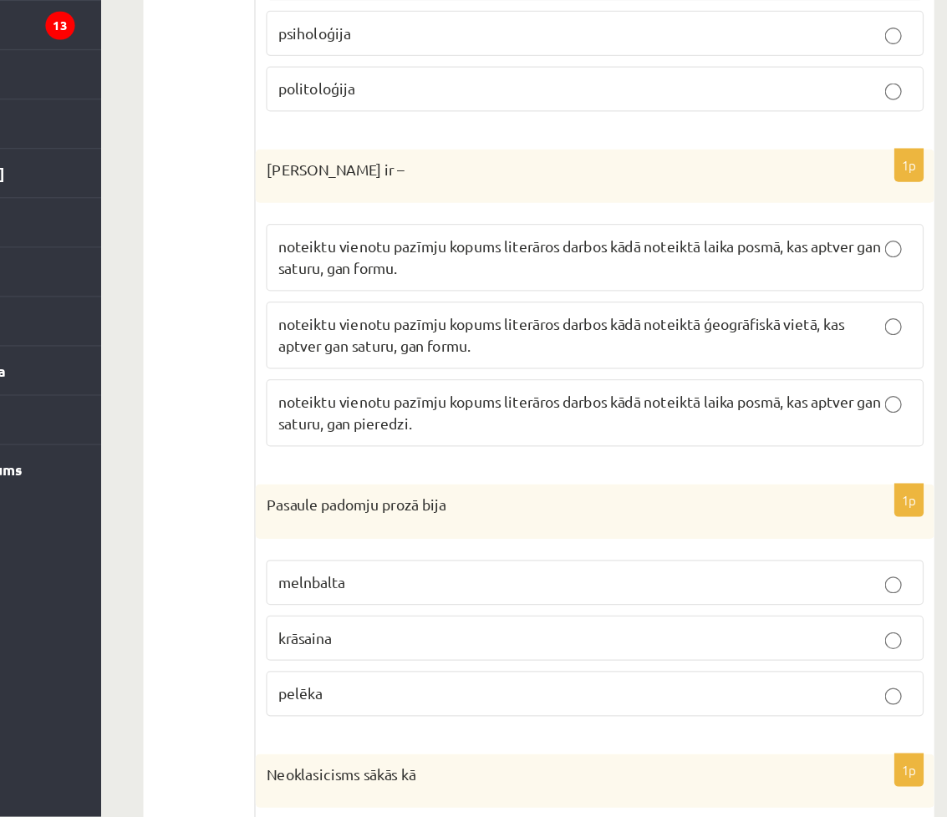
scroll to position [1361, 0]
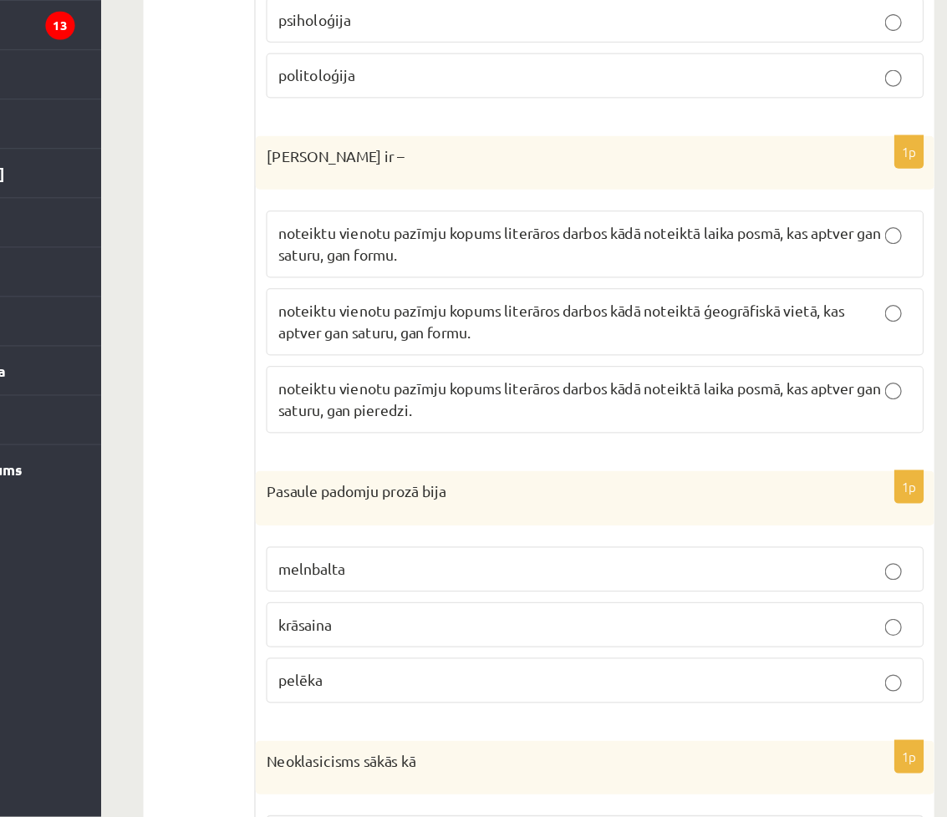
click at [386, 298] on p "Literārs virziens ir –" at bounding box center [602, 292] width 440 height 17
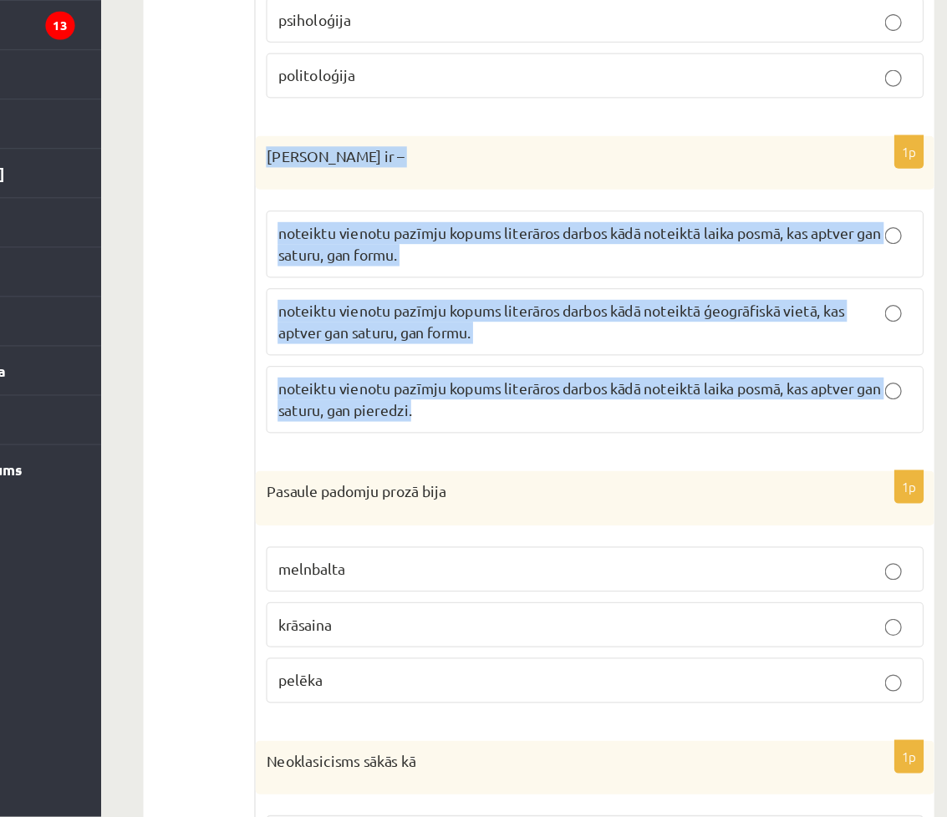
drag, startPoint x: 380, startPoint y: 293, endPoint x: 551, endPoint y: 496, distance: 265.2
click at [551, 496] on div "1p Literārs virziens ir – noteiktu vienotu pazīmju kopums literāros darbos kādā…" at bounding box center [644, 401] width 540 height 251
copy div "Literārs virziens ir – noteiktu vienotu pazīmju kopums literāros darbos kādā no…"
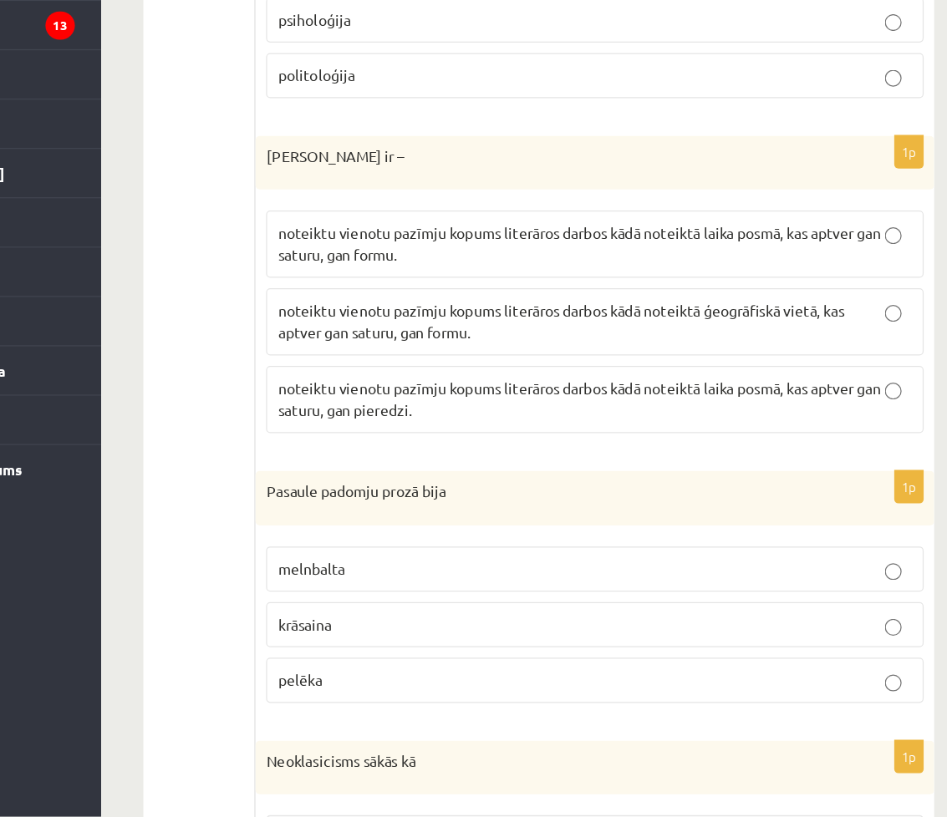
click at [894, 623] on p "melnbalta" at bounding box center [643, 621] width 505 height 18
click at [642, 383] on label "noteiktu vienotu pazīmju kopums literāros darbos kādā noteiktā laika posmā, kas…" at bounding box center [643, 361] width 523 height 53
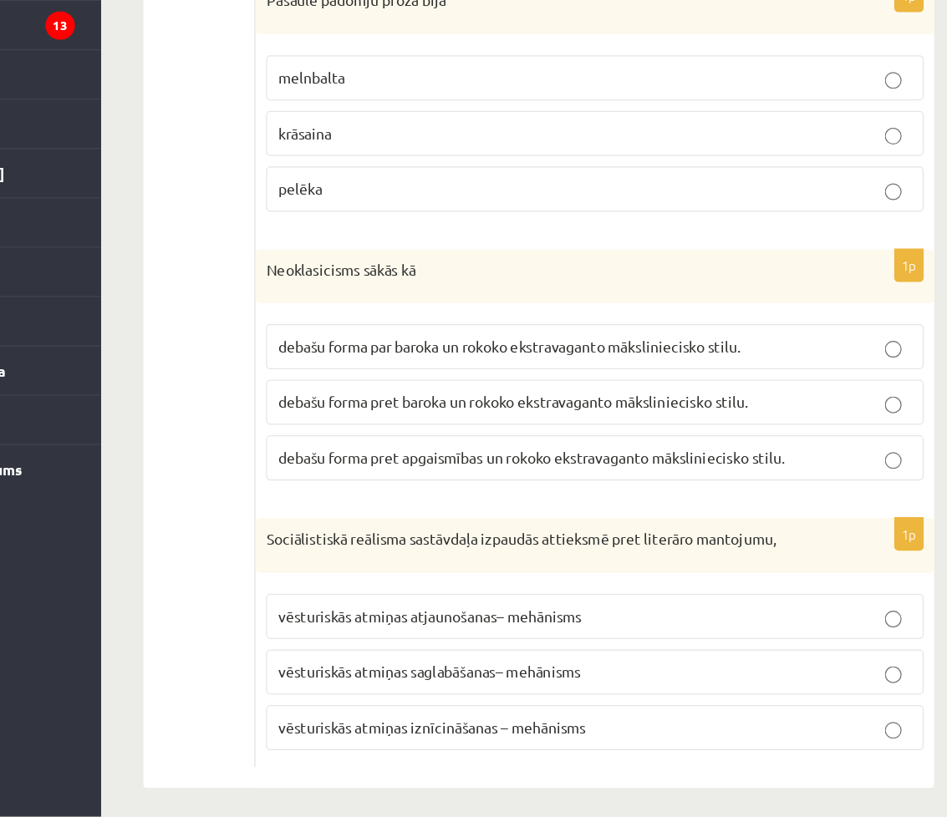
scroll to position [1766, 0]
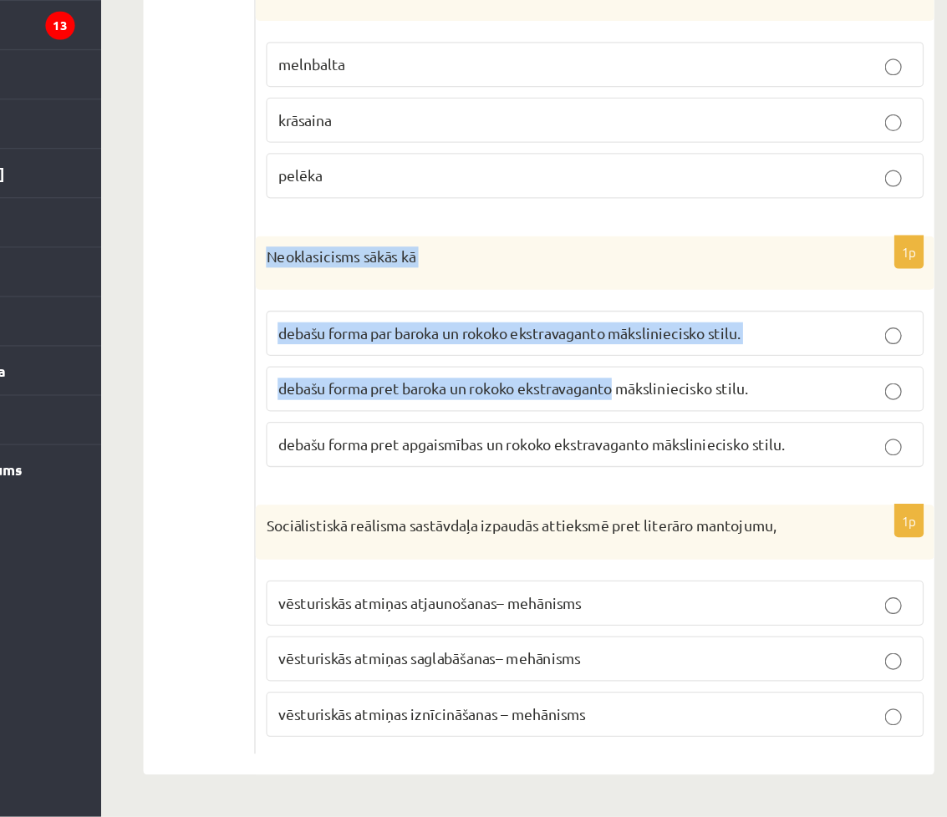
drag, startPoint x: 381, startPoint y: 373, endPoint x: 670, endPoint y: 479, distance: 307.3
click at [670, 479] on div "1p Neoklasicisms sākās kā debašu forma par baroka un rokoko ekstravaganto māksl…" at bounding box center [644, 454] width 540 height 198
drag, startPoint x: 670, startPoint y: 479, endPoint x: 590, endPoint y: 378, distance: 128.6
click at [590, 378] on p "Neoklasicisms sākās kā" at bounding box center [602, 372] width 440 height 17
click at [529, 401] on div "1p Neoklasicisms sākās kā debašu forma par baroka un rokoko ekstravaganto māksl…" at bounding box center [644, 454] width 540 height 198
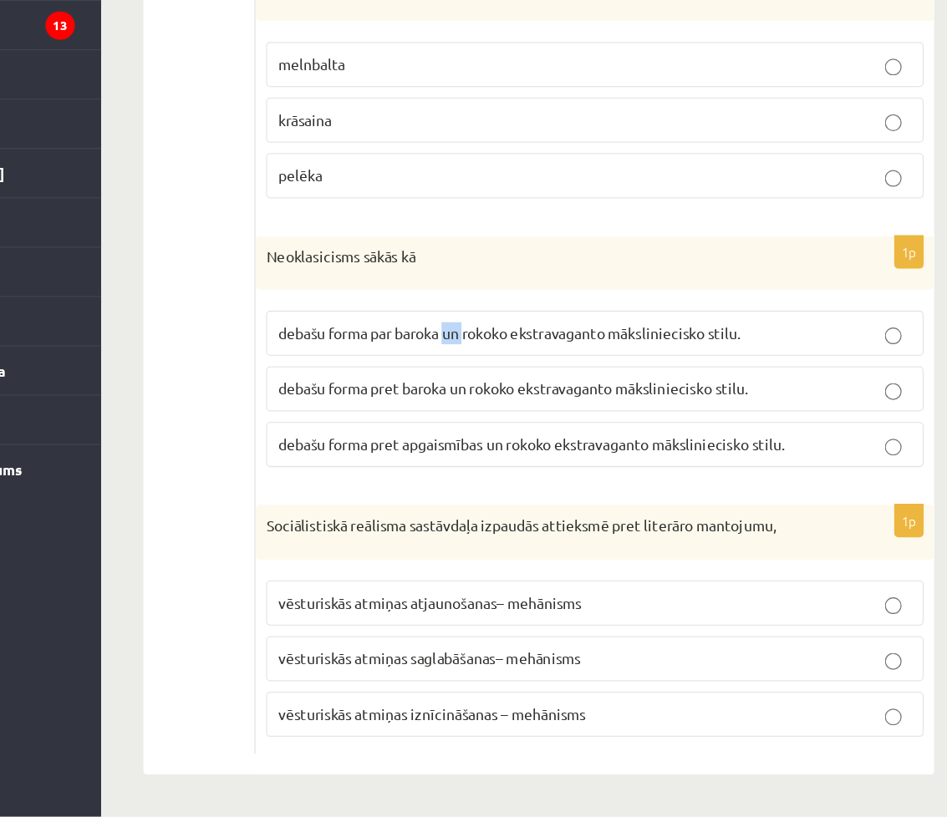
click at [529, 401] on div "1p Neoklasicisms sākās kā debašu forma par baroka un rokoko ekstravaganto māksl…" at bounding box center [644, 454] width 540 height 198
click at [374, 369] on div "Neoklasicisms sākās kā" at bounding box center [644, 376] width 540 height 43
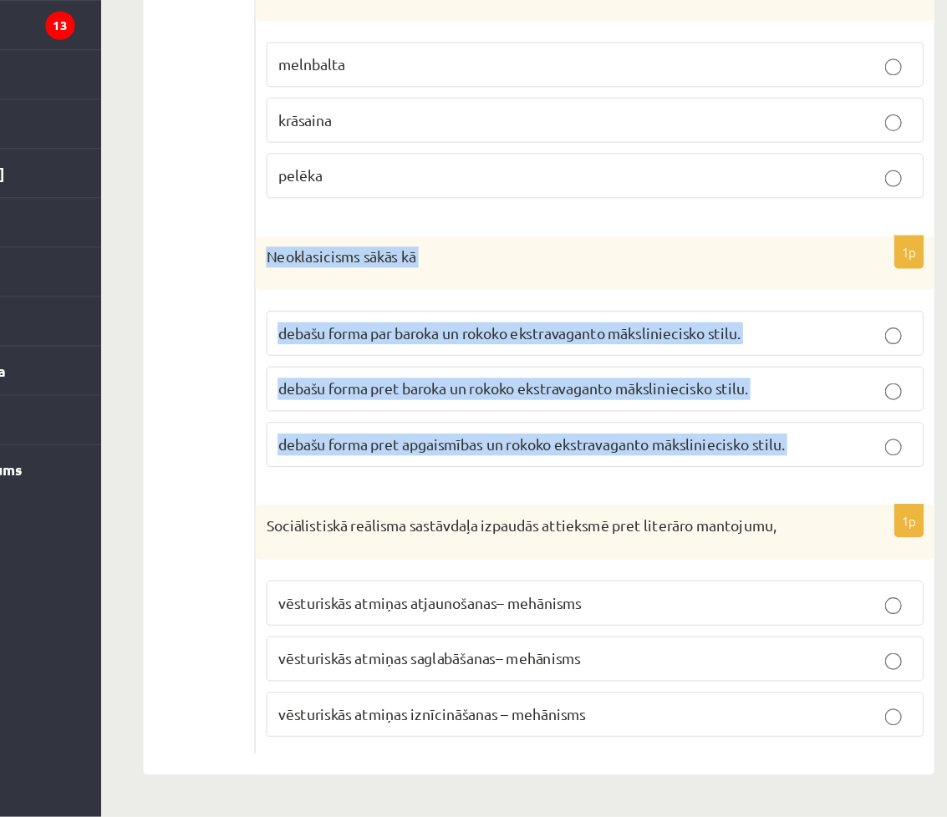
drag, startPoint x: 374, startPoint y: 369, endPoint x: 804, endPoint y: 520, distance: 455.5
click at [804, 520] on div "1p Neoklasicisms sākās kā debašu forma par baroka un rokoko ekstravaganto māksl…" at bounding box center [644, 454] width 540 height 198
copy form "Neoklasicisms sākās kā debašu forma par baroka un rokoko ekstravaganto mākslini…"
click at [804, 480] on p "debašu forma pret baroka un rokoko ekstravaganto māksliniecisko stilu." at bounding box center [643, 477] width 505 height 18
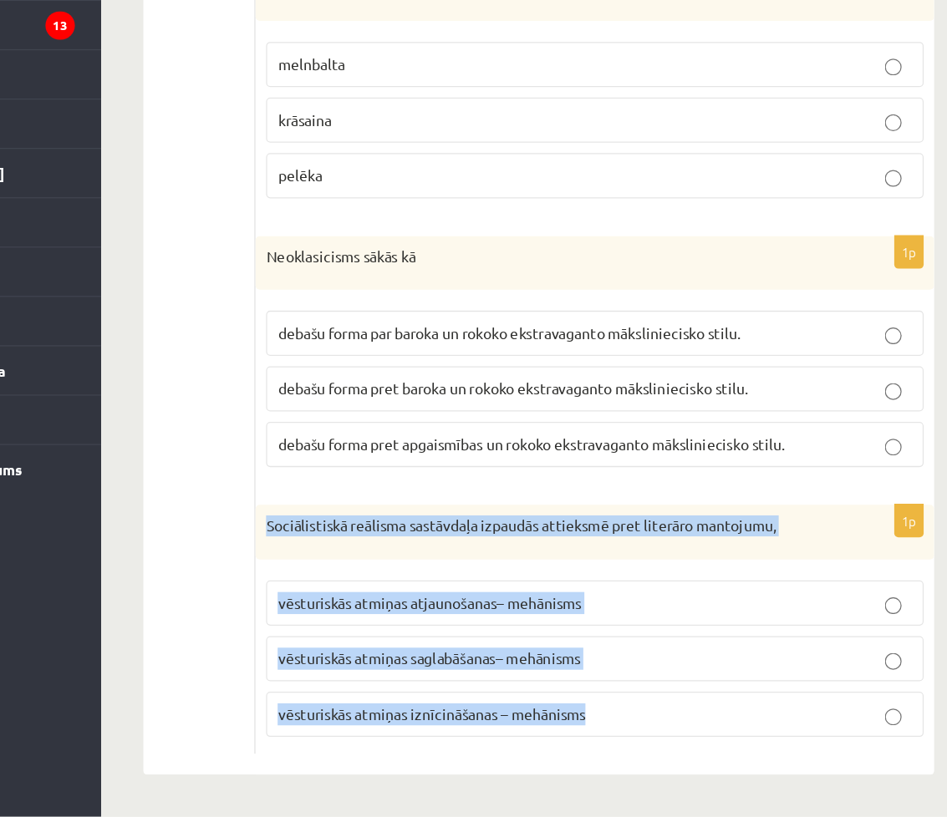
drag, startPoint x: 375, startPoint y: 579, endPoint x: 715, endPoint y: 738, distance: 375.4
click at [715, 738] on div "1p Sociālistiskā reālisma sastāvdaļa izpaudās attieksmē pret literāro mantojumu…" at bounding box center [644, 668] width 540 height 198
copy div "Sociālistiskā reālisma sastāvdaļa izpaudās attieksmē pret literāro mantojumu, v…"
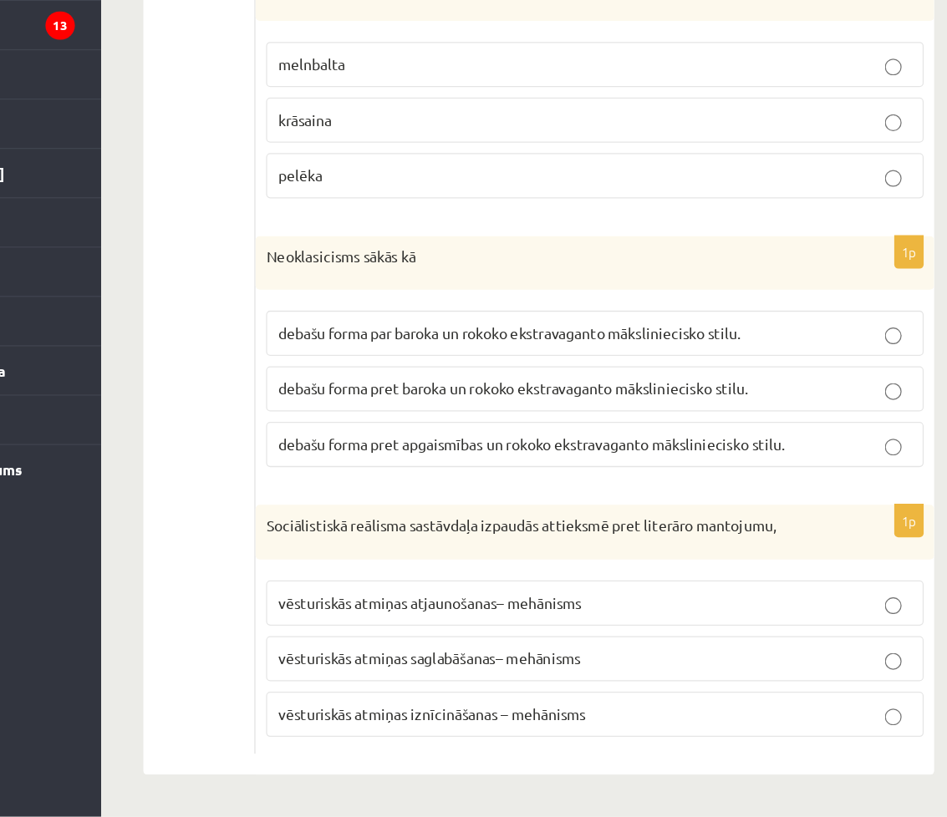
click at [567, 741] on span "vēsturiskās atmiņas iznīcināšanas – mehānisms" at bounding box center [513, 735] width 245 height 15
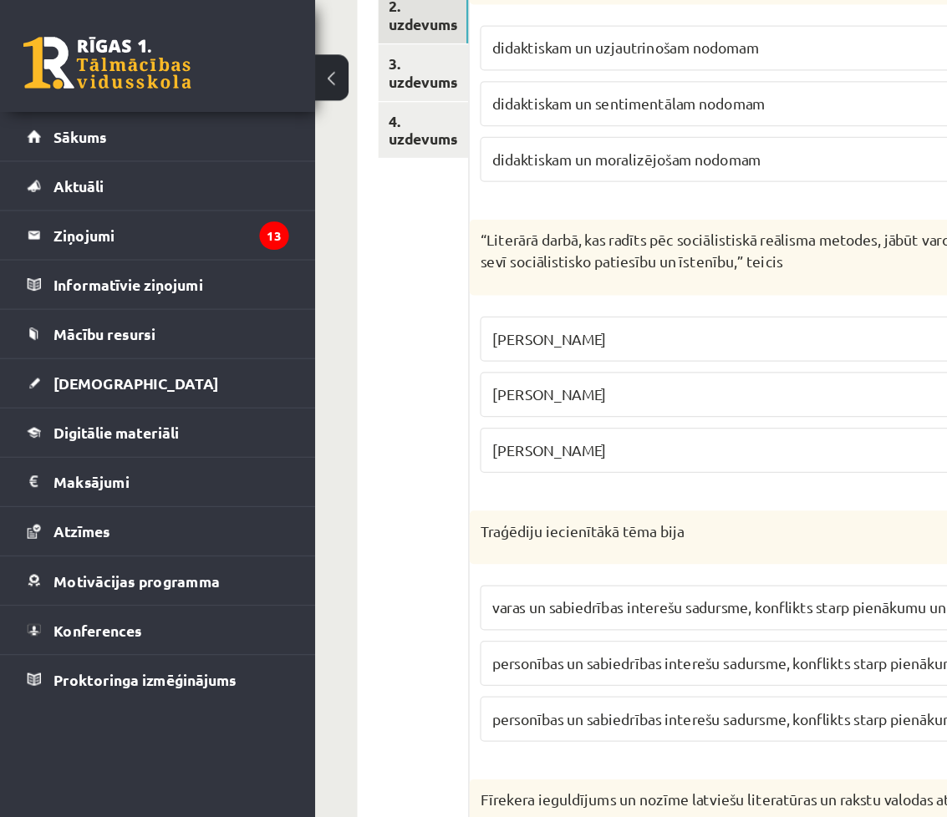
scroll to position [0, 0]
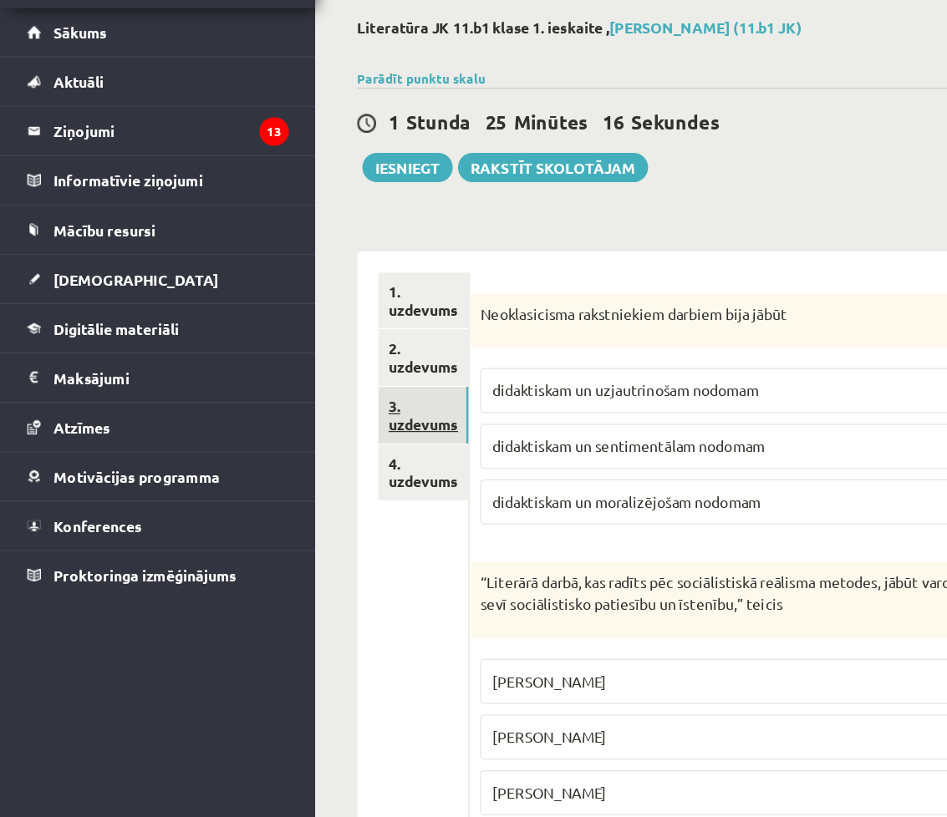
click at [326, 419] on link "3. uzdevums" at bounding box center [337, 413] width 72 height 45
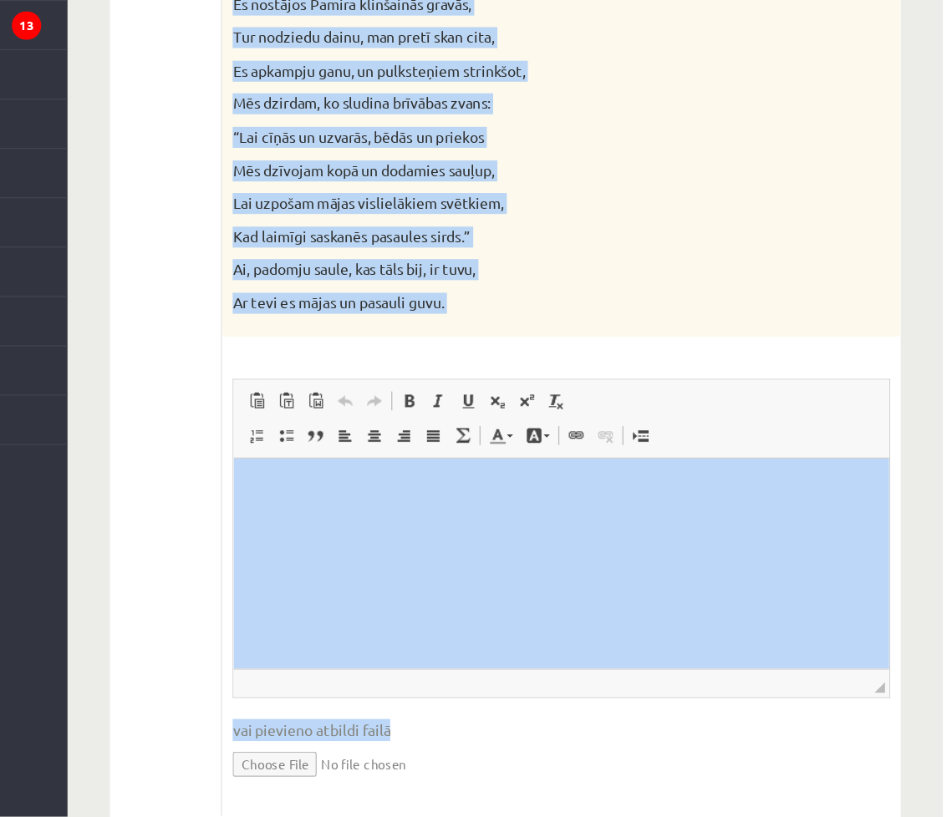
scroll to position [1554, 0]
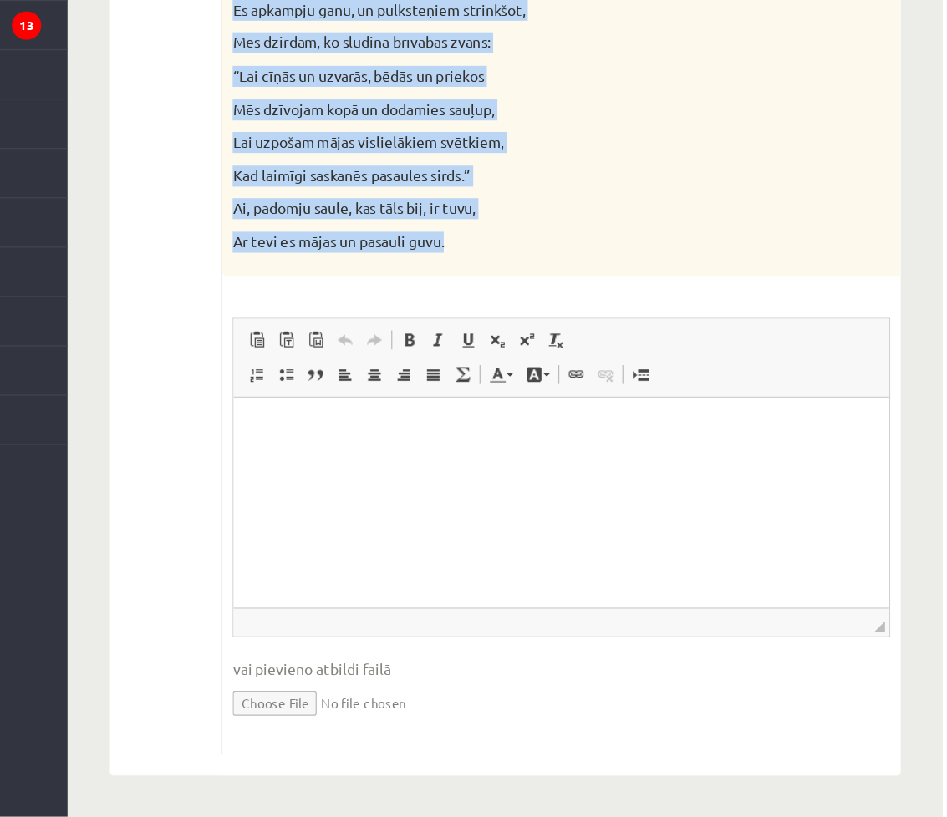
drag, startPoint x: 379, startPoint y: 306, endPoint x: 637, endPoint y: 362, distance: 264.3
copy div "Izlasiet Jāņa Sudrabkalna dzejoli “Dzimtene”! Kādas klasicisma un normatīvisma …"
click at [710, 307] on p "Kad laimīgi saskanēs pasaules sirds.”" at bounding box center [602, 307] width 440 height 17
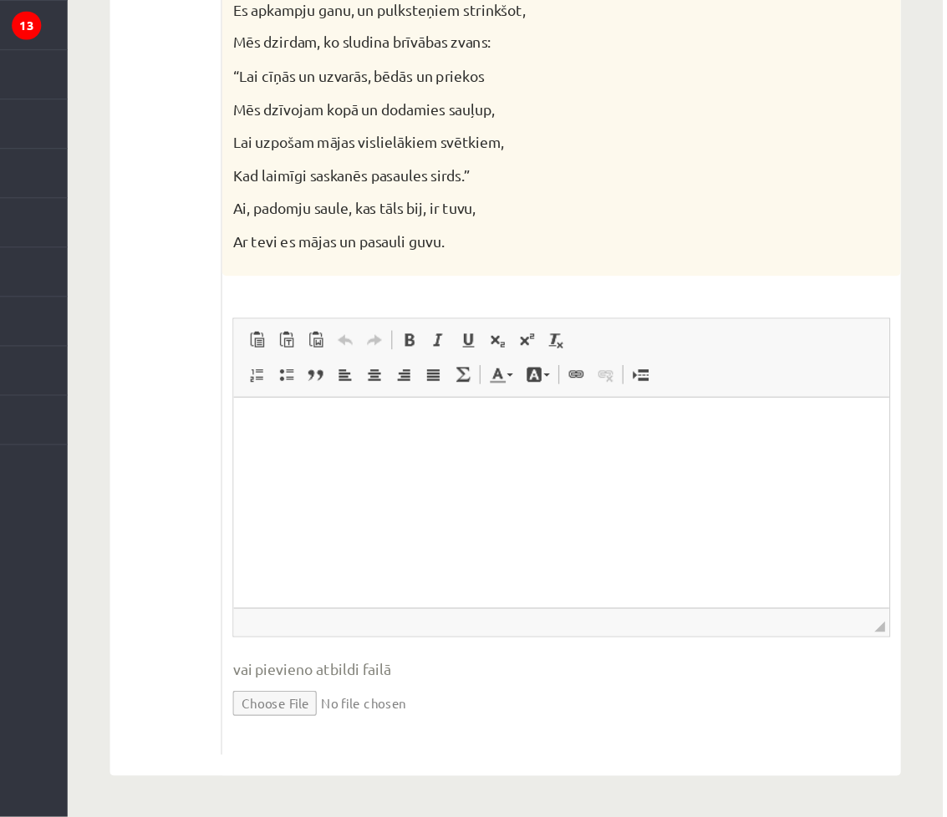
click at [460, 448] on html at bounding box center [494, 422] width 522 height 51
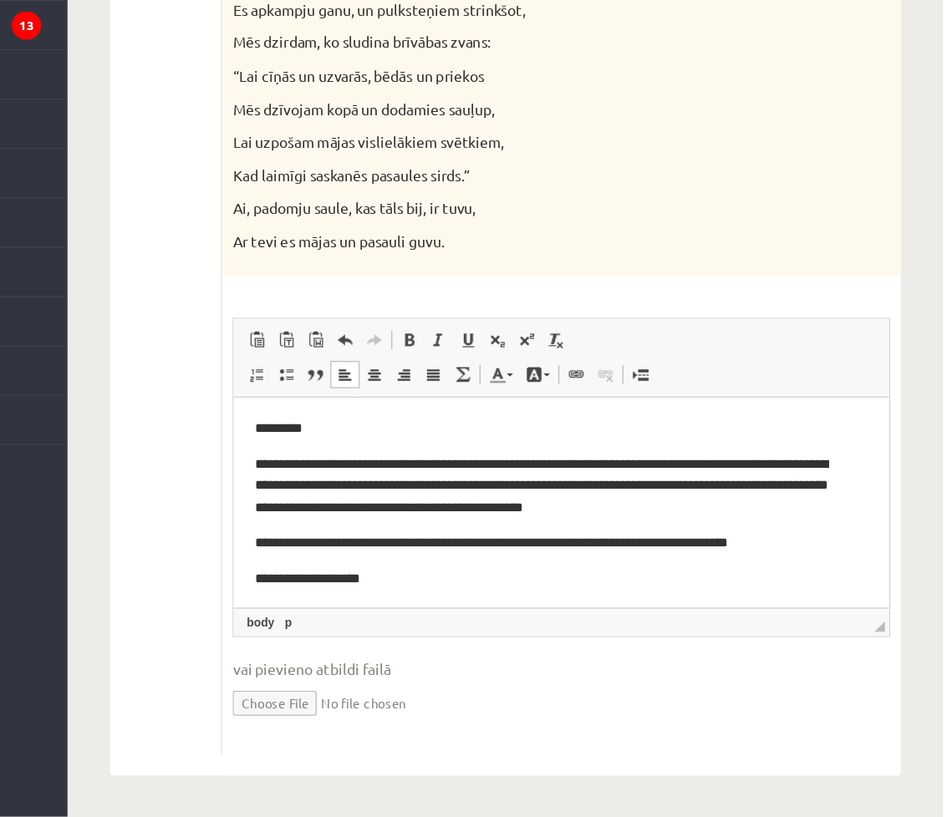
click at [398, 543] on p "**********" at bounding box center [485, 542] width 471 height 18
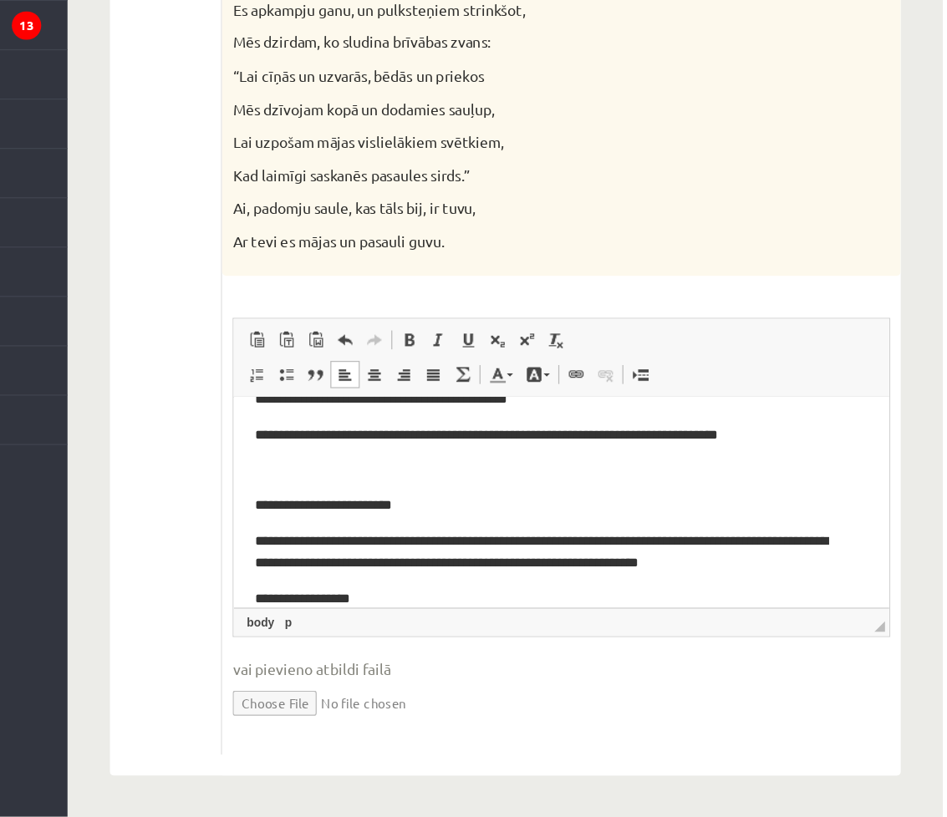
scroll to position [318, 0]
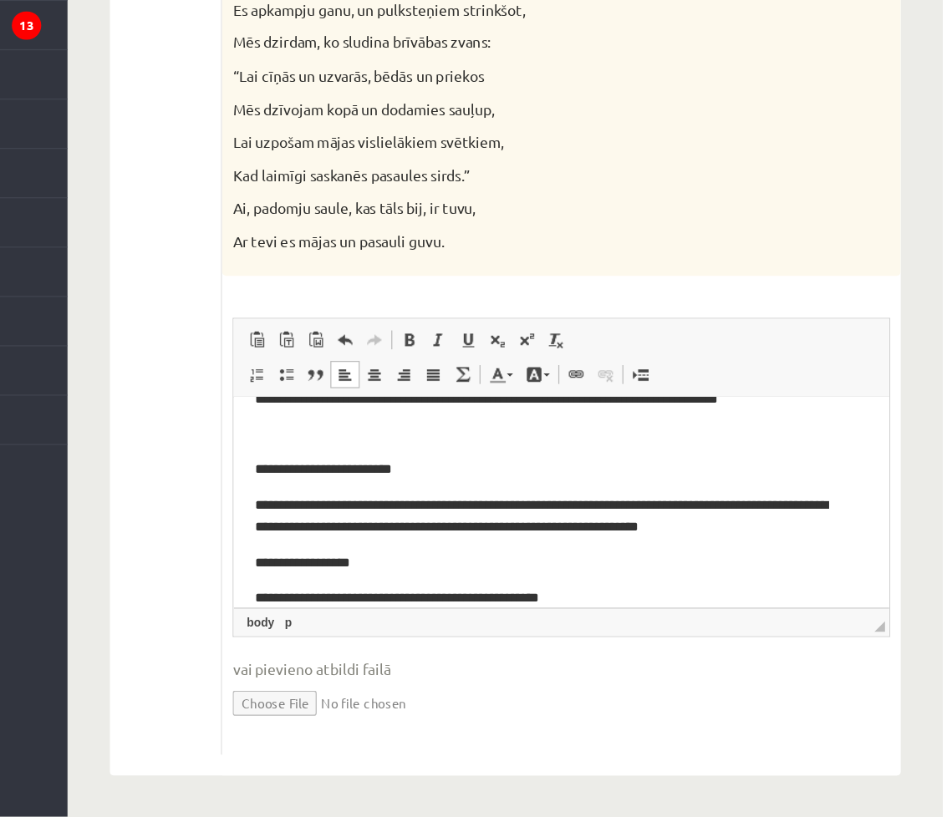
click at [404, 530] on p "**********" at bounding box center [485, 530] width 471 height 18
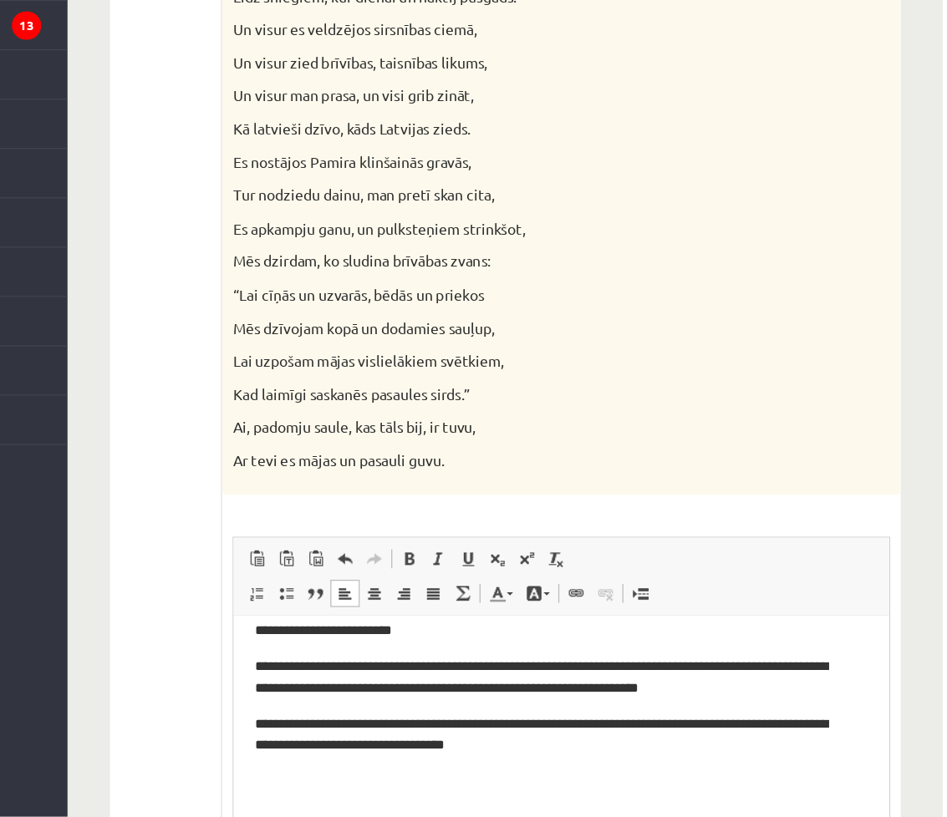
scroll to position [1554, 0]
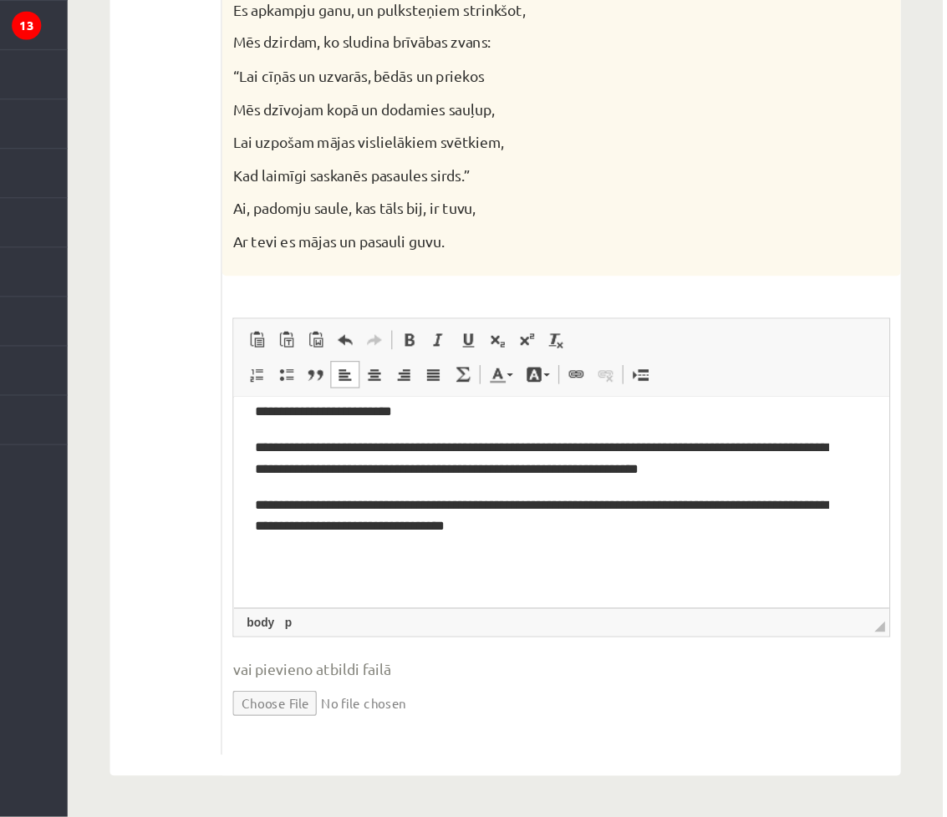
click at [286, 537] on p "Editor, wiswyg-editor-user-answer-47433965211840" at bounding box center [494, 529] width 488 height 18
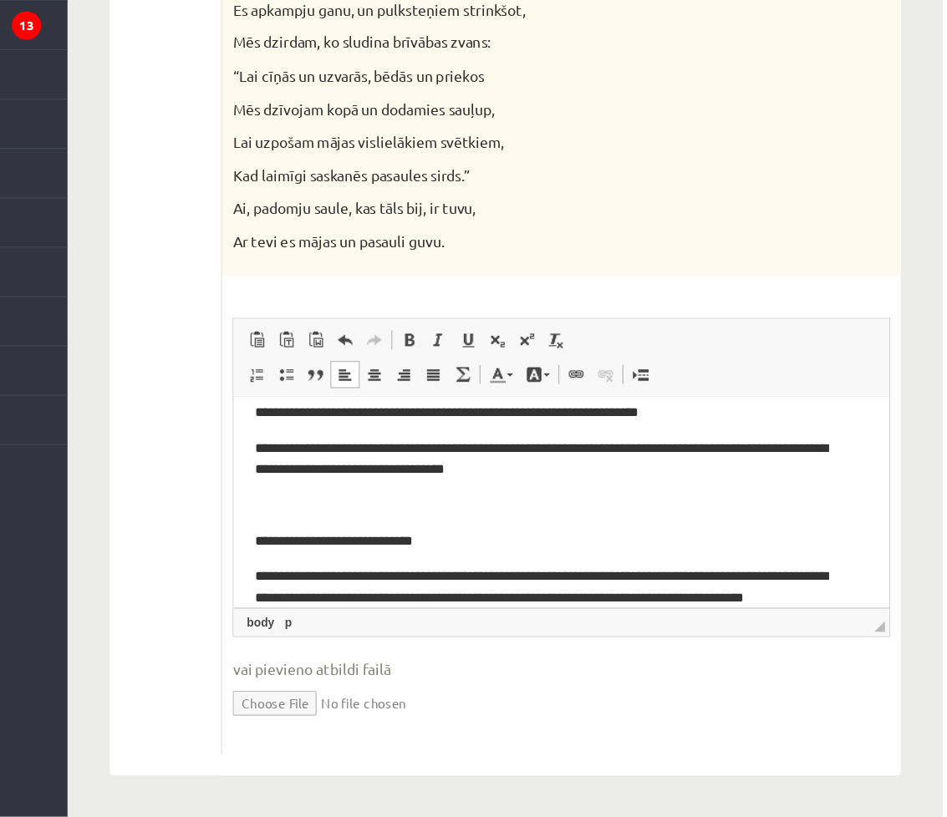
scroll to position [426, 0]
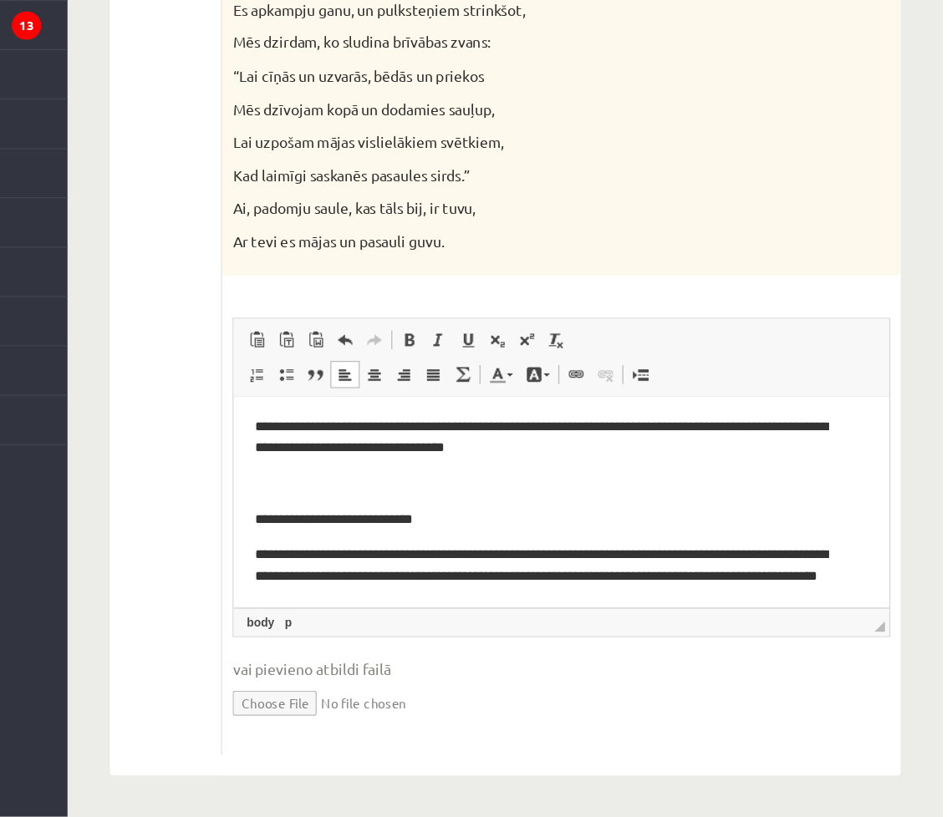
click at [654, 542] on p "**********" at bounding box center [485, 540] width 471 height 52
click at [344, 558] on p "**********" at bounding box center [485, 540] width 471 height 52
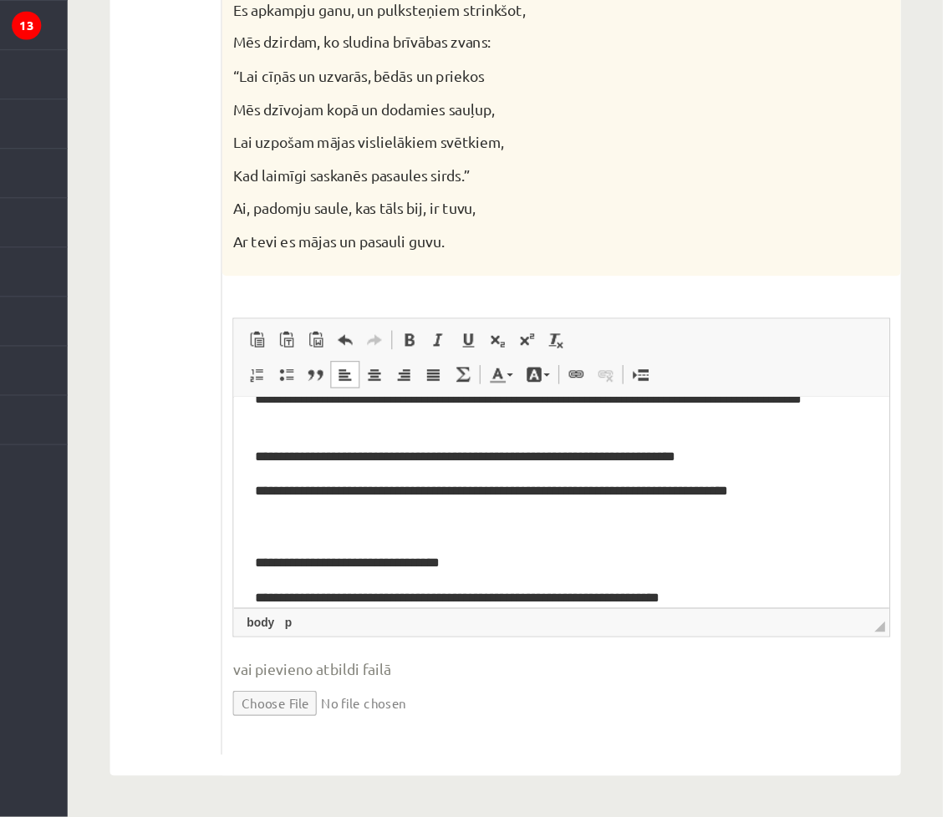
scroll to position [596, 0]
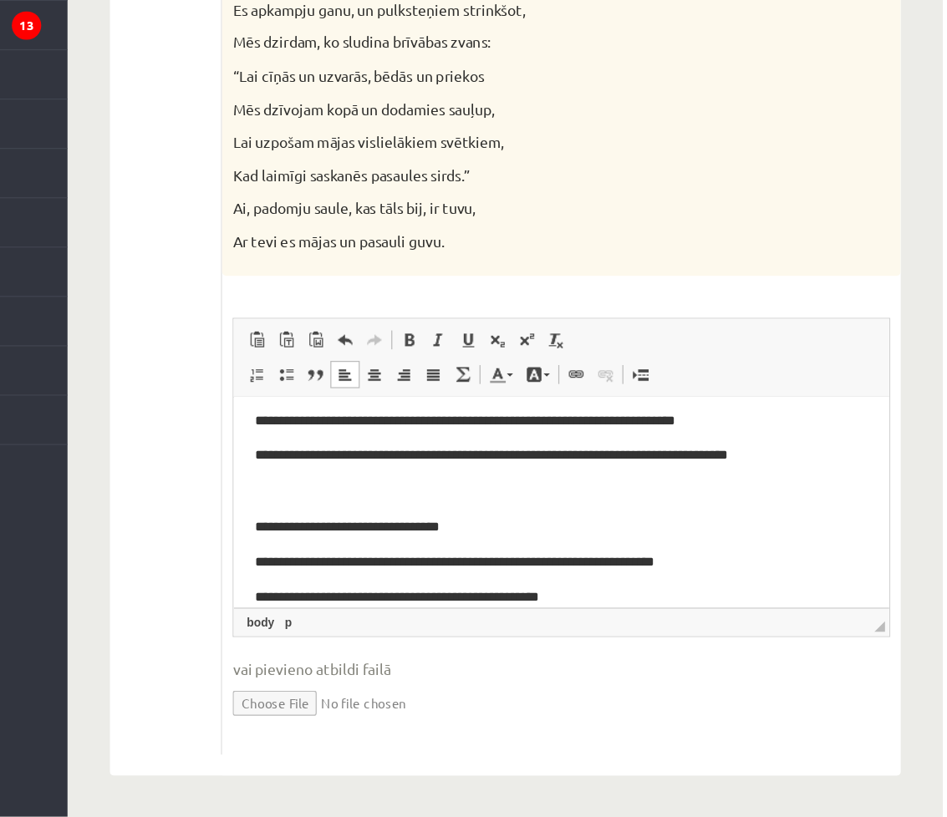
click at [537, 561] on p "**********" at bounding box center [485, 556] width 471 height 18
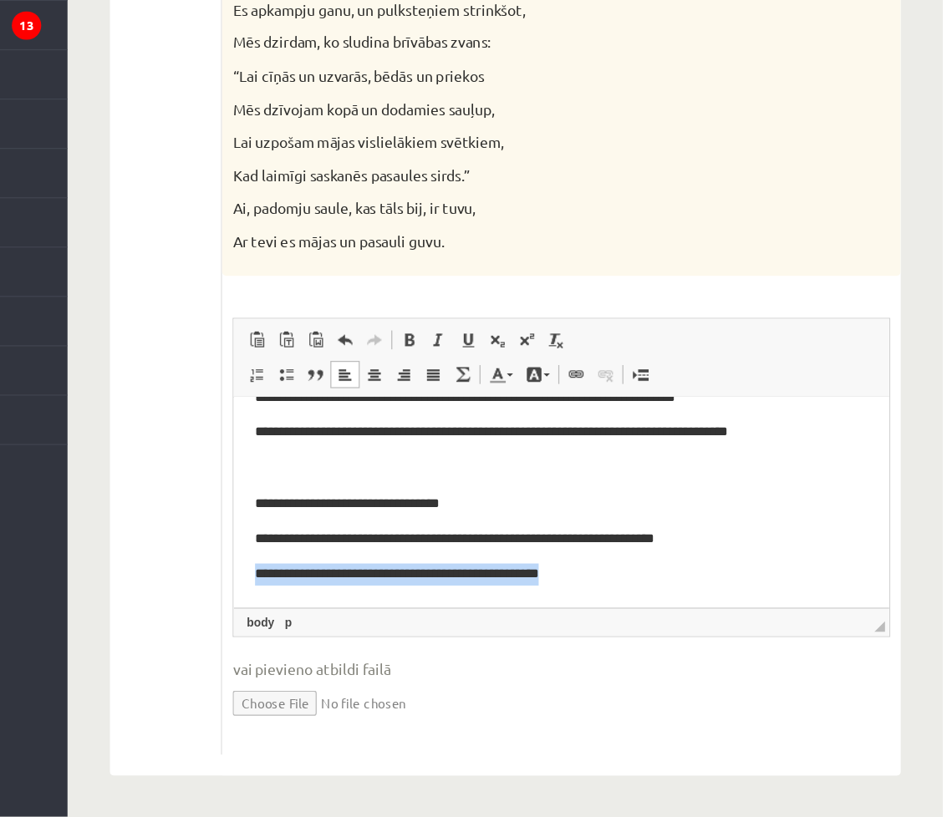
drag, startPoint x: 537, startPoint y: 561, endPoint x: 248, endPoint y: 534, distance: 290.4
click at [248, 534] on html "**********" at bounding box center [494, 173] width 522 height 782
click at [257, 534] on p "**********" at bounding box center [485, 538] width 471 height 18
click at [247, 534] on html "**********" at bounding box center [494, 173] width 522 height 782
drag, startPoint x: 252, startPoint y: 533, endPoint x: 493, endPoint y: 521, distance: 241.0
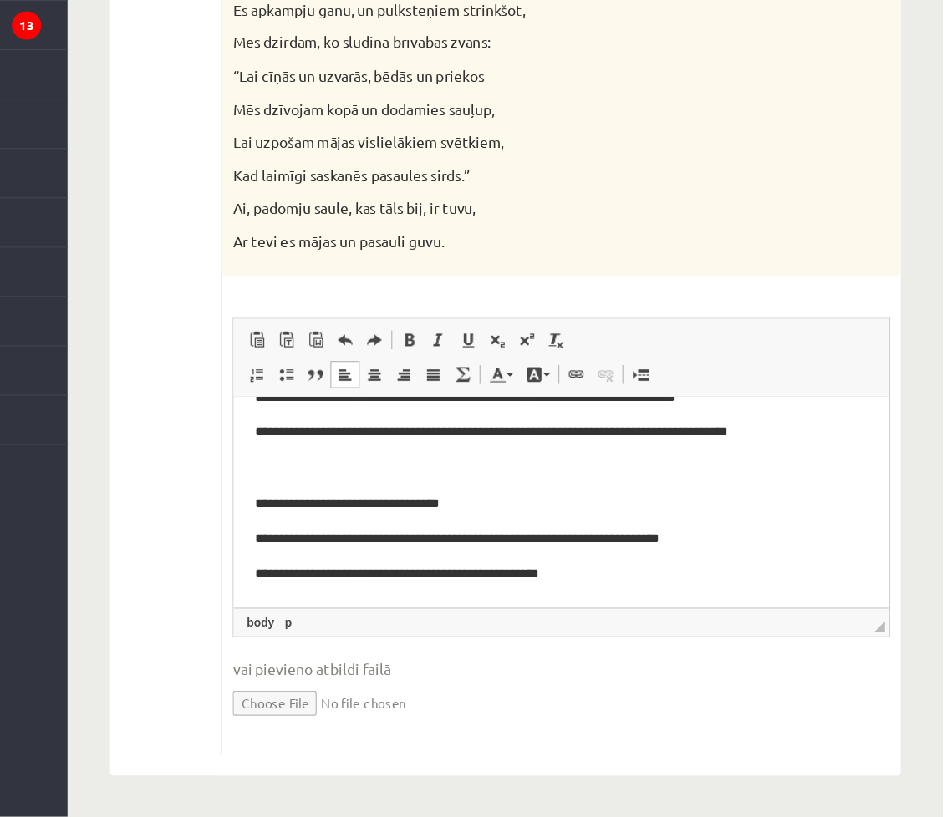
click at [493, 521] on body "**********" at bounding box center [494, 173] width 488 height 748
click at [537, 530] on p "**********" at bounding box center [485, 538] width 471 height 18
drag, startPoint x: 537, startPoint y: 530, endPoint x: 248, endPoint y: 525, distance: 289.2
click at [248, 525] on html "**********" at bounding box center [494, 173] width 522 height 782
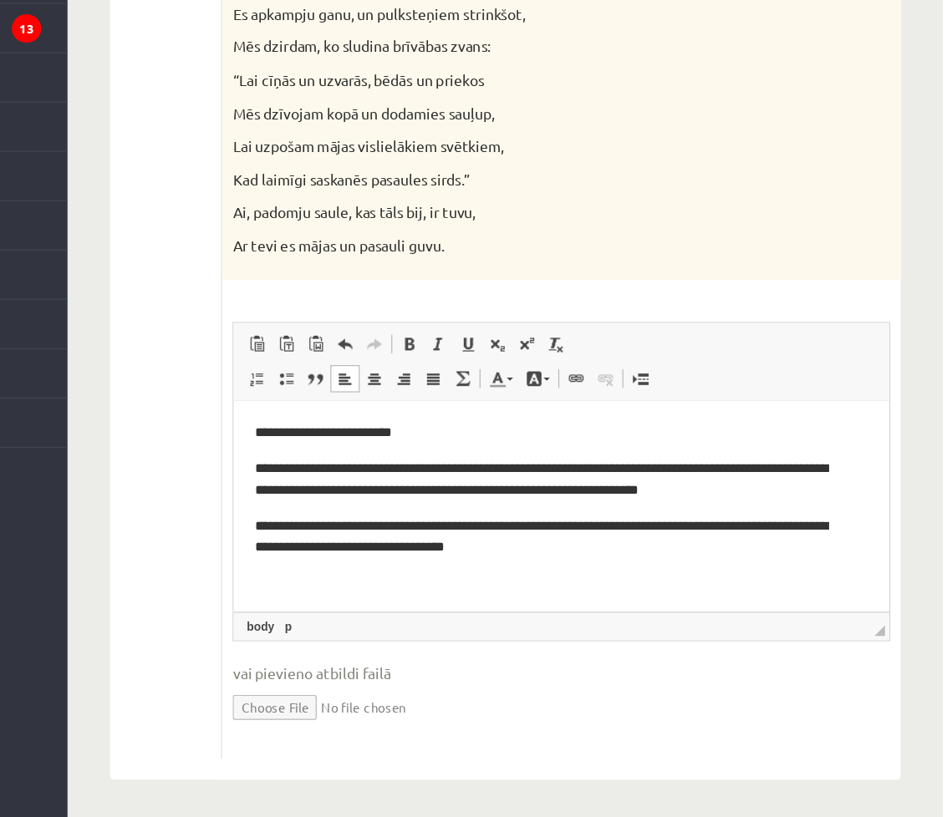
scroll to position [359, 0]
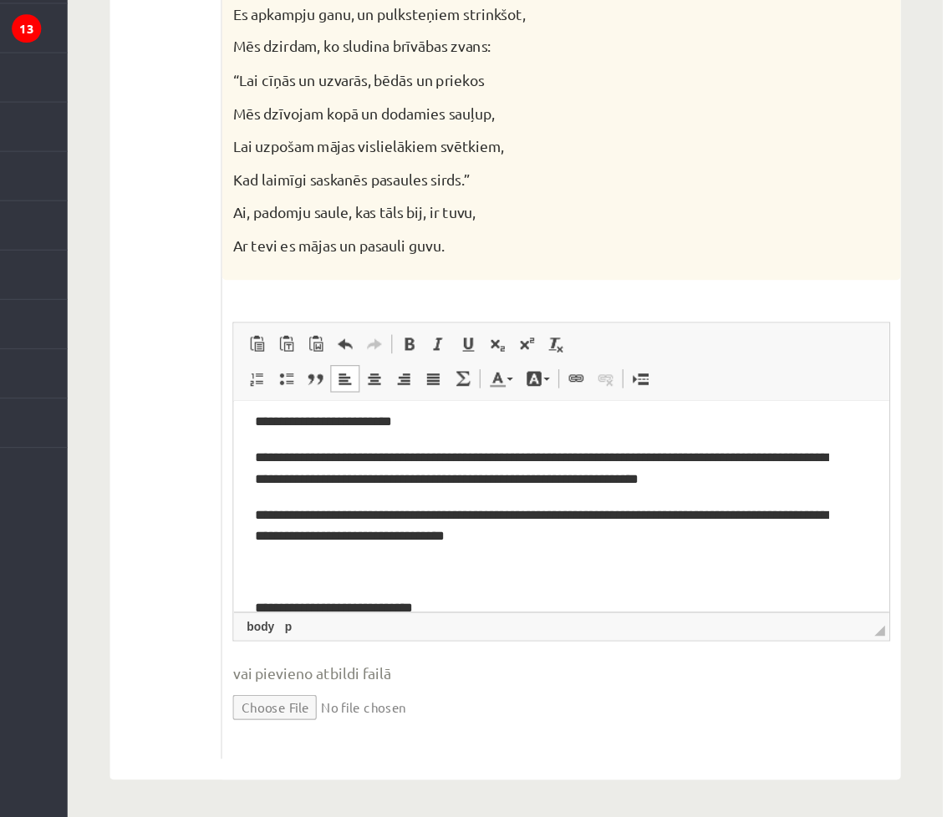
click at [319, 517] on p "**********" at bounding box center [485, 500] width 471 height 35
click at [496, 512] on p "**********" at bounding box center [485, 500] width 471 height 35
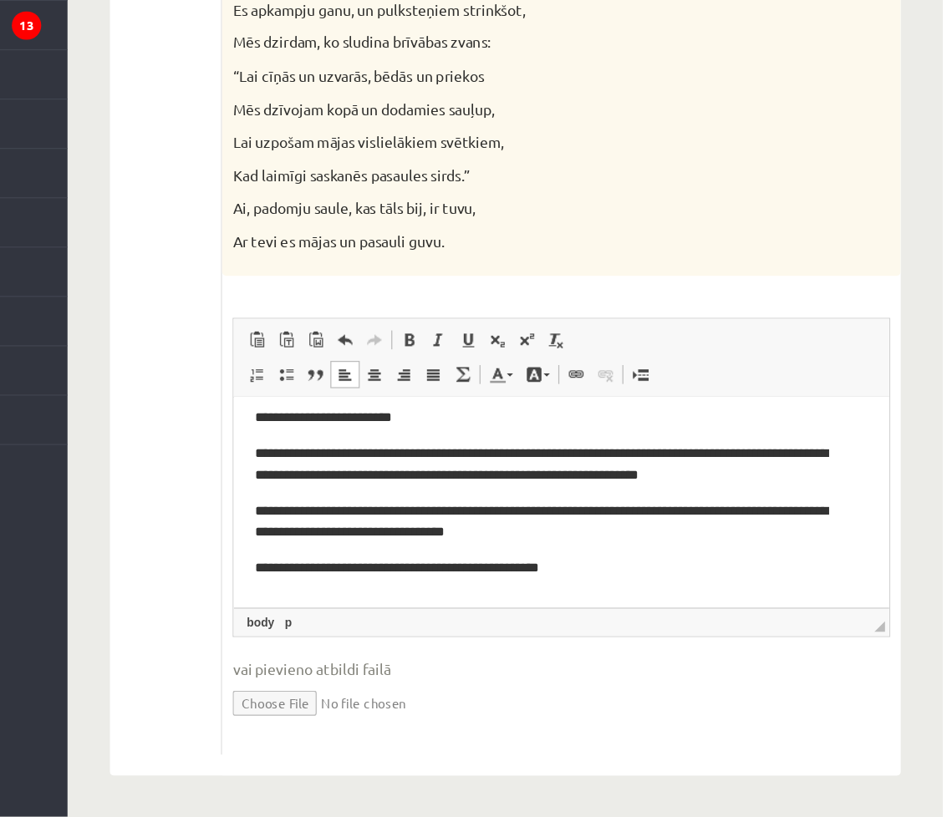
scroll to position [644, 0]
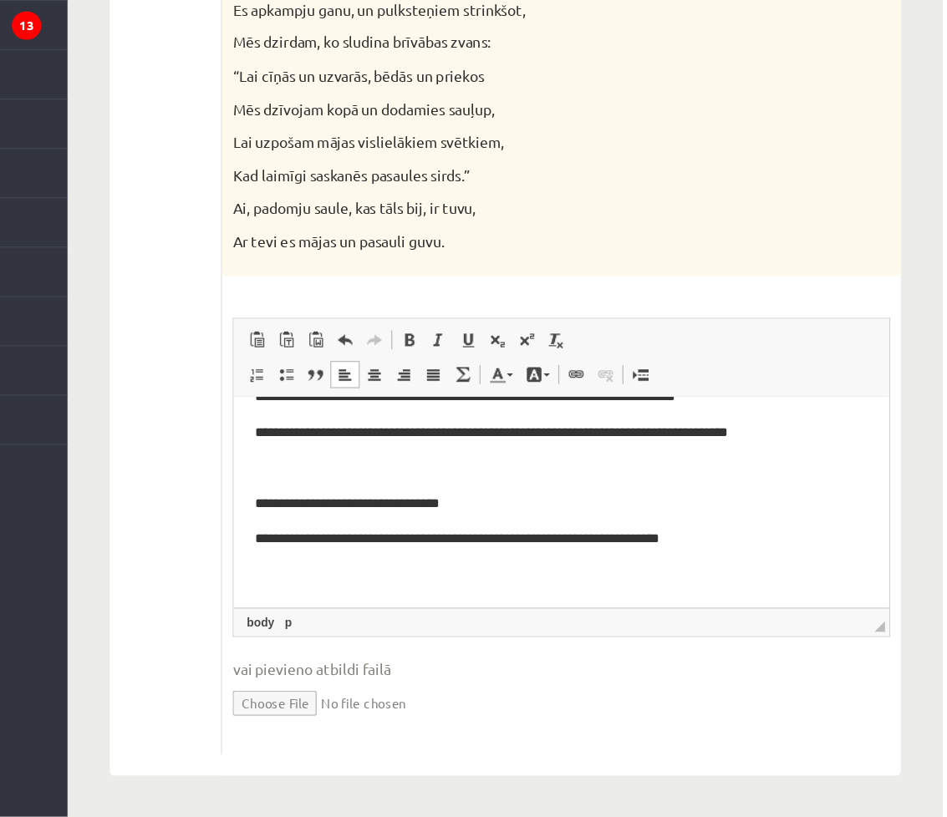
click at [675, 521] on body "**********" at bounding box center [494, 158] width 488 height 776
click at [695, 504] on p "**********" at bounding box center [485, 510] width 471 height 18
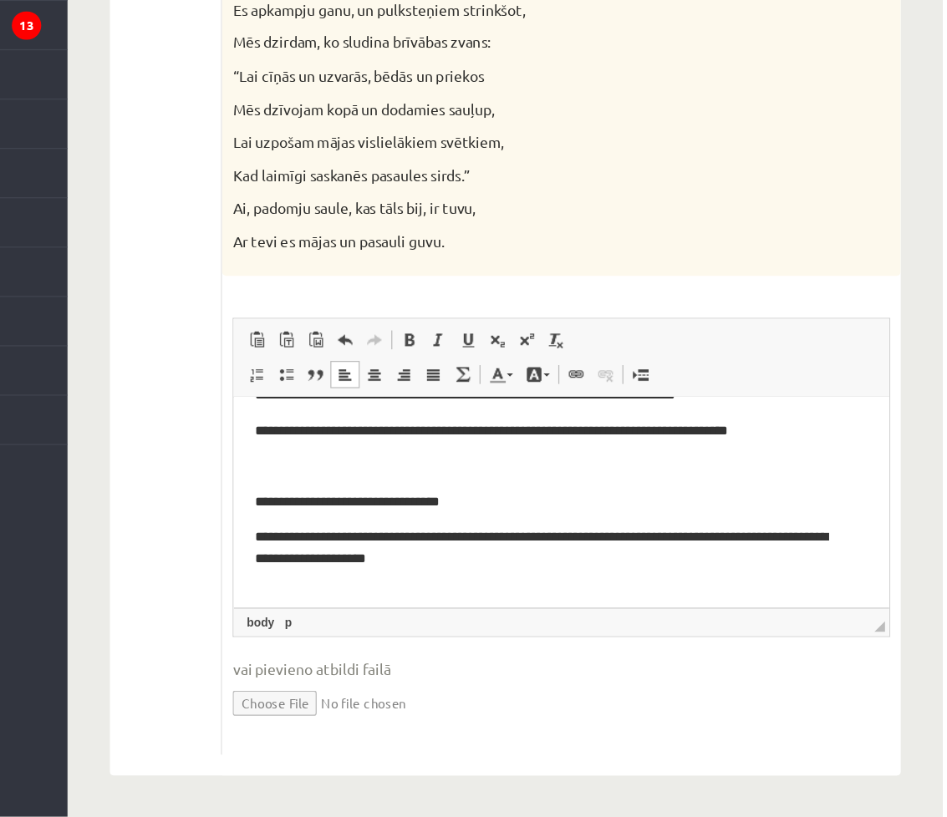
click at [720, 508] on p "**********" at bounding box center [485, 517] width 471 height 35
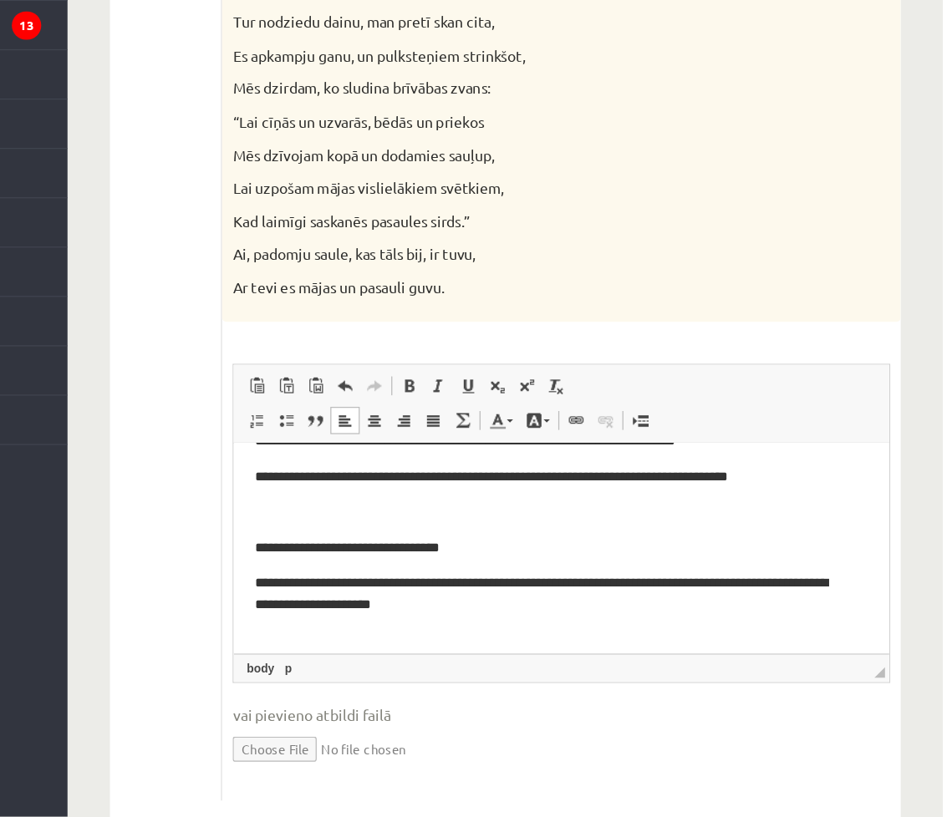
scroll to position [1554, 0]
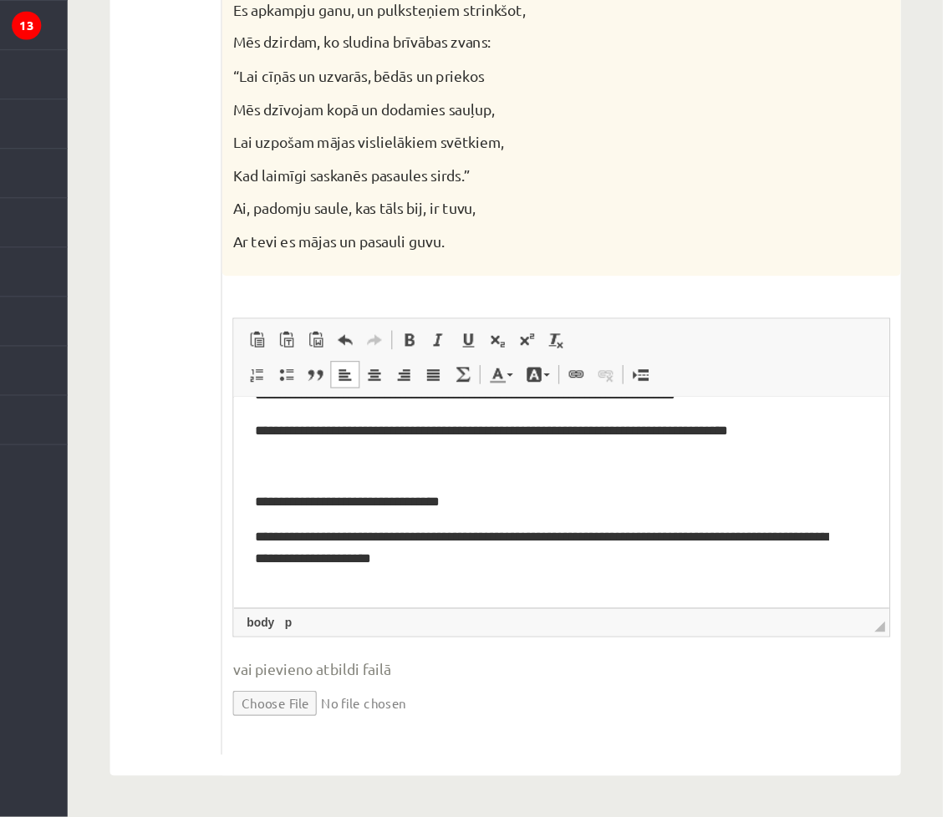
click at [408, 525] on p "**********" at bounding box center [485, 517] width 471 height 35
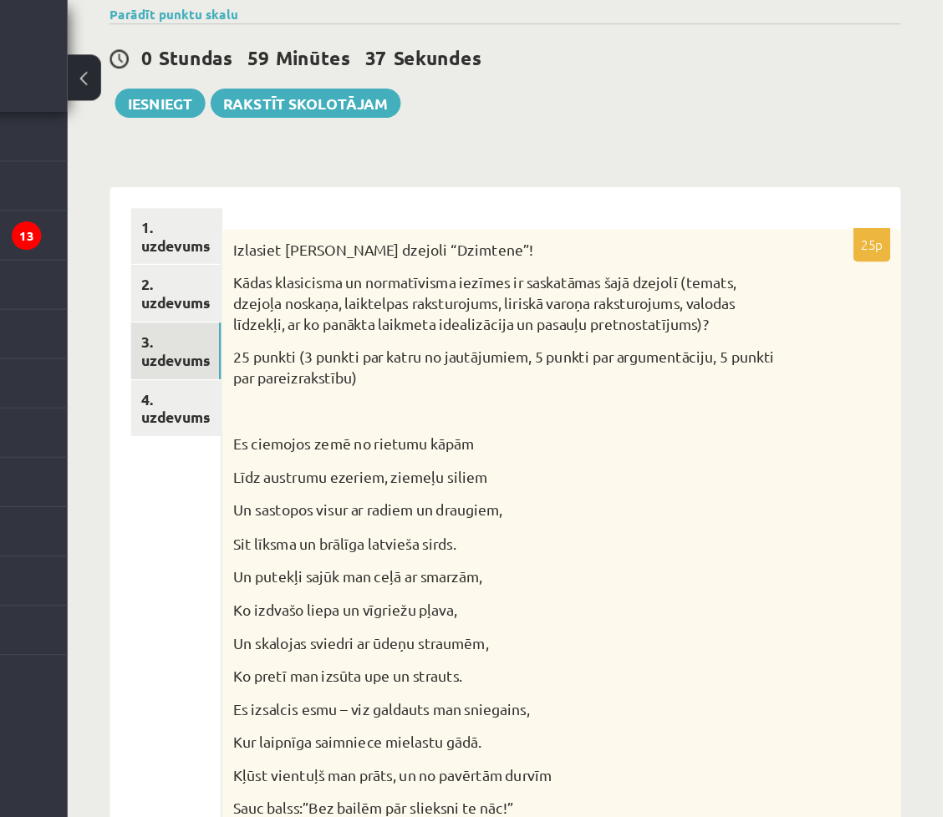
scroll to position [121, 0]
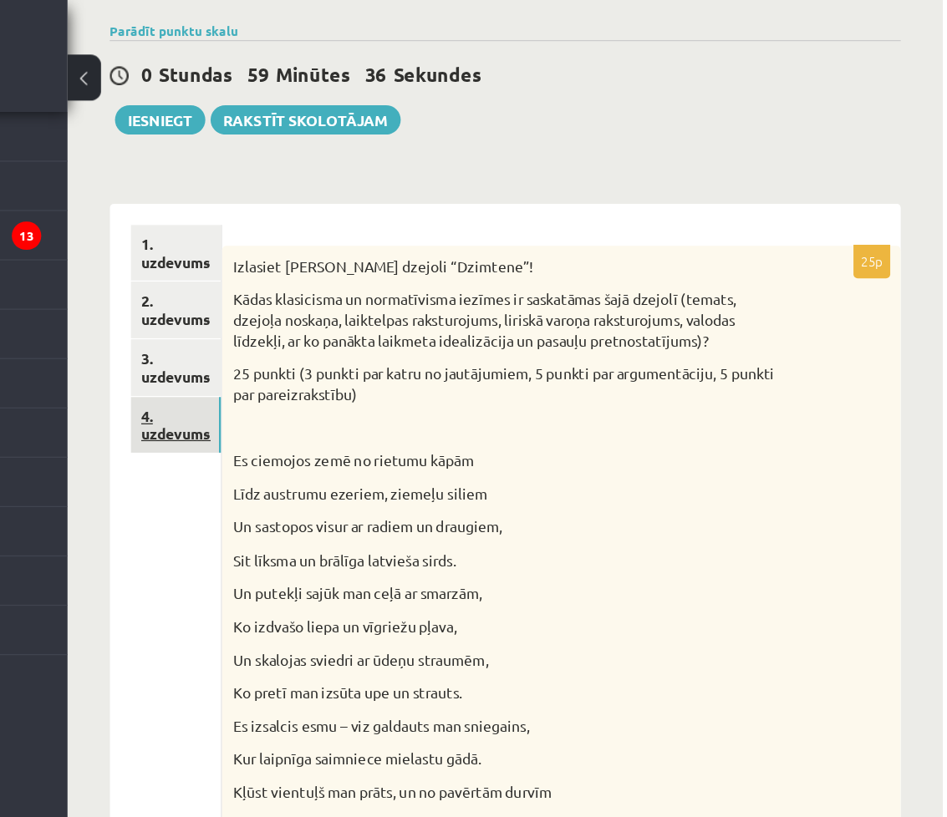
click at [354, 321] on link "4. uzdevums" at bounding box center [337, 338] width 72 height 45
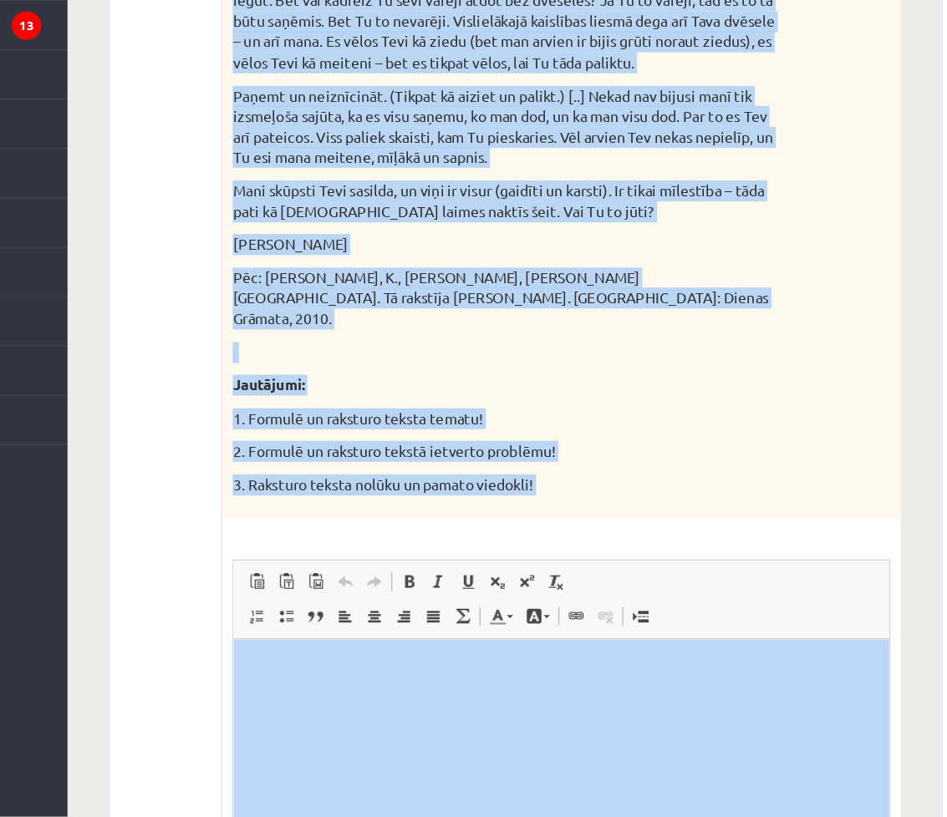
scroll to position [2118, 0]
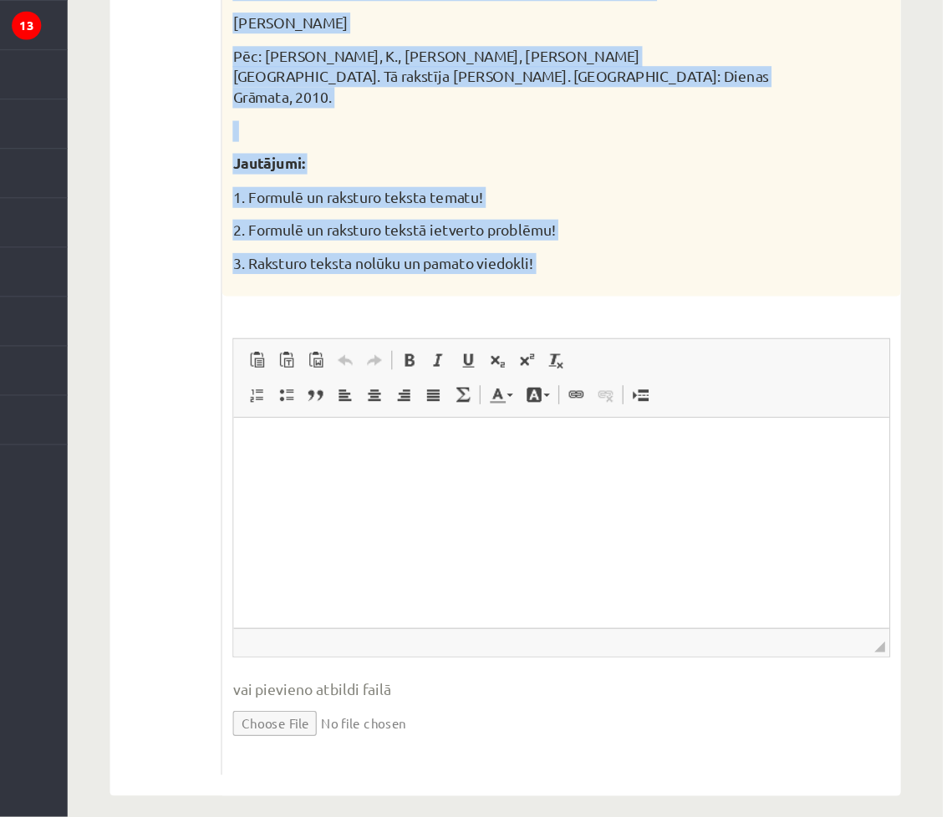
drag, startPoint x: 379, startPoint y: 333, endPoint x: 732, endPoint y: 391, distance: 357.5
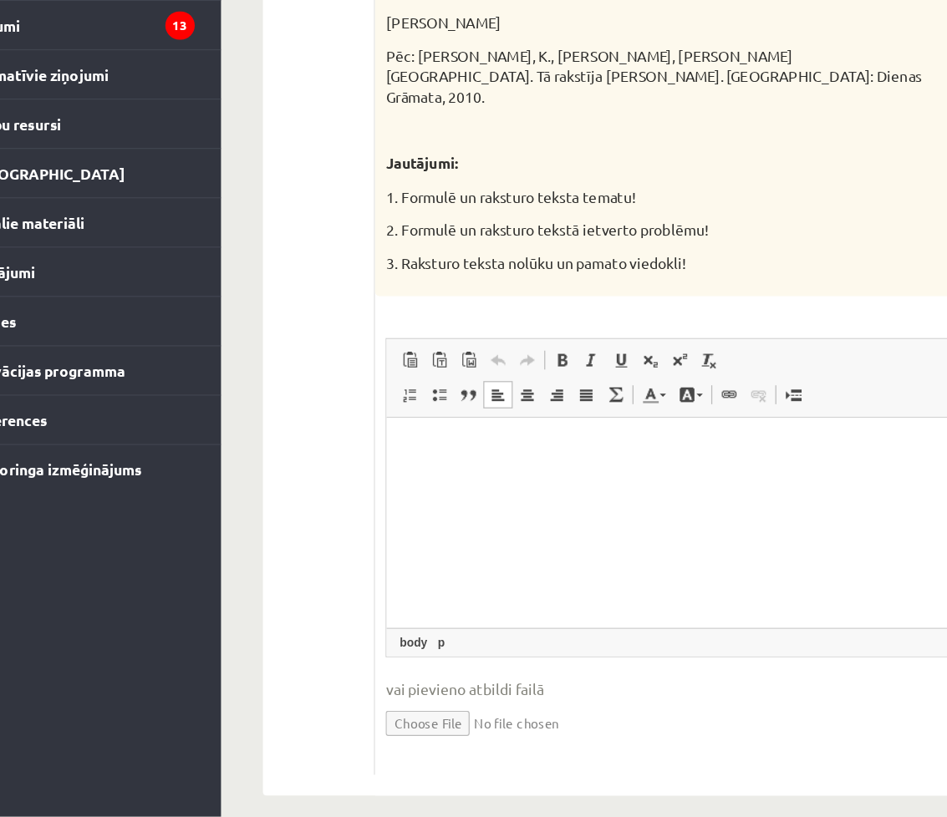
click at [468, 435] on p "Editor, wiswyg-editor-user-answer-47433841697460" at bounding box center [648, 444] width 488 height 18
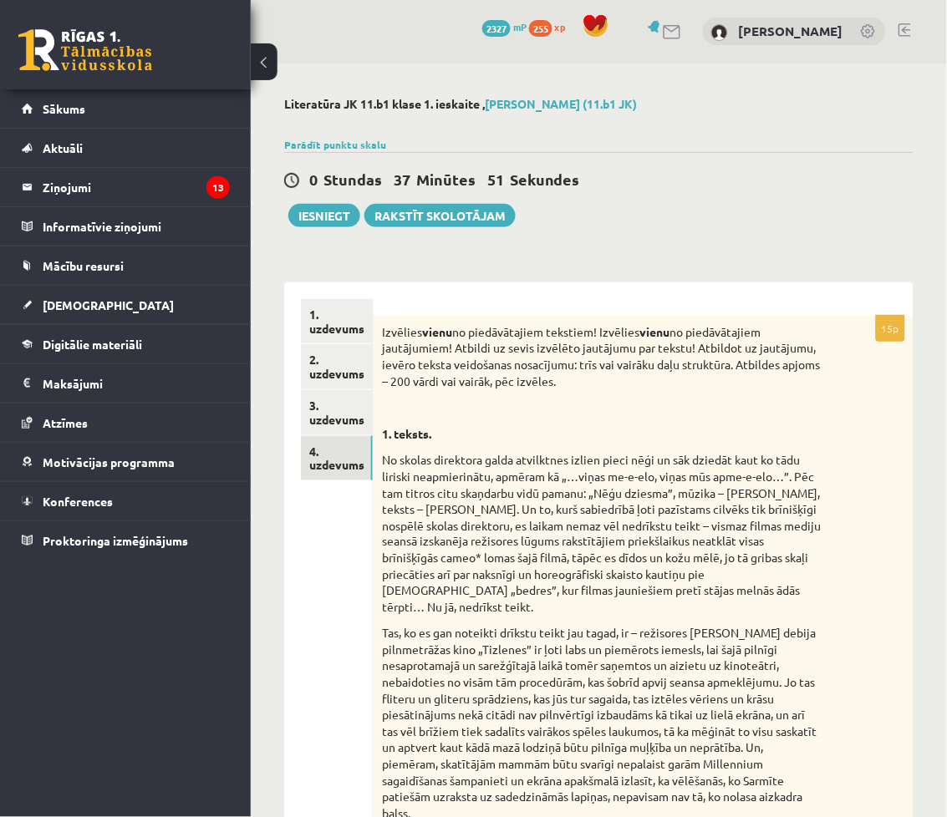
scroll to position [0, 0]
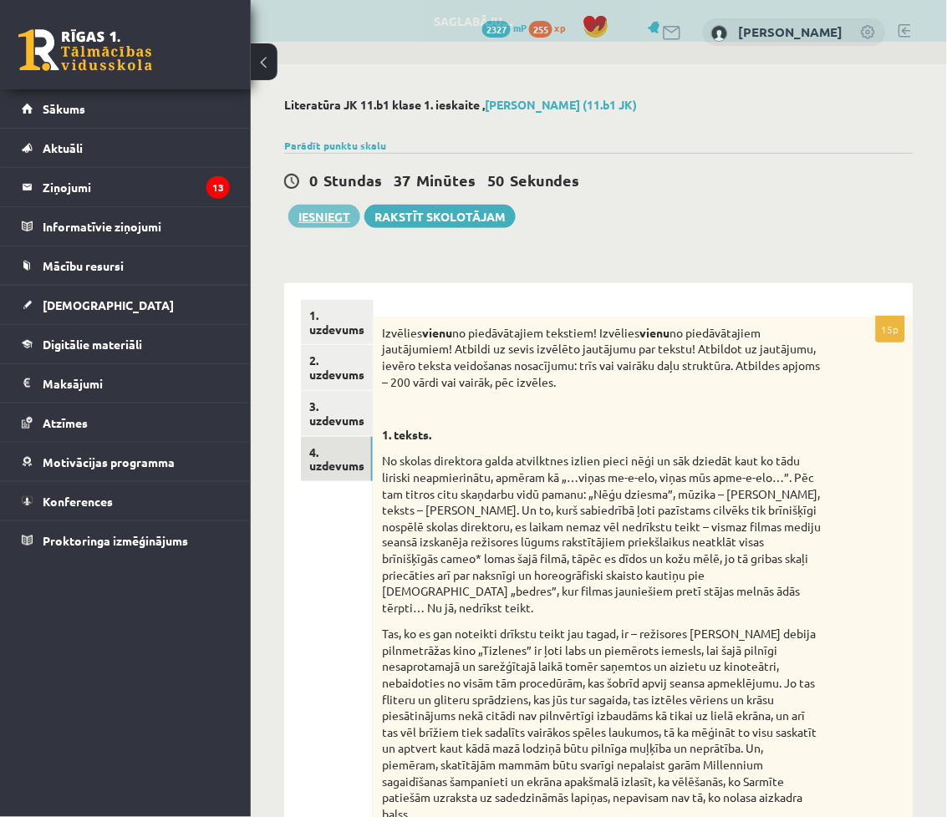
click at [298, 218] on button "Iesniegt" at bounding box center [324, 216] width 72 height 23
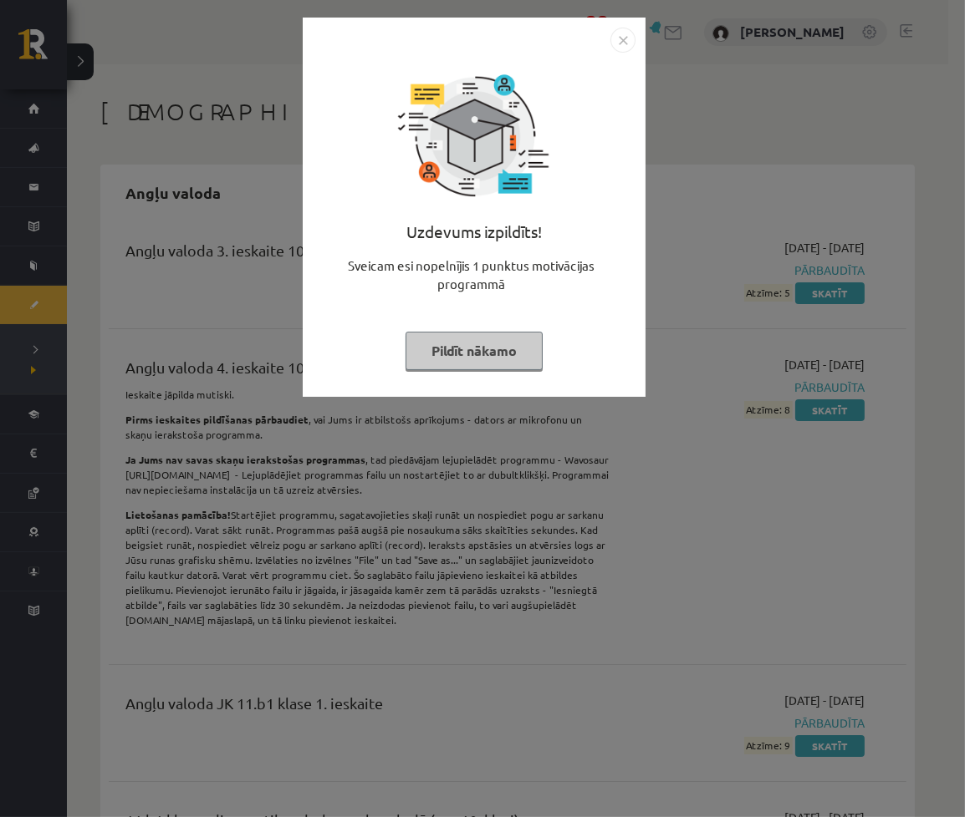
click at [469, 348] on button "Pildīt nākamo" at bounding box center [473, 351] width 137 height 38
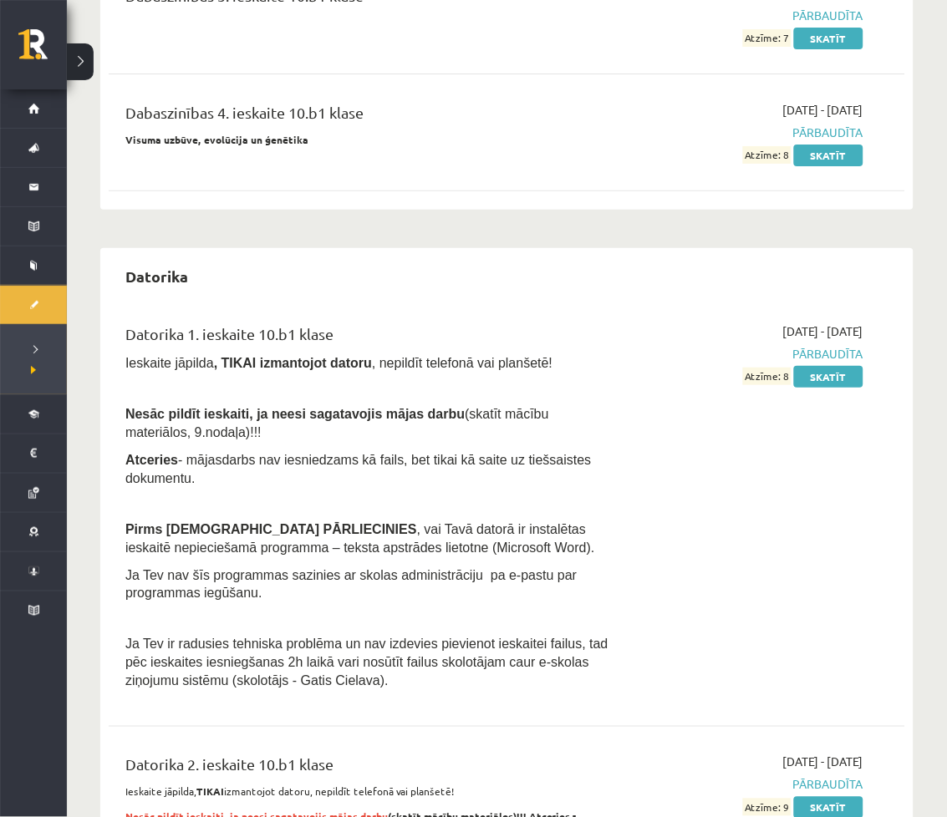
scroll to position [1047, 0]
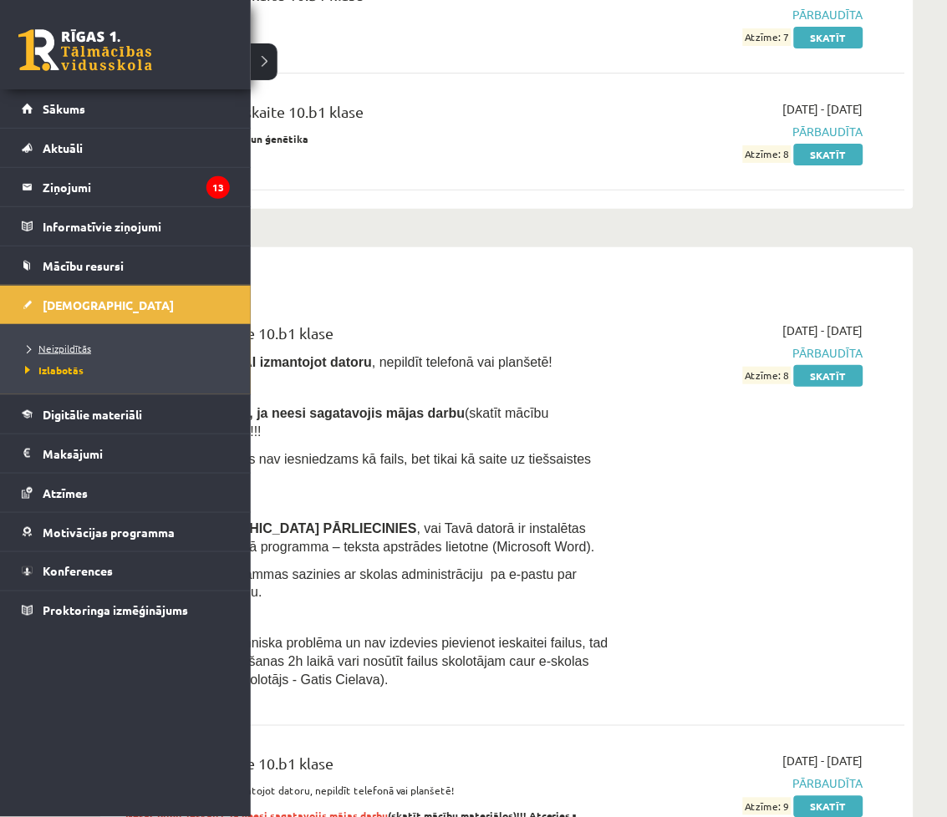
click at [34, 353] on span "Neizpildītās" at bounding box center [56, 348] width 70 height 13
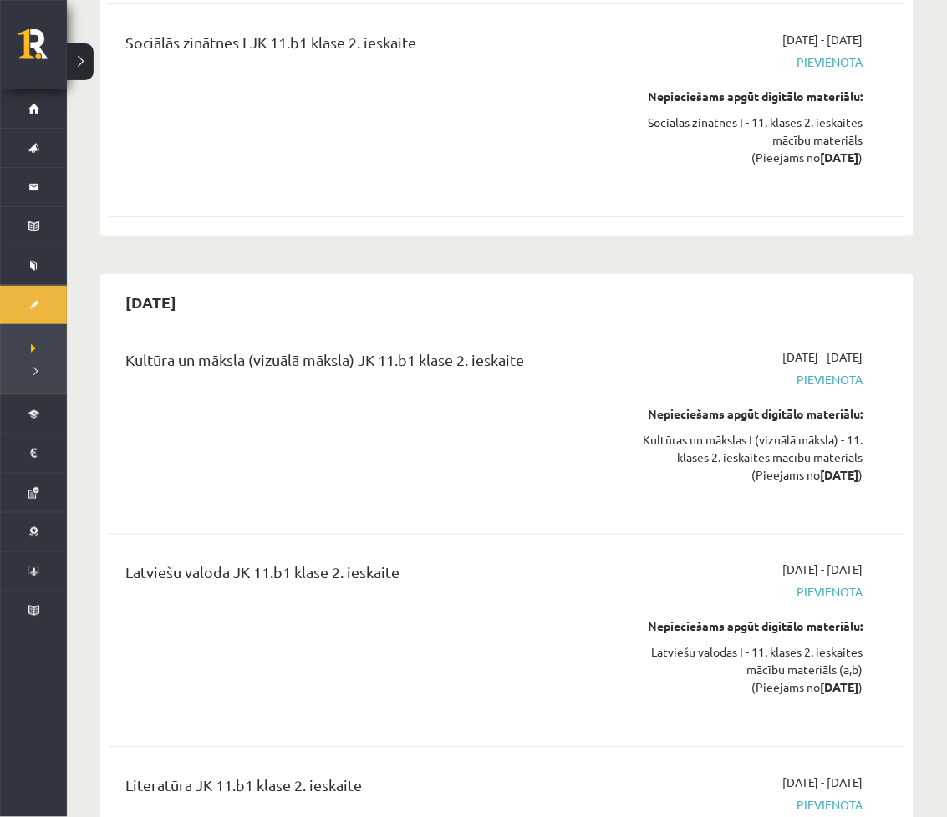
scroll to position [4340, 0]
